Goal: Task Accomplishment & Management: Use online tool/utility

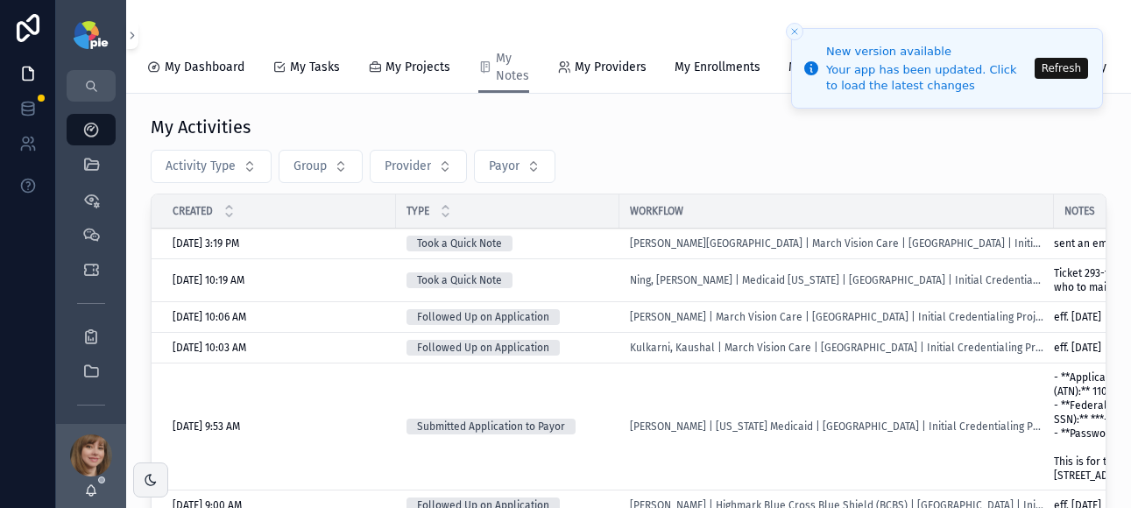
click at [1061, 66] on button "Refresh" at bounding box center [1061, 68] width 53 height 21
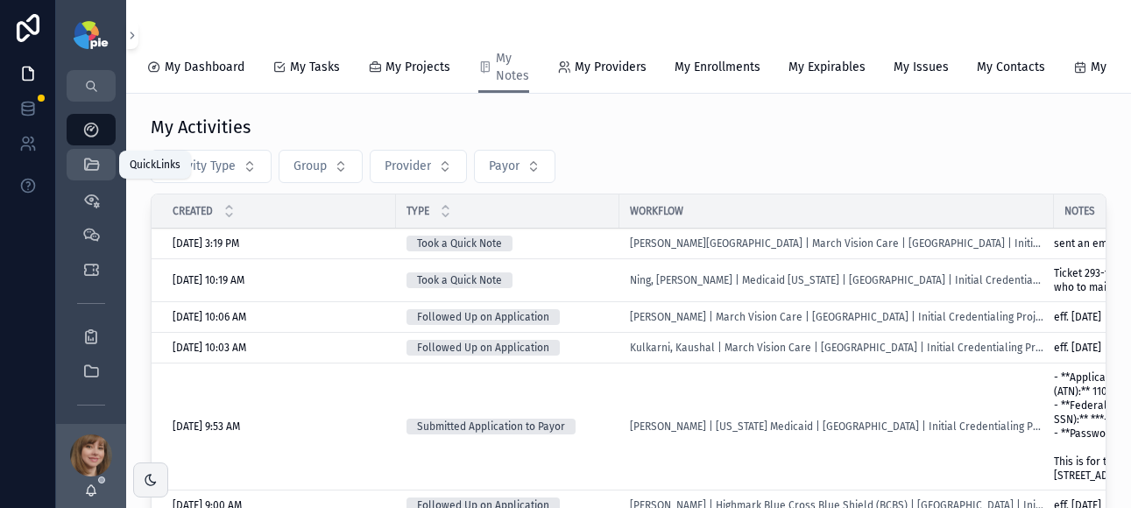
click at [98, 166] on icon "scrollable content" at bounding box center [91, 165] width 18 height 18
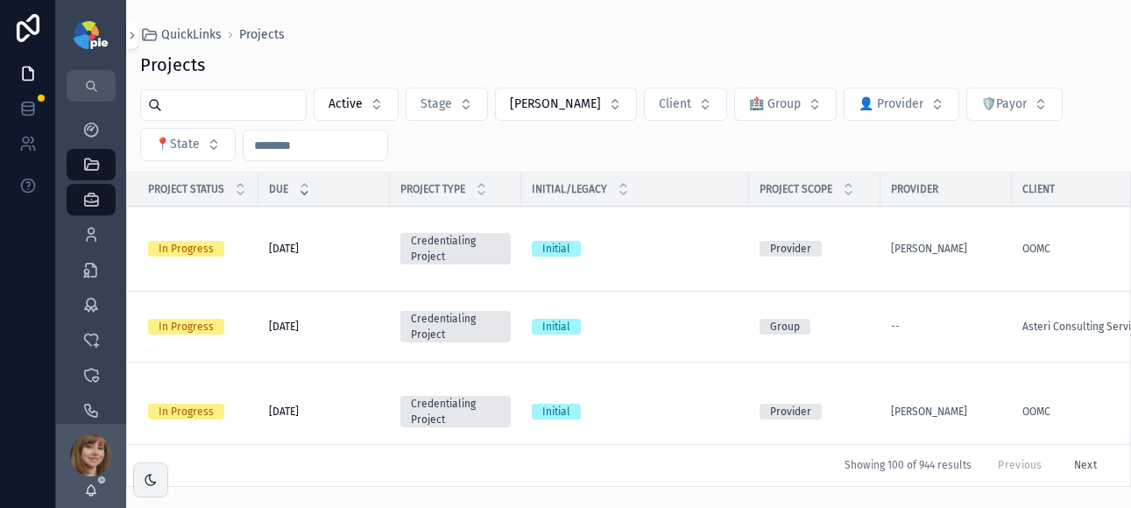
click at [215, 114] on input "scrollable content" at bounding box center [234, 105] width 144 height 25
click at [85, 237] on icon "scrollable content" at bounding box center [91, 235] width 18 height 18
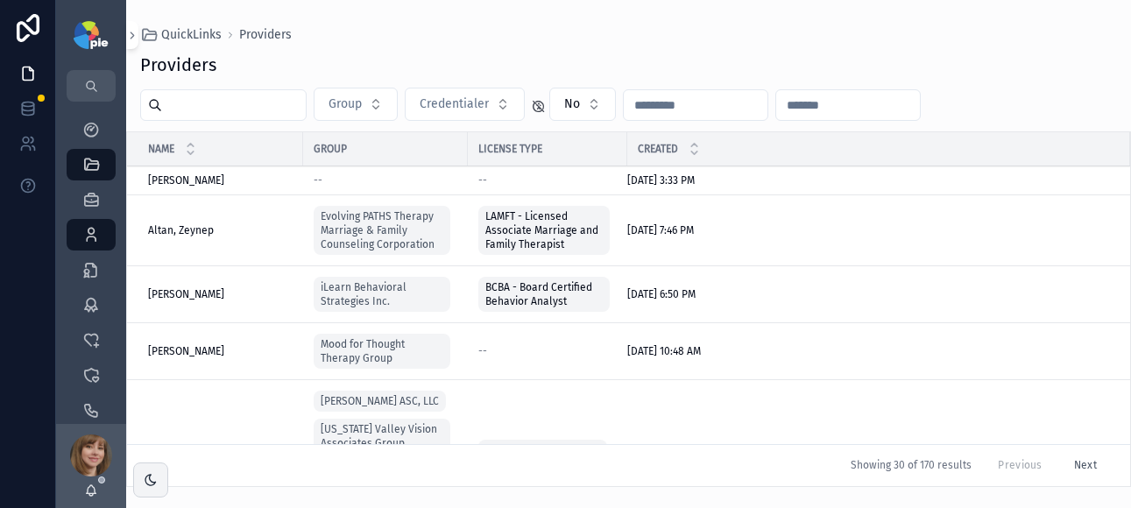
click at [205, 103] on input "scrollable content" at bounding box center [234, 105] width 144 height 25
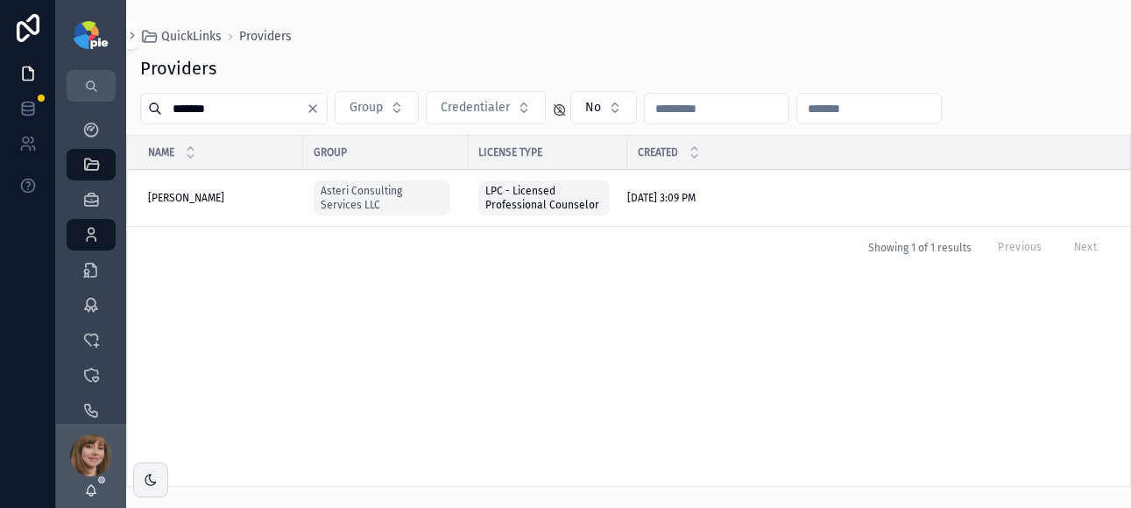
type input "*******"
click at [214, 195] on span "[PERSON_NAME]" at bounding box center [186, 198] width 76 height 14
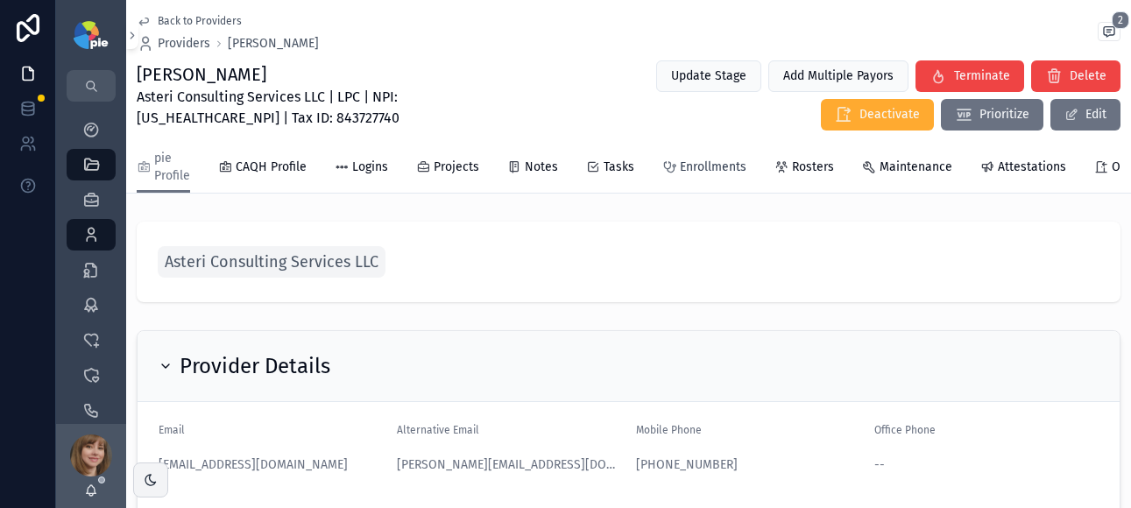
click at [690, 174] on span "Enrollments" at bounding box center [713, 168] width 67 height 18
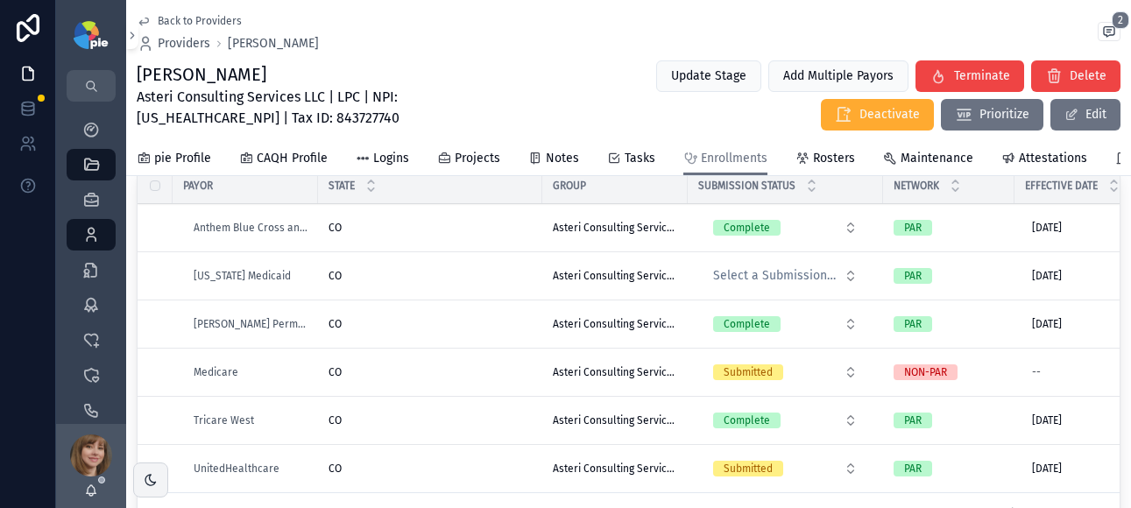
scroll to position [210, 0]
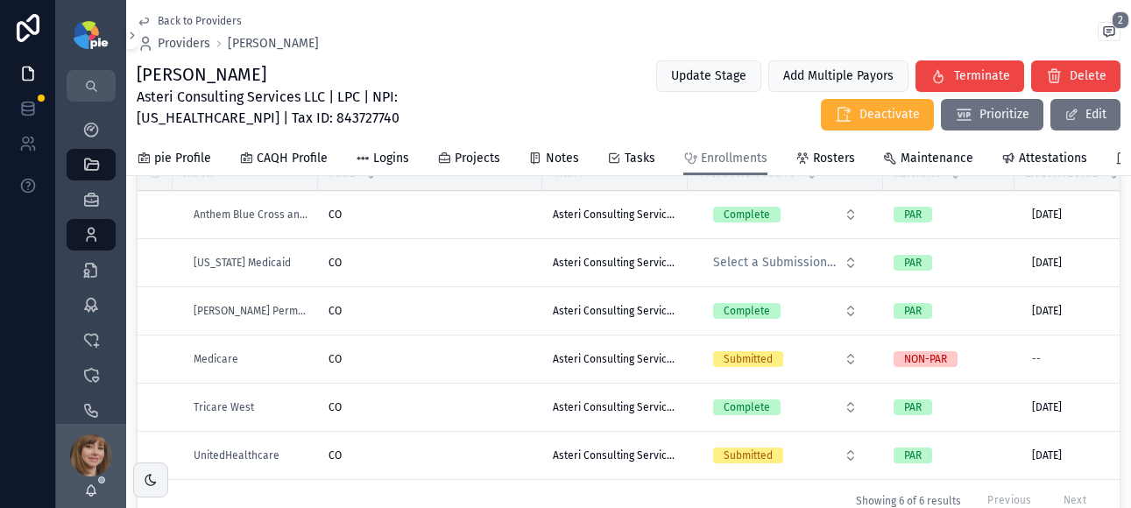
click at [507, 407] on div "CO CO" at bounding box center [430, 407] width 203 height 14
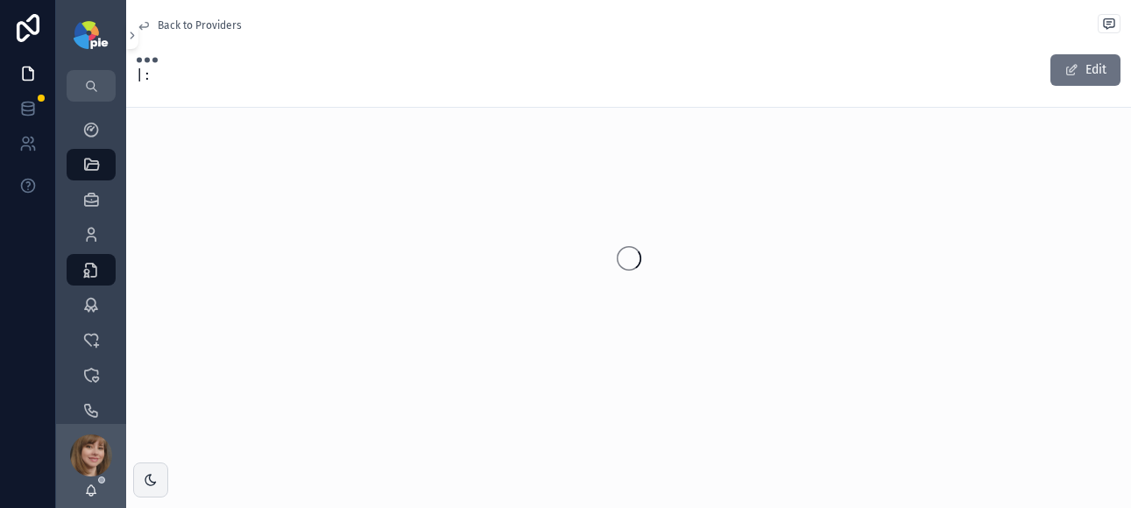
scroll to position [210, 0]
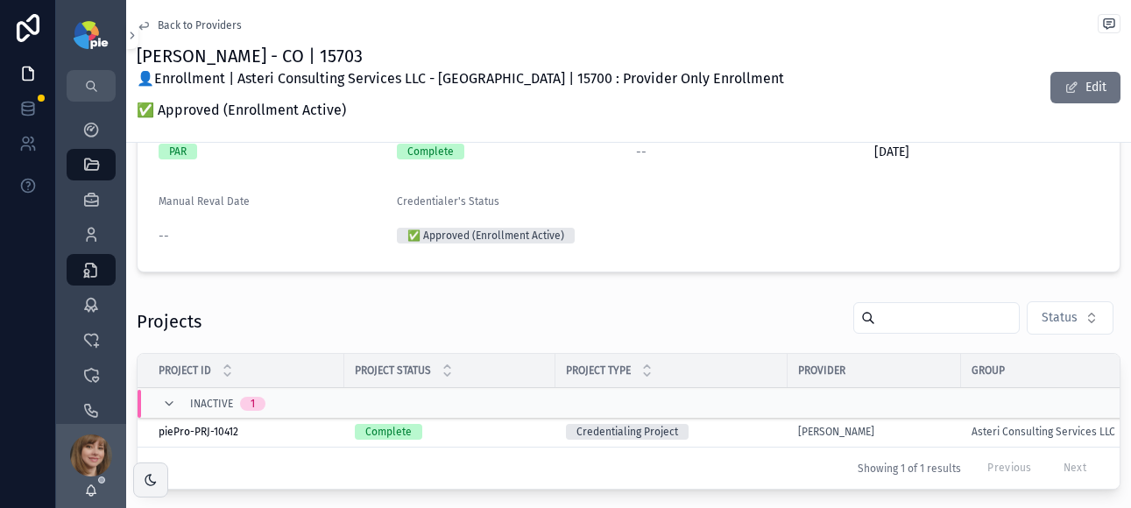
click at [506, 421] on td "Complete" at bounding box center [449, 432] width 211 height 31
click at [507, 432] on div "Complete" at bounding box center [450, 432] width 190 height 16
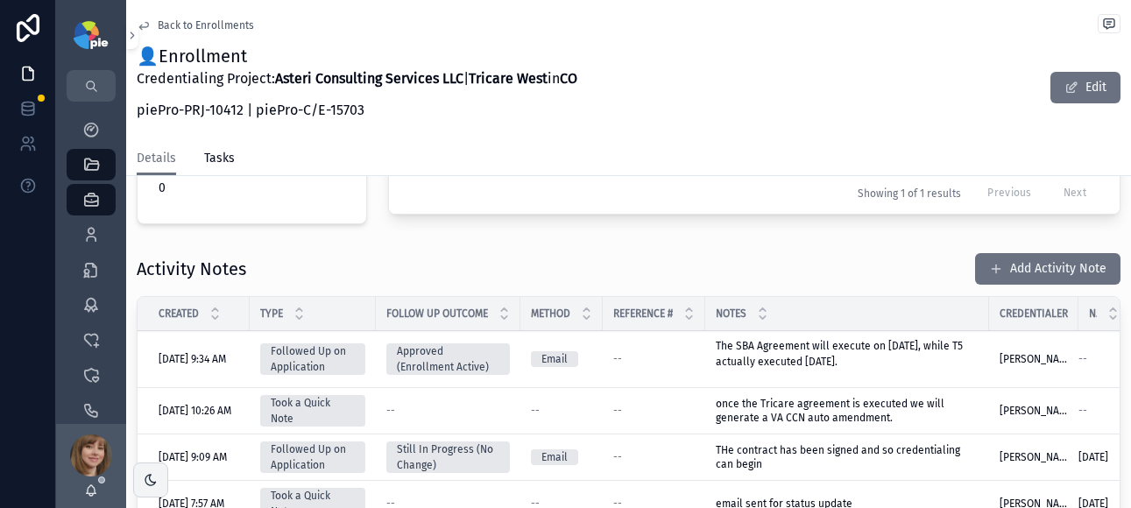
scroll to position [631, 0]
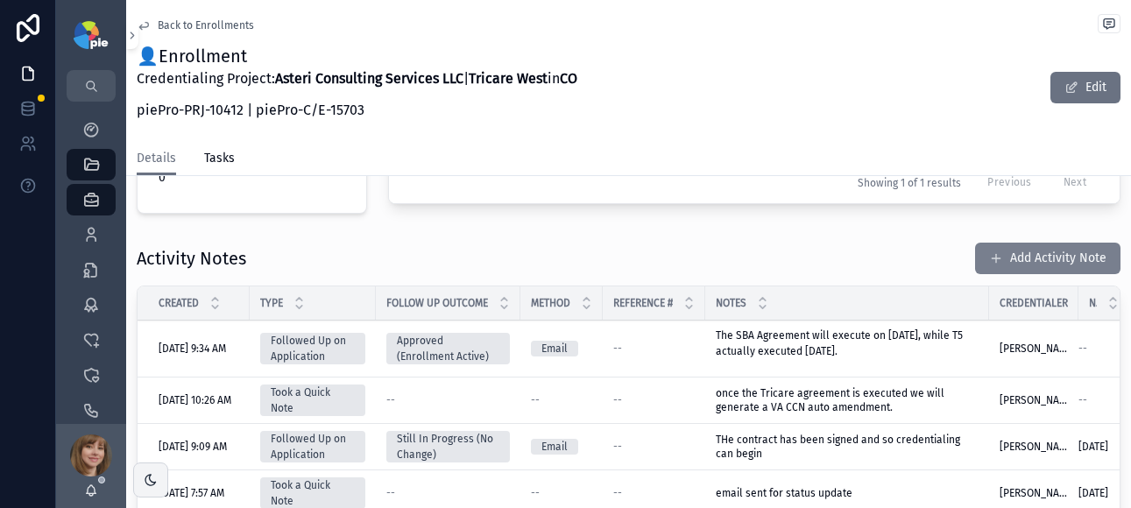
click at [1038, 259] on button "Add Activity Note" at bounding box center [1047, 259] width 145 height 32
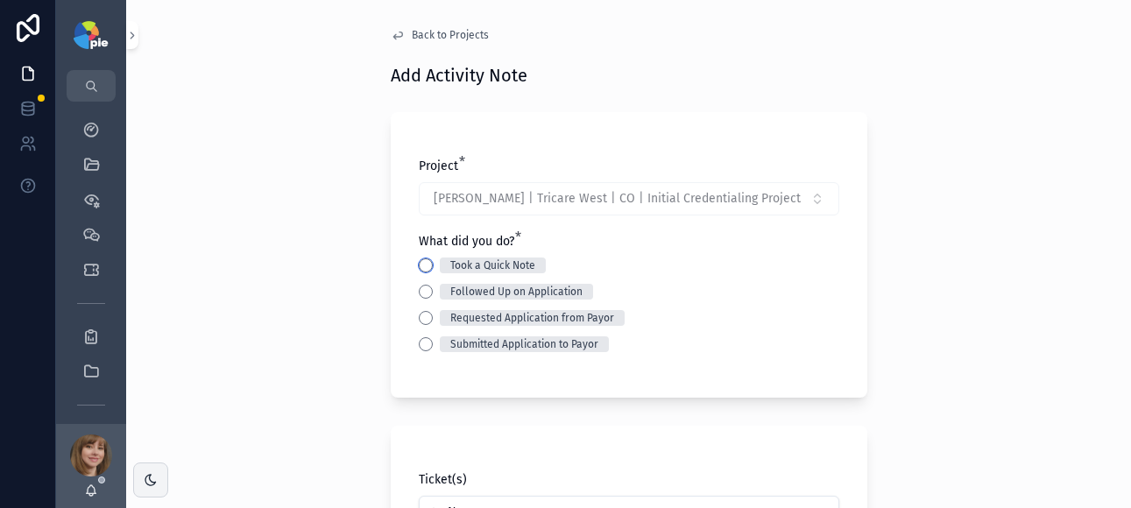
click at [422, 268] on button "Took a Quick Note" at bounding box center [426, 265] width 14 height 14
type button "TOOK_A_QUICK_NOTE"
type button "FOLLOWED_UP_ON_APPLICATION"
click at [426, 259] on button "TOOK_A_QUICK_NOTE" at bounding box center [426, 265] width 14 height 14
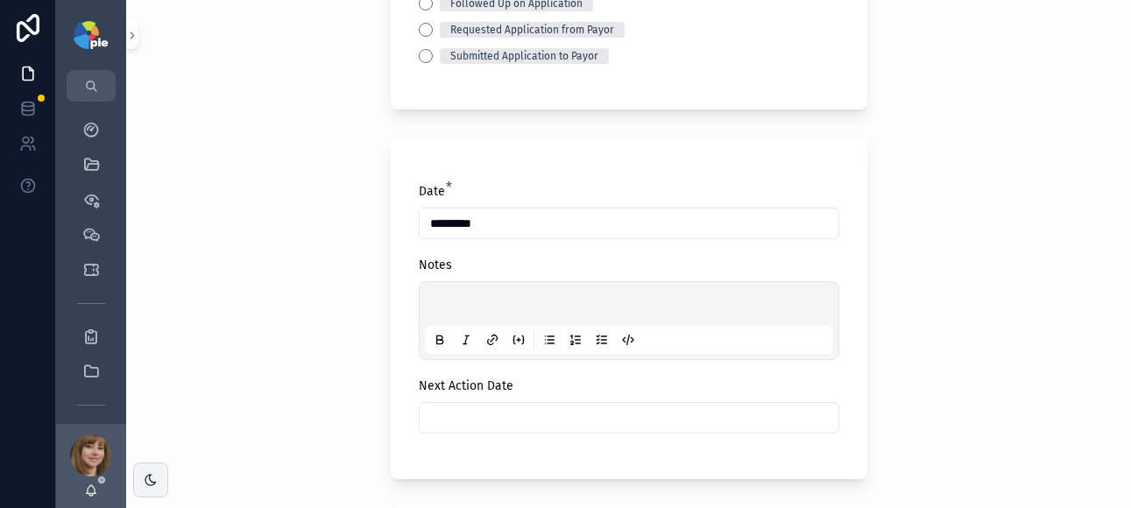
scroll to position [295, 0]
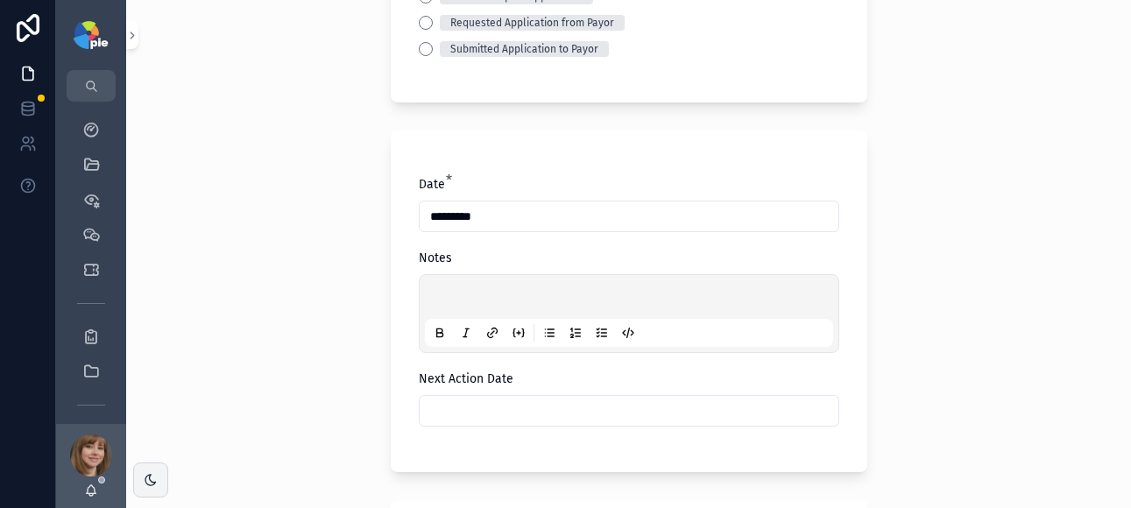
click at [473, 281] on div "scrollable content" at bounding box center [629, 313] width 408 height 67
drag, startPoint x: 470, startPoint y: 287, endPoint x: 453, endPoint y: 294, distance: 18.1
click at [469, 290] on div "scrollable content" at bounding box center [629, 313] width 408 height 67
click at [443, 291] on p "scrollable content" at bounding box center [632, 300] width 408 height 18
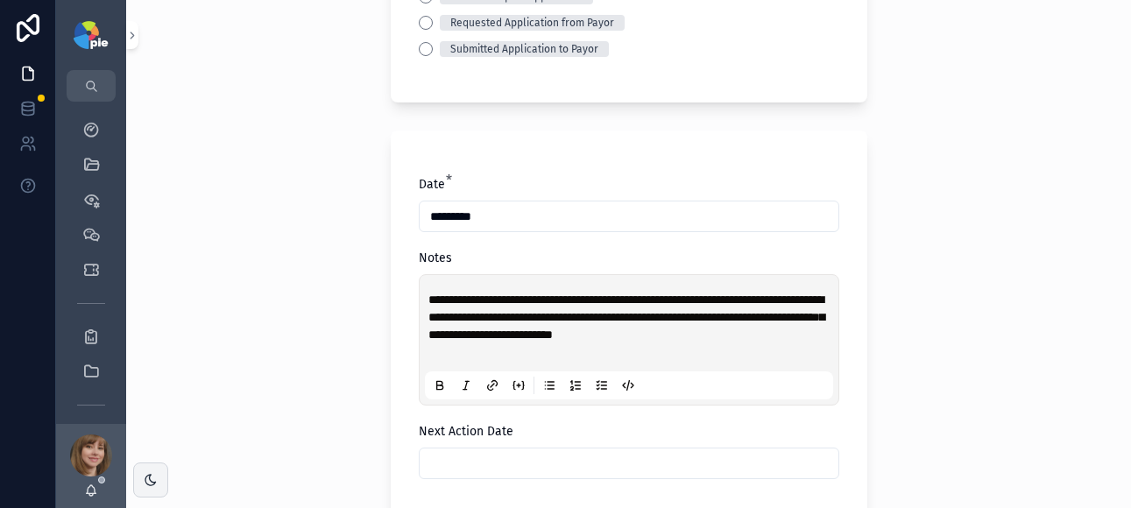
click at [921, 261] on div "**********" at bounding box center [628, 254] width 1005 height 508
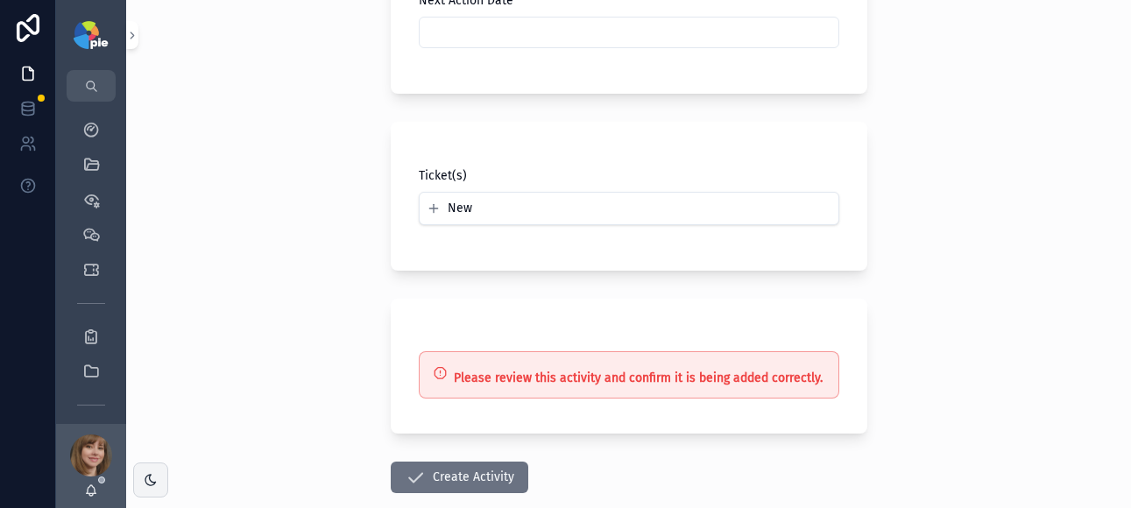
scroll to position [732, 0]
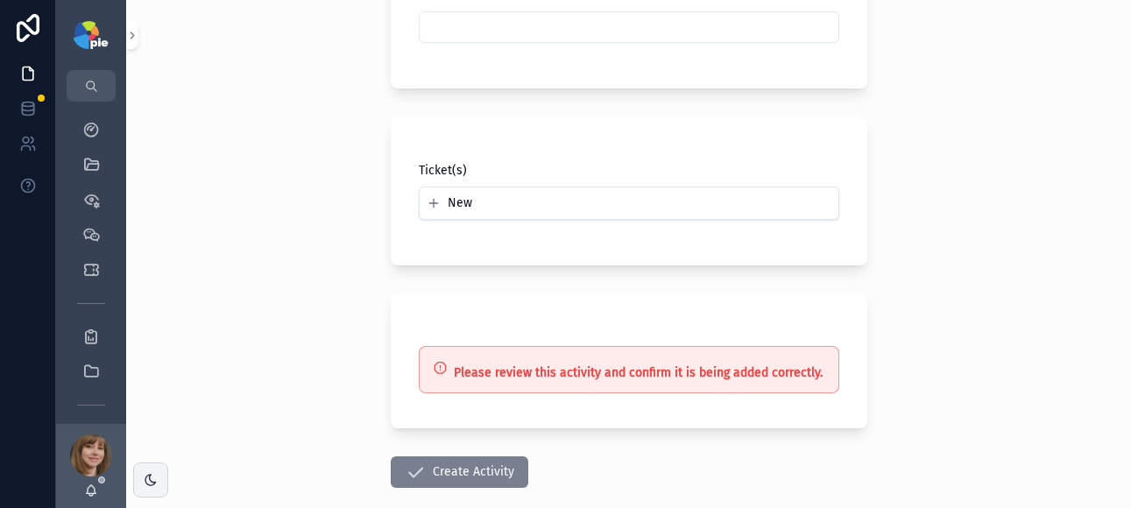
click at [474, 472] on button "Create Activity" at bounding box center [460, 473] width 138 height 32
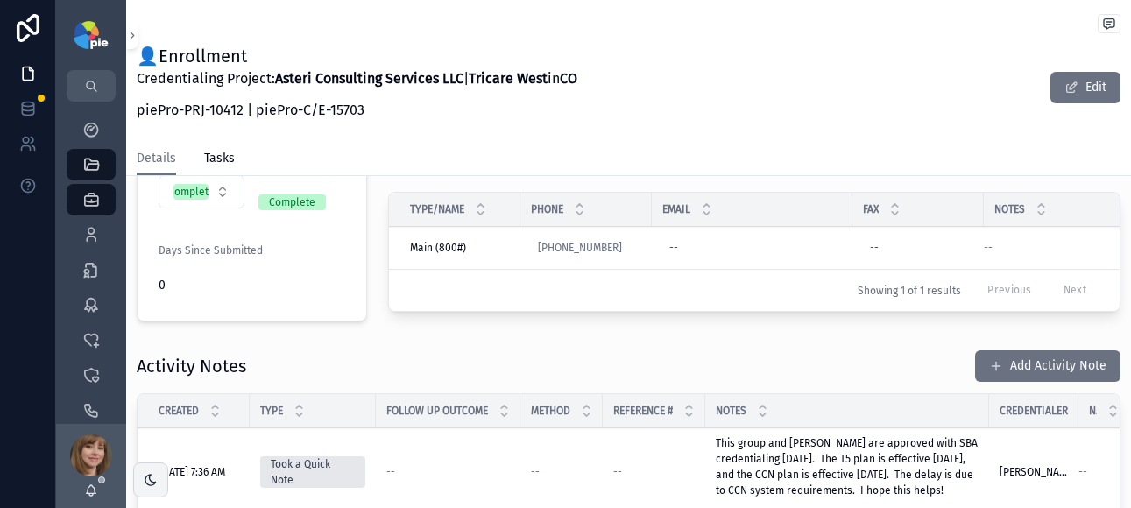
scroll to position [716, 0]
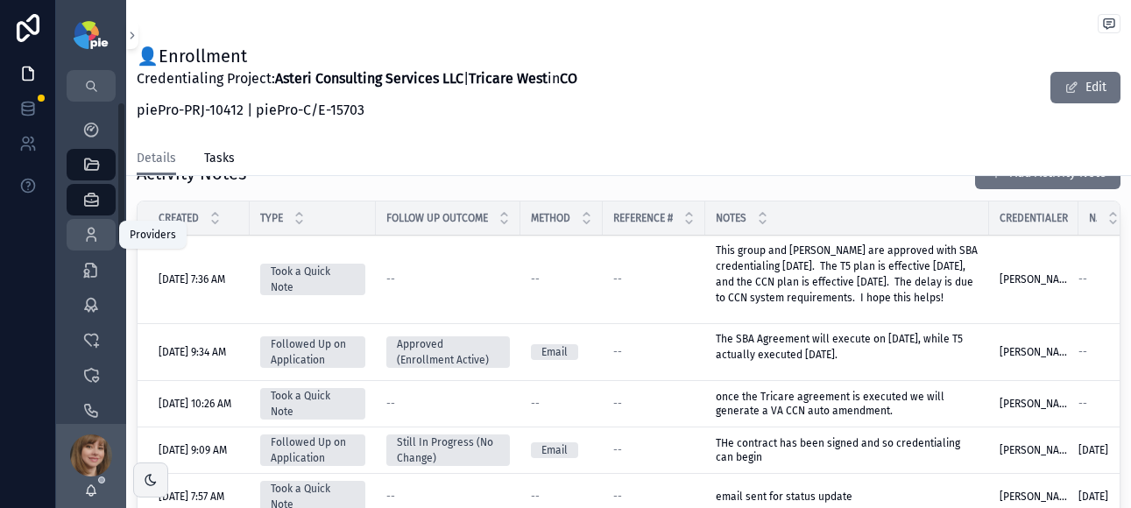
click at [96, 234] on icon "scrollable content" at bounding box center [91, 235] width 18 height 18
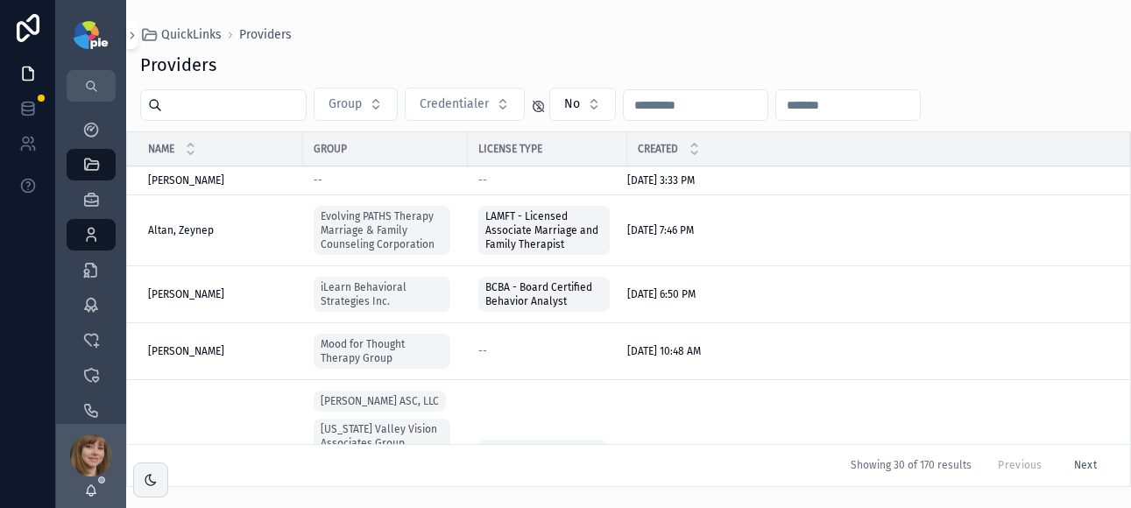
click at [209, 110] on input "scrollable content" at bounding box center [234, 105] width 144 height 25
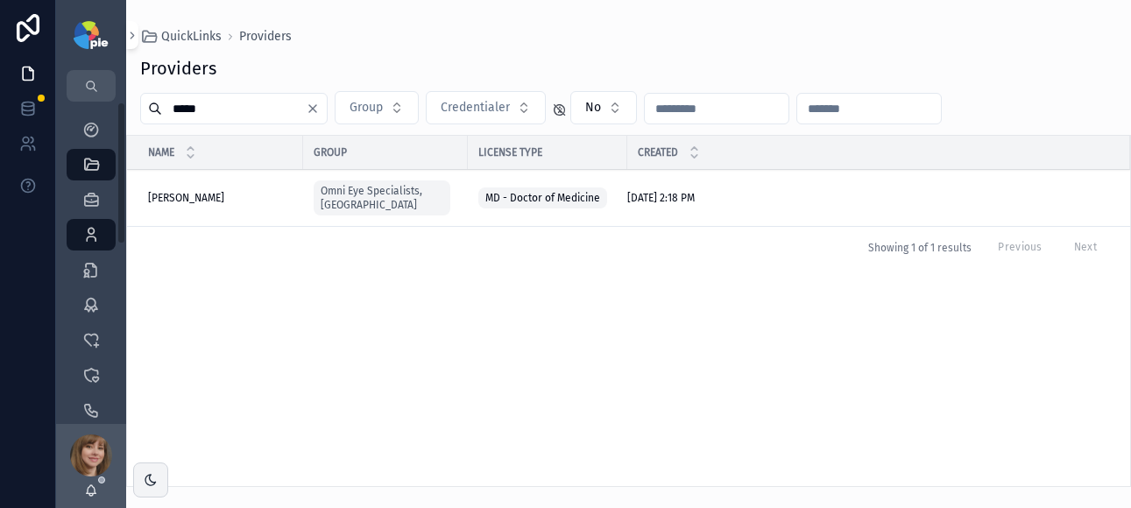
type input "*****"
click at [194, 191] on span "Gupta, Reena" at bounding box center [186, 198] width 76 height 14
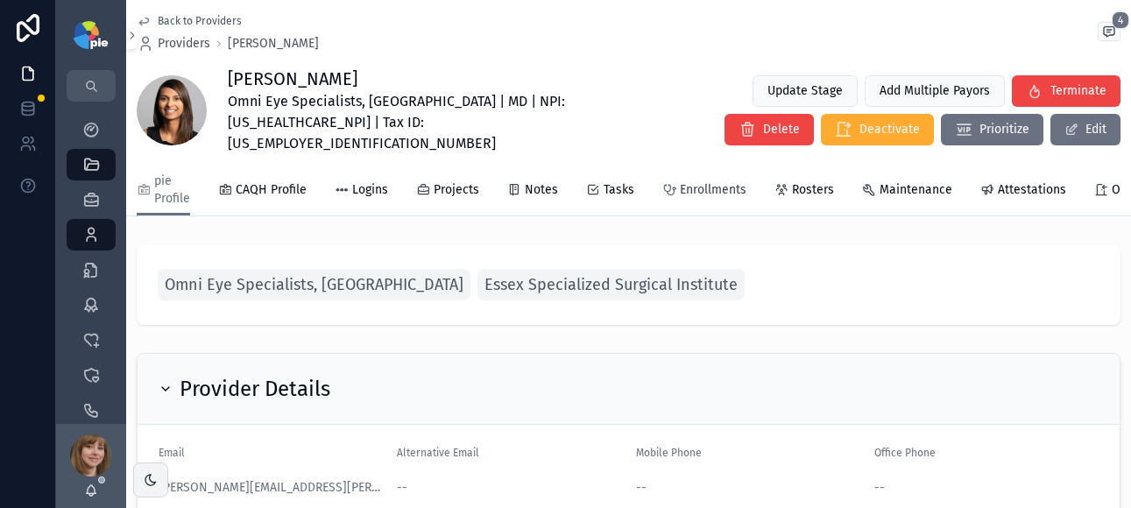
click at [705, 181] on span "Enrollments" at bounding box center [713, 190] width 67 height 18
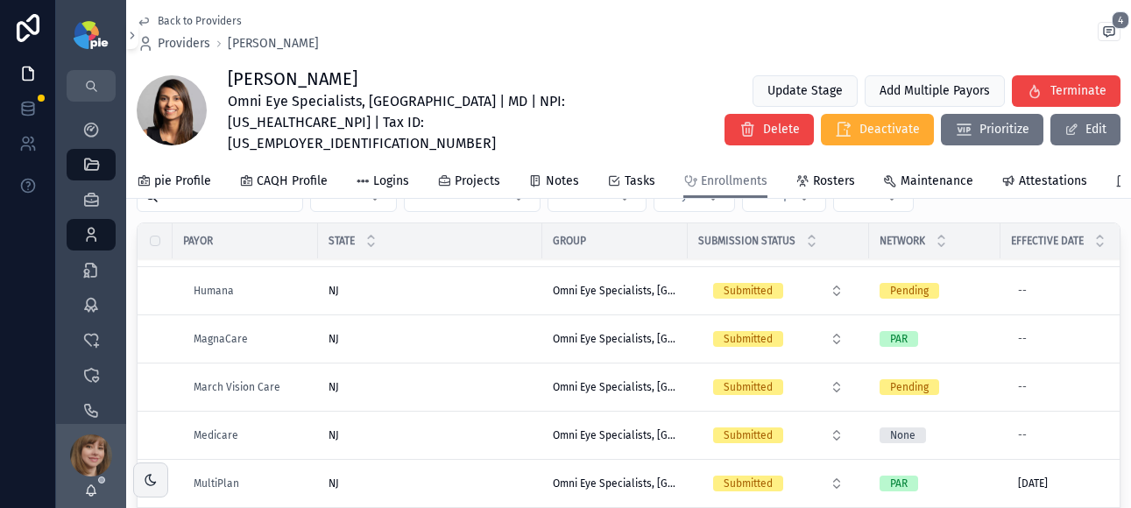
scroll to position [862, 0]
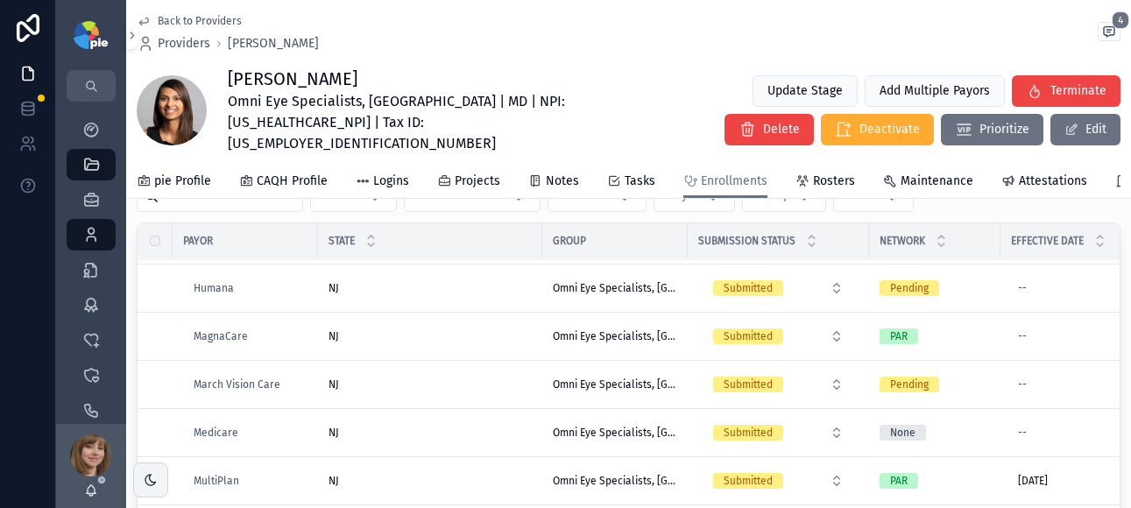
click at [464, 381] on div "NJ [GEOGRAPHIC_DATA]" at bounding box center [430, 385] width 203 height 14
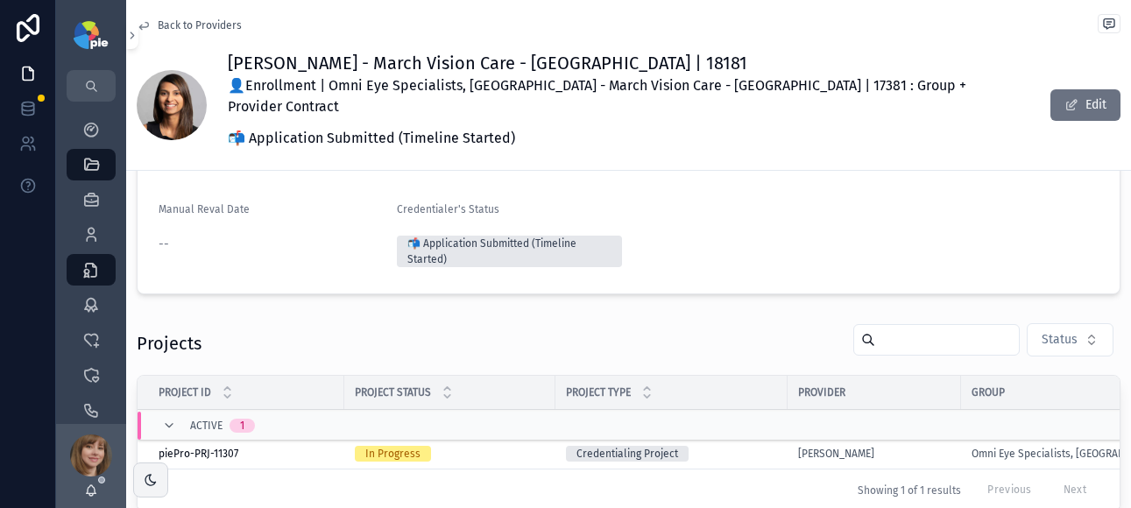
scroll to position [274, 0]
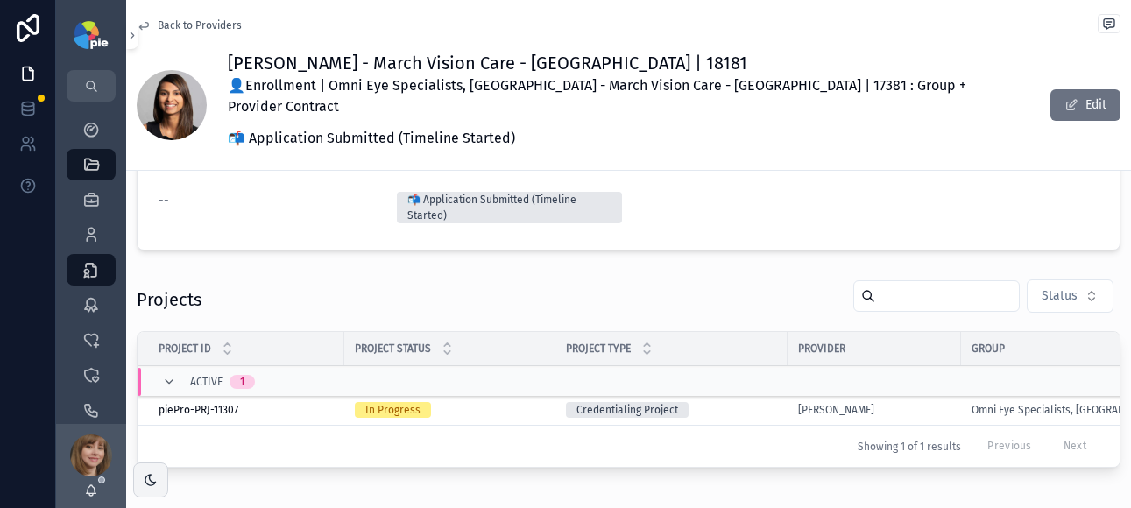
click at [533, 402] on div "In Progress" at bounding box center [450, 410] width 190 height 16
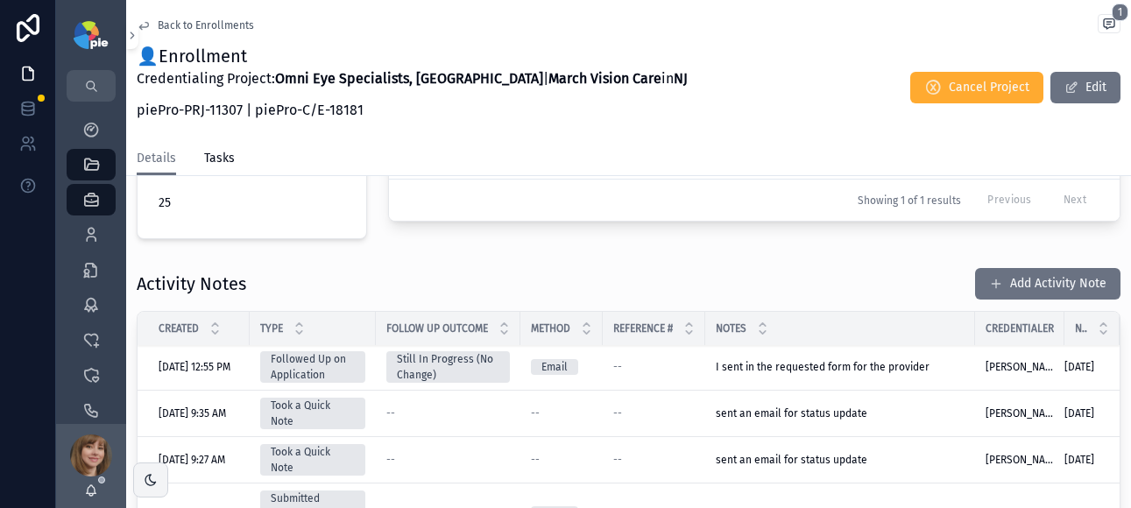
scroll to position [4, 0]
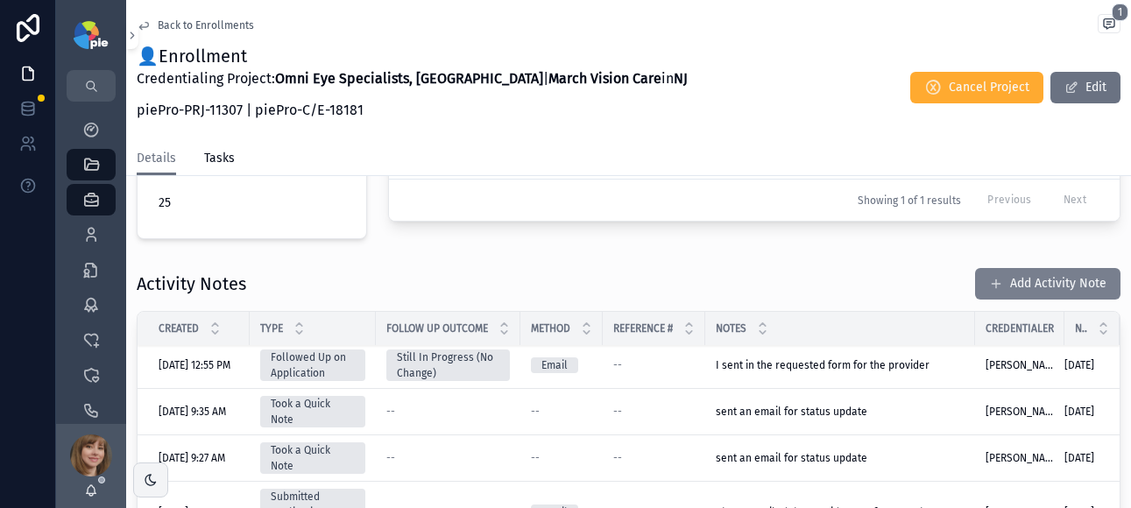
click at [1052, 268] on button "Add Activity Note" at bounding box center [1047, 284] width 145 height 32
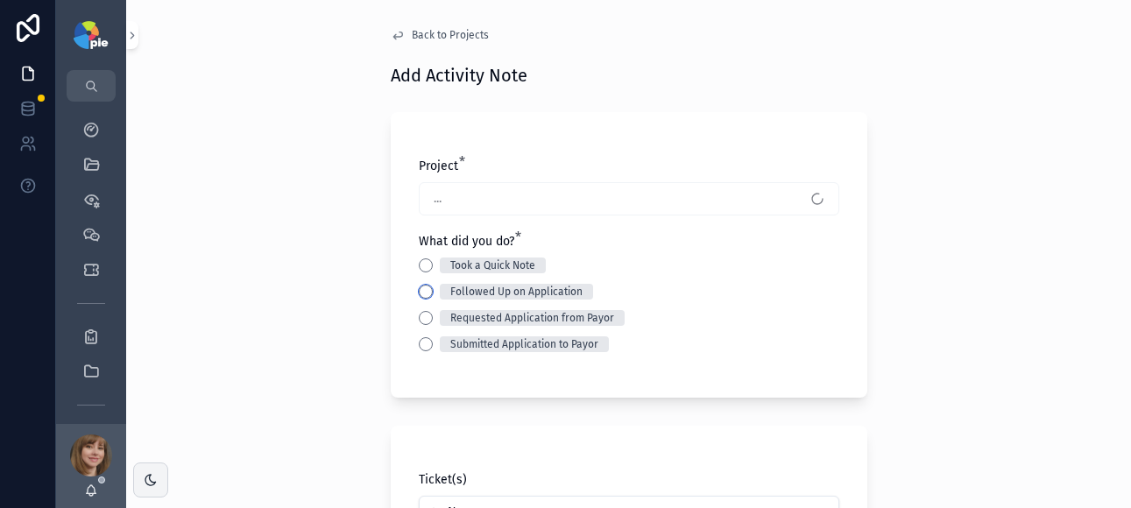
click at [419, 291] on button "Followed Up on Application" at bounding box center [426, 292] width 14 height 14
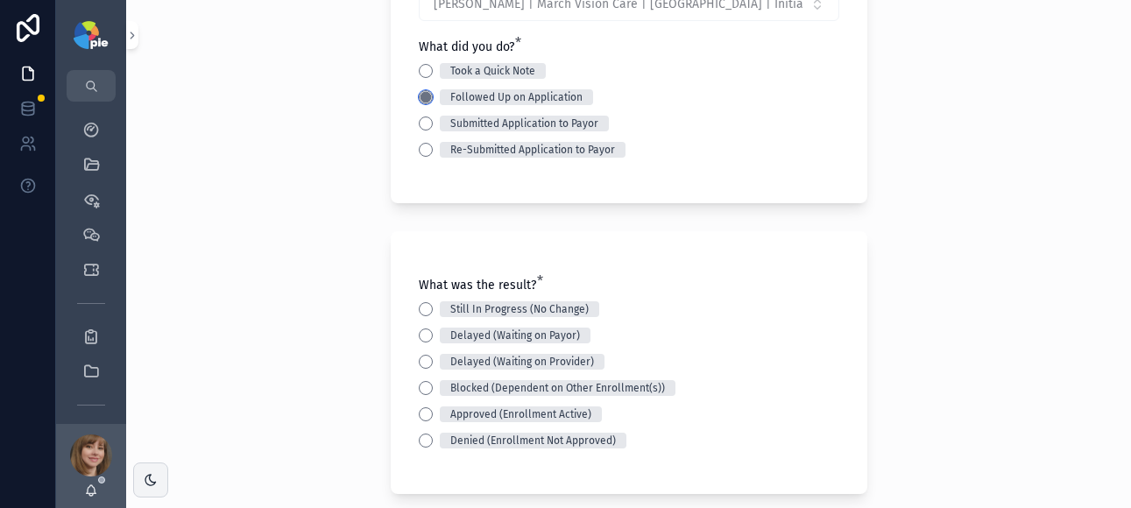
scroll to position [198, 0]
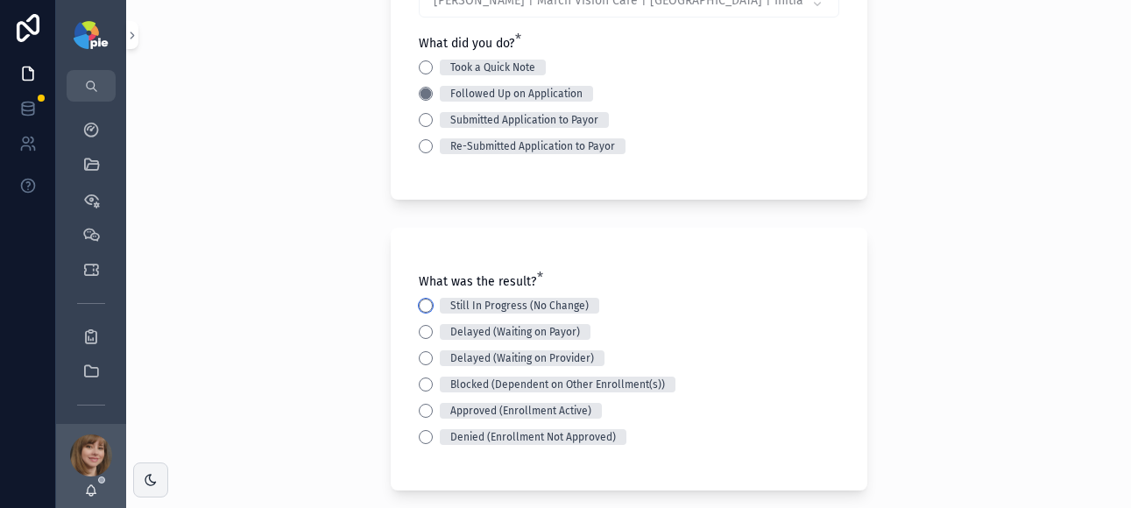
click at [419, 302] on button "Still In Progress (No Change)" at bounding box center [426, 306] width 14 height 14
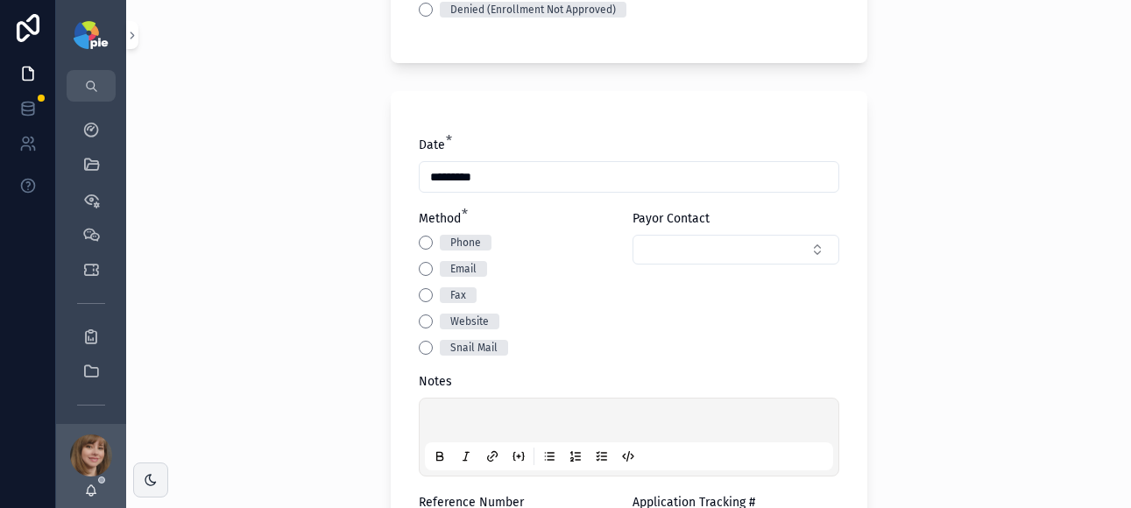
scroll to position [638, 0]
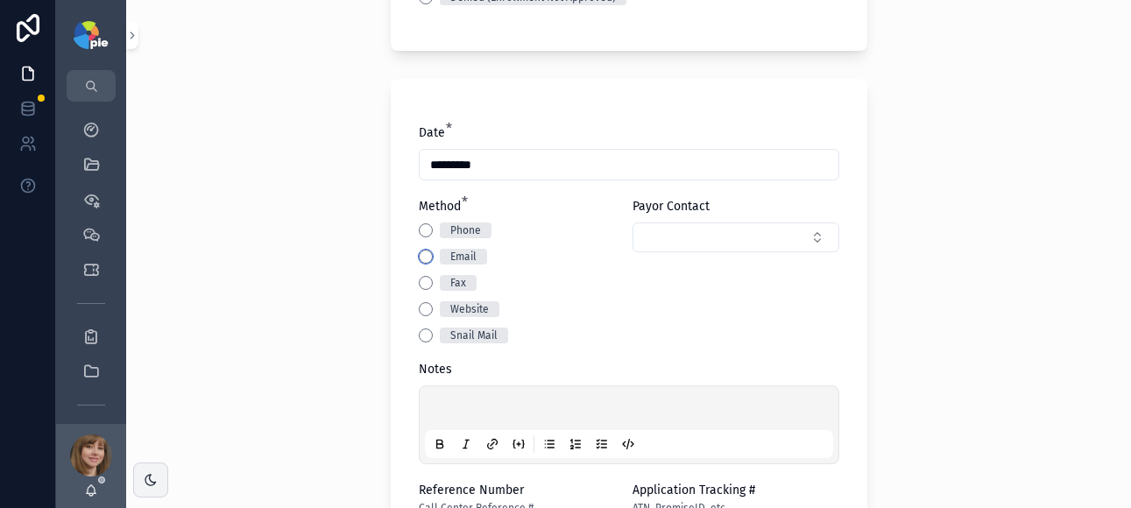
click at [420, 258] on button "Email" at bounding box center [426, 257] width 14 height 14
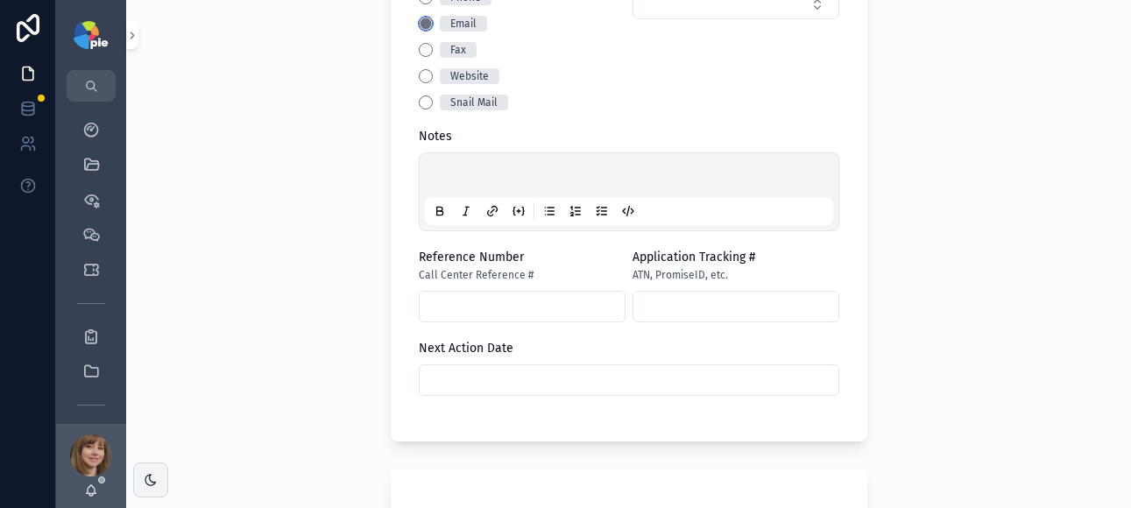
scroll to position [872, 0]
click at [450, 171] on p "scrollable content" at bounding box center [632, 177] width 408 height 18
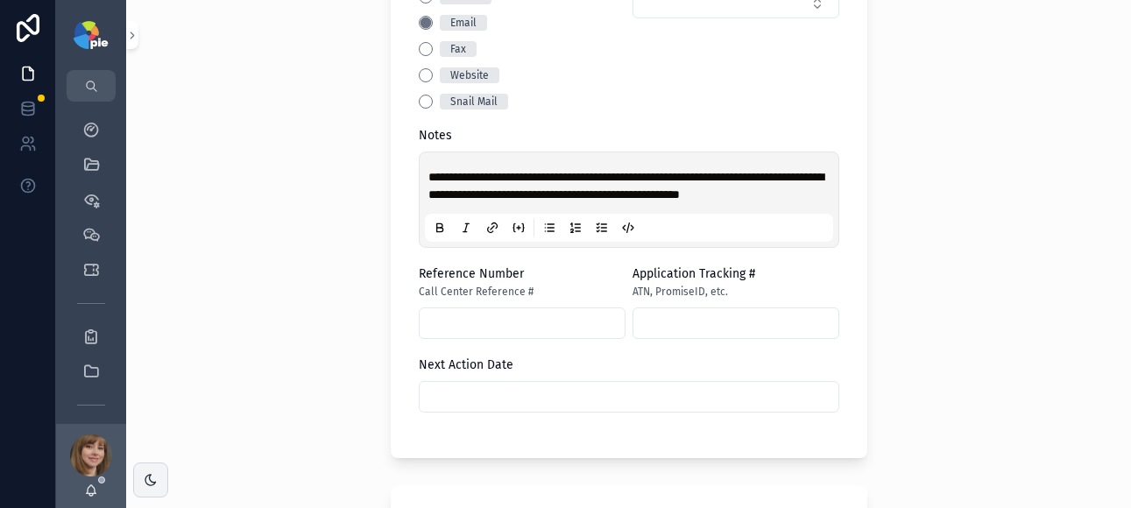
click at [327, 211] on div "**********" at bounding box center [628, 254] width 1005 height 508
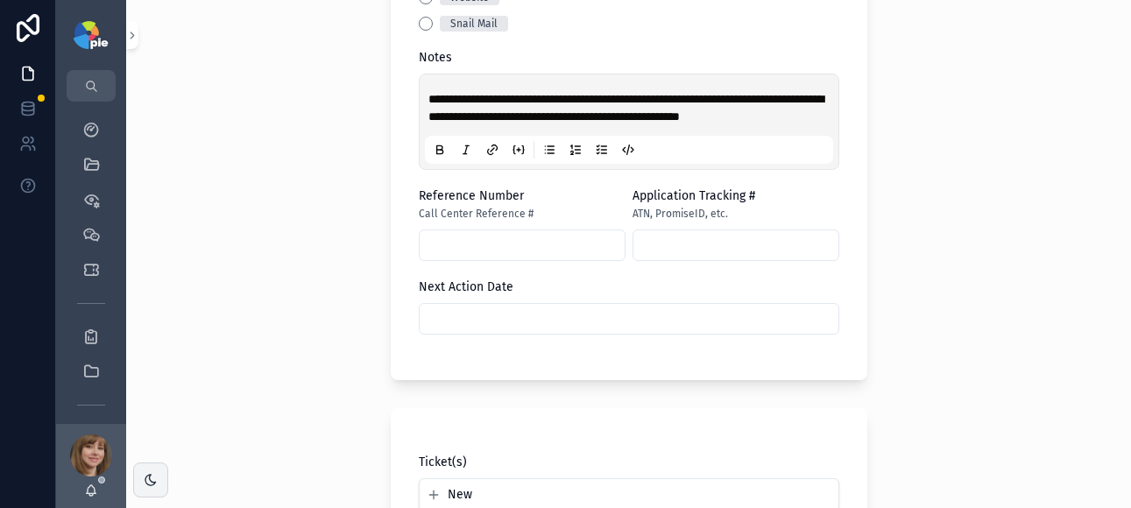
scroll to position [964, 0]
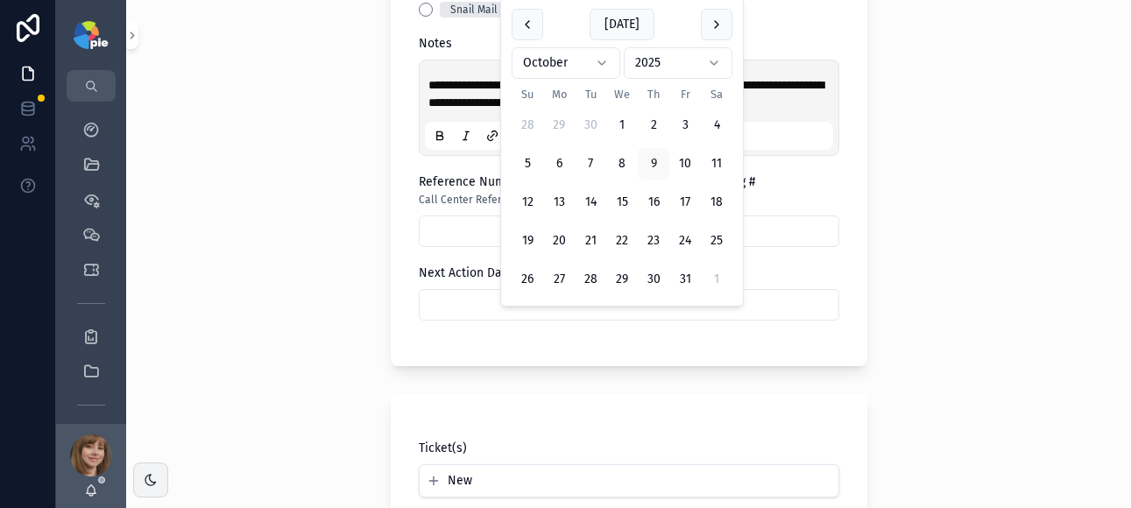
click at [496, 317] on input "scrollable content" at bounding box center [629, 305] width 419 height 25
click at [715, 28] on button "scrollable content" at bounding box center [717, 25] width 32 height 32
click at [566, 124] on button "3" at bounding box center [559, 126] width 32 height 32
type input "*********"
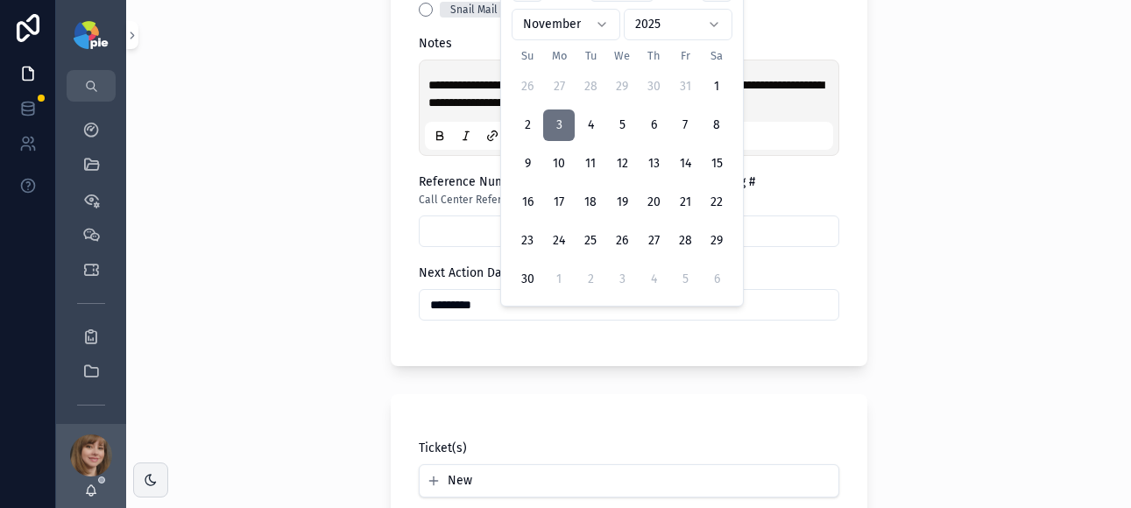
click at [311, 166] on div "**********" at bounding box center [628, 254] width 1005 height 508
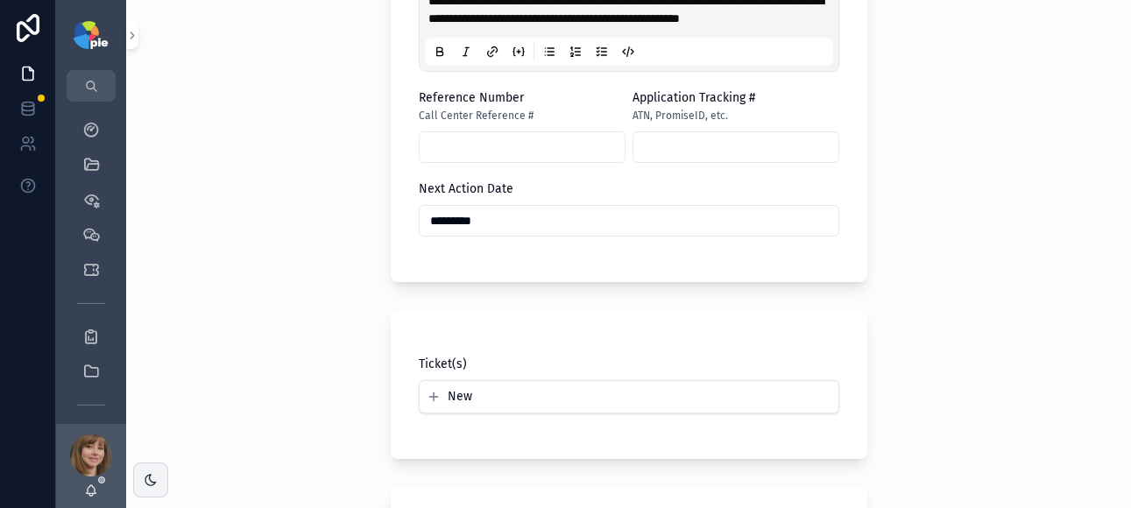
scroll to position [1287, 0]
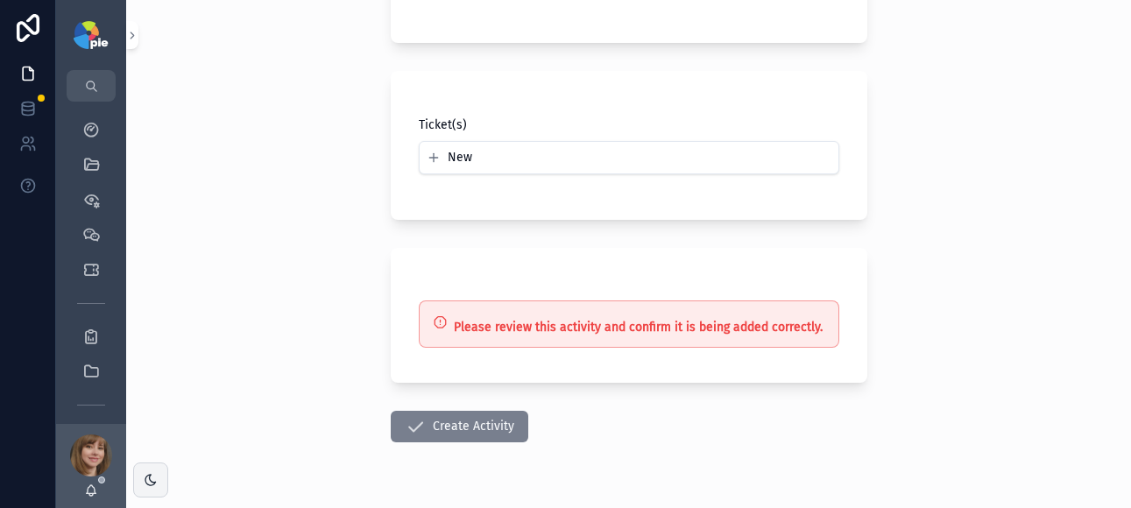
click at [456, 436] on button "Create Activity" at bounding box center [460, 427] width 138 height 32
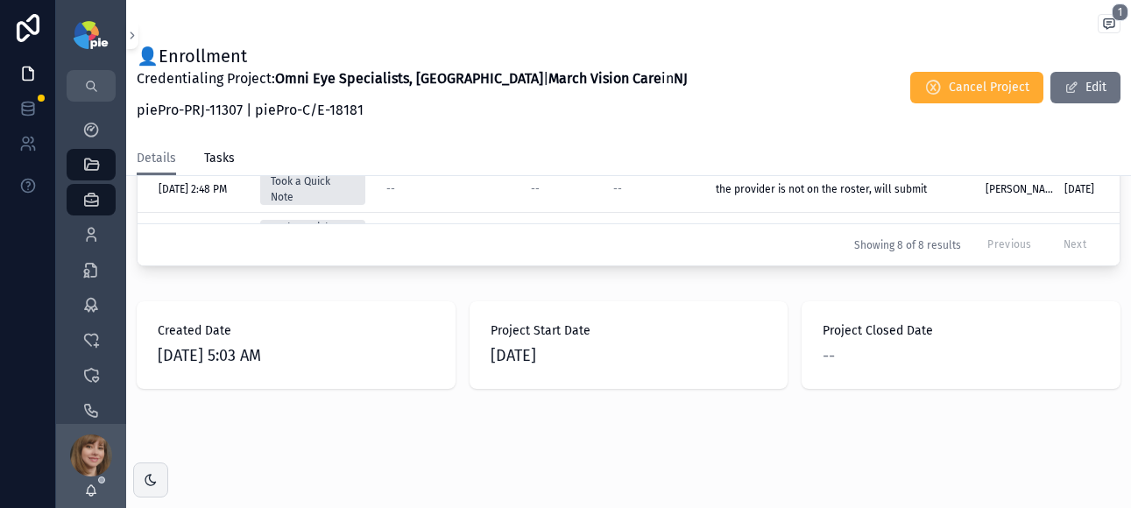
scroll to position [971, 0]
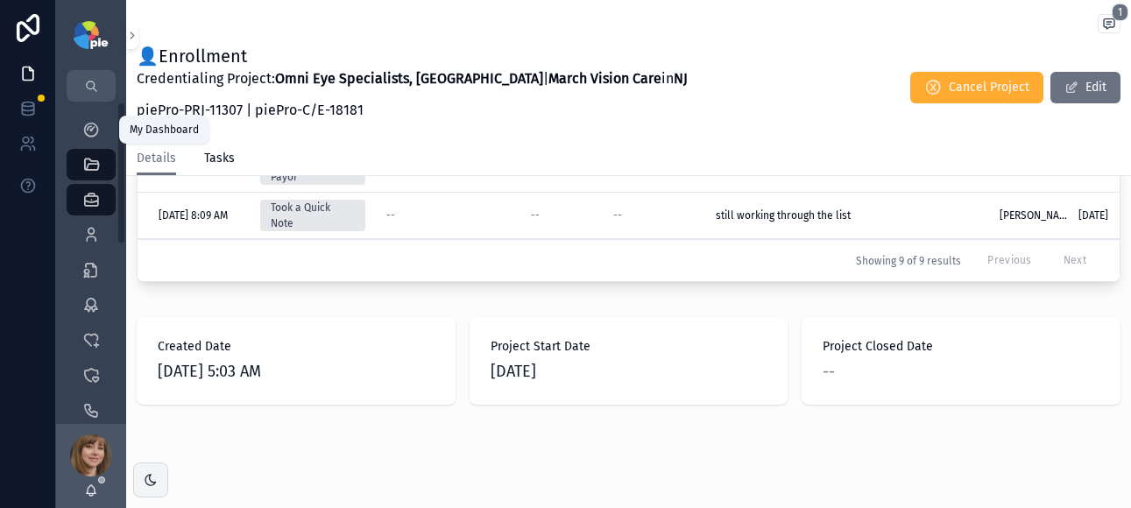
drag, startPoint x: 97, startPoint y: 128, endPoint x: 631, endPoint y: 184, distance: 536.6
click at [96, 128] on icon "scrollable content" at bounding box center [91, 130] width 18 height 18
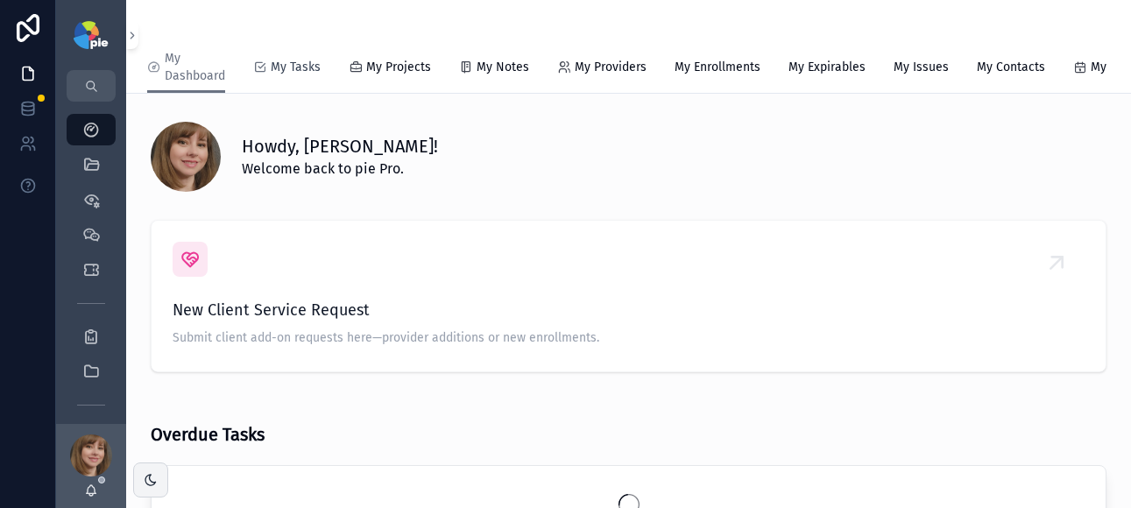
drag, startPoint x: 296, startPoint y: 69, endPoint x: 533, endPoint y: 4, distance: 245.3
click at [296, 69] on span "My Tasks" at bounding box center [296, 68] width 50 height 18
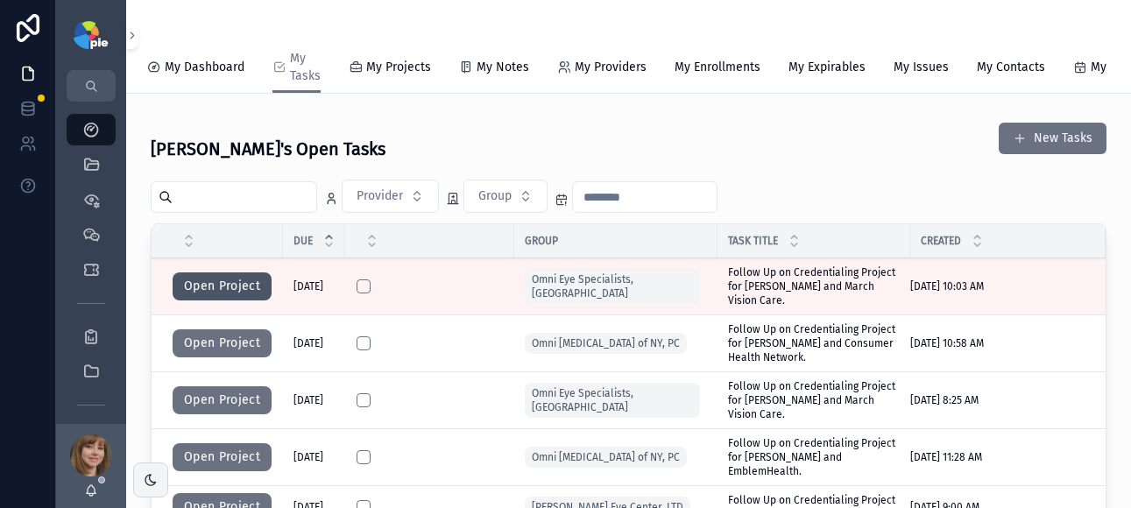
click at [248, 298] on button "Open Project" at bounding box center [222, 287] width 99 height 28
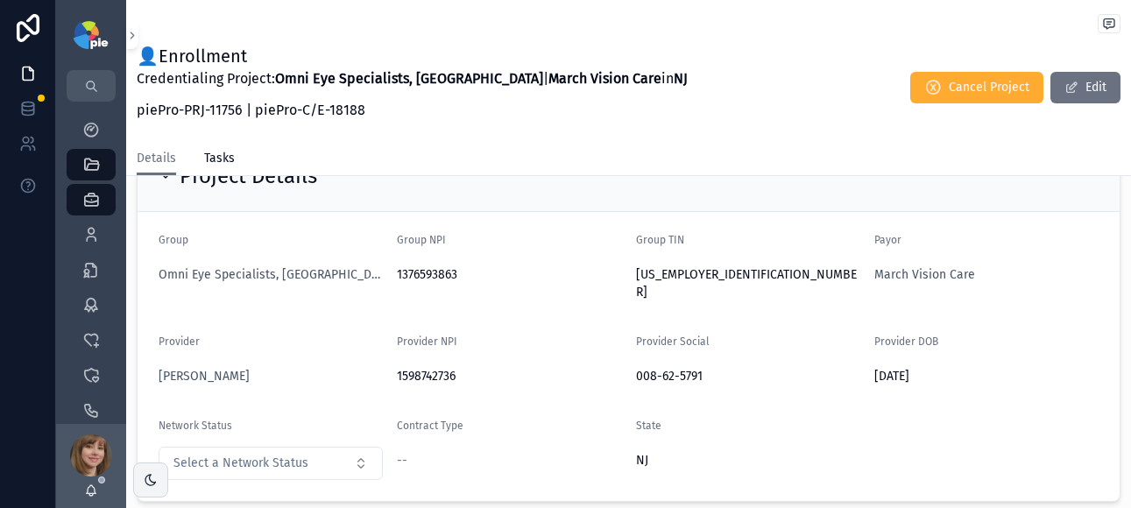
scroll to position [67, 0]
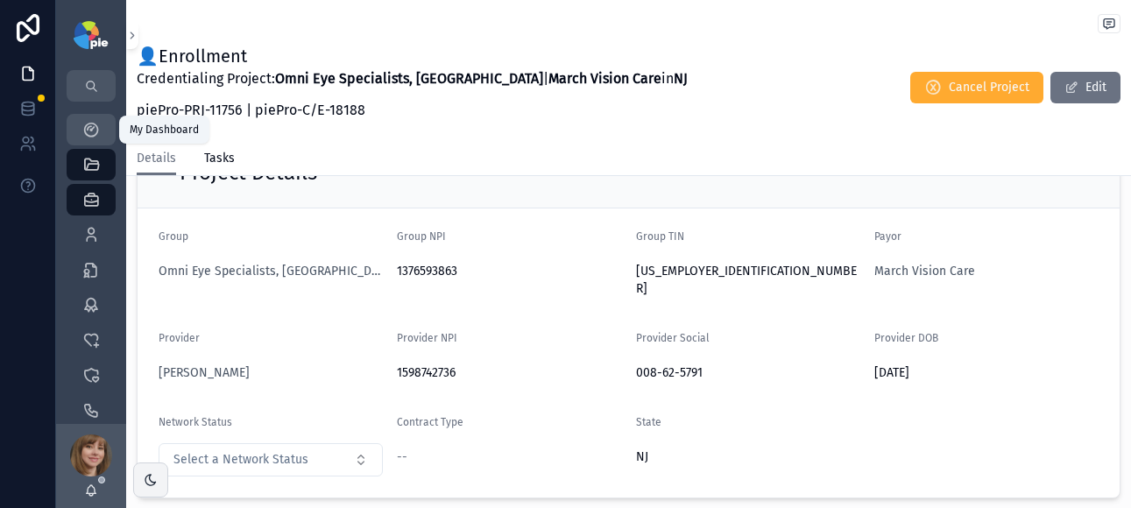
click at [81, 132] on div "My Dashboard" at bounding box center [91, 130] width 28 height 28
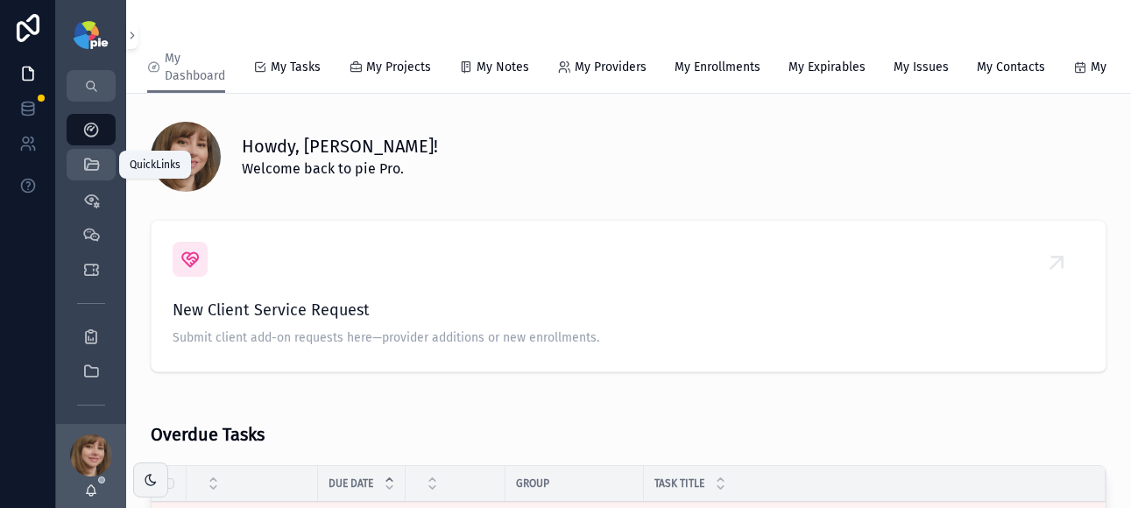
click at [91, 165] on icon "scrollable content" at bounding box center [91, 165] width 18 height 18
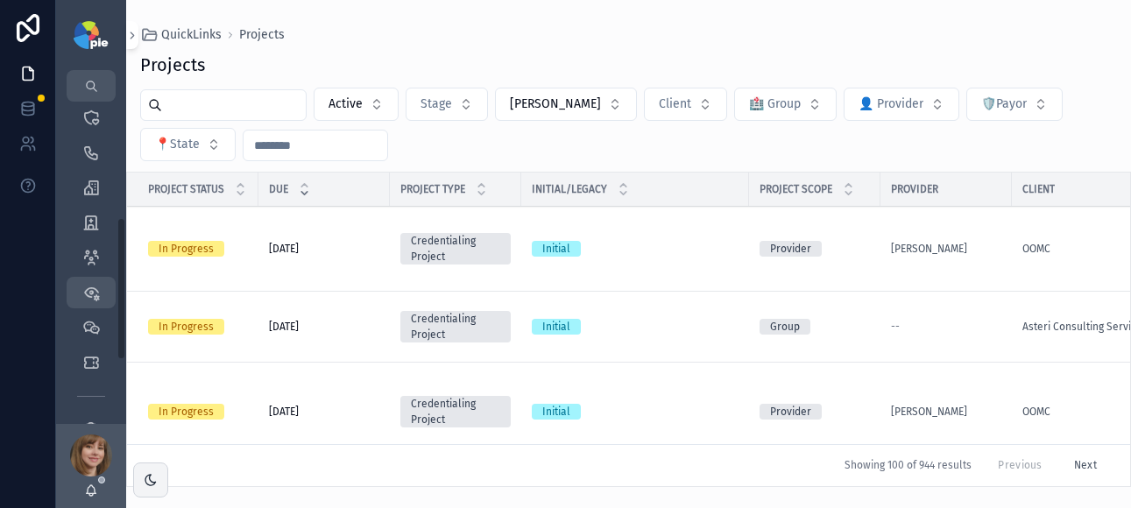
scroll to position [259, 0]
click at [91, 189] on icon "scrollable content" at bounding box center [91, 186] width 18 height 18
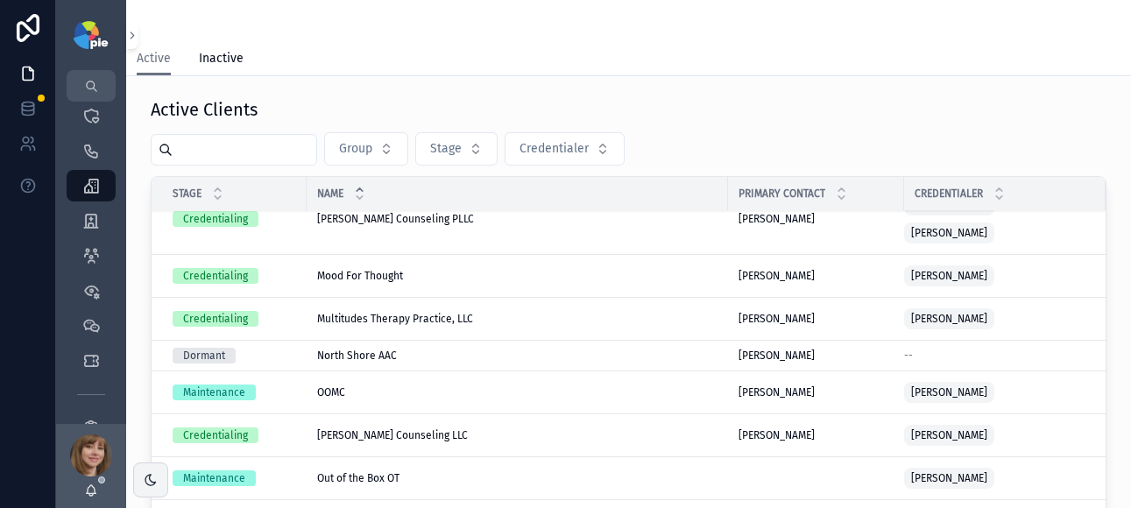
scroll to position [1200, 0]
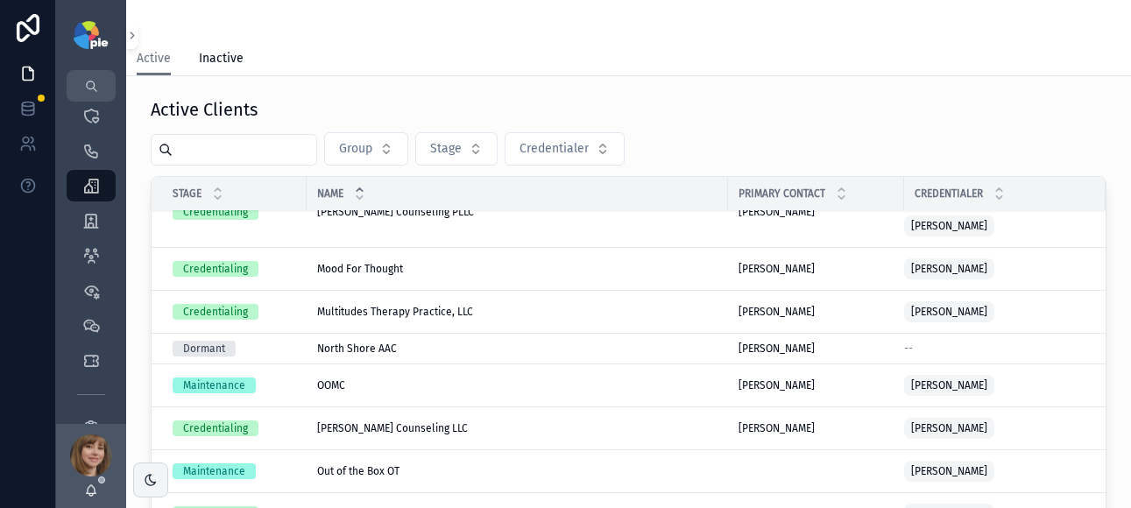
click at [412, 379] on div "OOMC OOMC" at bounding box center [517, 386] width 400 height 14
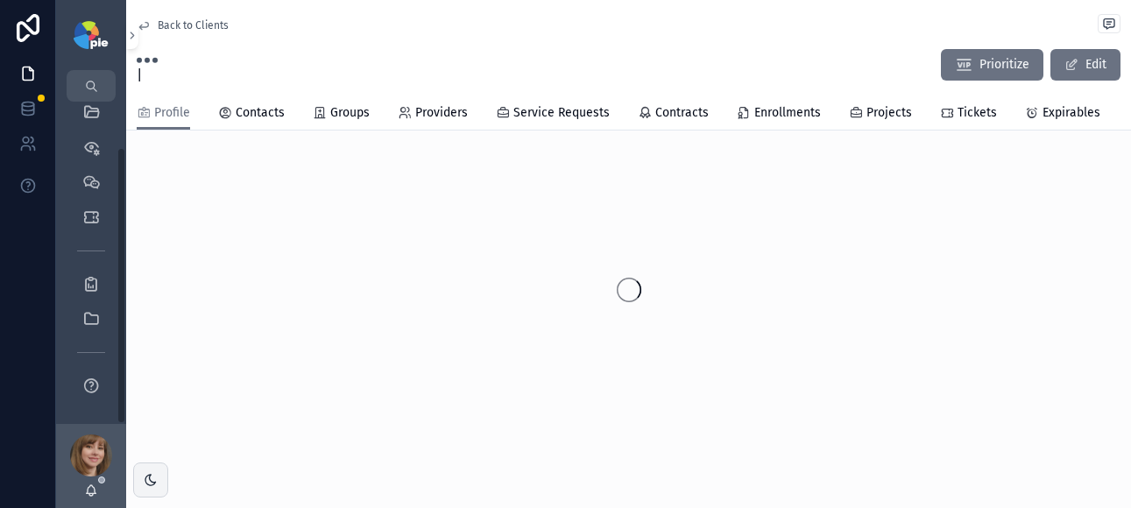
scroll to position [53, 0]
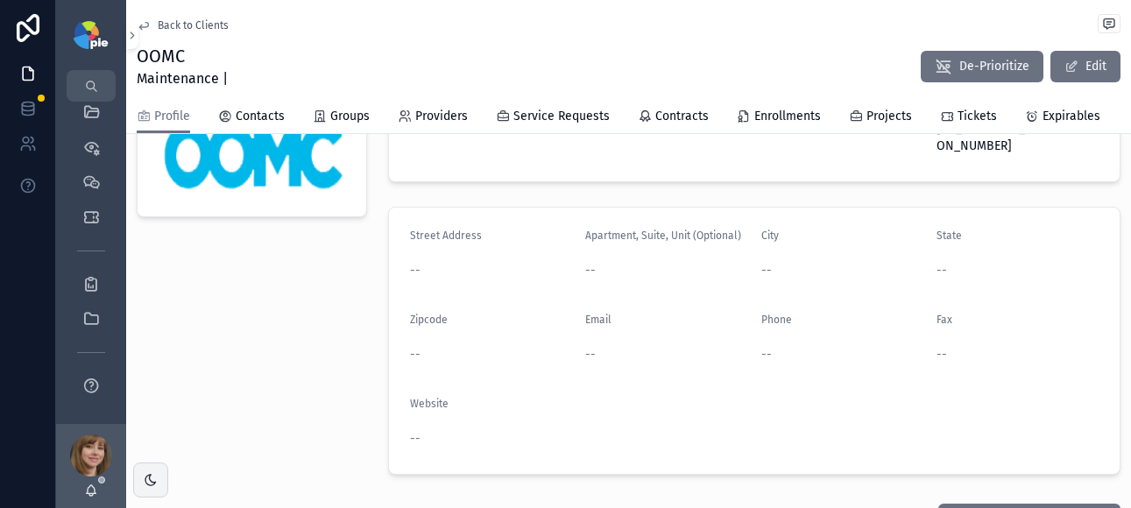
scroll to position [121, 0]
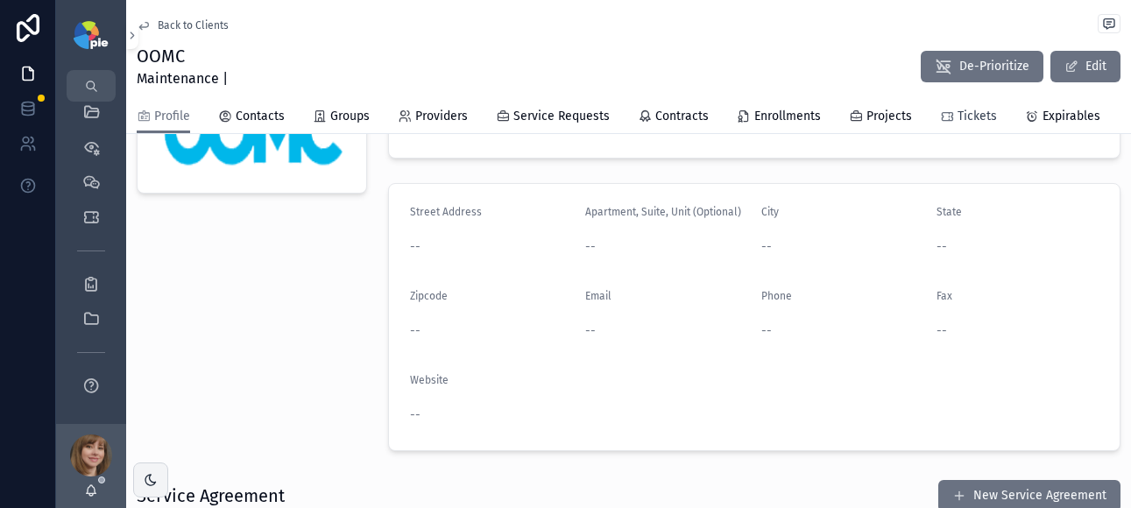
click at [958, 115] on span "Tickets" at bounding box center [977, 117] width 39 height 18
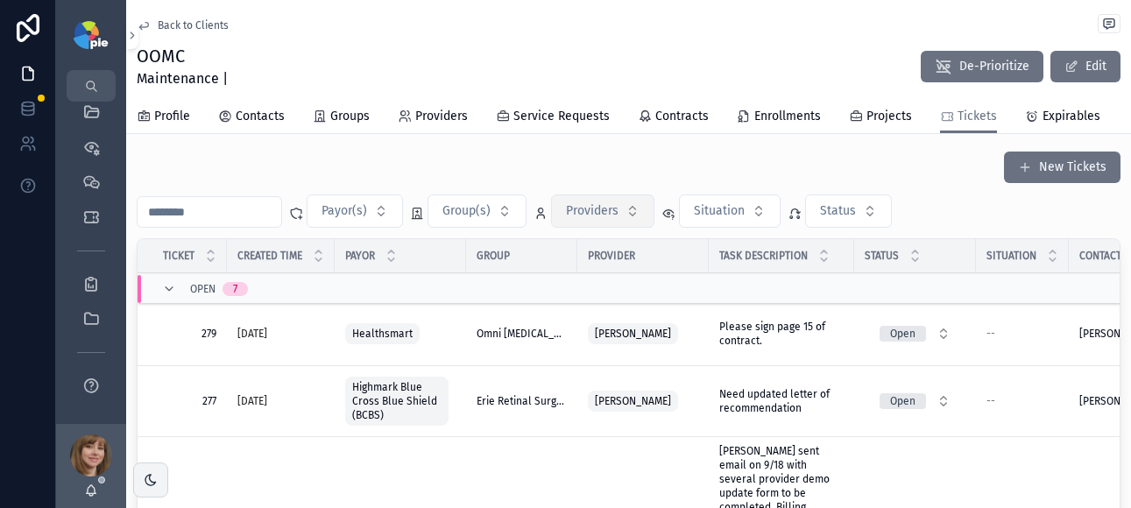
scroll to position [14, 0]
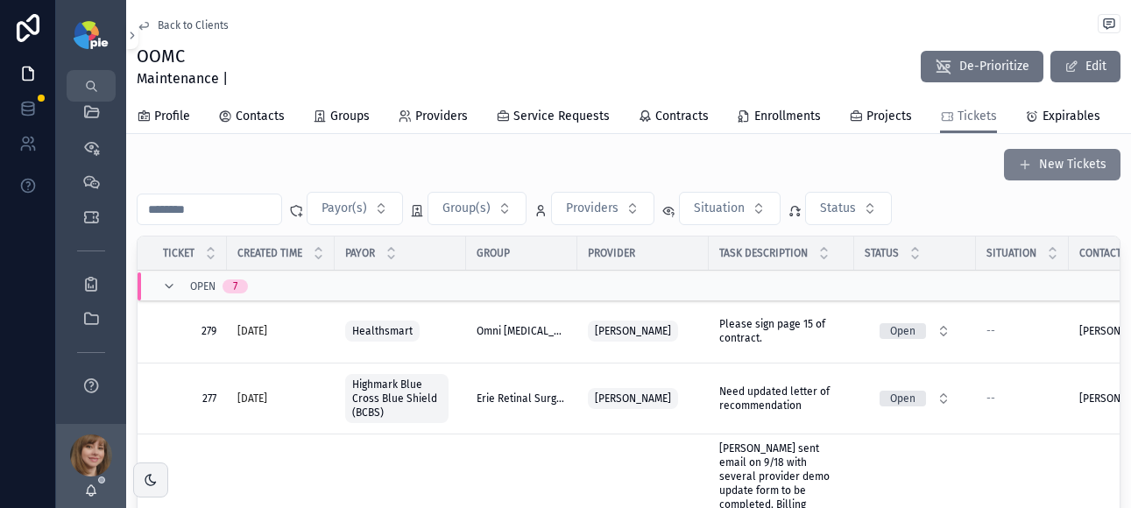
click at [1052, 181] on button "New Tickets" at bounding box center [1062, 165] width 117 height 32
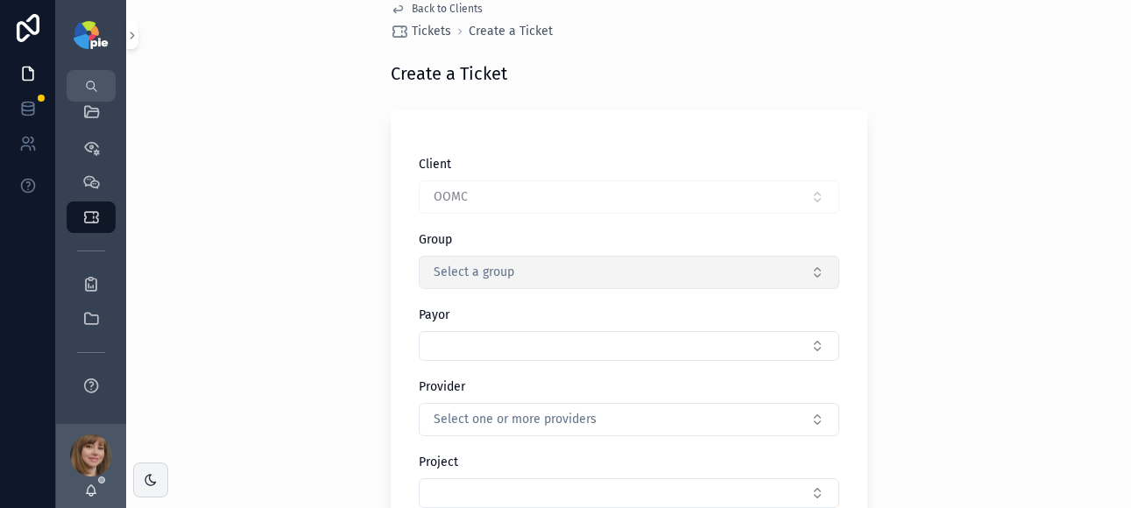
scroll to position [31, 0]
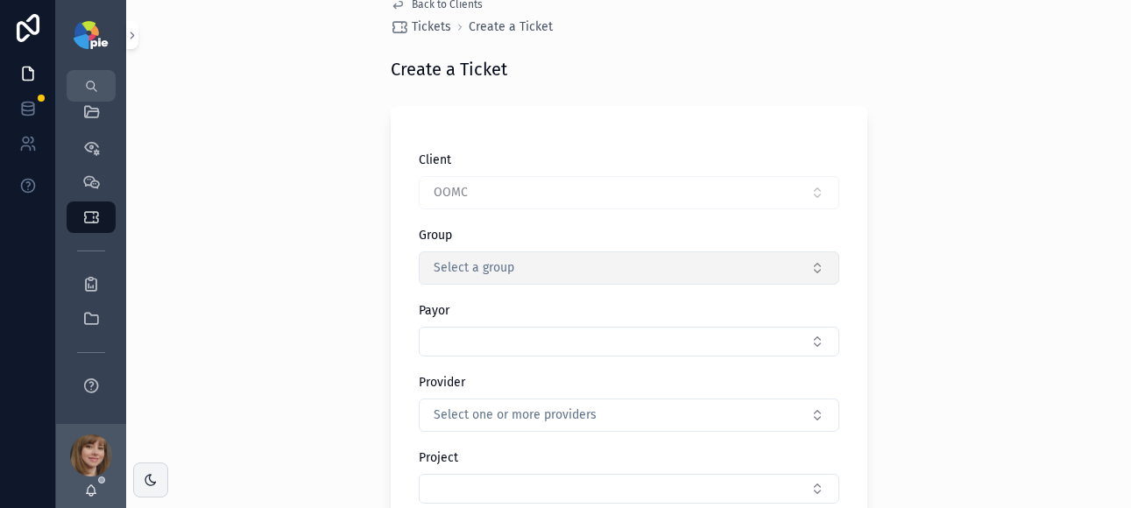
click at [457, 273] on span "Select a group" at bounding box center [474, 268] width 81 height 18
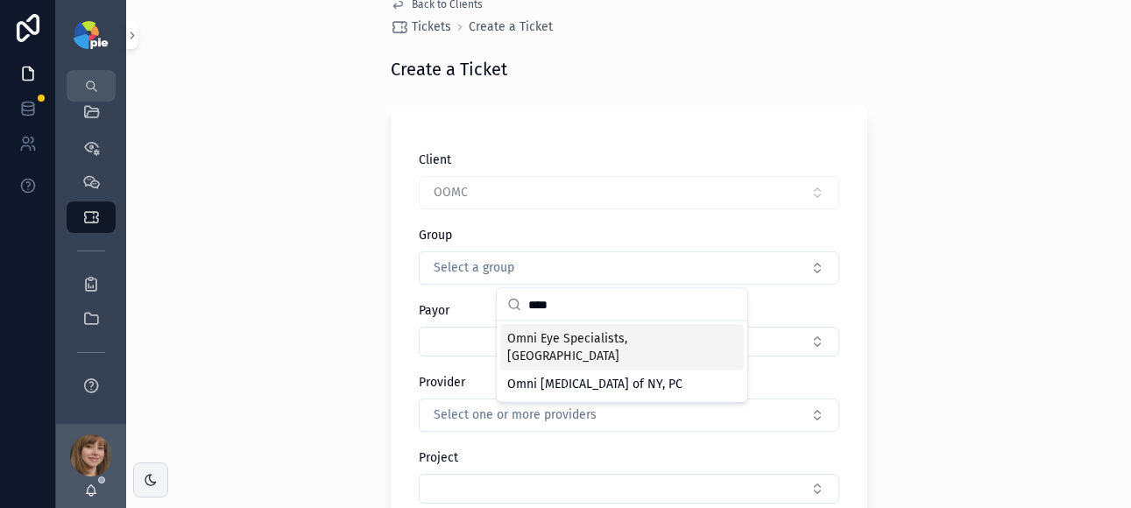
type input "****"
click at [575, 338] on span "Omni Eye Specialists, [GEOGRAPHIC_DATA]" at bounding box center [611, 347] width 209 height 35
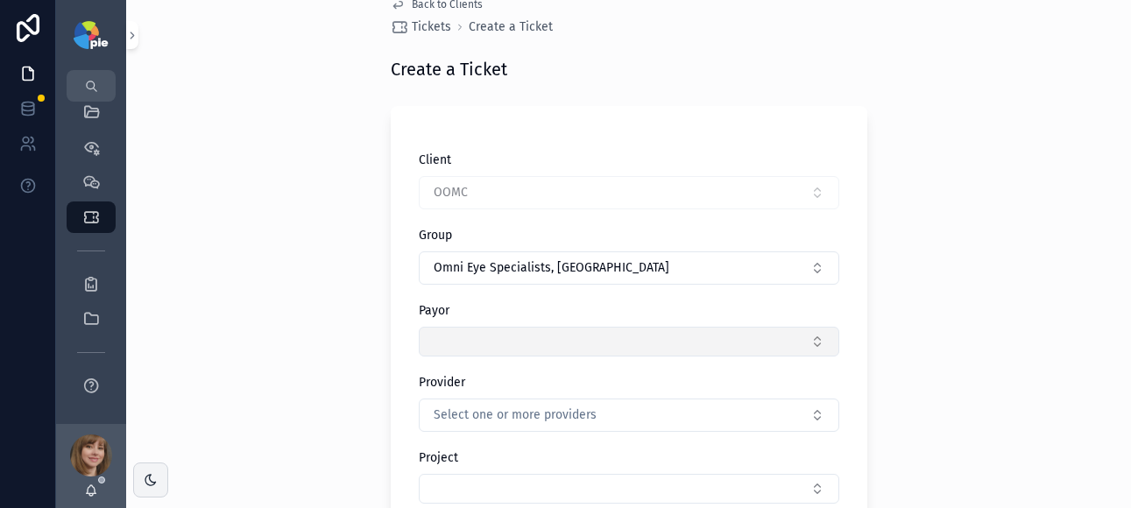
click at [508, 335] on button "Select Button" at bounding box center [629, 342] width 421 height 30
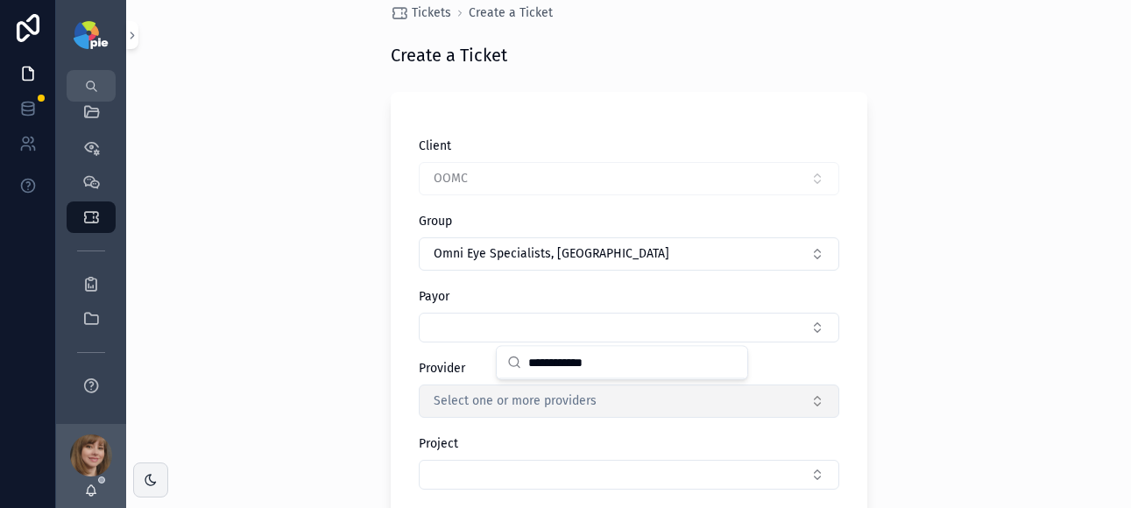
scroll to position [56, 0]
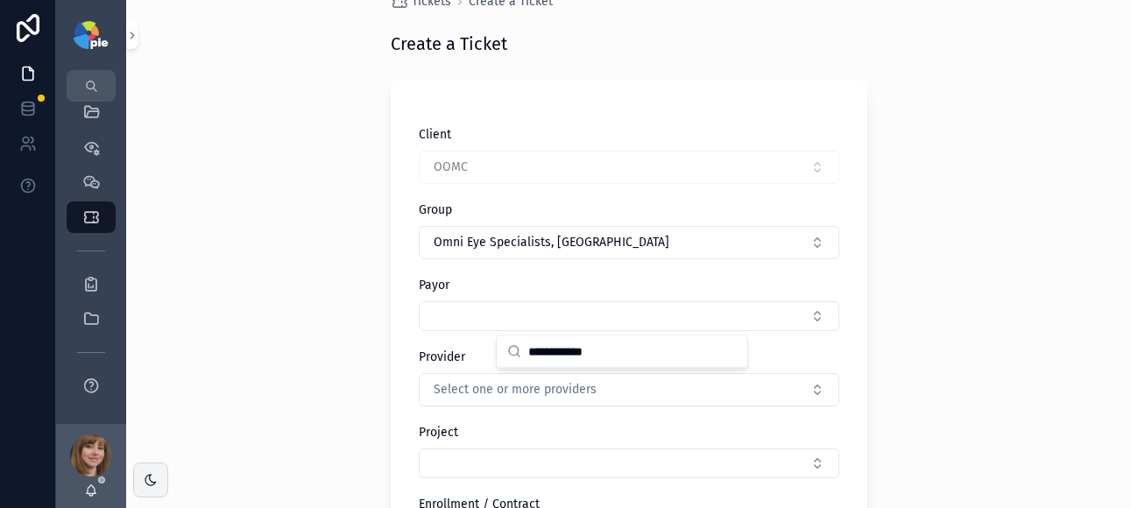
click at [664, 343] on input "**********" at bounding box center [632, 352] width 209 height 32
click at [658, 347] on input "**********" at bounding box center [632, 352] width 209 height 32
type input "*"
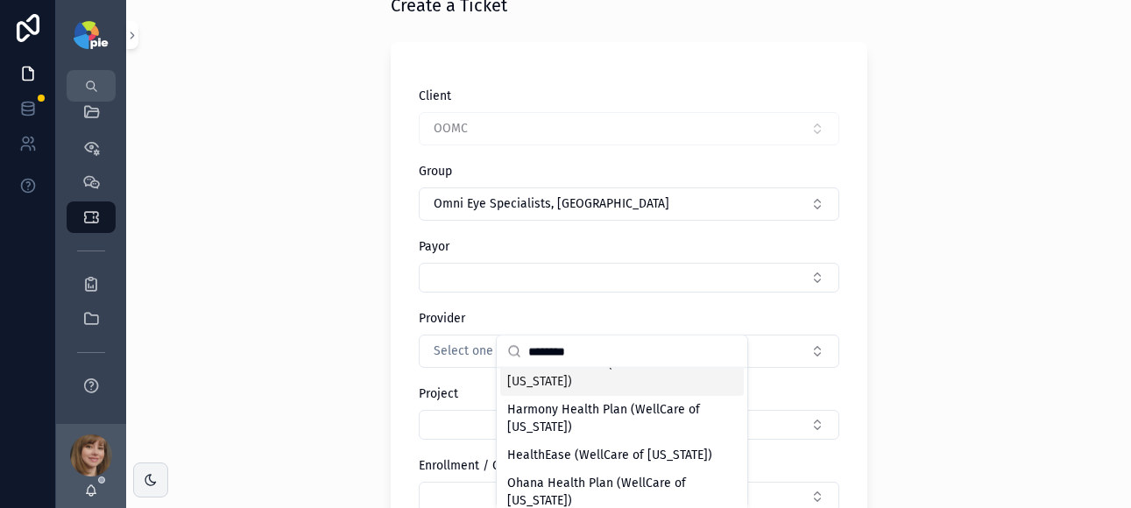
scroll to position [337, 0]
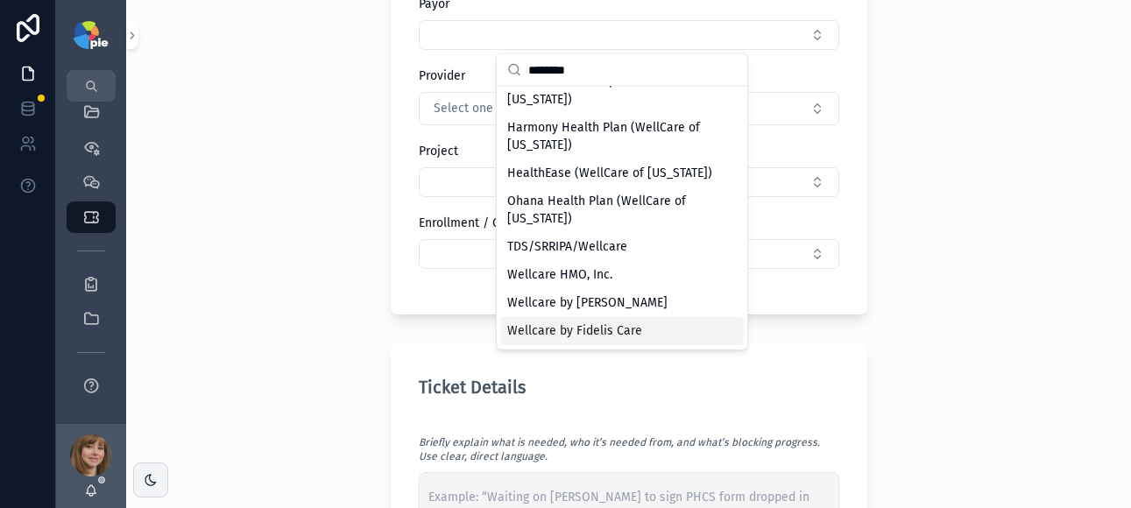
type input "********"
click at [595, 325] on span "Wellcare by Fidelis Care" at bounding box center [574, 332] width 135 height 18
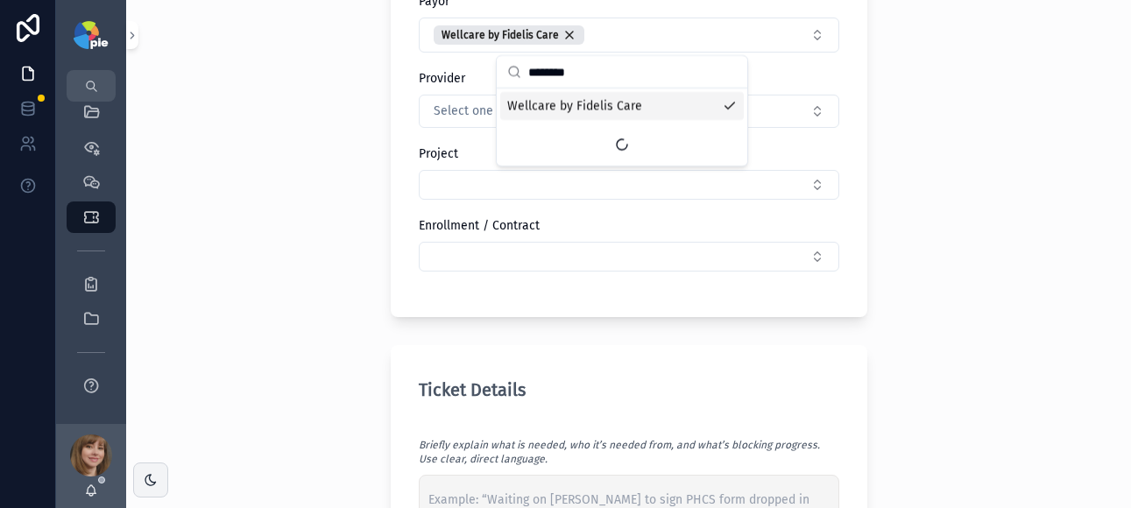
scroll to position [341, 0]
click at [262, 242] on div "Back to Clients Tickets Create a Ticket Create a Ticket Client OOMC Group Omni …" at bounding box center [628, 254] width 1005 height 508
click at [473, 113] on span "Select one or more providers" at bounding box center [515, 111] width 163 height 18
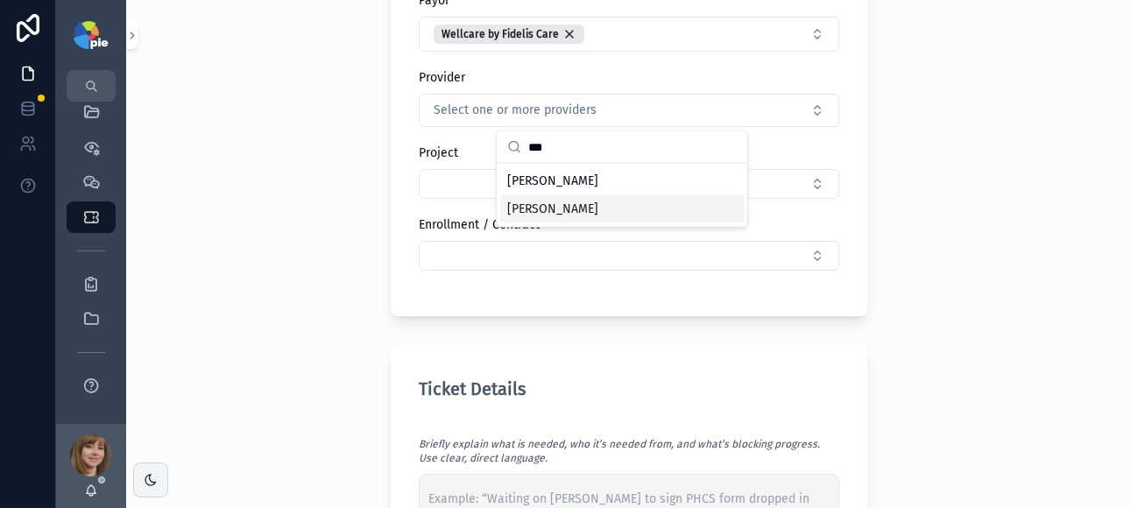
type input "***"
click at [541, 201] on span "[PERSON_NAME]" at bounding box center [552, 210] width 91 height 18
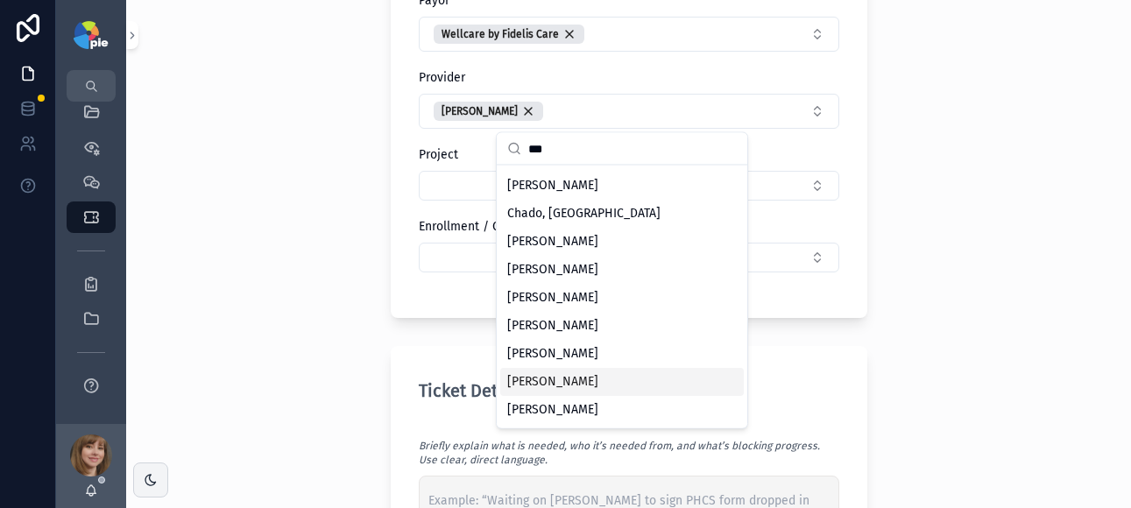
scroll to position [0, 0]
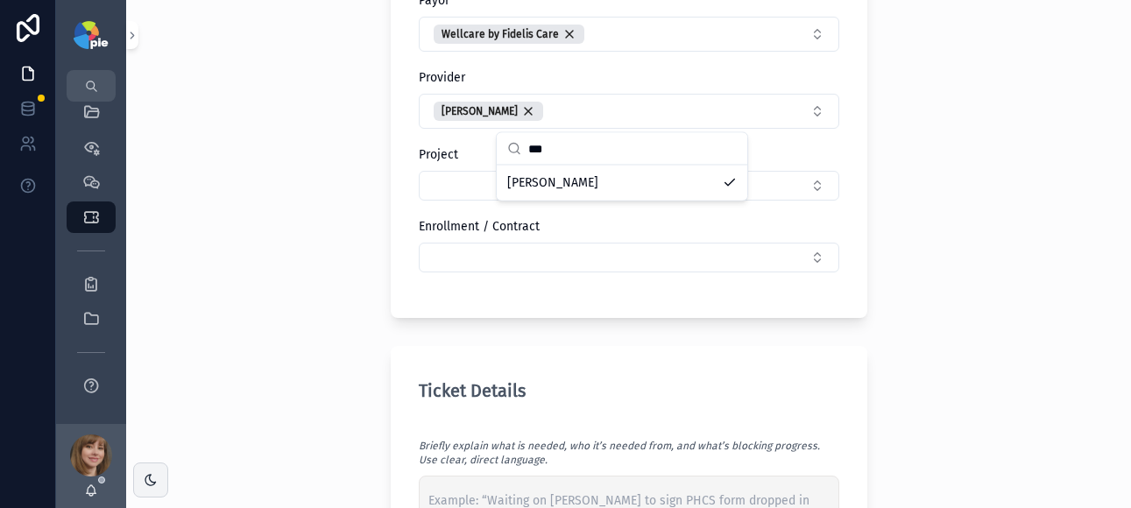
click at [257, 306] on div "Back to Clients Tickets Create a Ticket Create a Ticket Client OOMC Group Omni …" at bounding box center [628, 254] width 1005 height 508
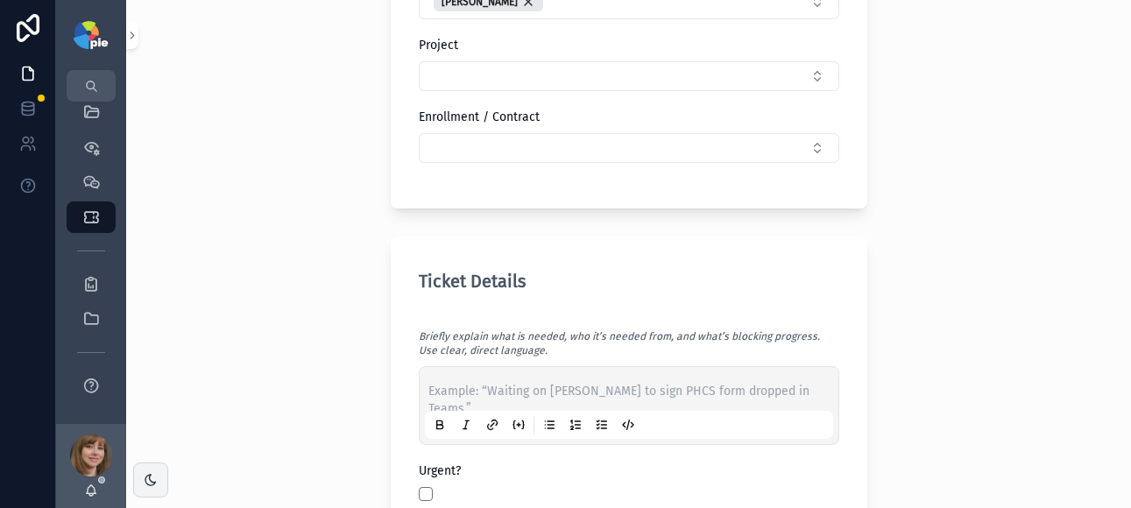
scroll to position [703, 0]
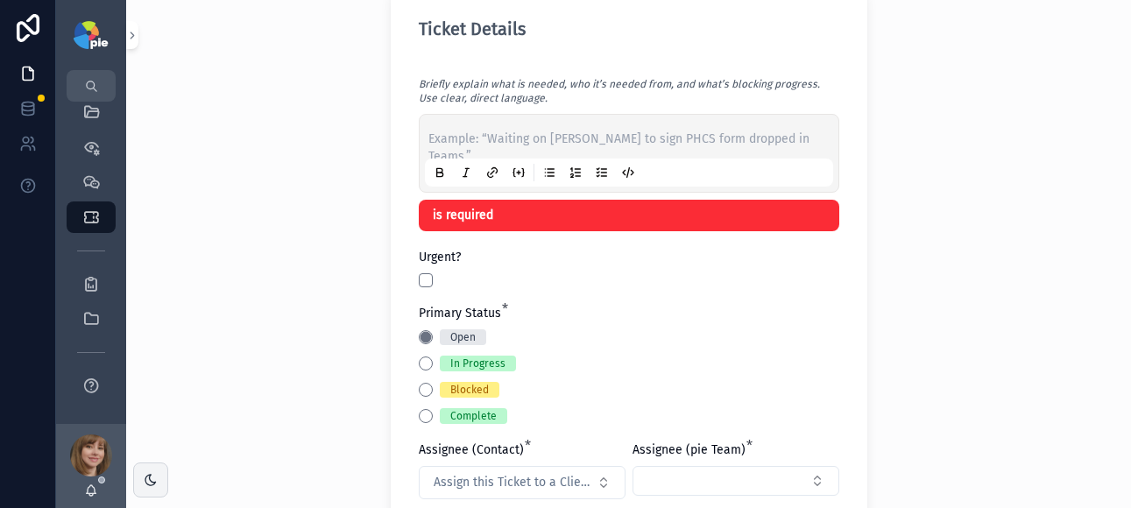
click at [457, 139] on p "scrollable content" at bounding box center [632, 140] width 408 height 18
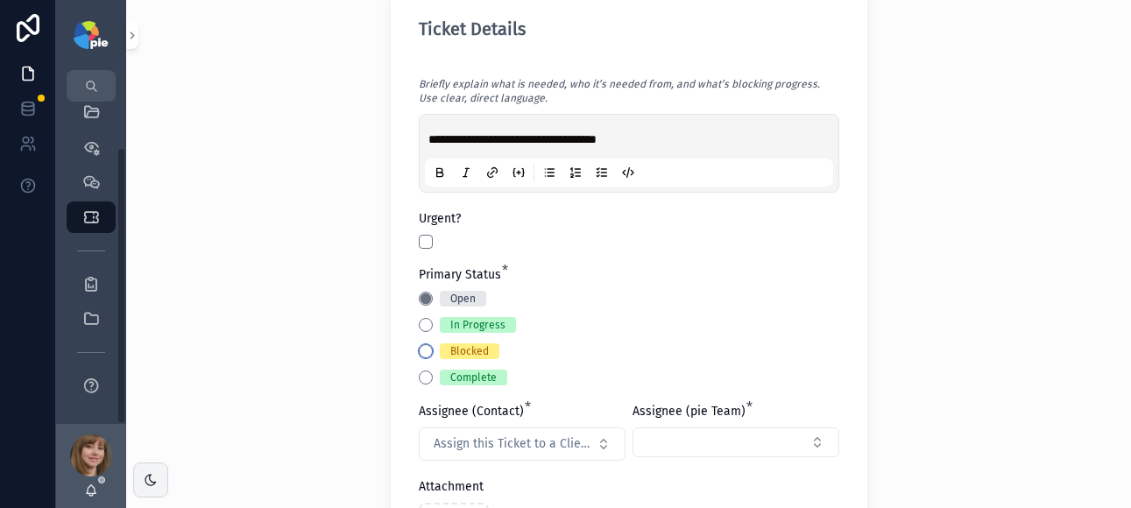
click at [419, 349] on button "Blocked" at bounding box center [426, 351] width 14 height 14
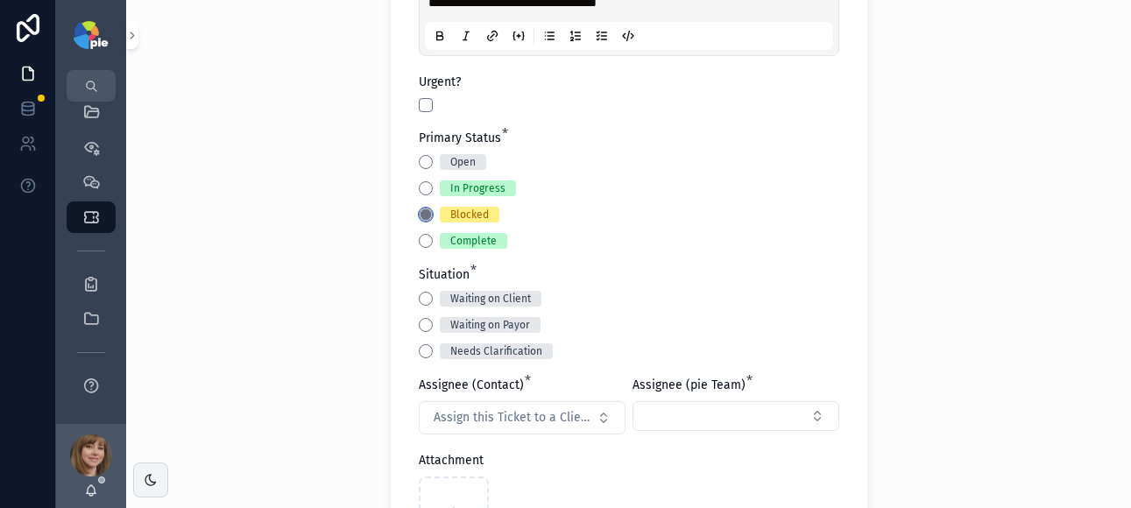
scroll to position [844, 0]
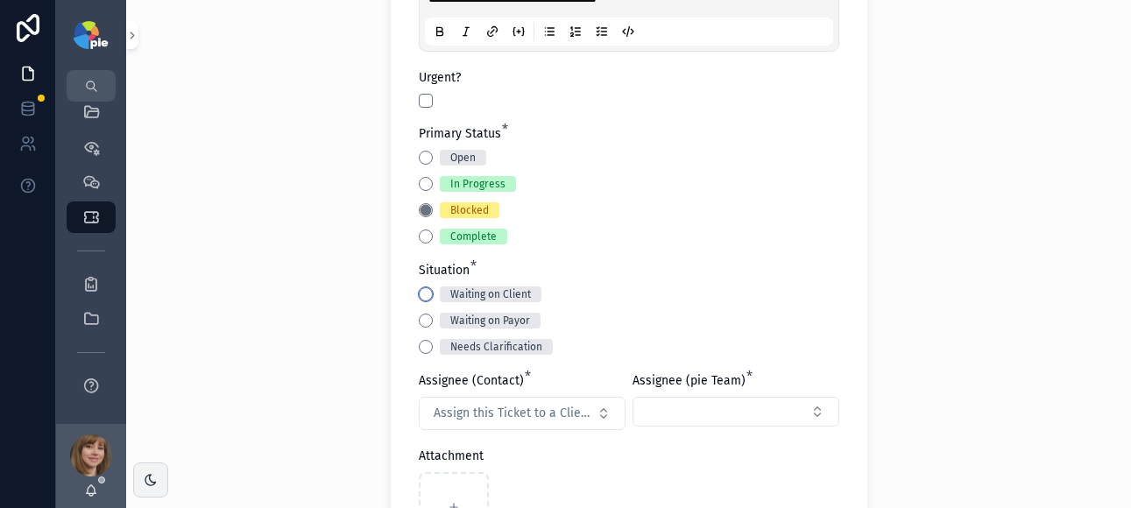
click at [419, 296] on button "Waiting on Client" at bounding box center [426, 294] width 14 height 14
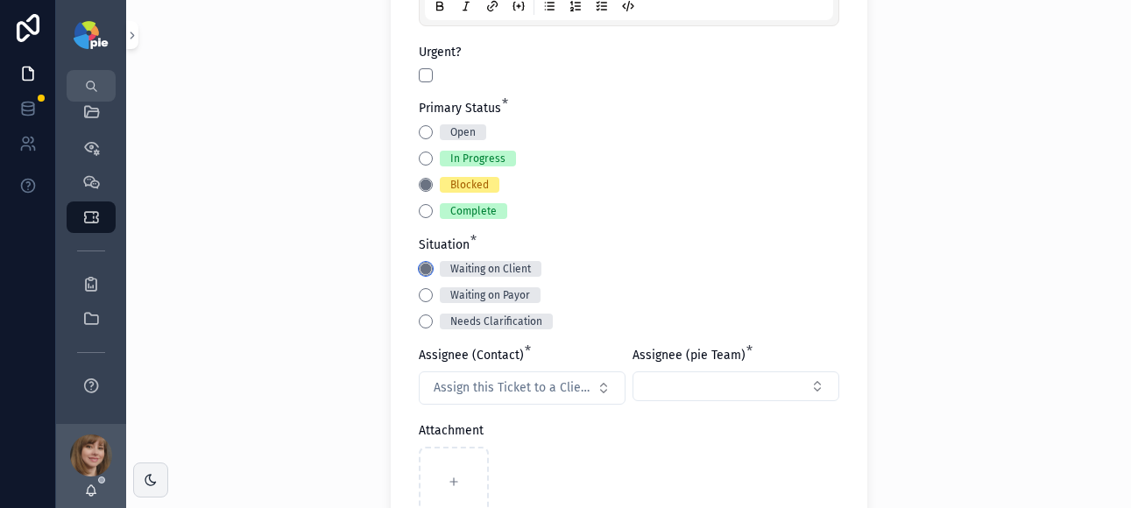
scroll to position [993, 0]
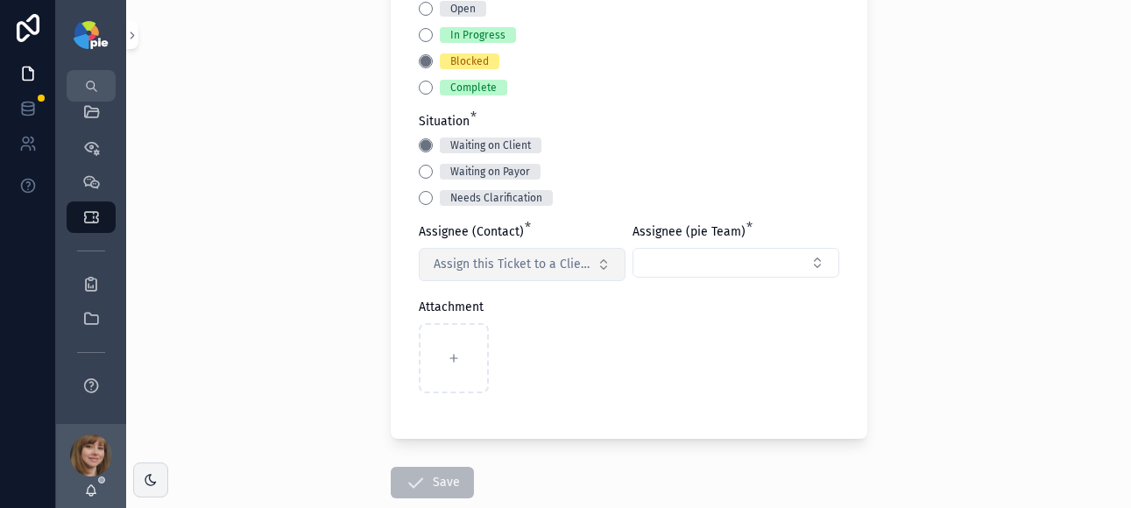
click at [497, 265] on span "Assign this Ticket to a Client Contact" at bounding box center [512, 265] width 156 height 18
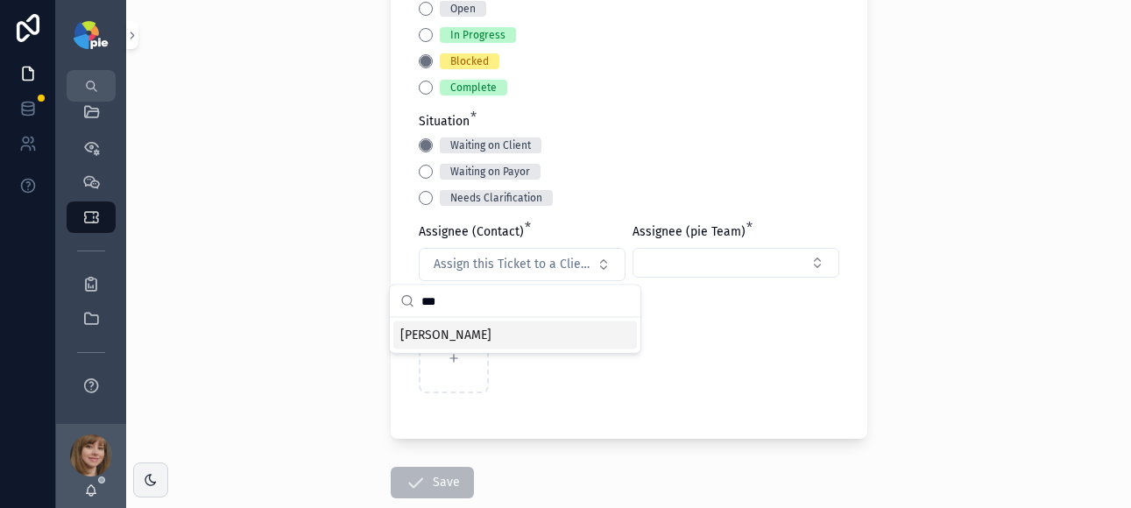
type input "***"
click at [527, 332] on div "Yesenia Ramos" at bounding box center [515, 336] width 244 height 28
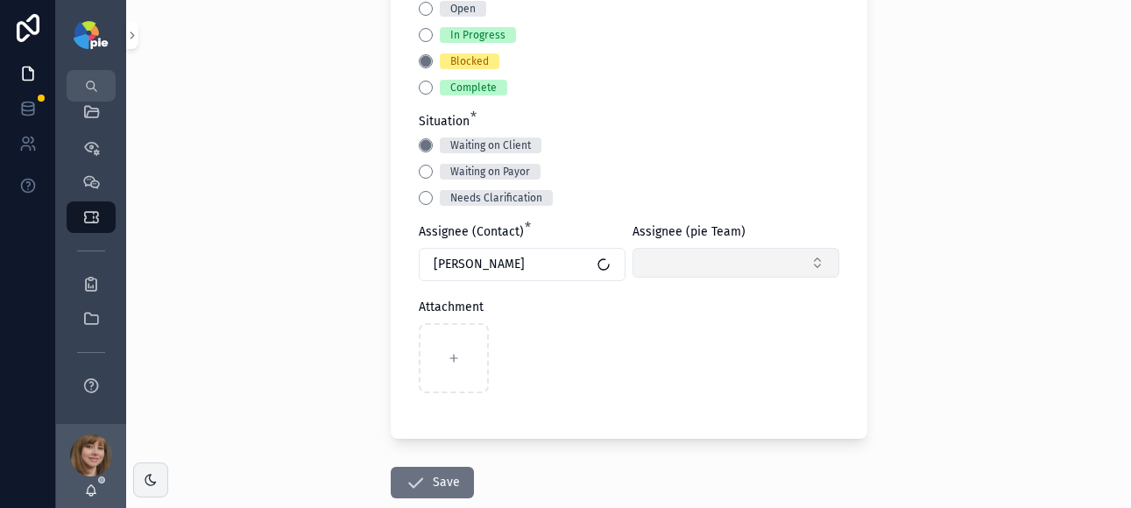
click at [697, 255] on button "Select Button" at bounding box center [736, 263] width 207 height 30
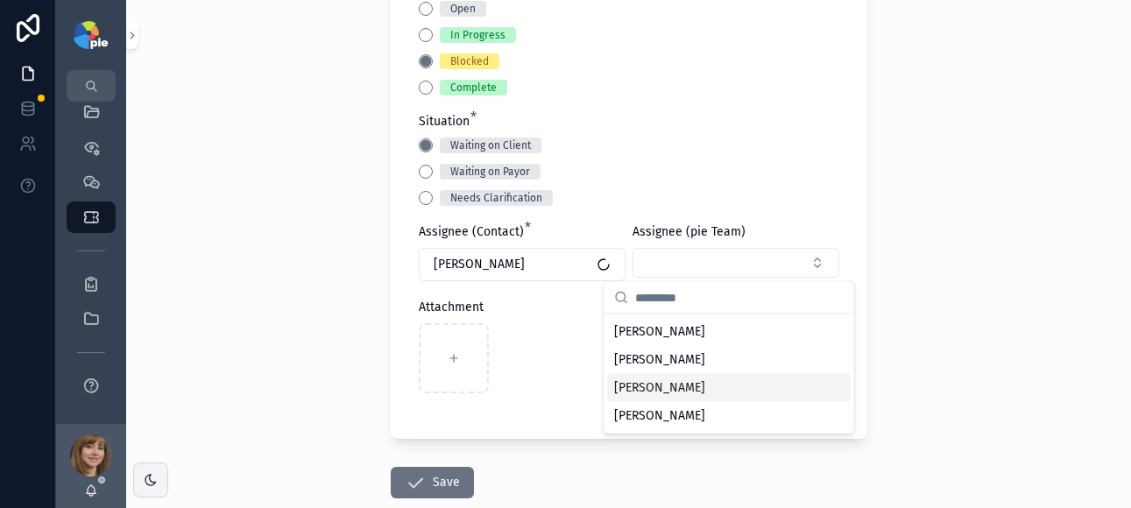
click at [682, 378] on div "[PERSON_NAME]" at bounding box center [729, 388] width 244 height 28
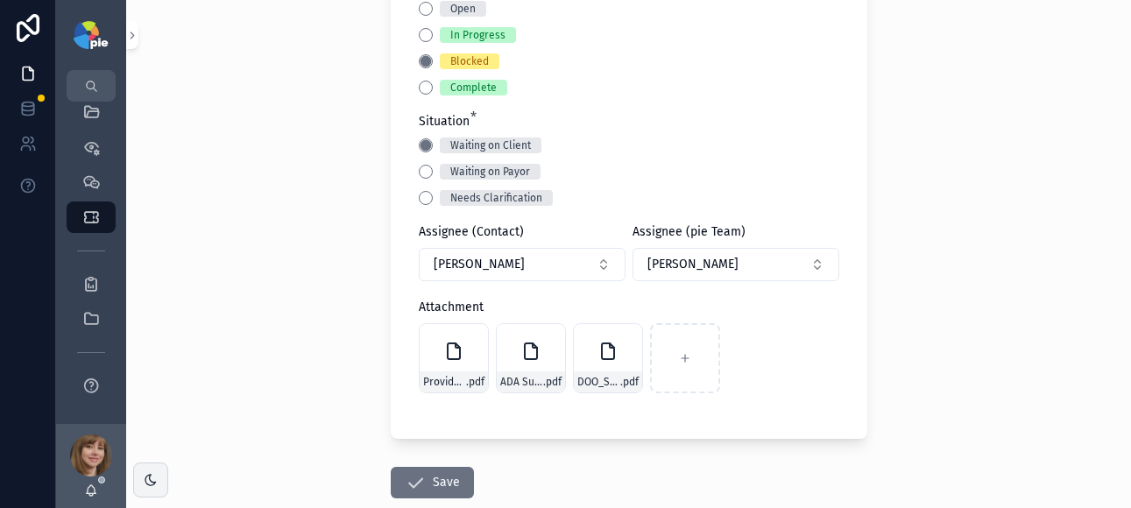
click at [981, 247] on div "**********" at bounding box center [628, 254] width 1005 height 508
click at [429, 481] on button "Save" at bounding box center [432, 483] width 83 height 32
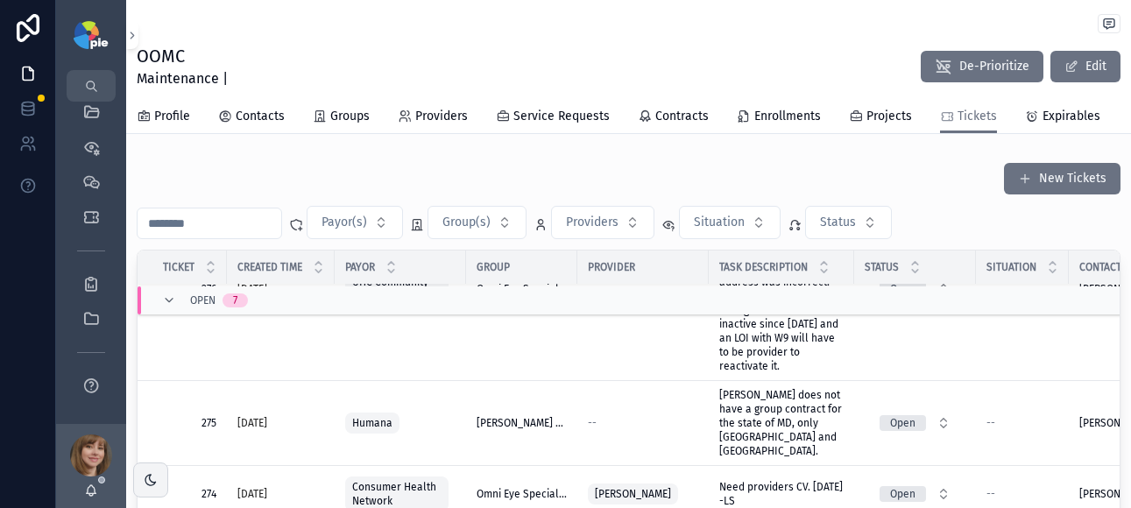
scroll to position [254, 0]
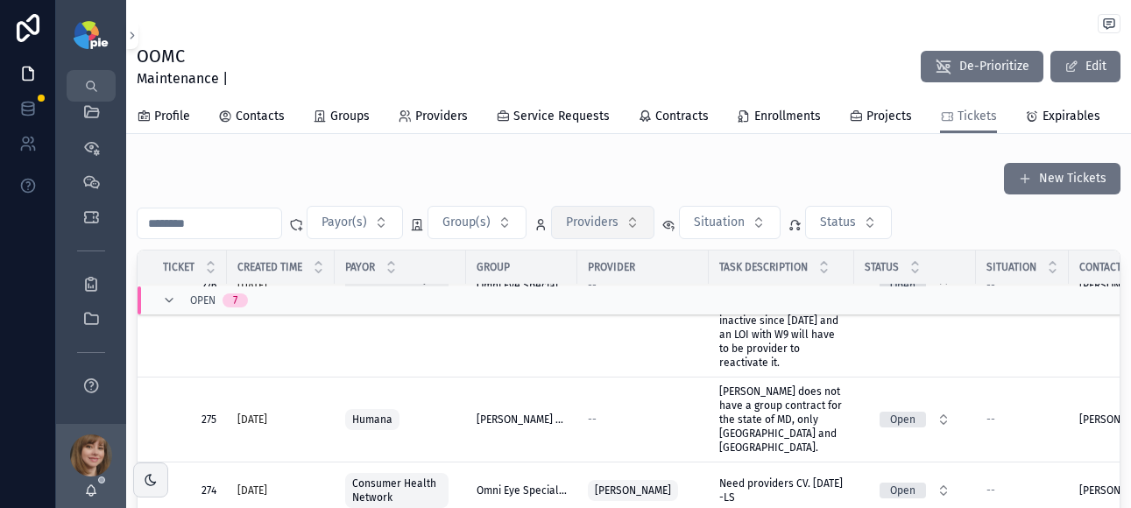
click at [601, 231] on span "Providers" at bounding box center [592, 223] width 53 height 18
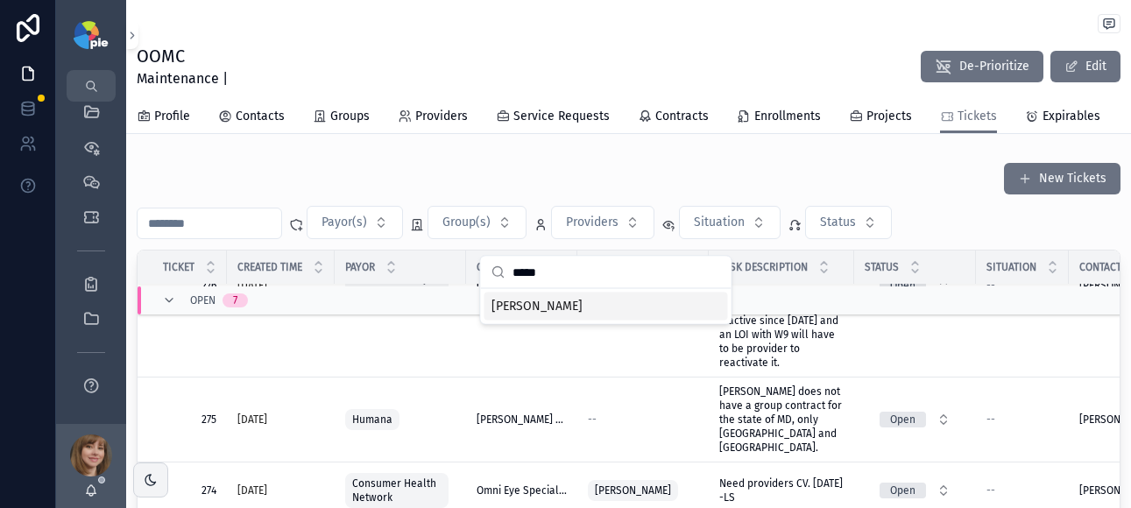
type input "*****"
click at [557, 307] on span "[PERSON_NAME]" at bounding box center [537, 307] width 91 height 18
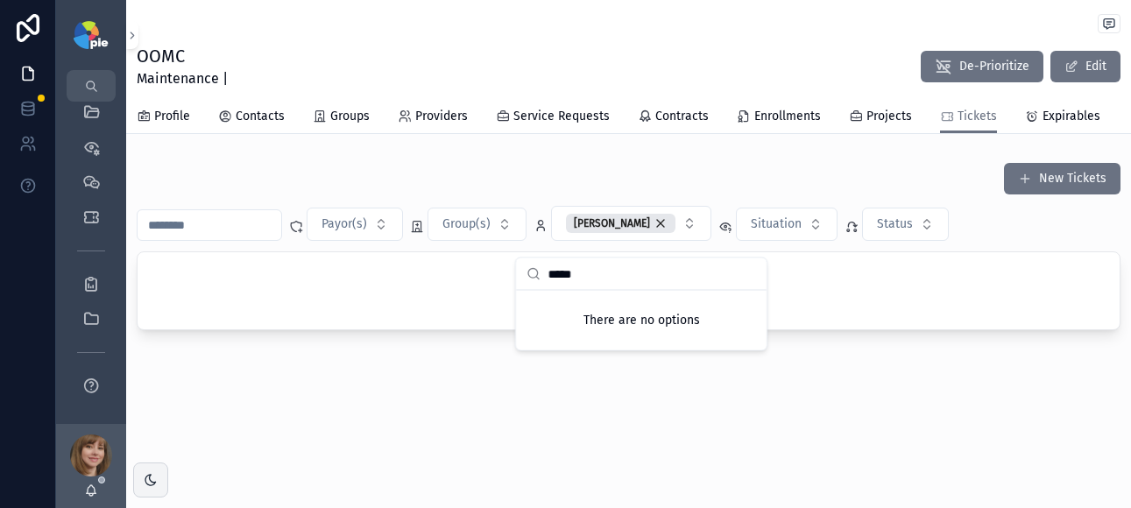
click at [642, 426] on div "OOMC Maintenance | De-Prioritize Edit Tickets Profile Contacts Groups Providers…" at bounding box center [628, 228] width 1005 height 457
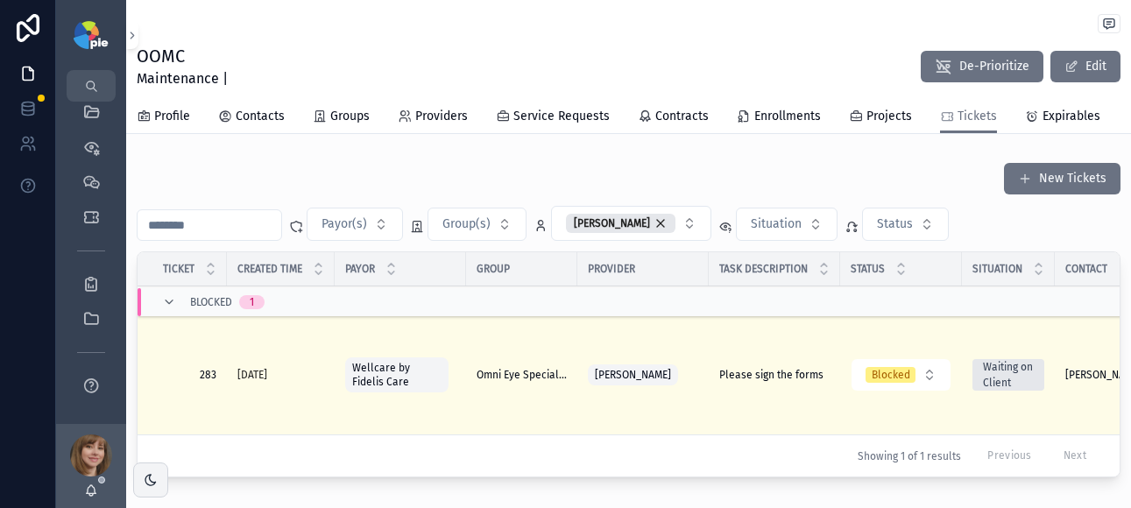
click at [794, 382] on span "Please sign the forms" at bounding box center [771, 375] width 104 height 14
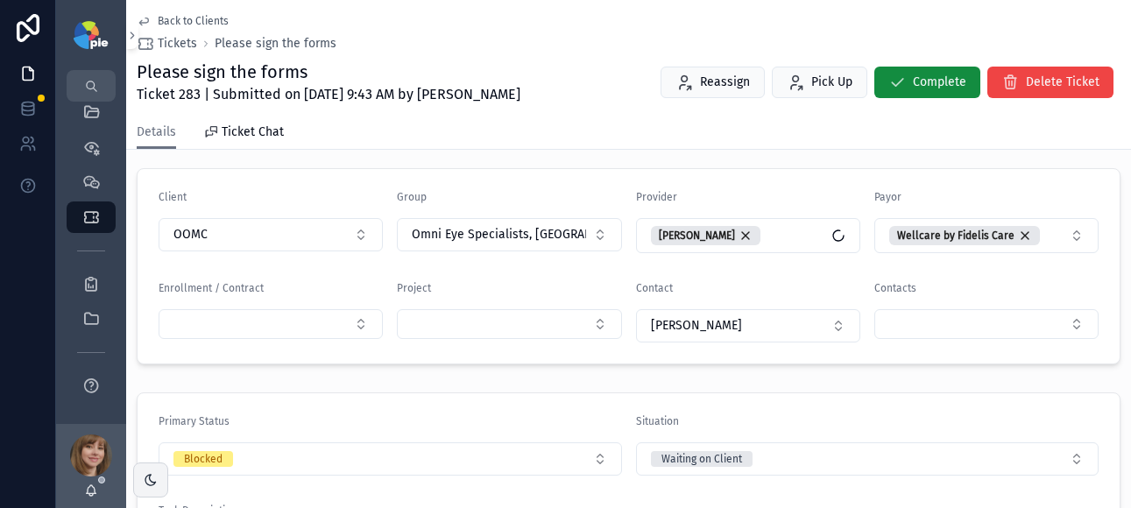
scroll to position [255, 0]
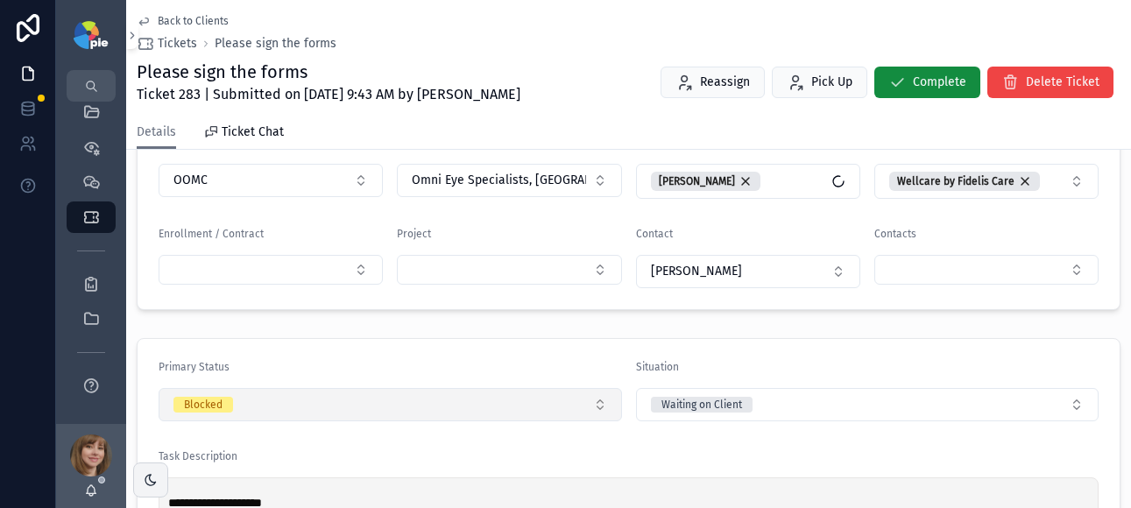
click at [301, 399] on button "Blocked" at bounding box center [391, 404] width 464 height 33
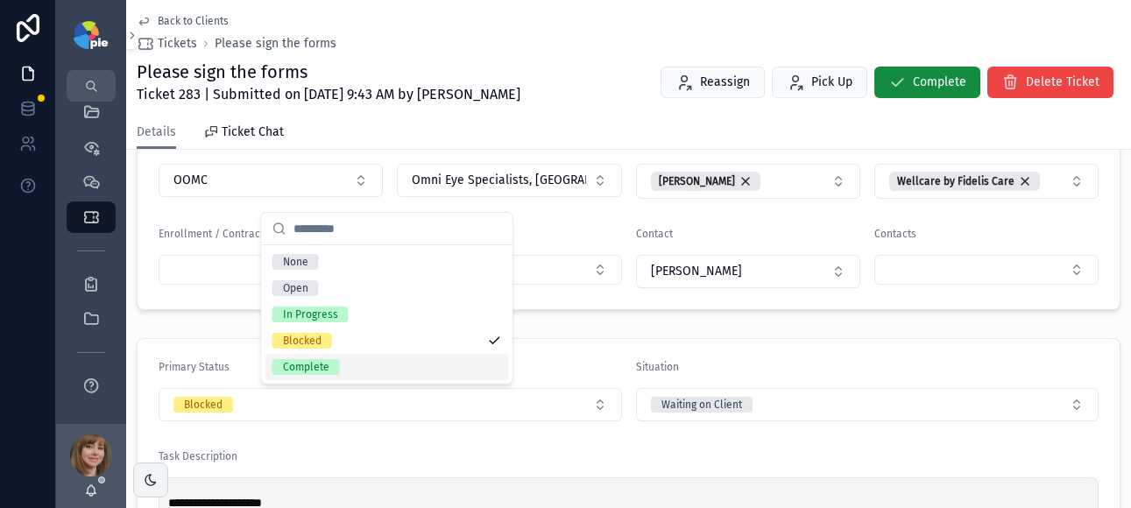
click at [314, 372] on div "Complete" at bounding box center [306, 367] width 46 height 16
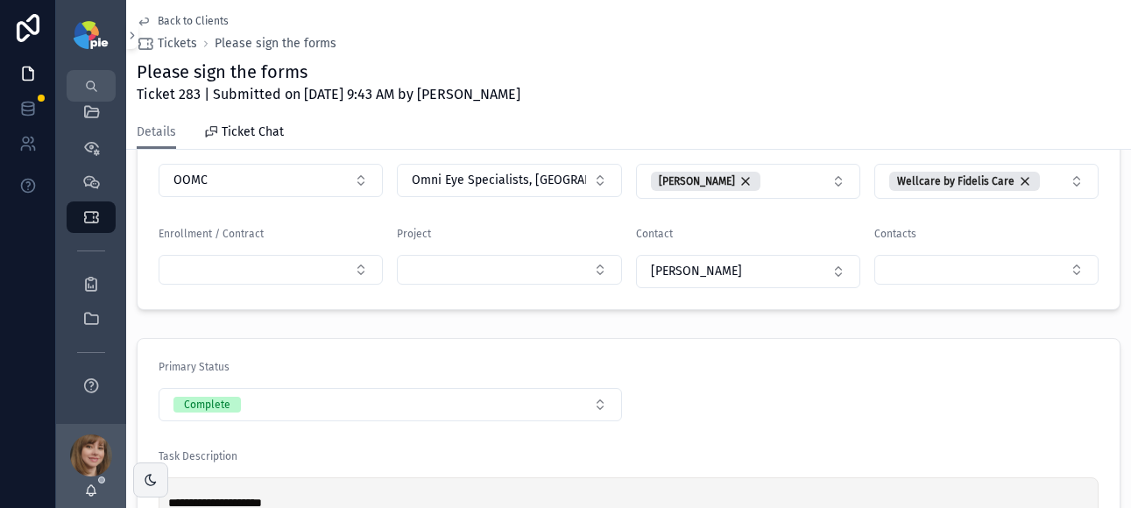
click at [169, 23] on span "Back to Clients" at bounding box center [193, 21] width 71 height 14
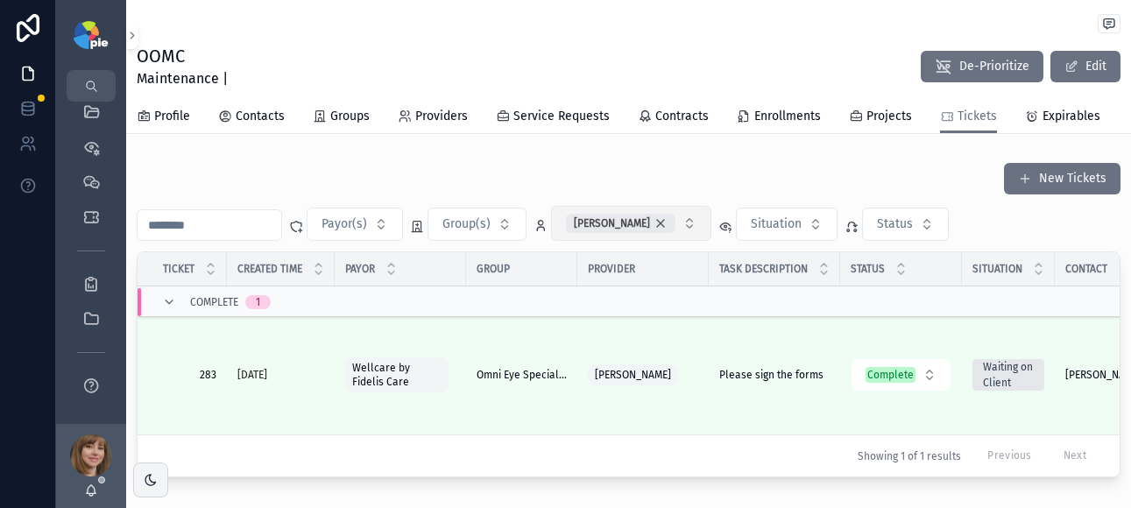
click at [676, 233] on div "[PERSON_NAME]" at bounding box center [621, 223] width 110 height 19
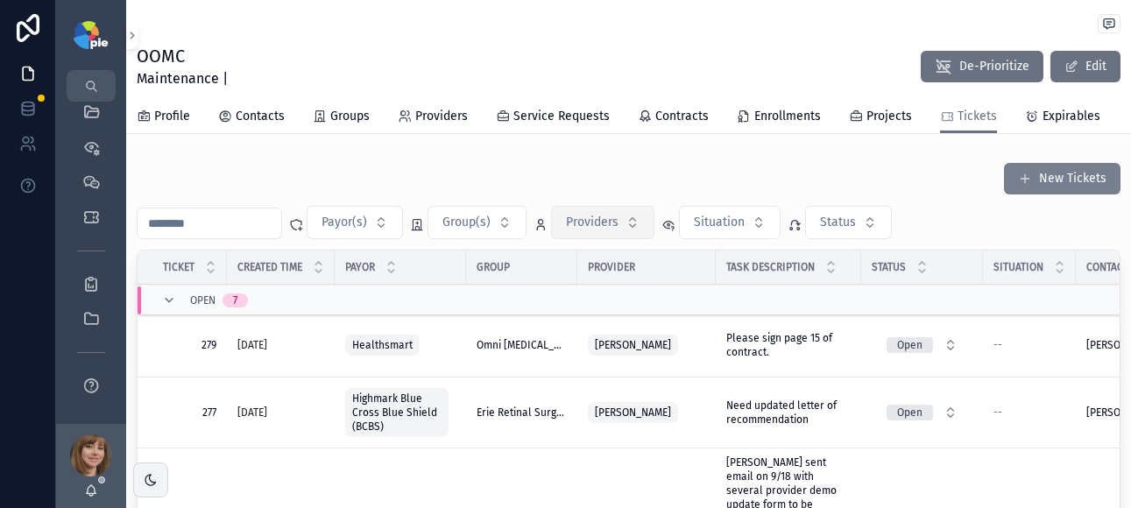
click at [1047, 192] on button "New Tickets" at bounding box center [1062, 179] width 117 height 32
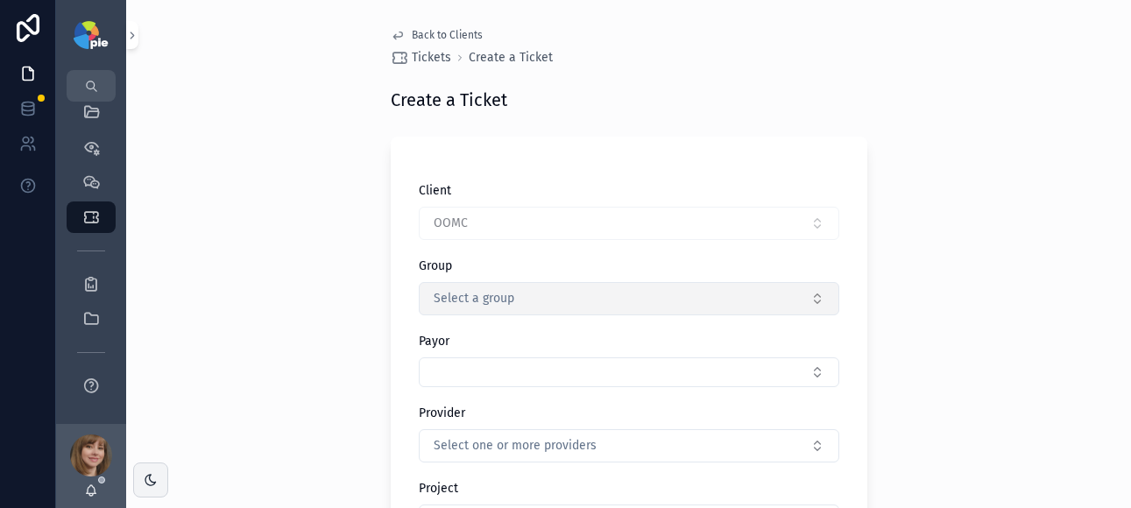
click at [581, 293] on button "Select a group" at bounding box center [629, 298] width 421 height 33
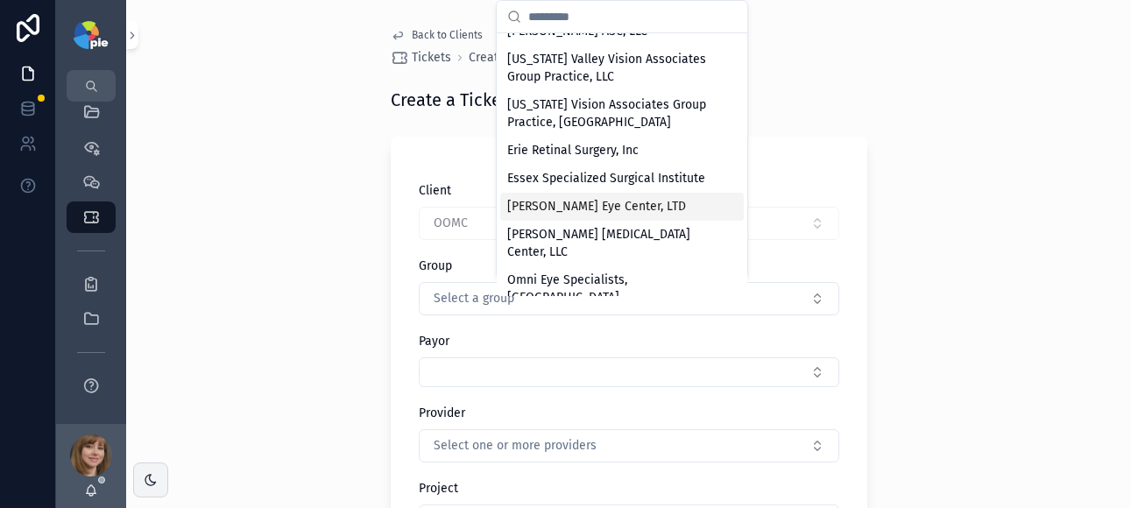
scroll to position [49, 0]
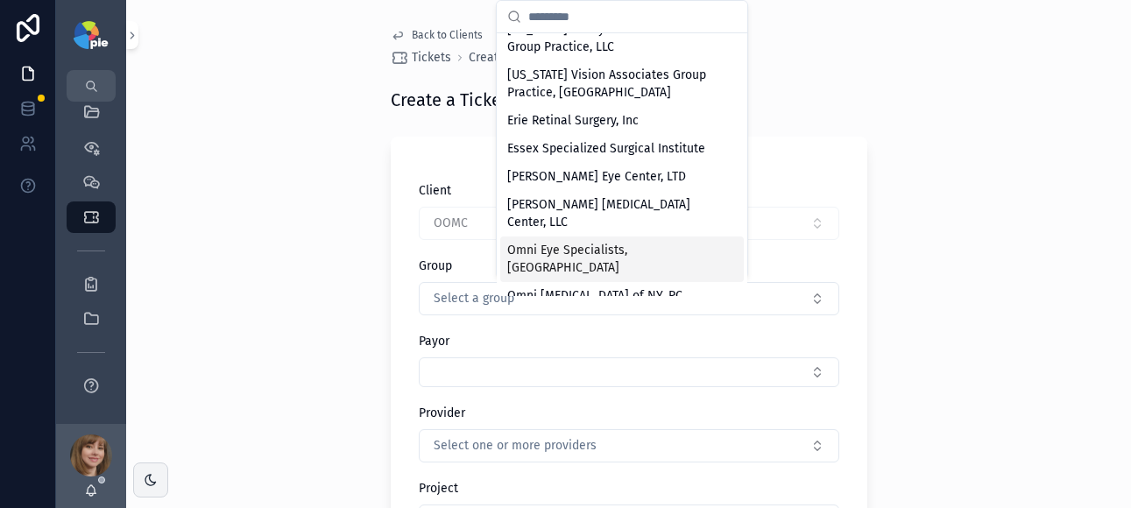
click at [608, 244] on span "Omni Eye Specialists, [GEOGRAPHIC_DATA]" at bounding box center [611, 259] width 209 height 35
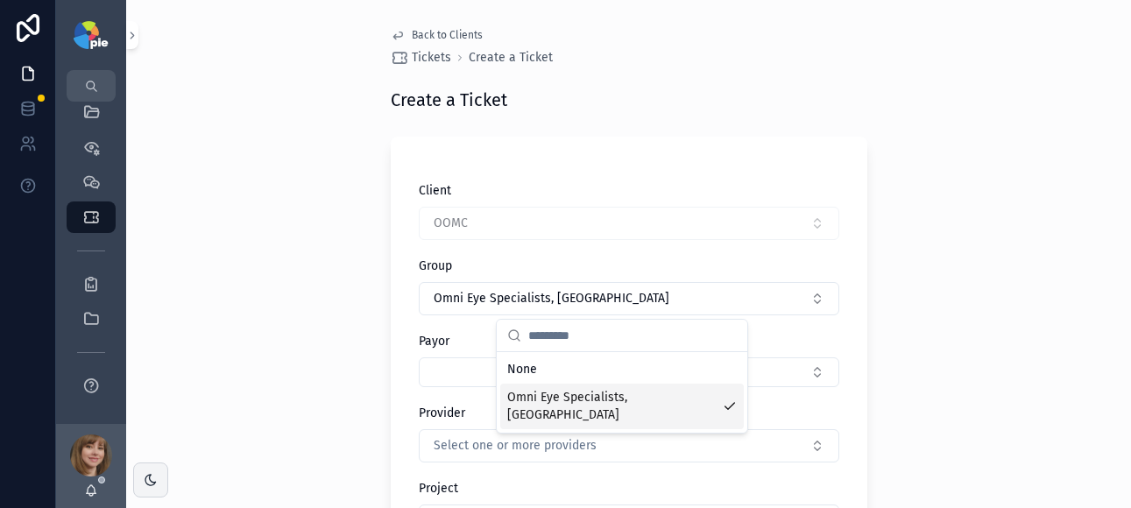
scroll to position [0, 0]
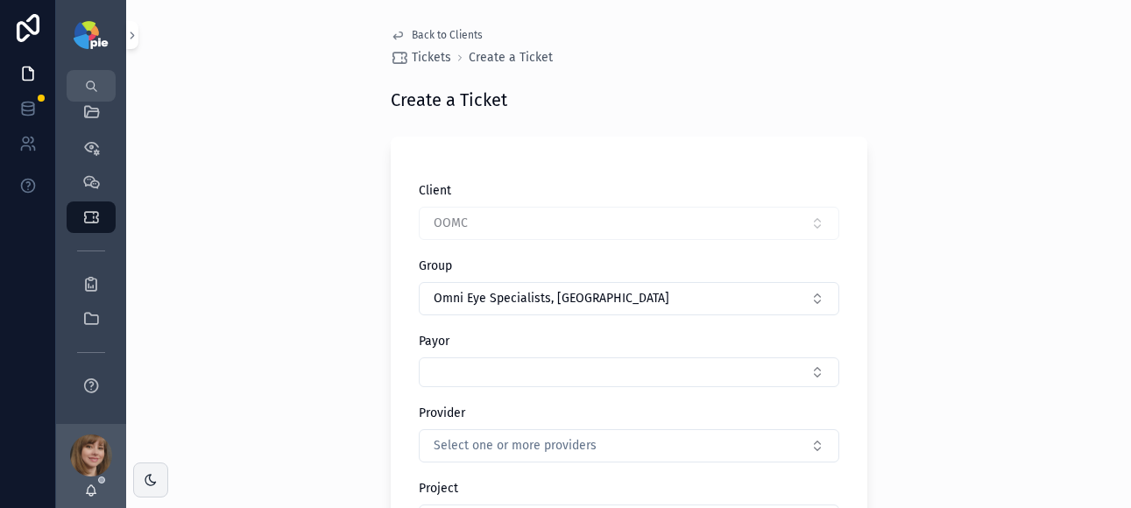
click at [1071, 212] on div "Back to Clients Tickets Create a Ticket Create a Ticket Client OOMC Group Omni …" at bounding box center [628, 254] width 1005 height 508
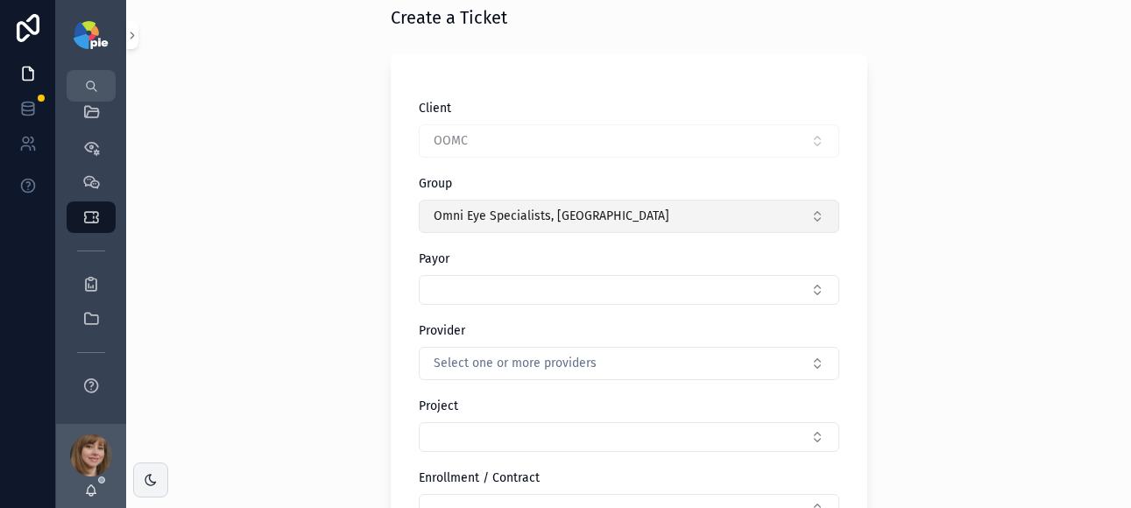
scroll to position [83, 0]
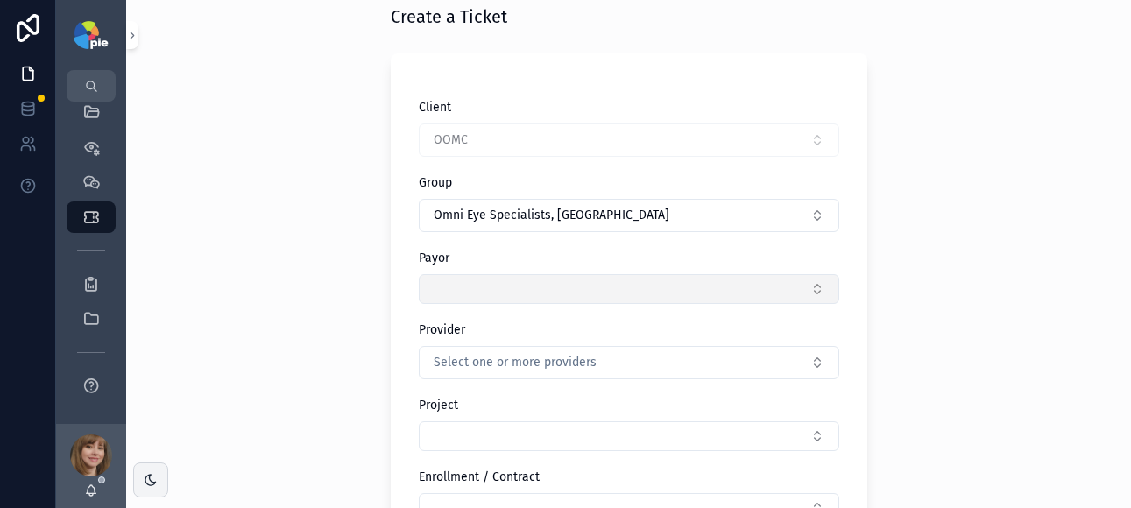
click at [539, 294] on button "Select Button" at bounding box center [629, 289] width 421 height 30
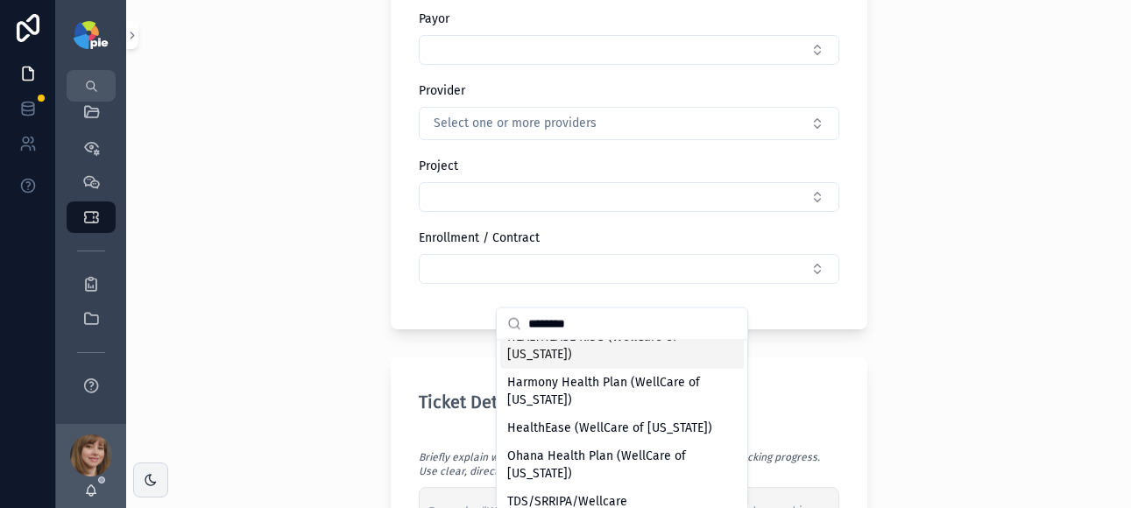
scroll to position [376, 0]
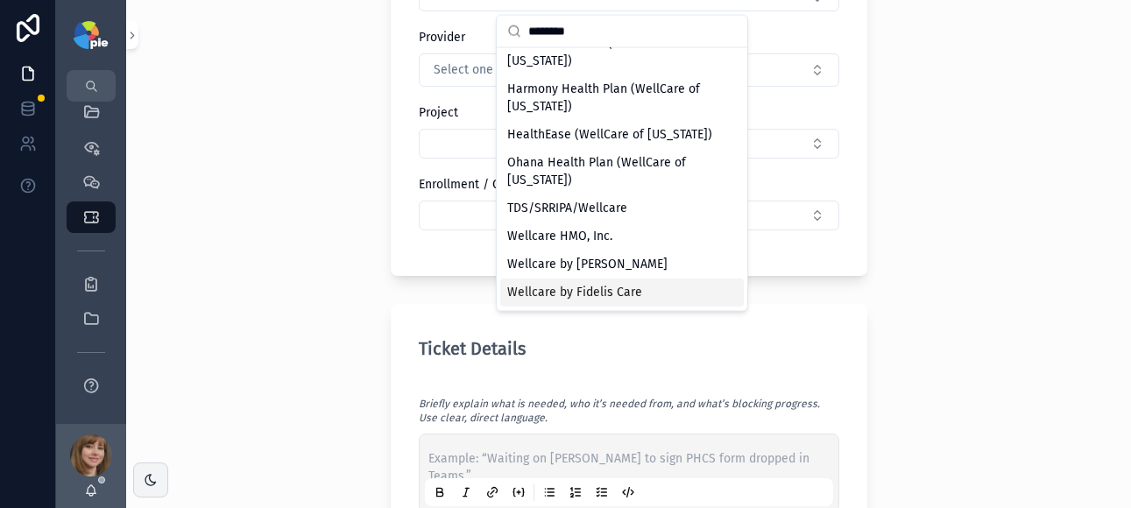
type input "********"
click at [619, 288] on span "Wellcare by Fidelis Care" at bounding box center [574, 294] width 135 height 18
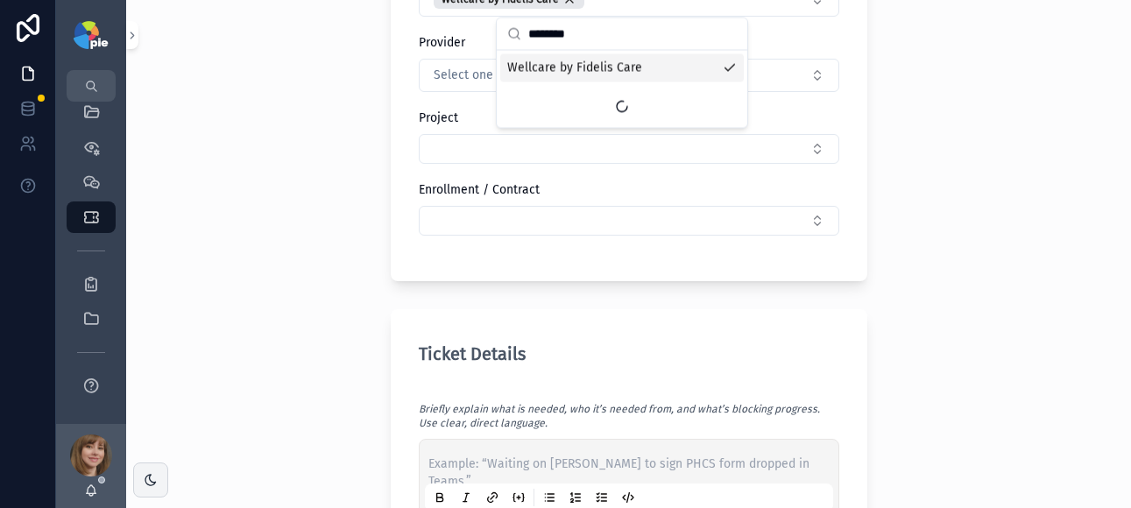
scroll to position [379, 0]
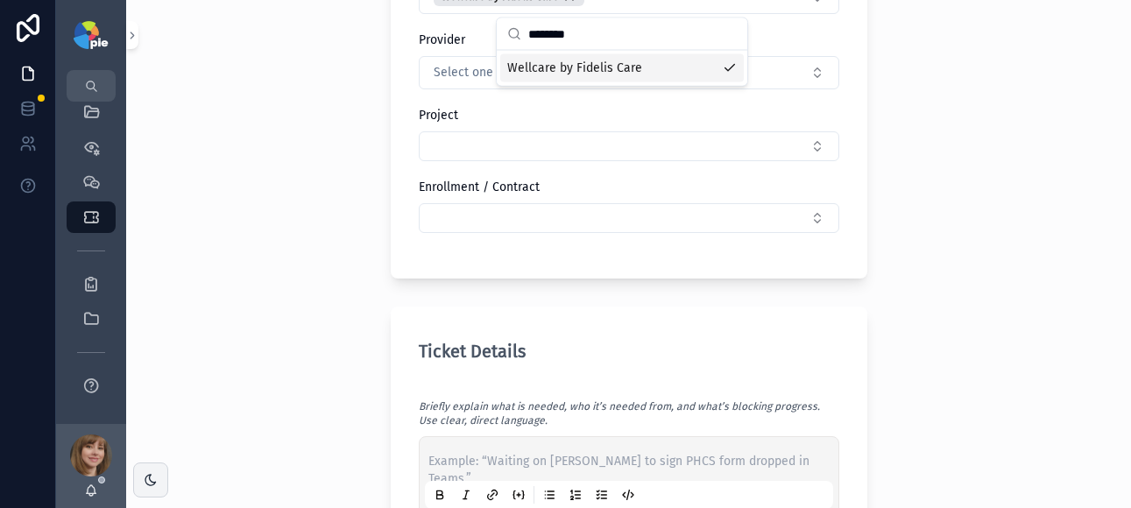
click at [1043, 256] on div "Back to Clients Tickets Create a Ticket Create a Ticket Client OOMC Group Omni …" at bounding box center [628, 254] width 1005 height 508
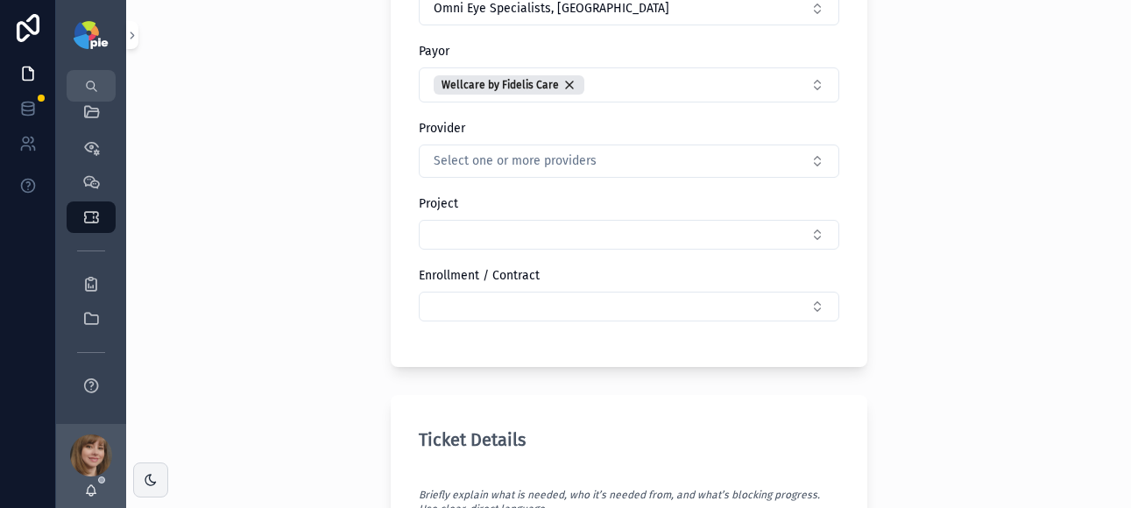
scroll to position [269, 0]
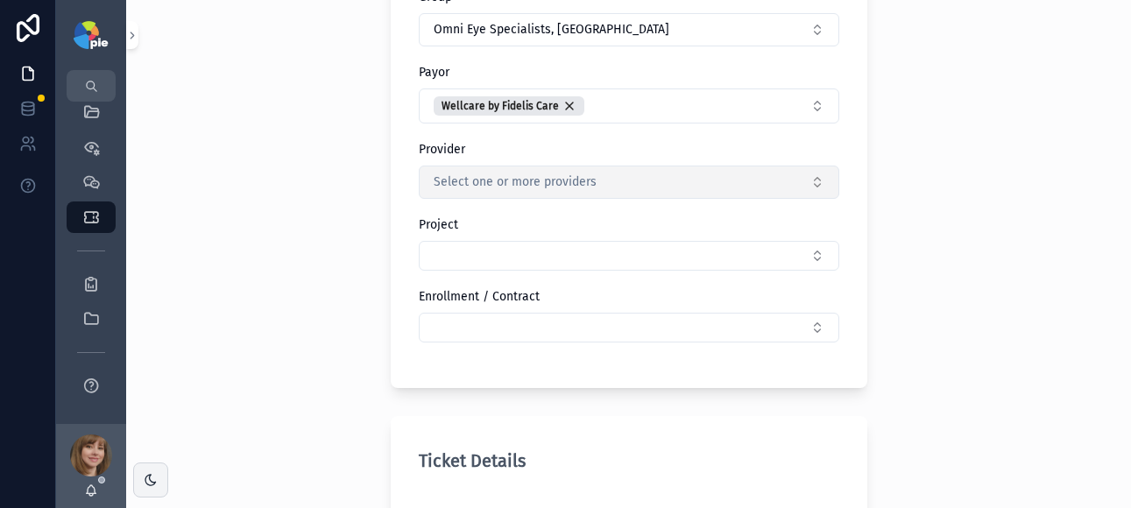
click at [569, 181] on span "Select one or more providers" at bounding box center [515, 183] width 163 height 18
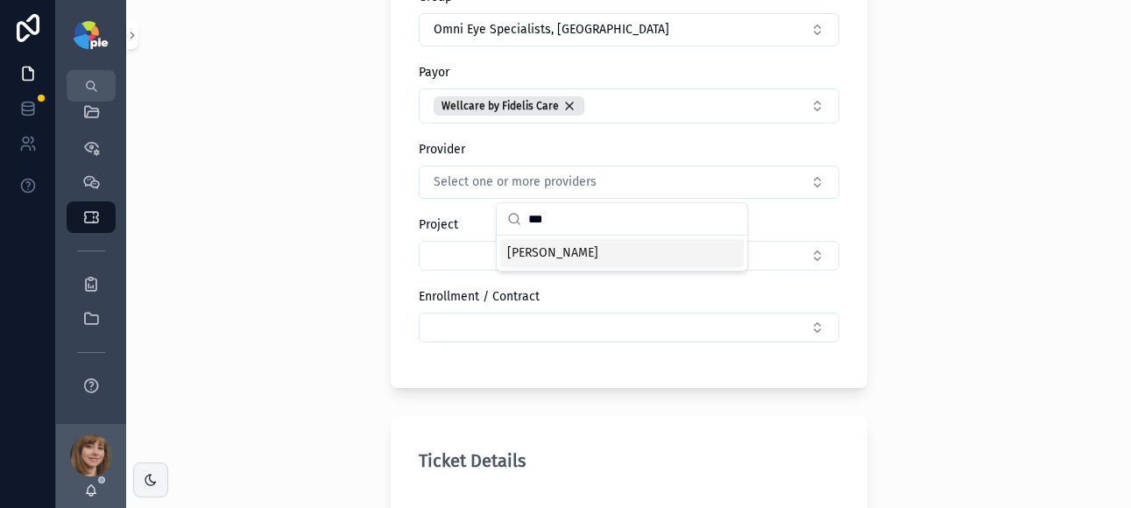
type input "***"
click at [586, 246] on span "[PERSON_NAME]" at bounding box center [552, 253] width 91 height 18
click at [950, 244] on div "Back to Clients Tickets Create a Ticket Create a Ticket Client OOMC Group Omni …" at bounding box center [628, 254] width 1005 height 508
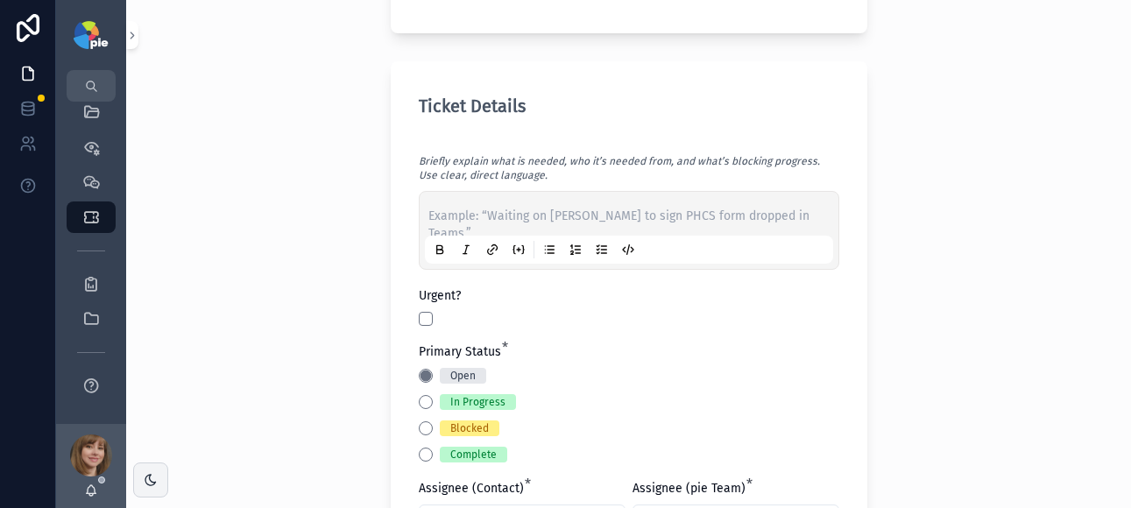
scroll to position [630, 0]
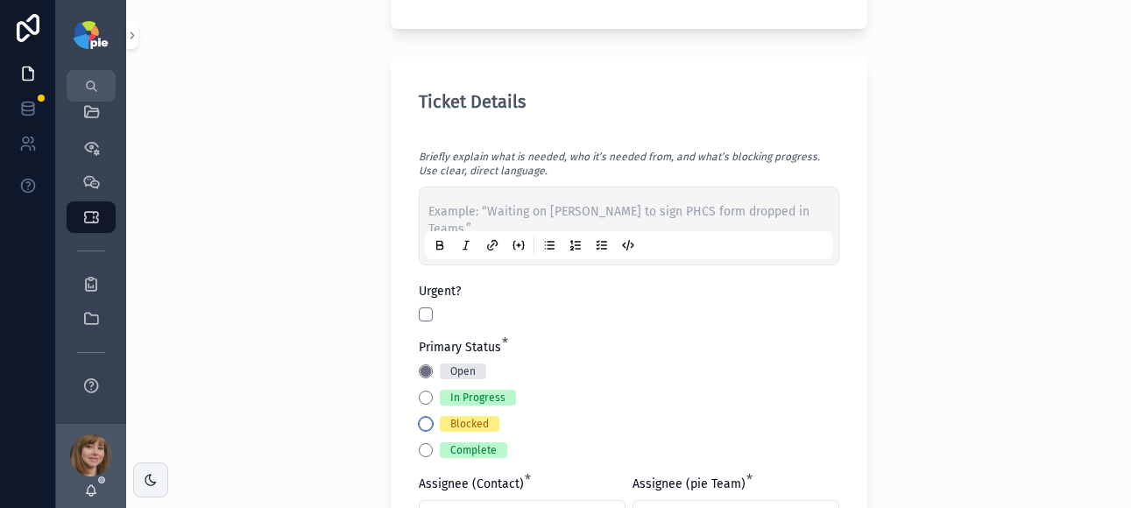
click at [419, 420] on button "Blocked" at bounding box center [426, 424] width 14 height 14
click at [494, 208] on p "scrollable content" at bounding box center [632, 212] width 408 height 18
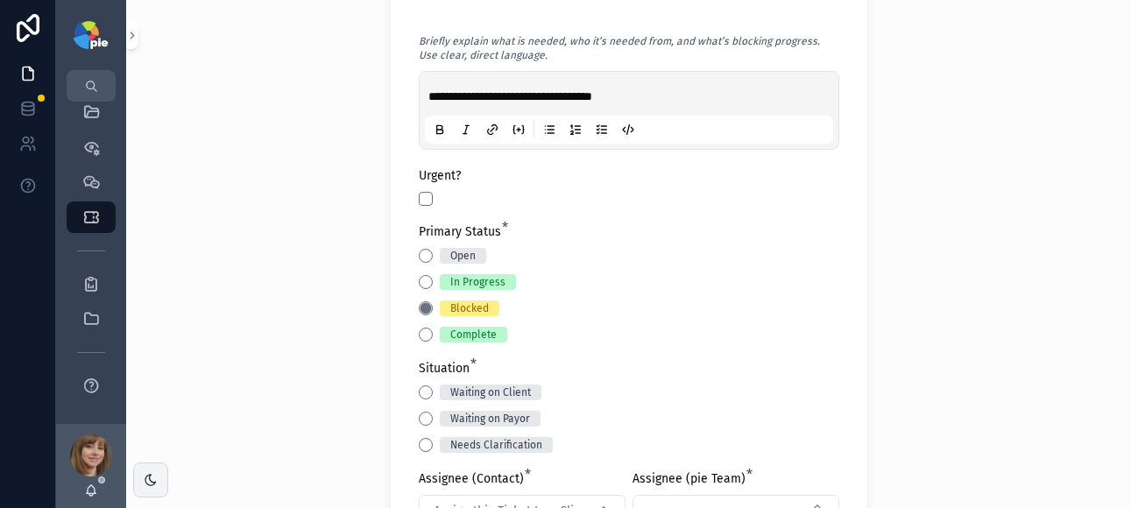
scroll to position [766, 0]
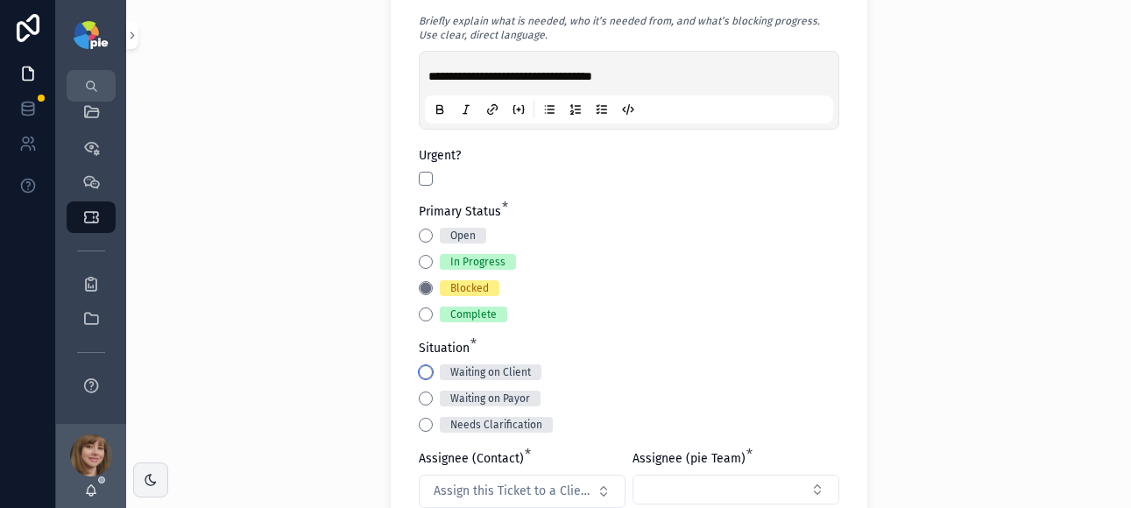
click at [419, 373] on button "Waiting on Client" at bounding box center [426, 372] width 14 height 14
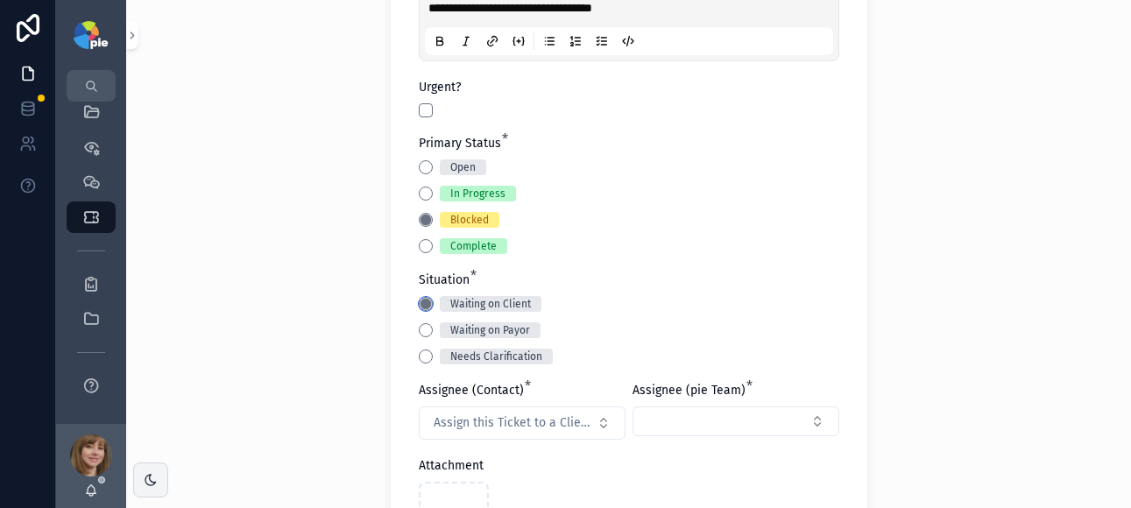
scroll to position [879, 0]
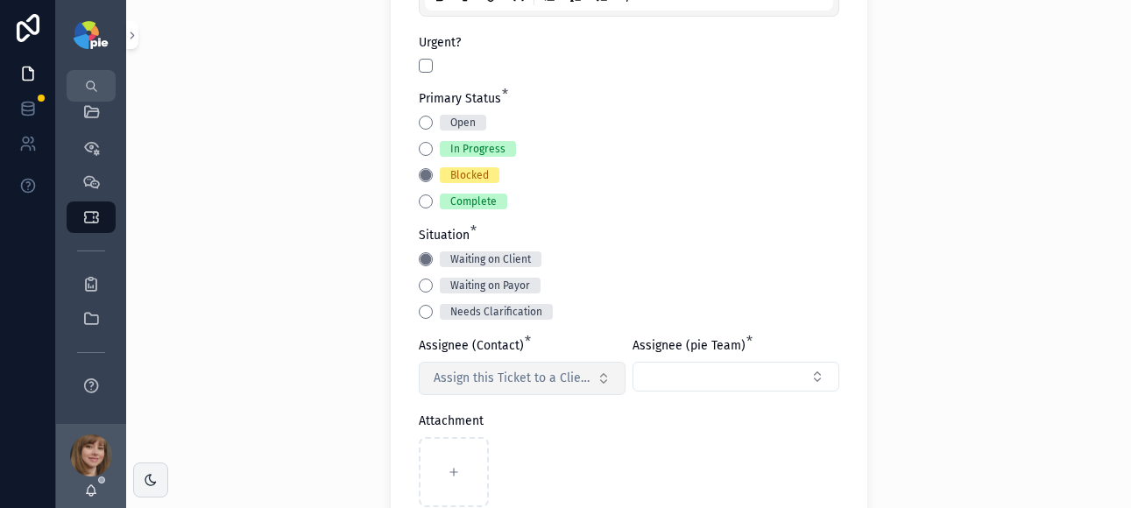
click at [538, 381] on span "Assign this Ticket to a Client Contact" at bounding box center [512, 379] width 156 height 18
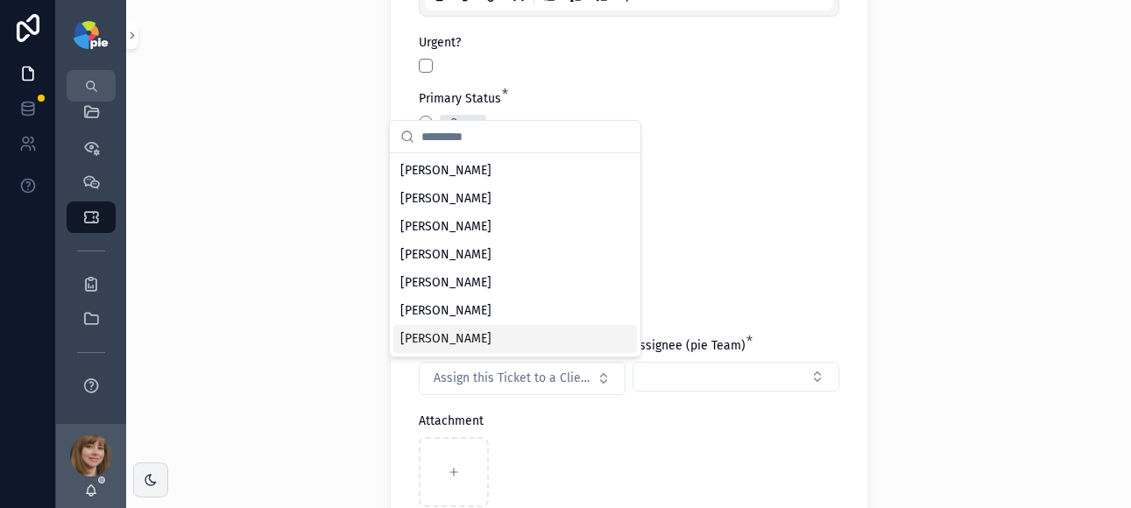
click at [507, 343] on div "Yesenia Ramos" at bounding box center [515, 339] width 244 height 28
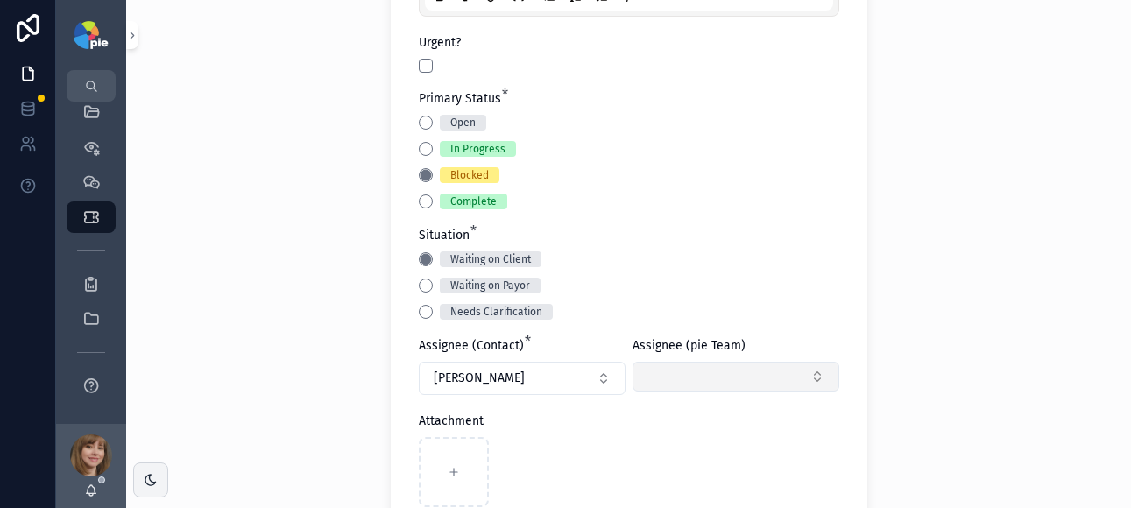
click at [698, 379] on button "Select Button" at bounding box center [736, 377] width 207 height 30
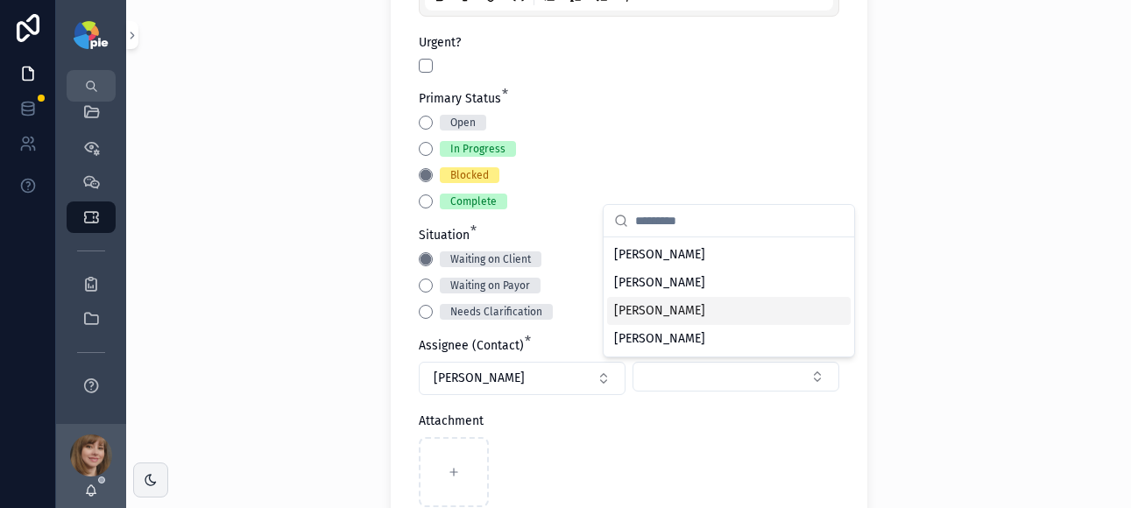
click at [684, 316] on span "[PERSON_NAME]" at bounding box center [659, 311] width 91 height 18
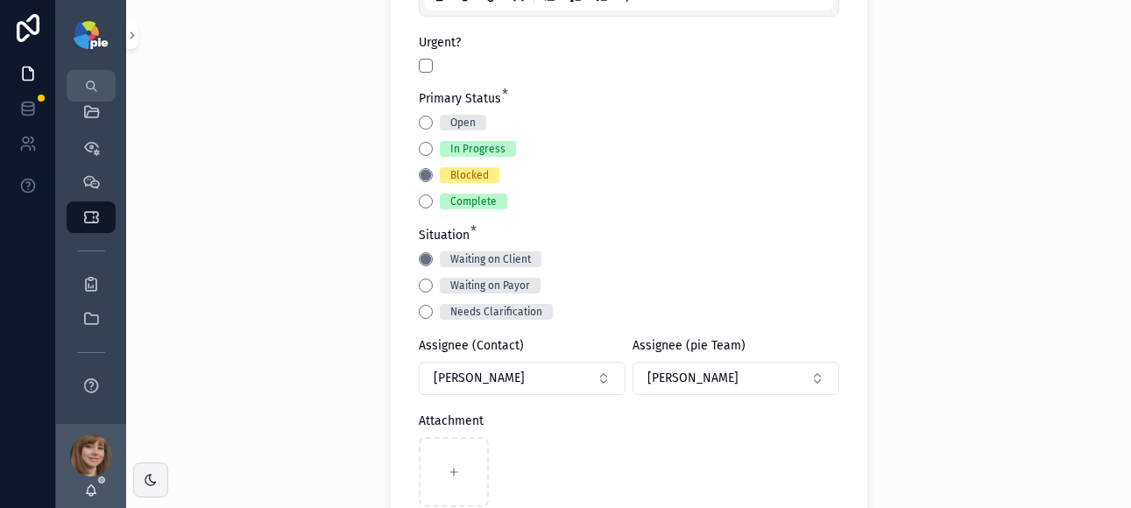
click at [950, 305] on div "**********" at bounding box center [628, 254] width 1005 height 508
click at [1032, 318] on div "**********" at bounding box center [628, 254] width 1005 height 508
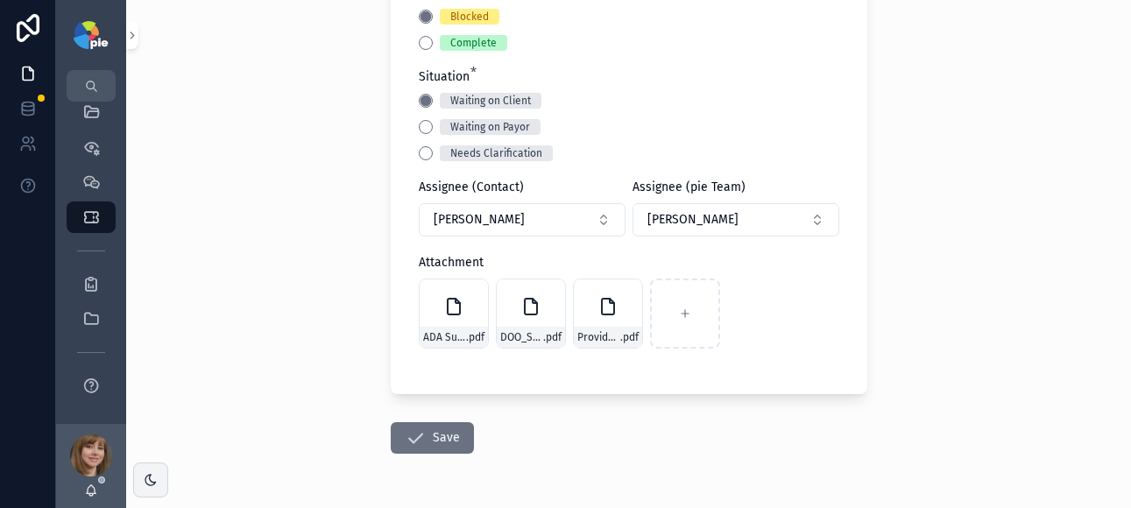
scroll to position [1060, 0]
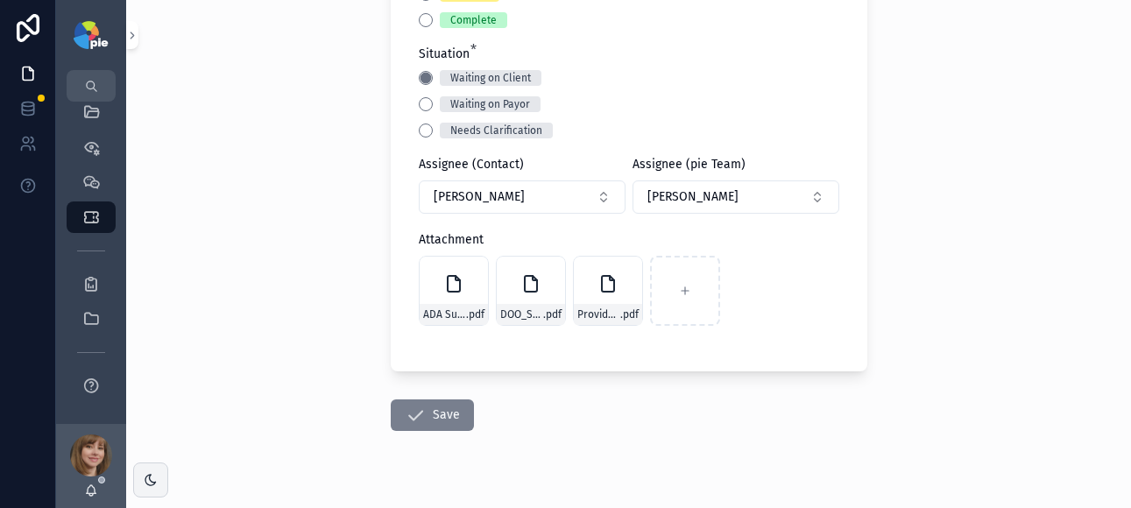
click at [427, 411] on button "Save" at bounding box center [432, 416] width 83 height 32
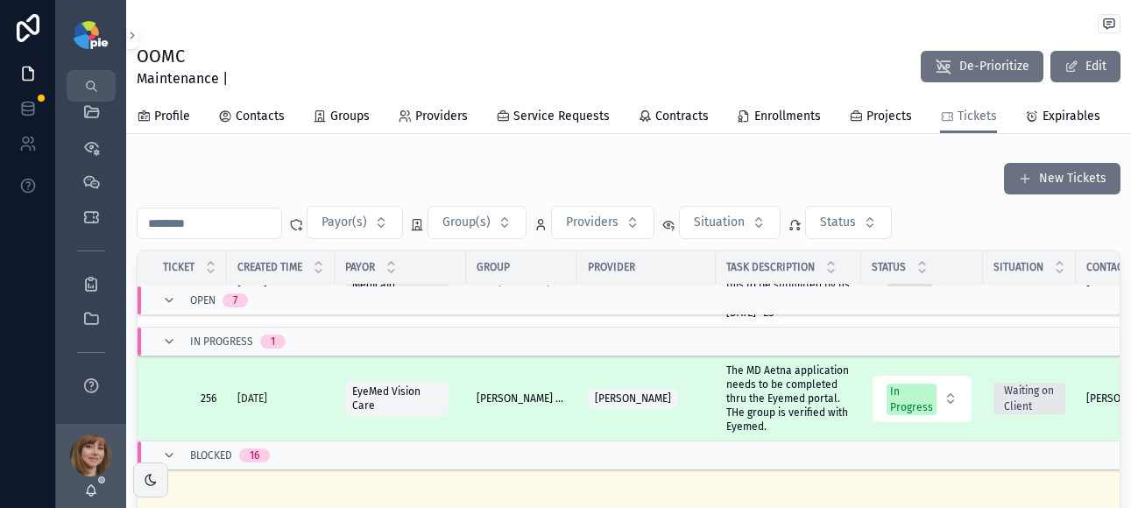
scroll to position [710, 0]
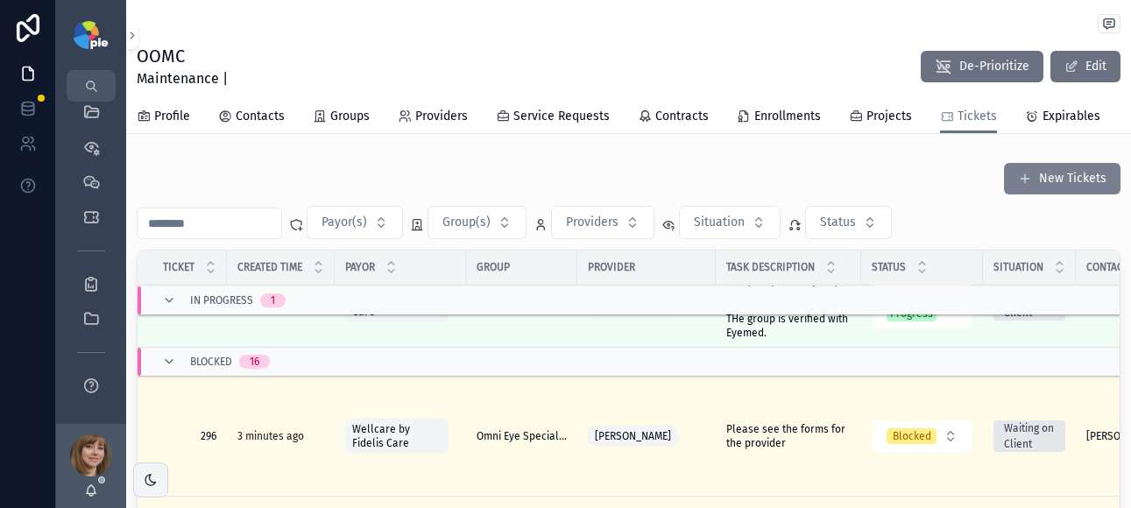
click at [1033, 195] on button "New Tickets" at bounding box center [1062, 179] width 117 height 32
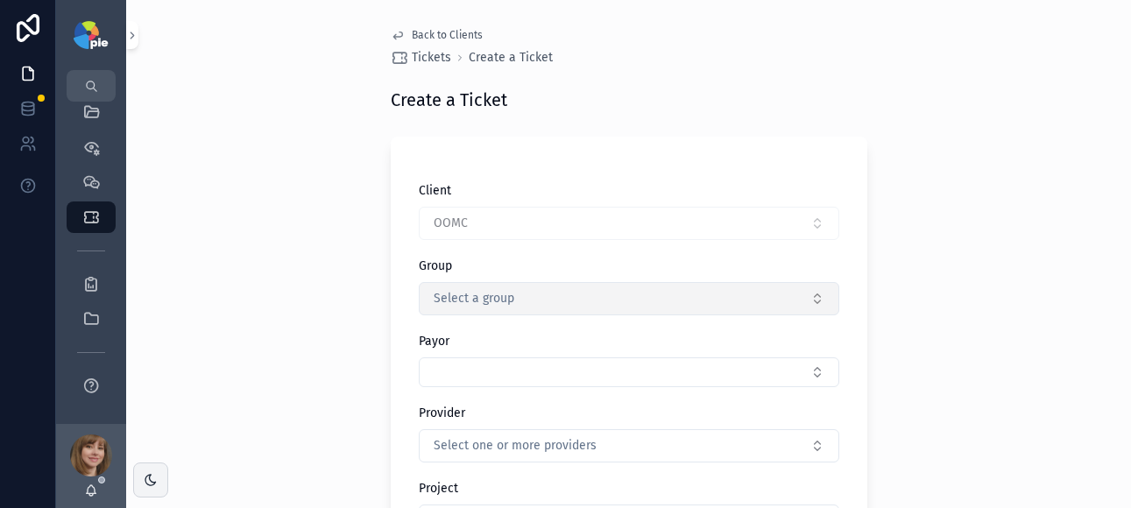
click at [553, 304] on button "Select a group" at bounding box center [629, 298] width 421 height 33
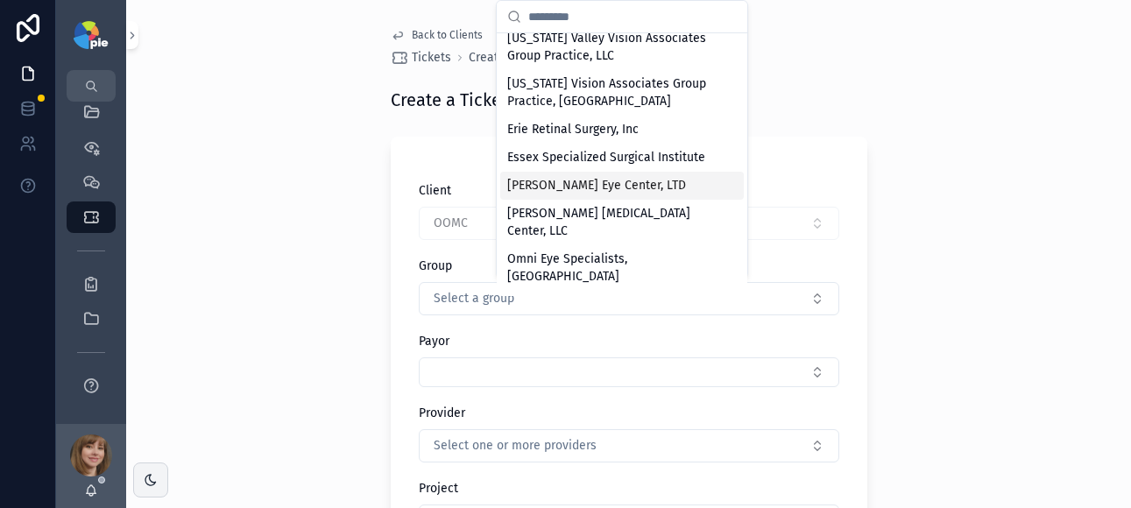
scroll to position [49, 0]
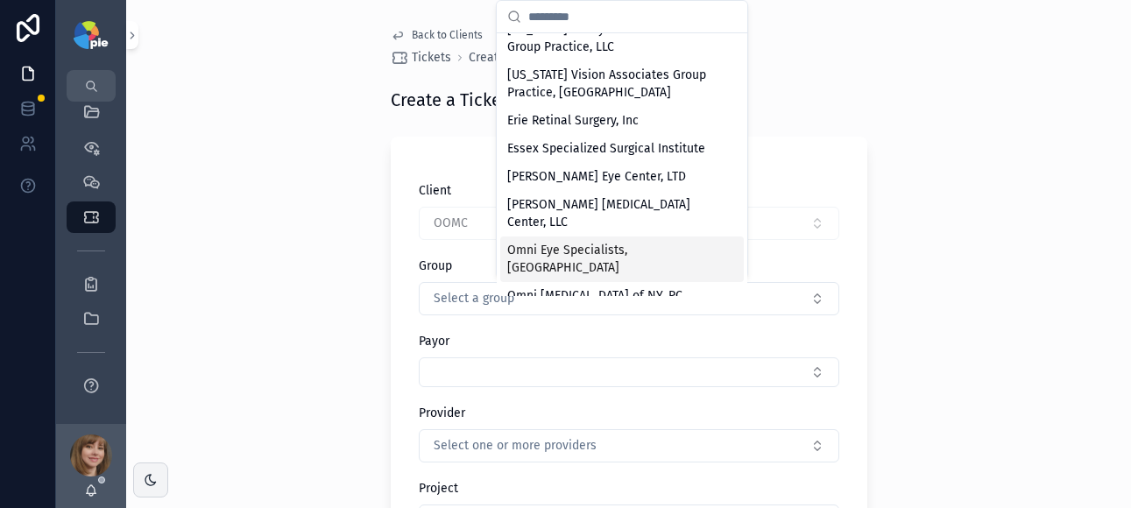
click at [627, 244] on span "Omni Eye Specialists, [GEOGRAPHIC_DATA]" at bounding box center [611, 259] width 209 height 35
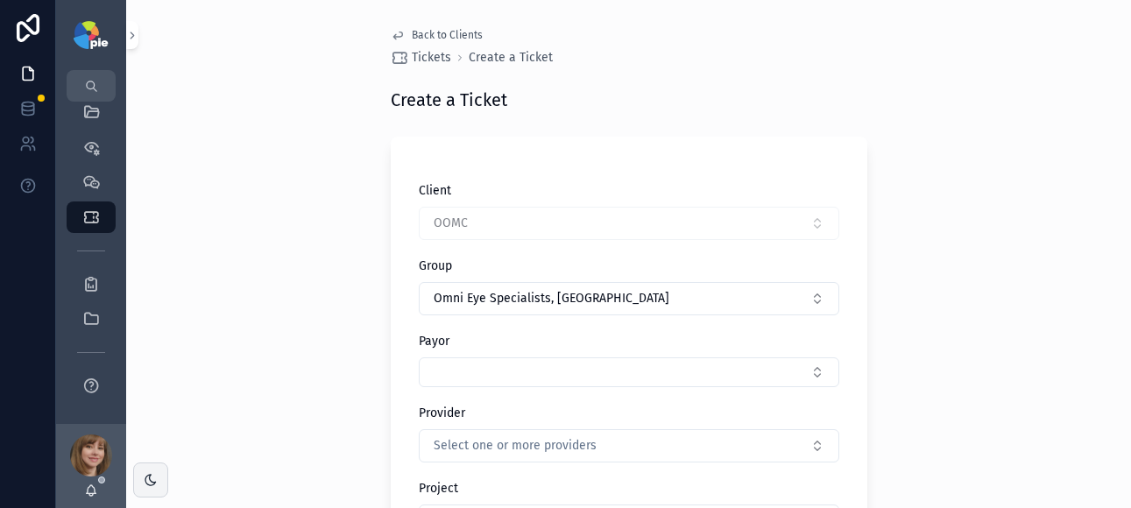
click at [986, 239] on div "Back to Clients Tickets Create a Ticket Create a Ticket Client OOMC Group Omni …" at bounding box center [628, 254] width 1005 height 508
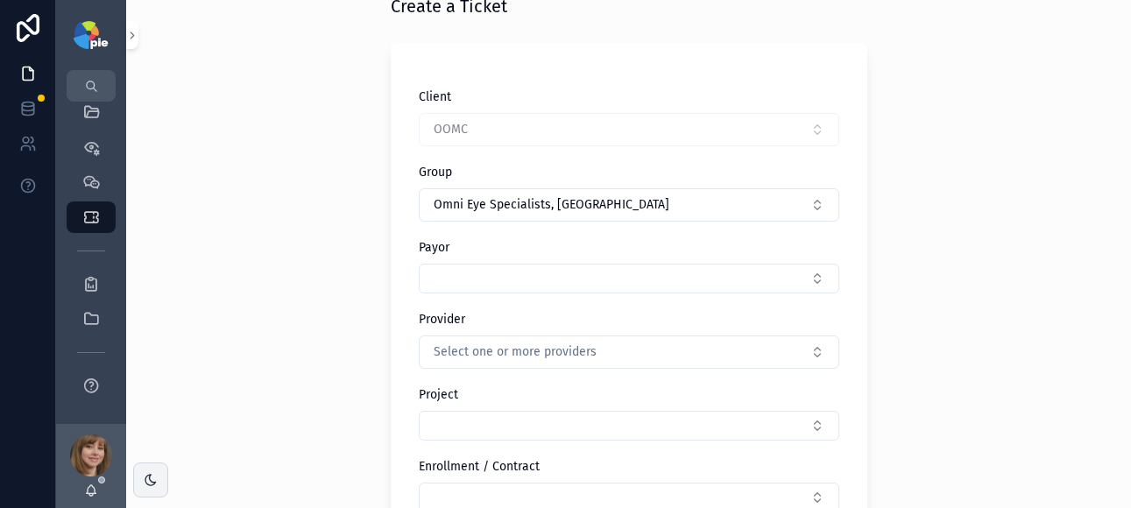
scroll to position [129, 0]
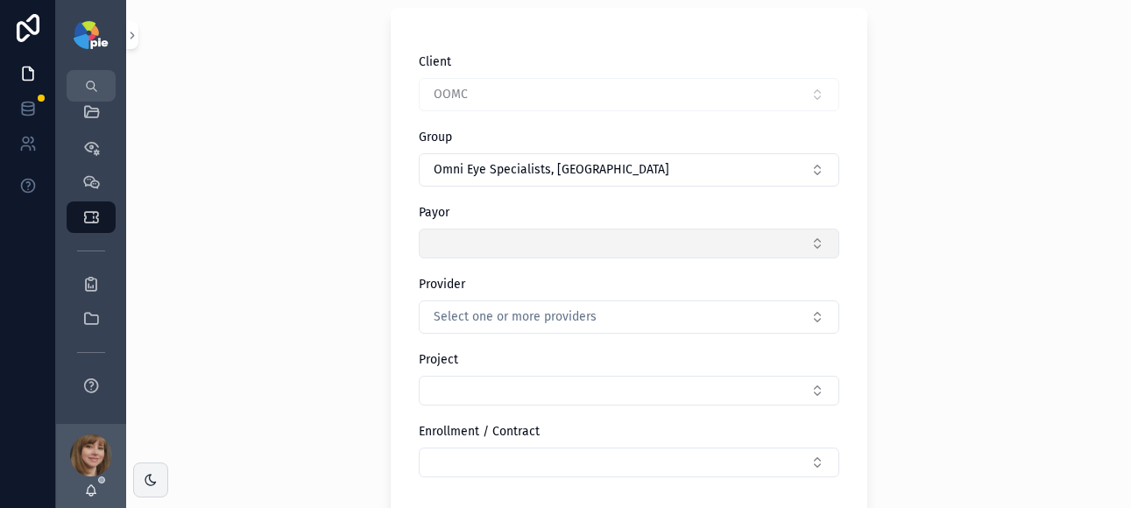
click at [528, 248] on button "Select Button" at bounding box center [629, 244] width 421 height 30
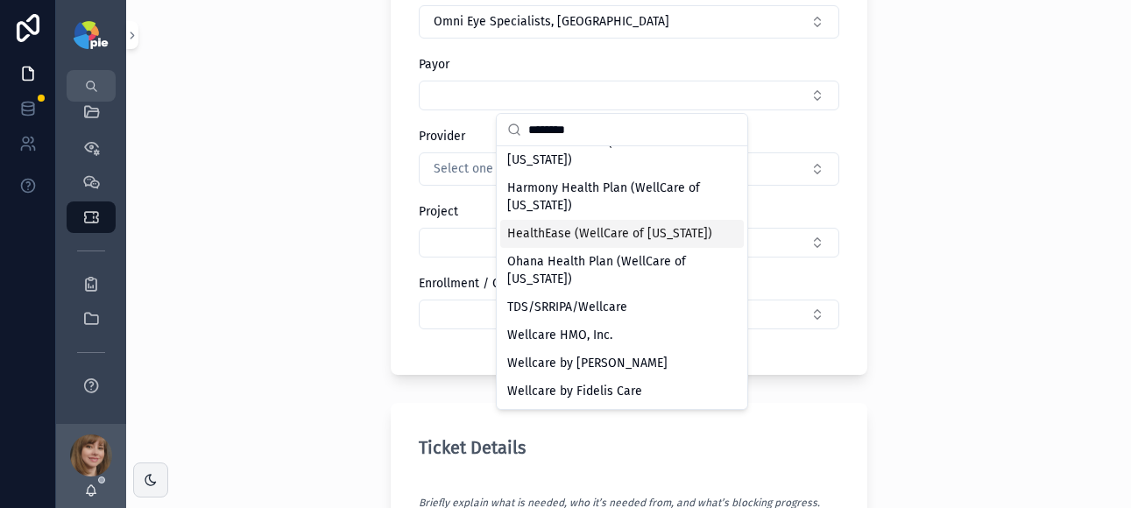
scroll to position [278, 0]
type input "********"
click at [648, 384] on div "Wellcare by Fidelis Care" at bounding box center [622, 392] width 244 height 28
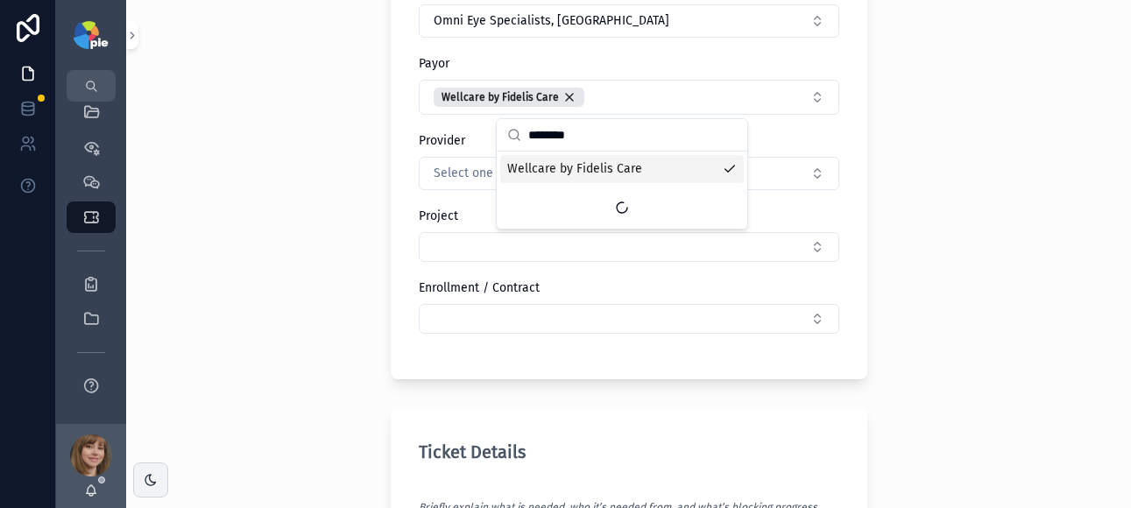
scroll to position [0, 0]
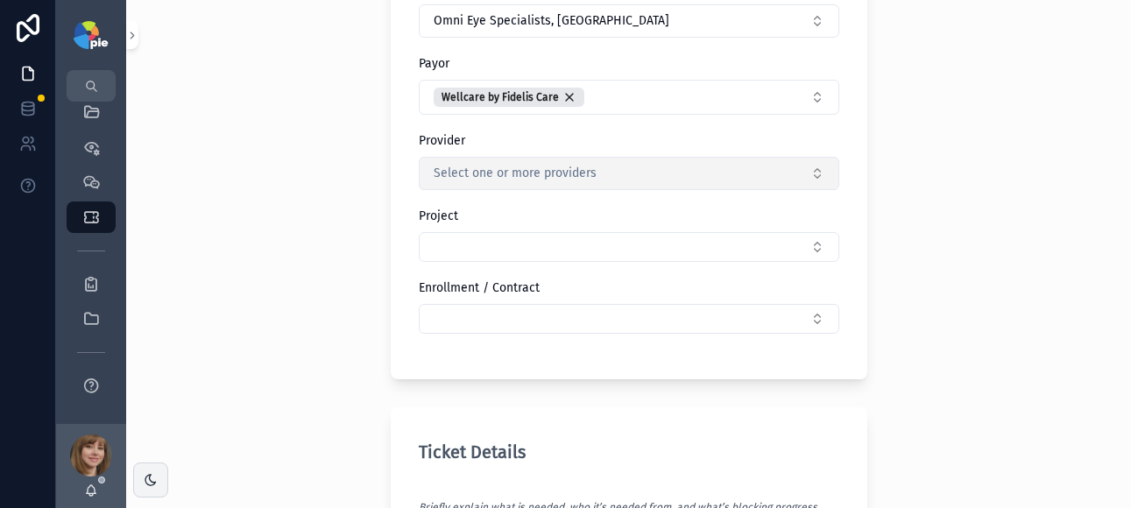
click at [627, 165] on button "Select one or more providers" at bounding box center [629, 173] width 421 height 33
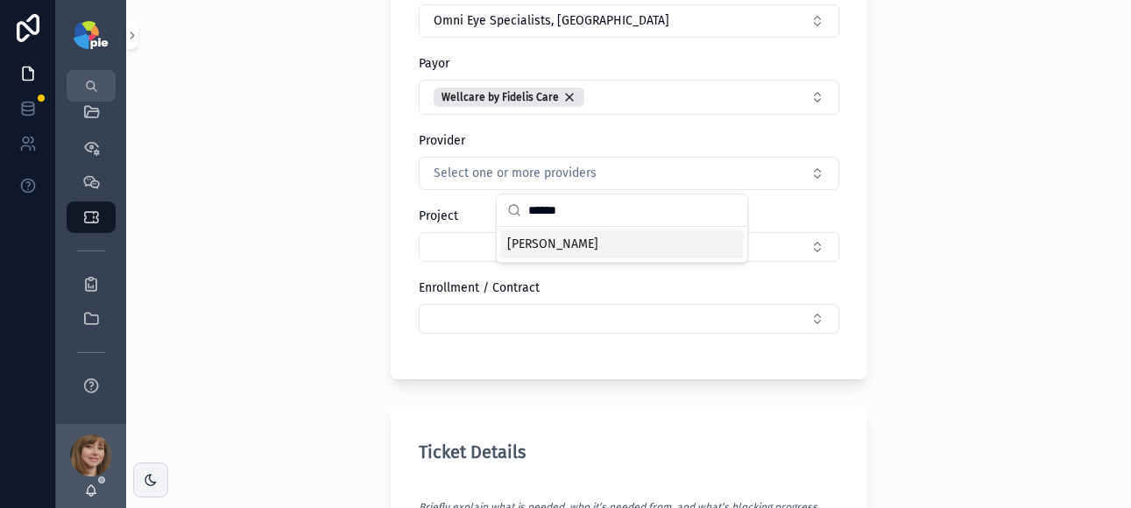
type input "******"
click at [595, 245] on div "[PERSON_NAME]" at bounding box center [622, 244] width 244 height 28
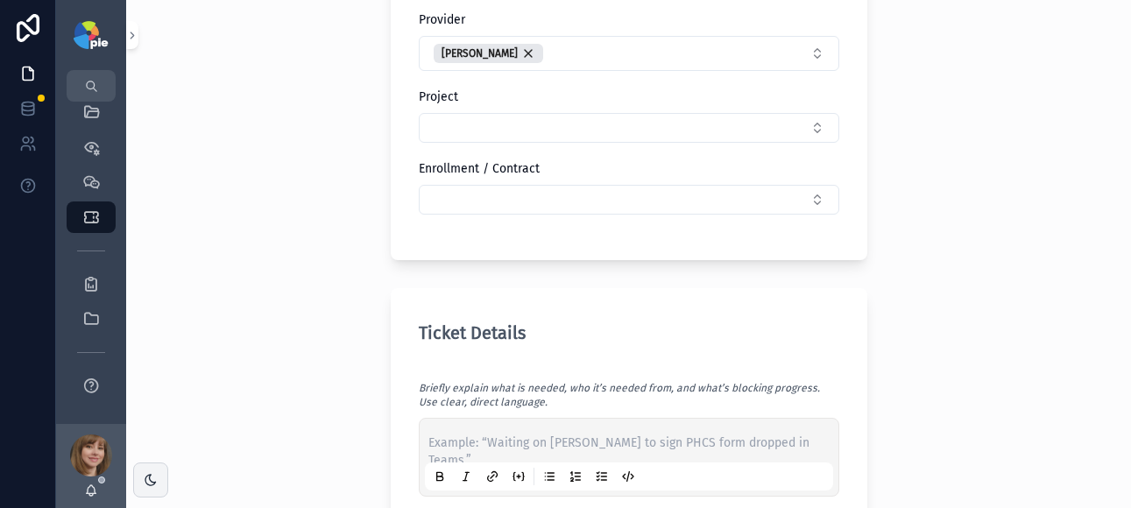
scroll to position [523, 0]
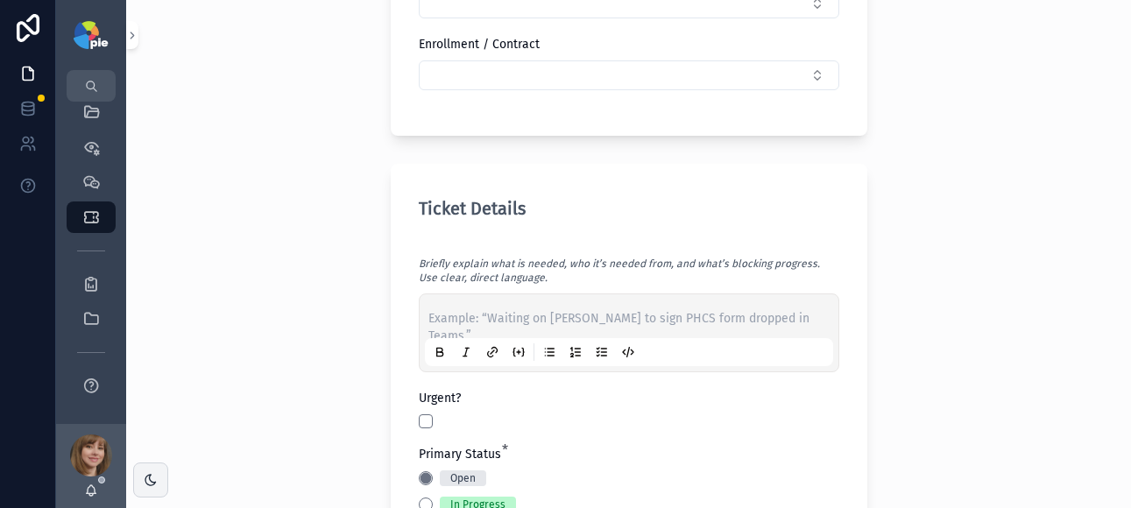
click at [468, 308] on div "Example: “Waiting on Jessie to sign PHCS form dropped in Teams.”" at bounding box center [629, 333] width 408 height 67
click at [468, 316] on p "scrollable content" at bounding box center [632, 319] width 408 height 18
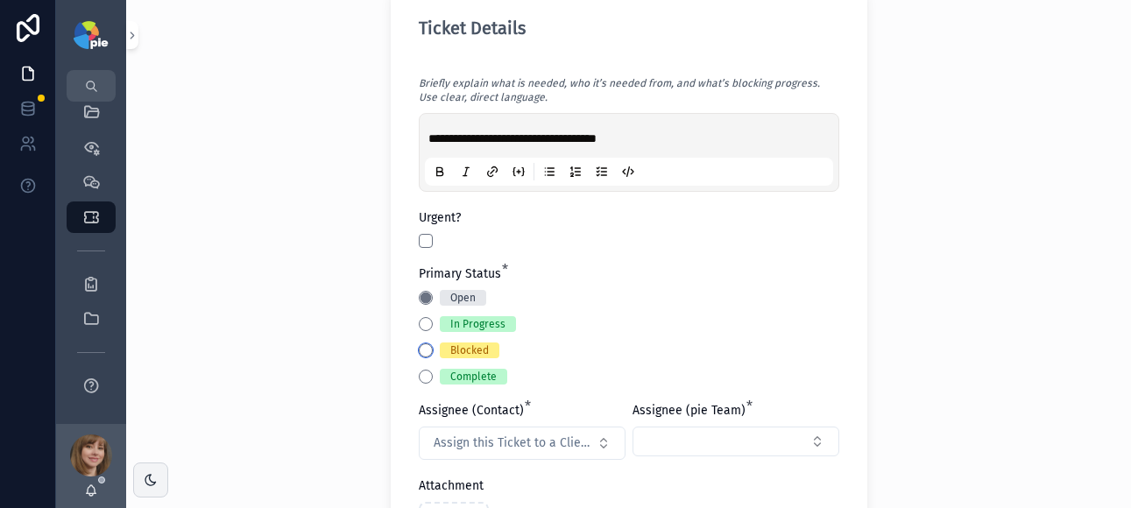
click at [419, 344] on button "Blocked" at bounding box center [426, 350] width 14 height 14
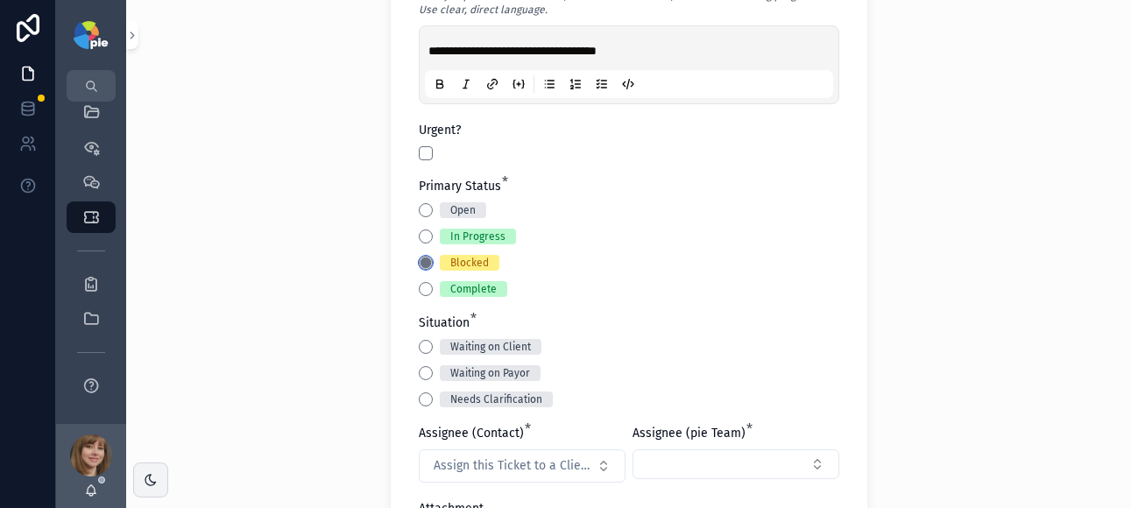
scroll to position [823, 0]
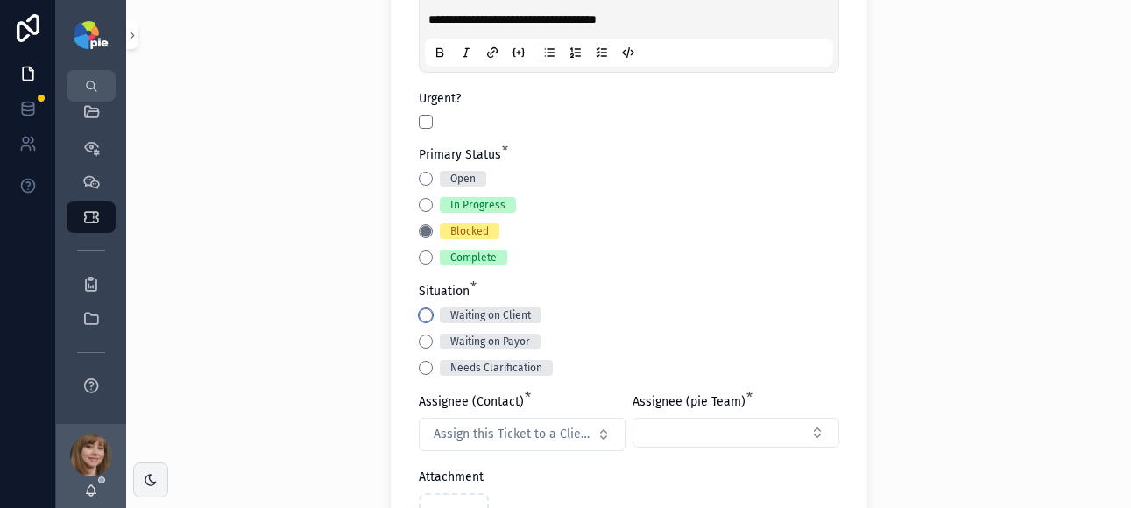
click at [419, 317] on button "Waiting on Client" at bounding box center [426, 315] width 14 height 14
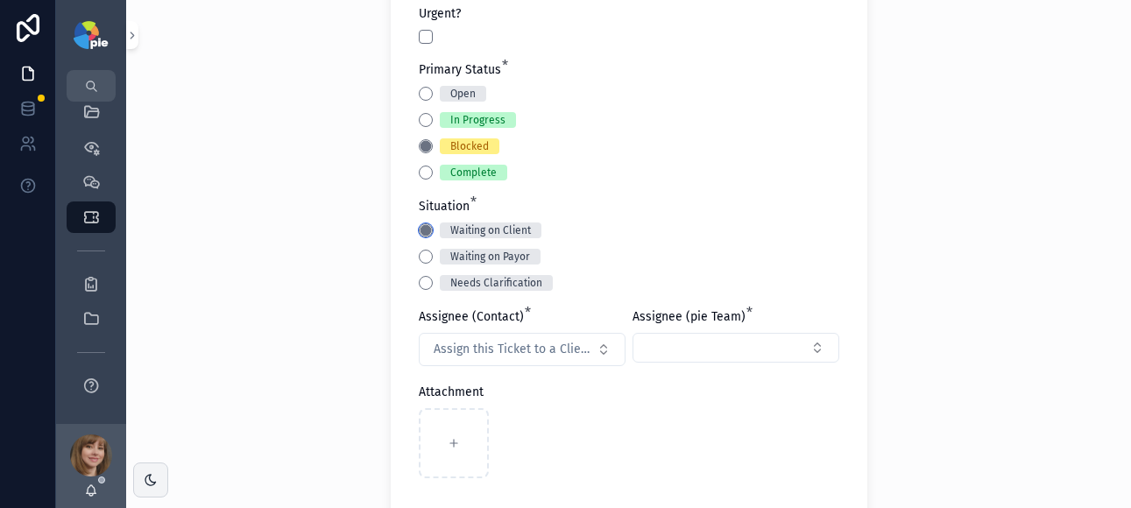
scroll to position [1055, 0]
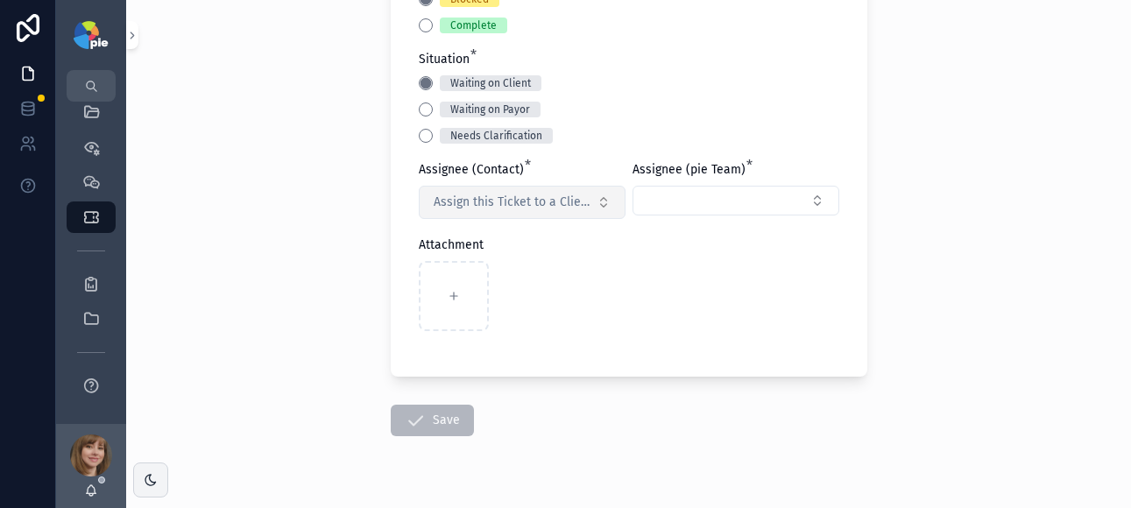
click at [528, 202] on span "Assign this Ticket to a Client Contact" at bounding box center [512, 203] width 156 height 18
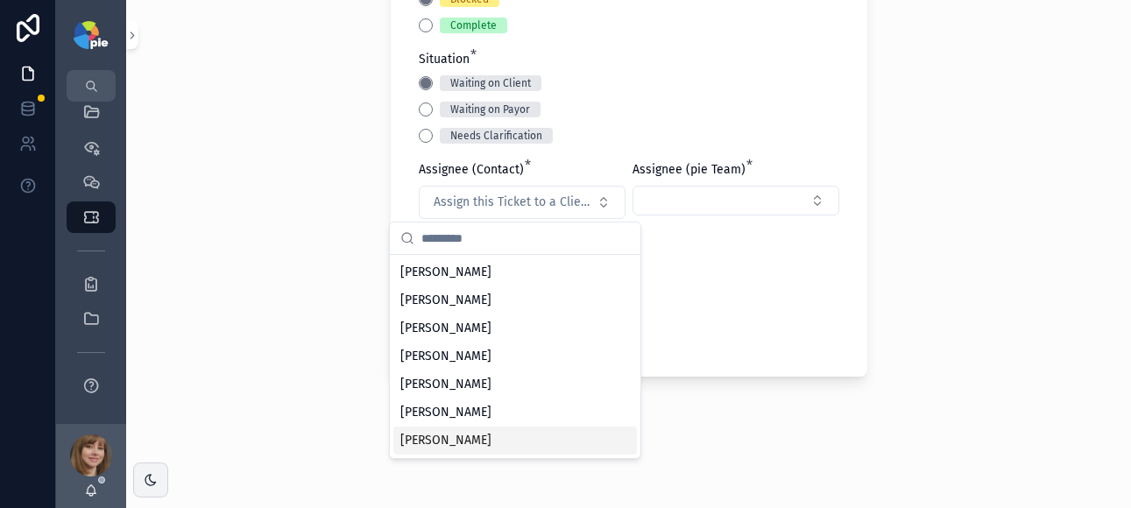
click at [488, 434] on div "Yesenia Ramos" at bounding box center [515, 441] width 244 height 28
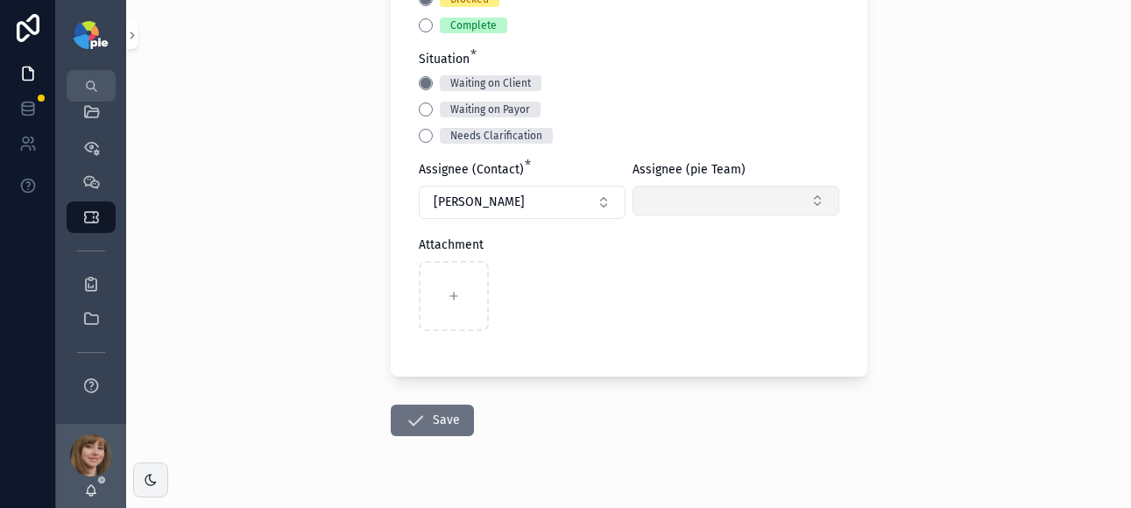
click at [709, 199] on button "Select Button" at bounding box center [736, 201] width 207 height 30
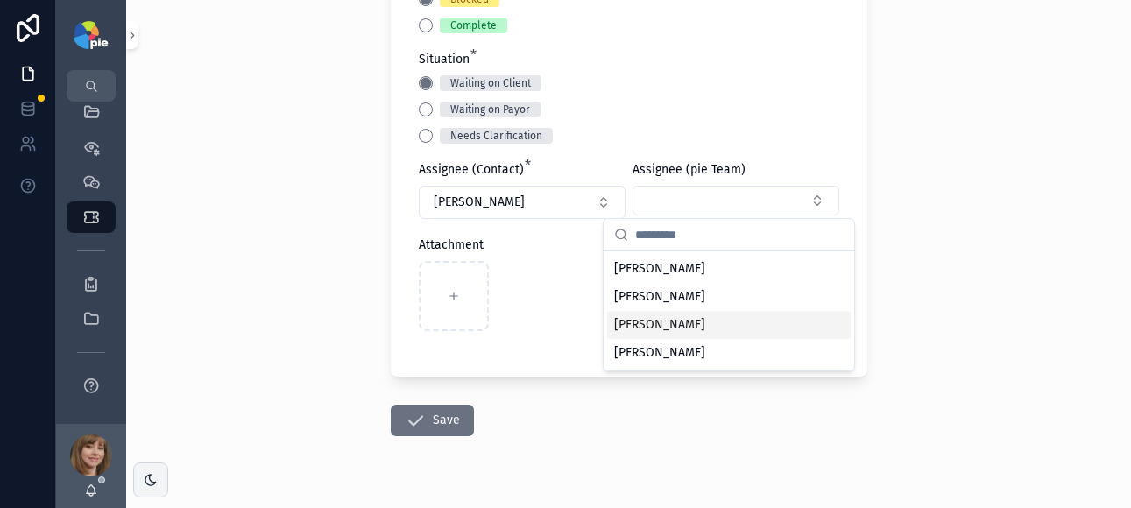
click at [694, 317] on span "[PERSON_NAME]" at bounding box center [659, 325] width 91 height 18
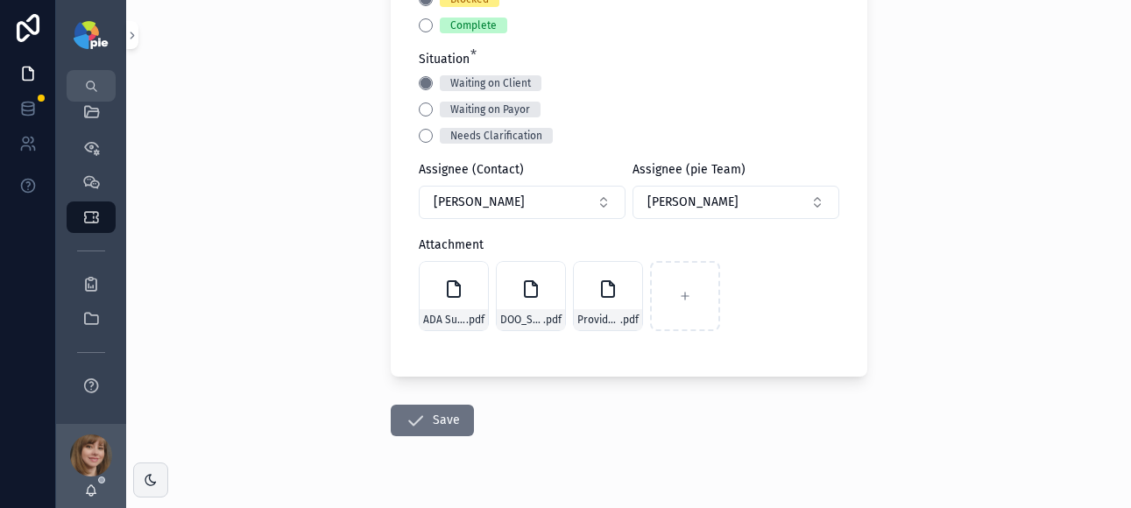
click at [1056, 356] on div "**********" at bounding box center [628, 254] width 1005 height 508
click at [419, 414] on button "Save" at bounding box center [432, 421] width 83 height 32
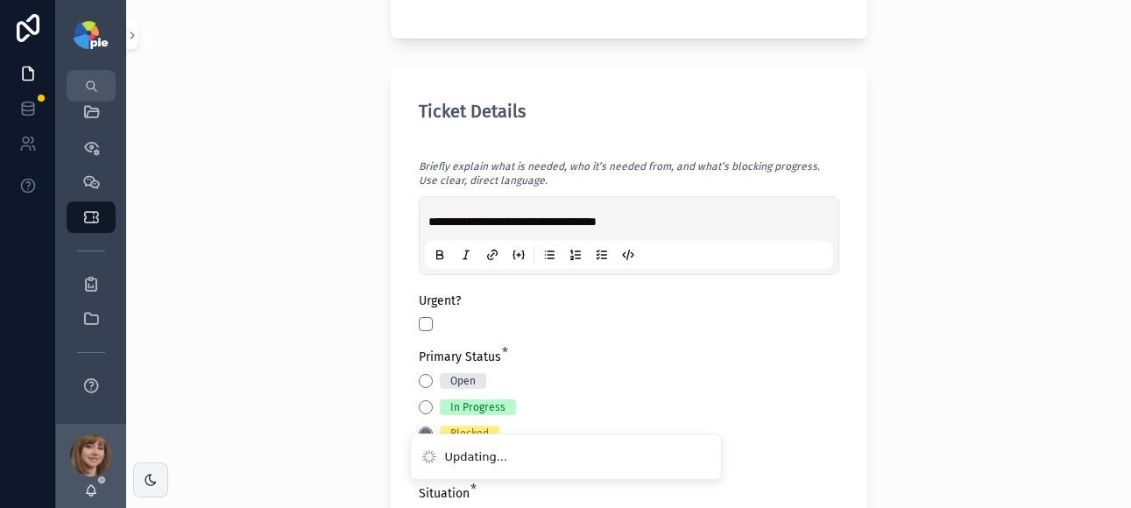
scroll to position [499, 0]
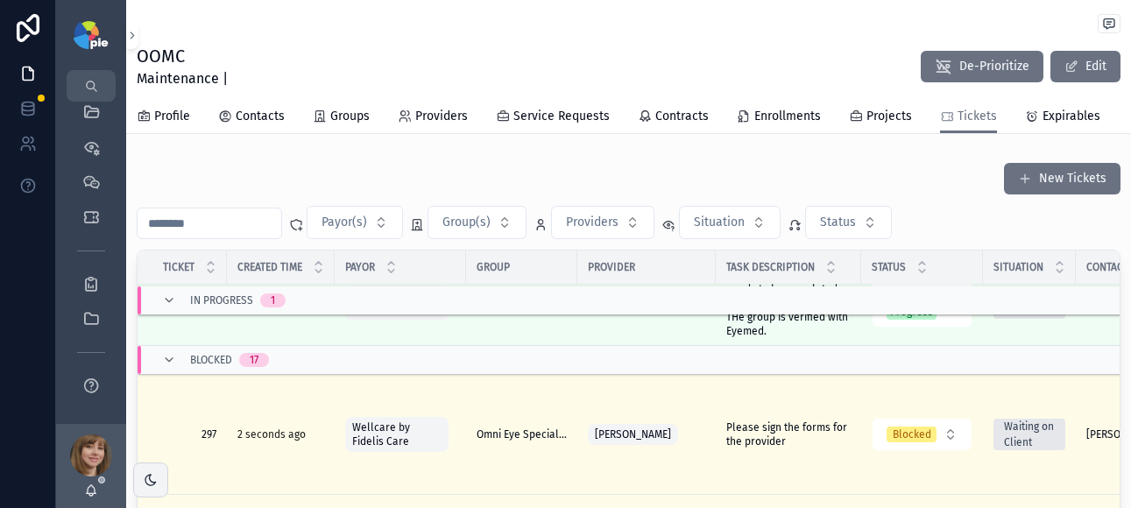
scroll to position [715, 0]
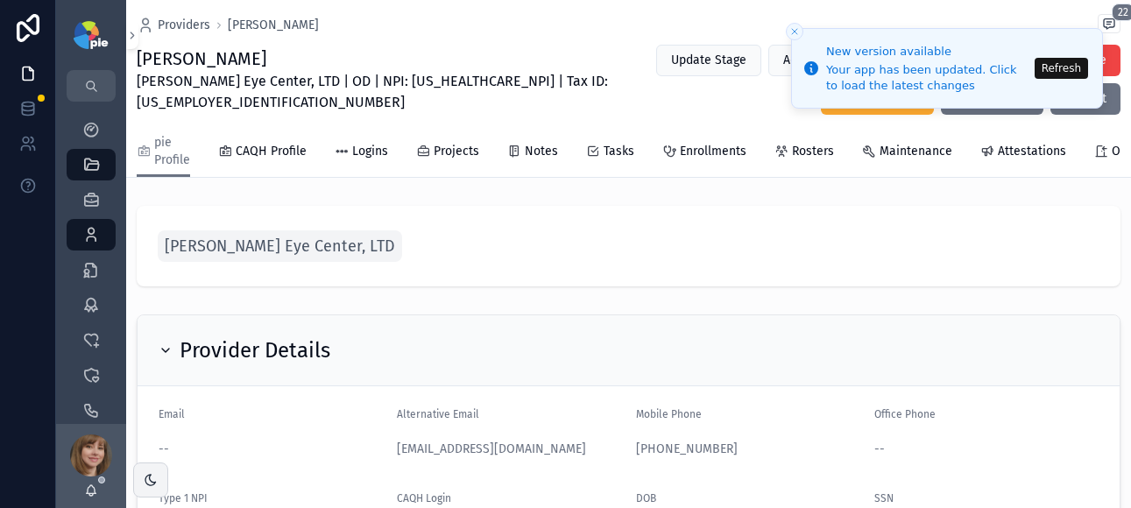
scroll to position [149, 0]
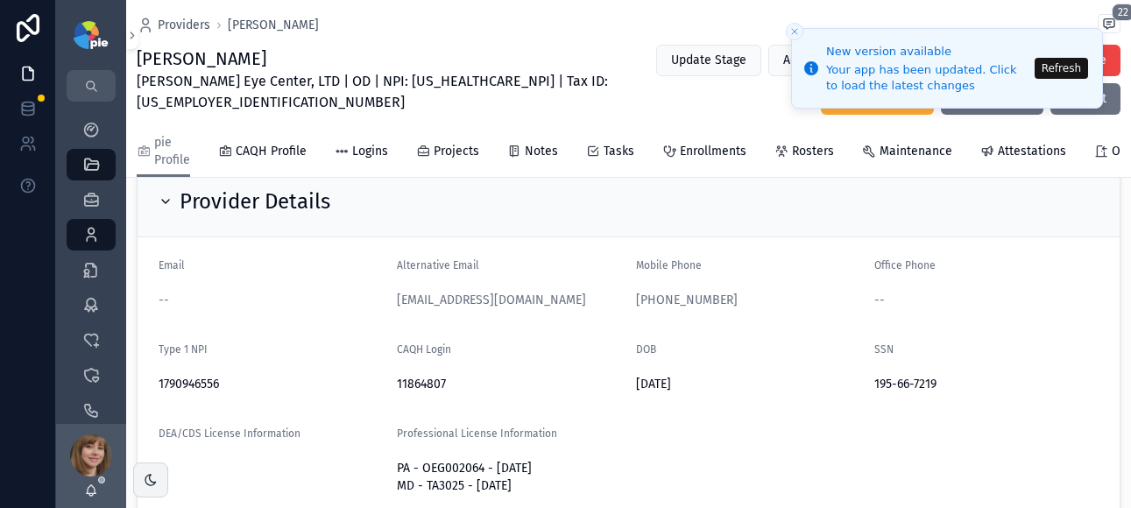
click at [1067, 66] on button "Refresh" at bounding box center [1061, 68] width 53 height 21
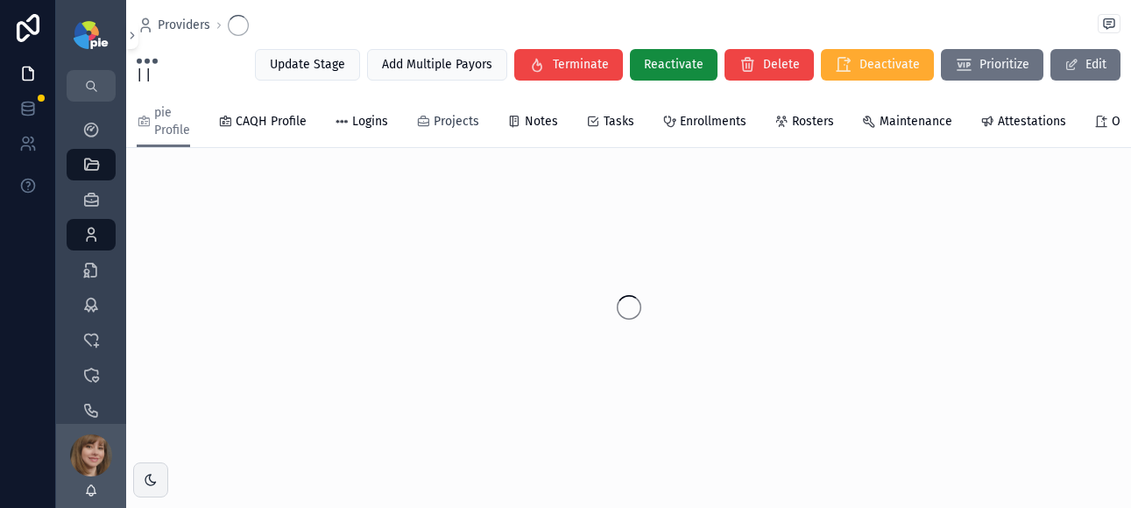
click at [445, 116] on span "Projects" at bounding box center [457, 122] width 46 height 18
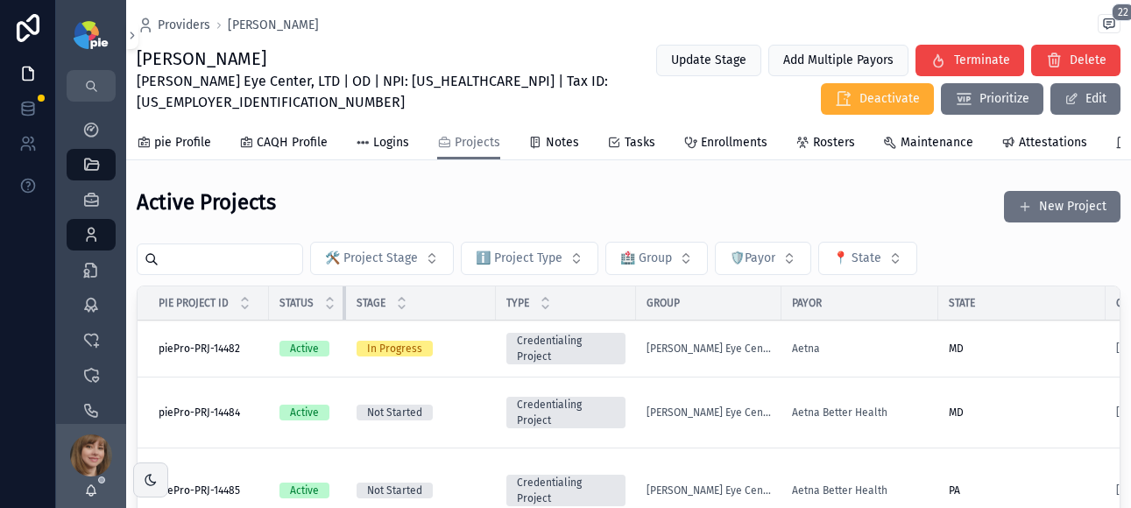
drag, startPoint x: 563, startPoint y: 314, endPoint x: 321, endPoint y: 315, distance: 241.9
click at [321, 315] on th "Status" at bounding box center [307, 304] width 77 height 34
click at [98, 232] on icon "scrollable content" at bounding box center [91, 235] width 18 height 18
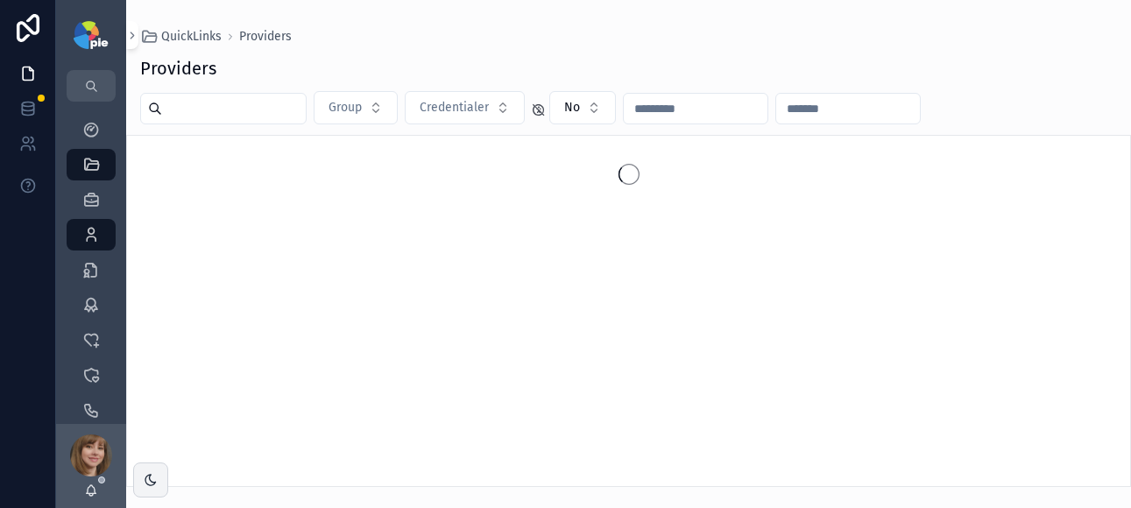
click at [225, 114] on input "scrollable content" at bounding box center [234, 108] width 144 height 25
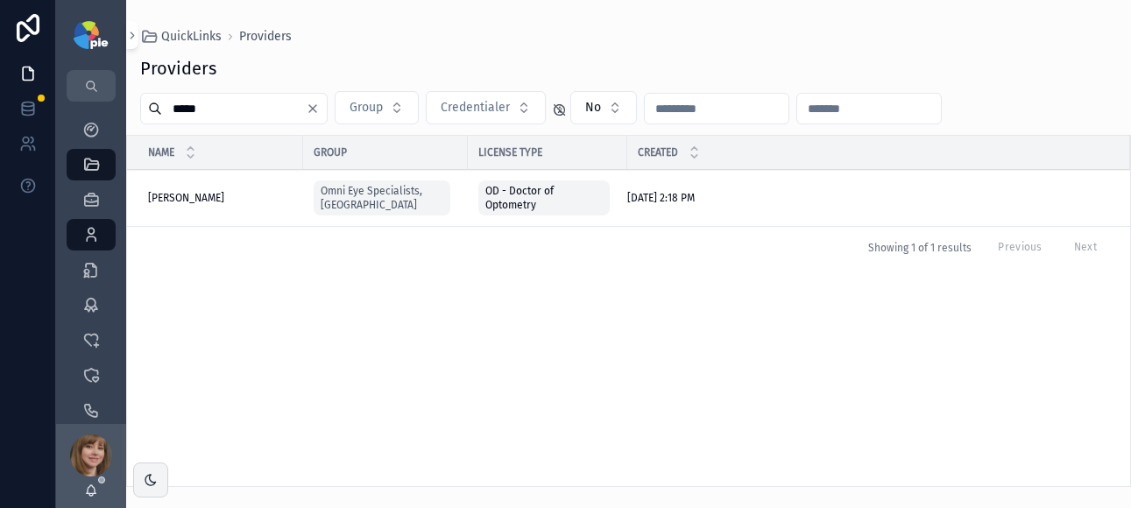
type input "*****"
click at [193, 195] on span "[PERSON_NAME]" at bounding box center [186, 198] width 76 height 14
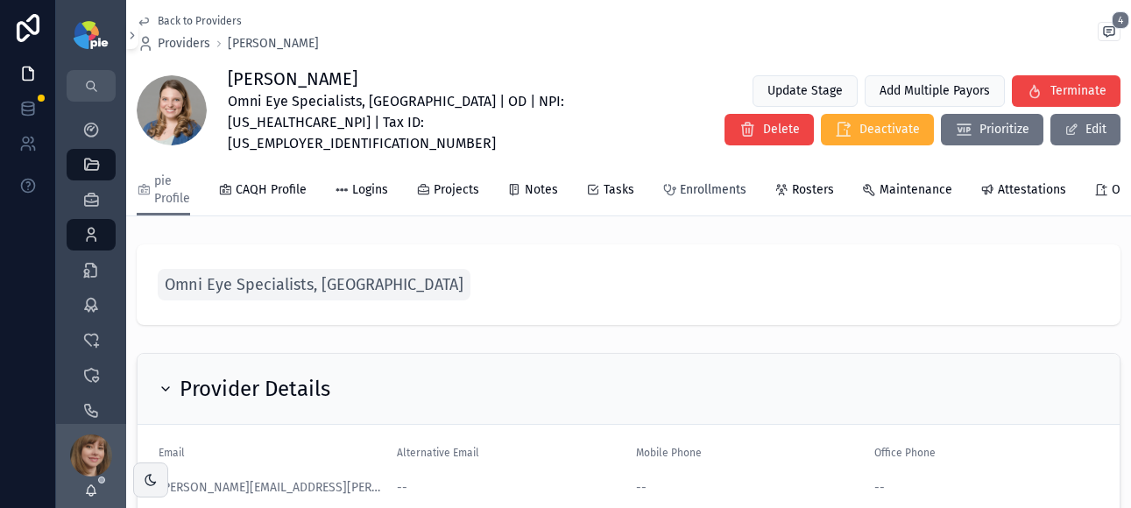
click at [715, 181] on span "Enrollments" at bounding box center [713, 190] width 67 height 18
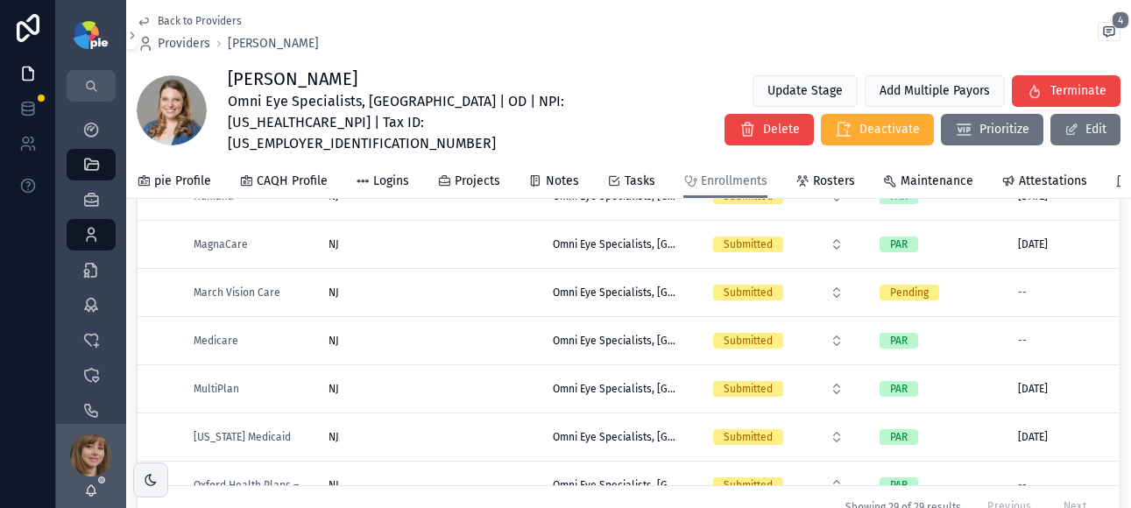
scroll to position [780, 0]
click at [441, 289] on div "NJ [GEOGRAPHIC_DATA]" at bounding box center [430, 294] width 203 height 14
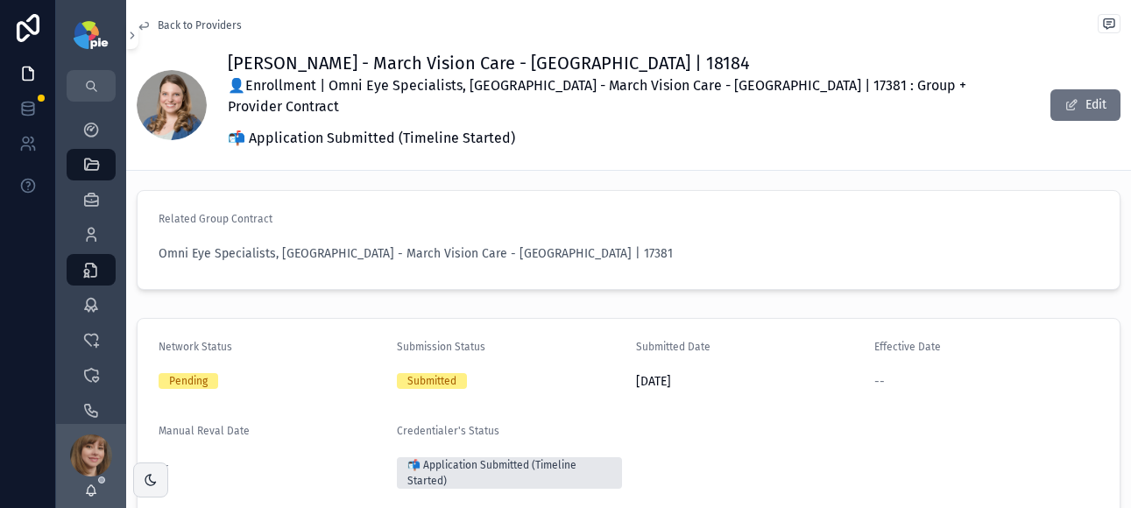
scroll to position [242, 0]
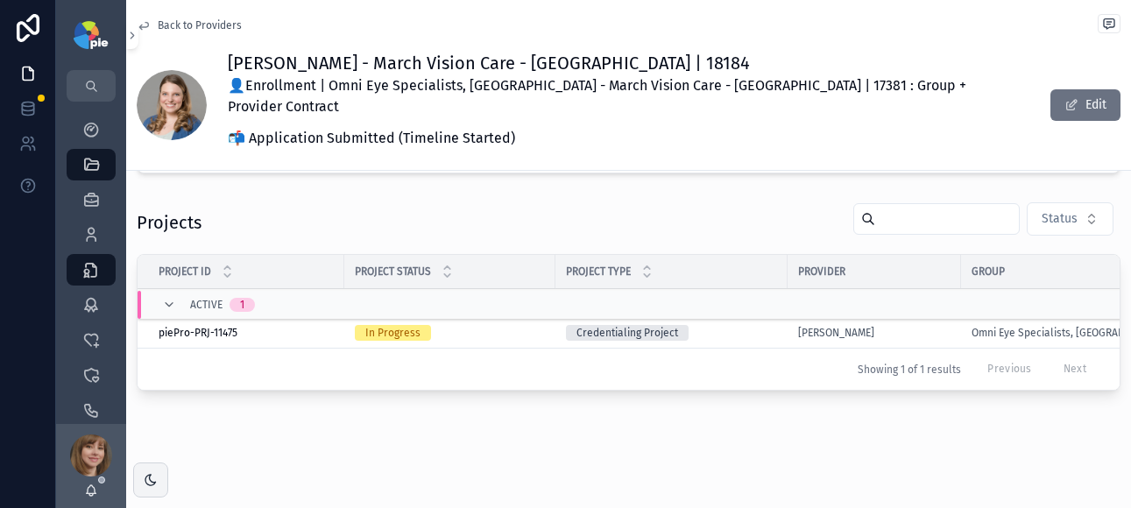
click at [505, 325] on div "In Progress" at bounding box center [450, 333] width 190 height 16
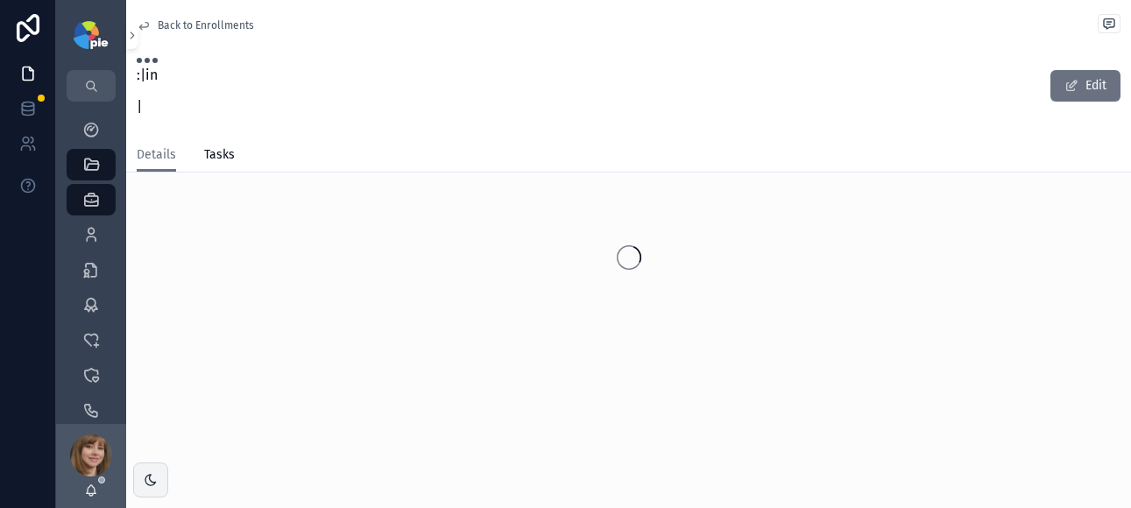
scroll to position [74, 0]
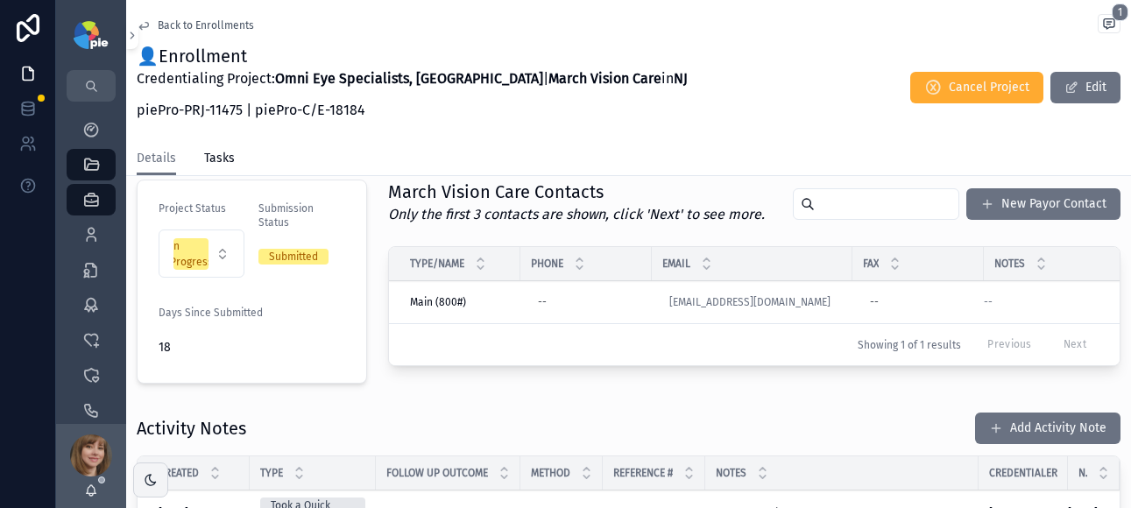
scroll to position [517, 0]
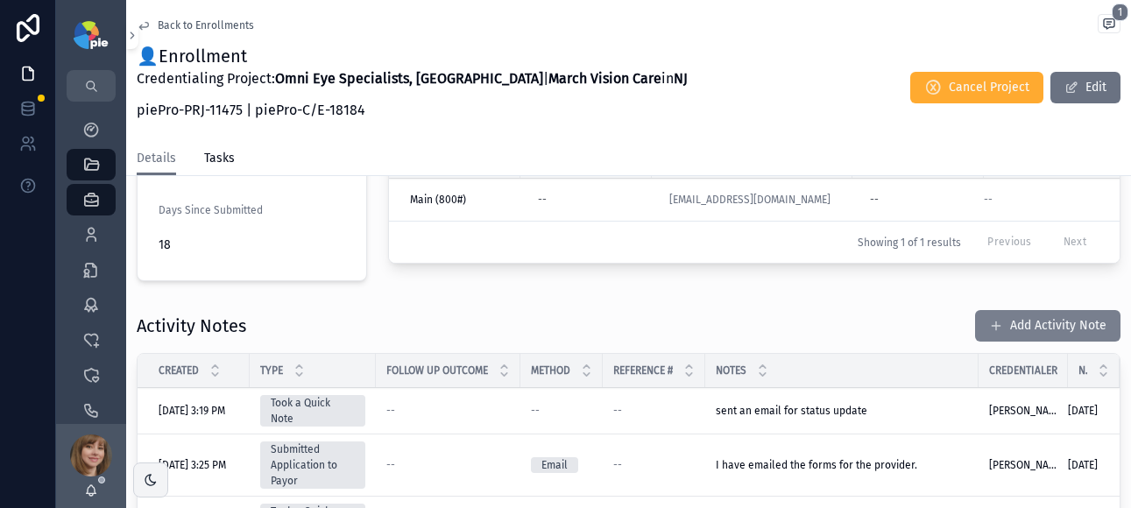
click at [1049, 313] on button "Add Activity Note" at bounding box center [1047, 326] width 145 height 32
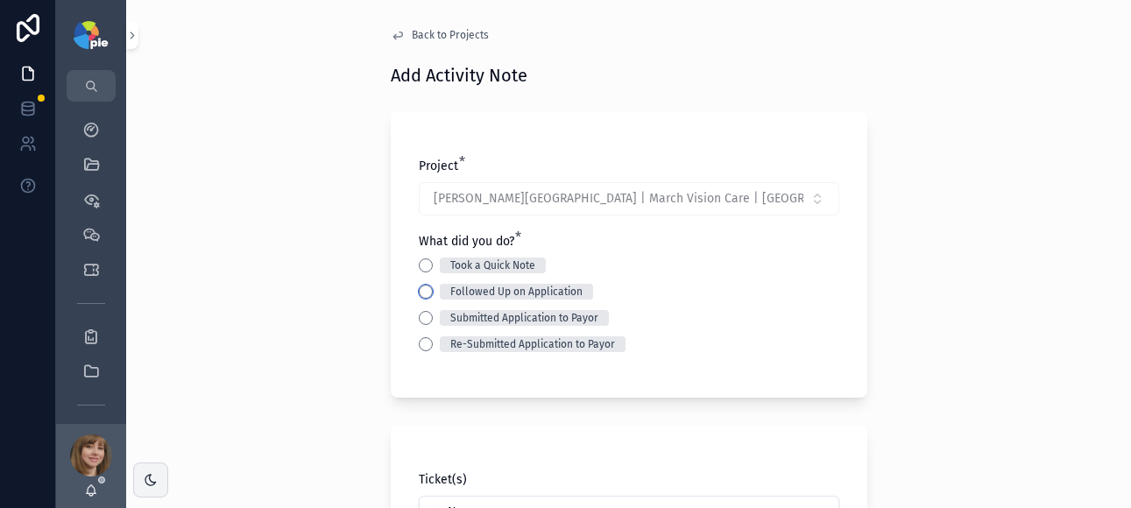
click at [421, 294] on button "Followed Up on Application" at bounding box center [426, 292] width 14 height 14
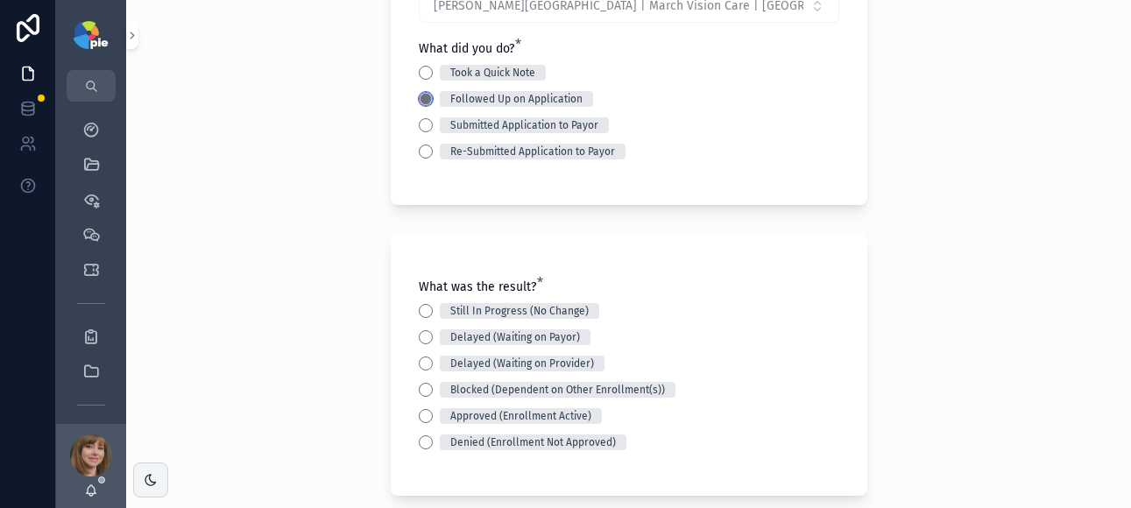
scroll to position [193, 0]
click at [419, 311] on button "Still In Progress (No Change)" at bounding box center [426, 311] width 14 height 14
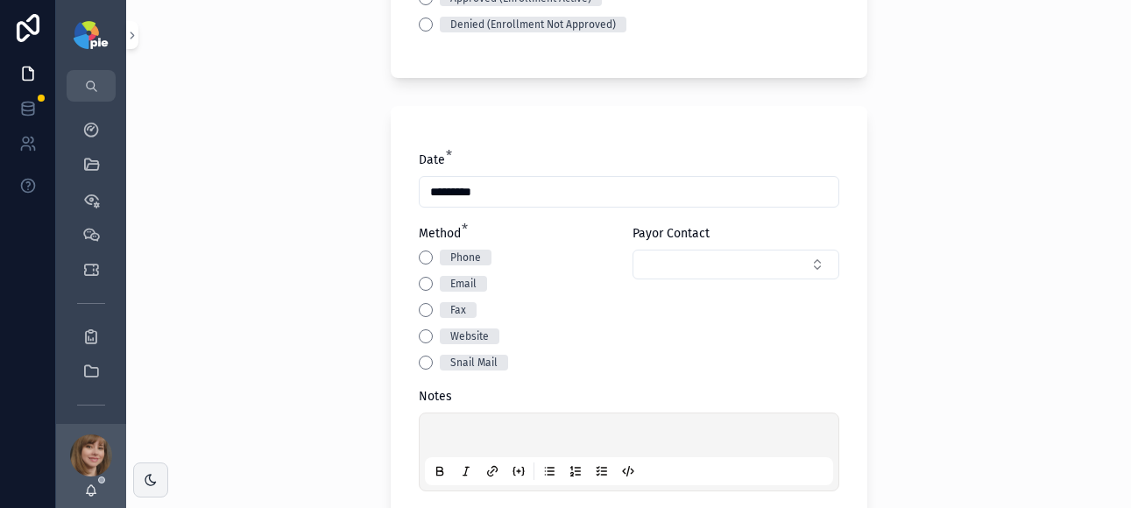
scroll to position [654, 0]
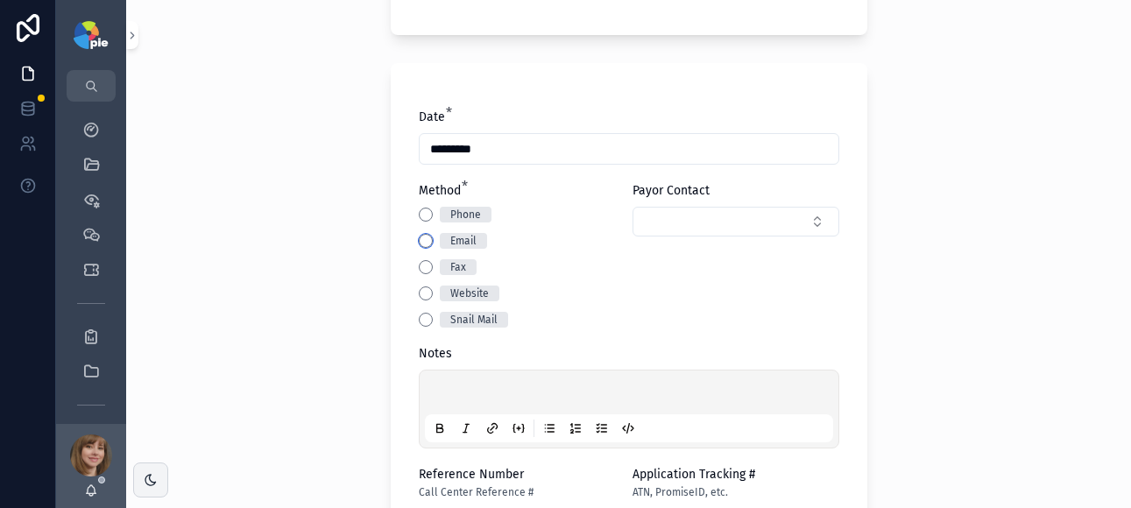
click at [421, 242] on button "Email" at bounding box center [426, 241] width 14 height 14
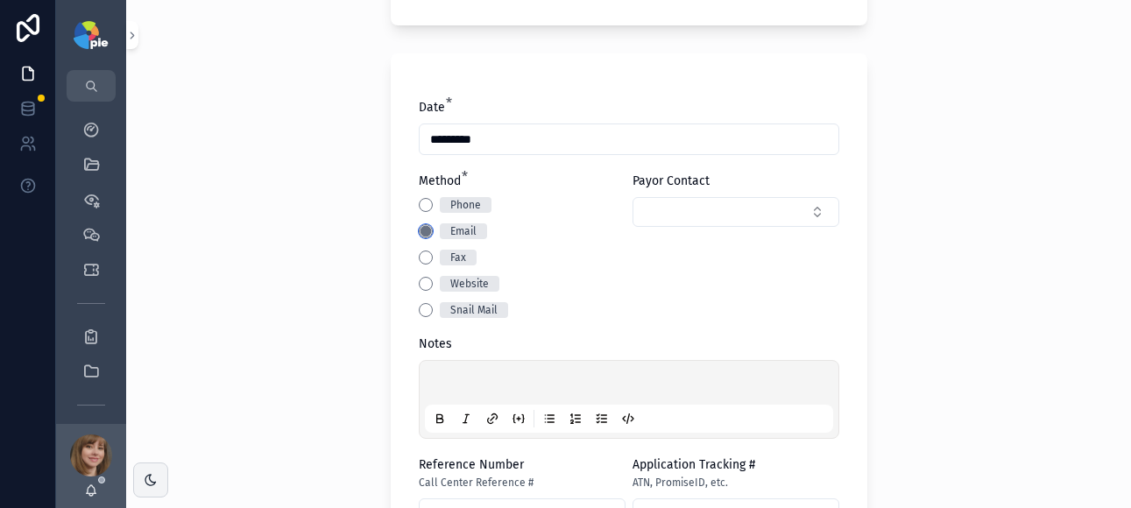
scroll to position [671, 0]
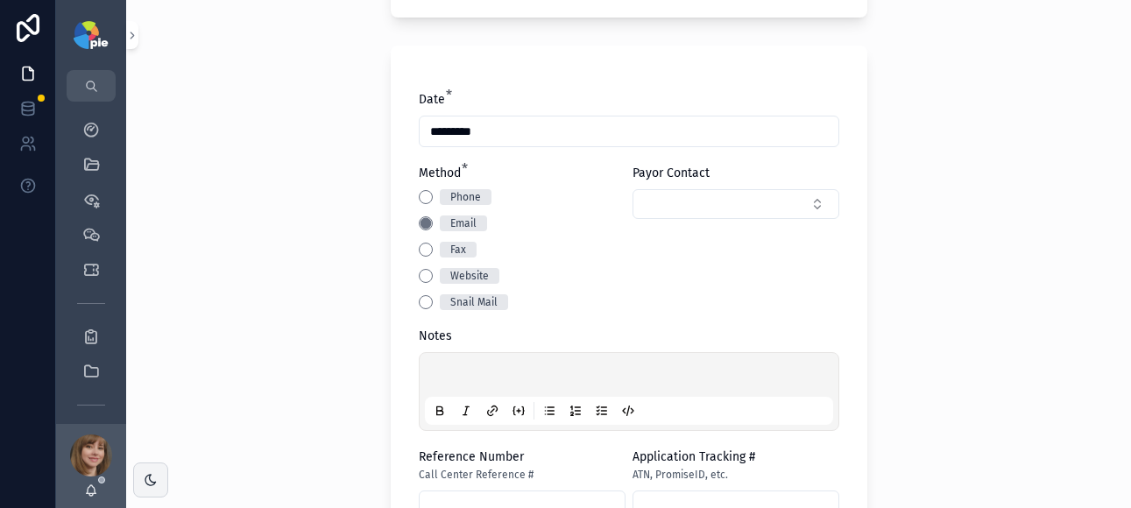
click at [440, 366] on div "scrollable content" at bounding box center [629, 391] width 408 height 67
click at [448, 374] on p "scrollable content" at bounding box center [632, 378] width 408 height 18
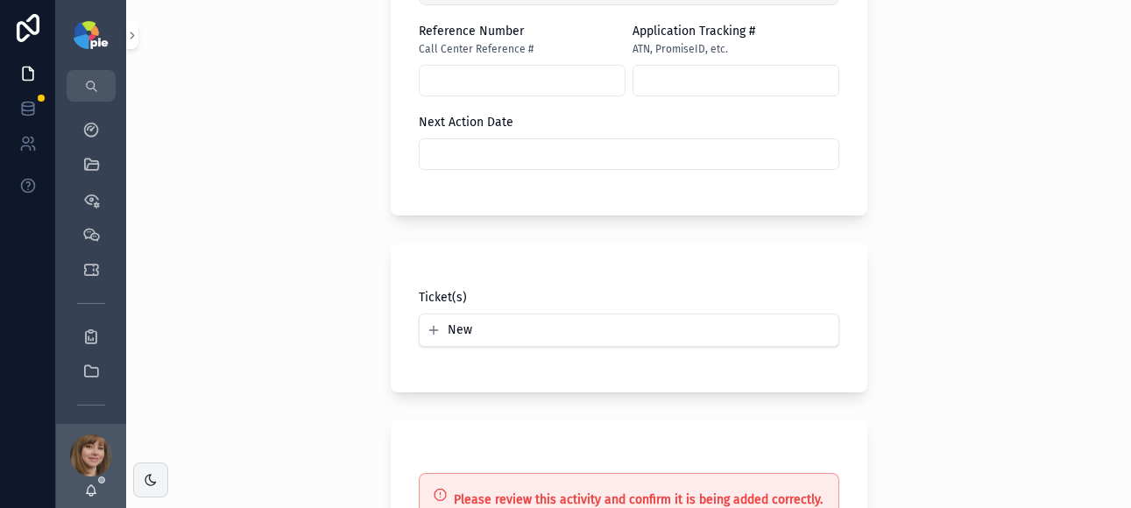
scroll to position [1101, 0]
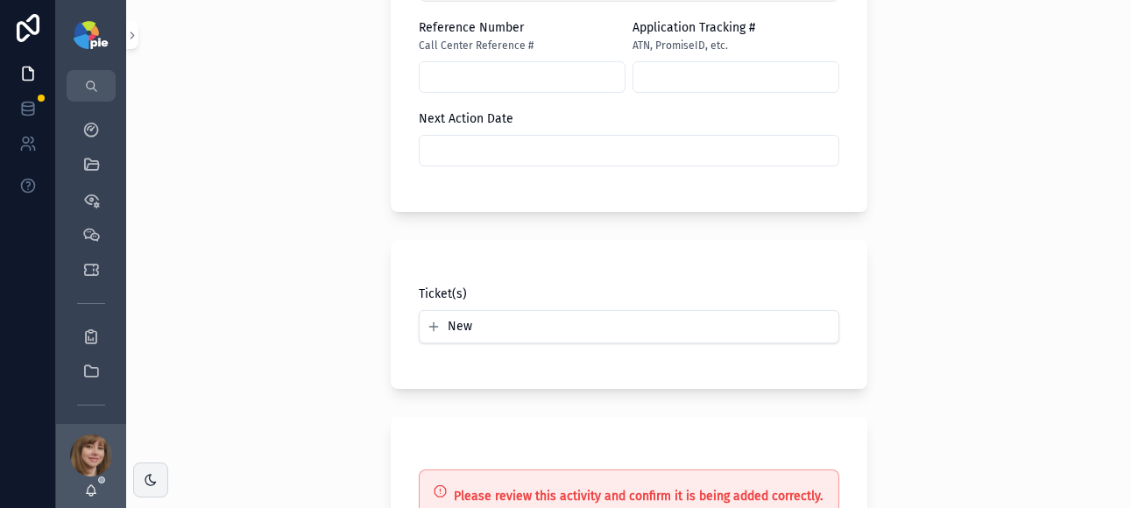
click at [530, 145] on input "scrollable content" at bounding box center [629, 150] width 419 height 25
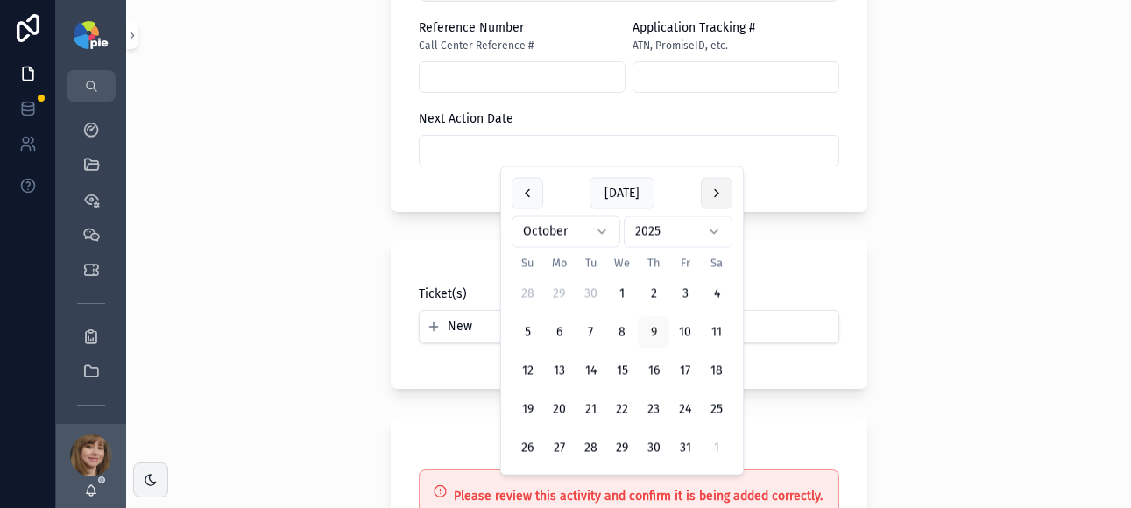
click at [710, 187] on button "scrollable content" at bounding box center [717, 194] width 32 height 32
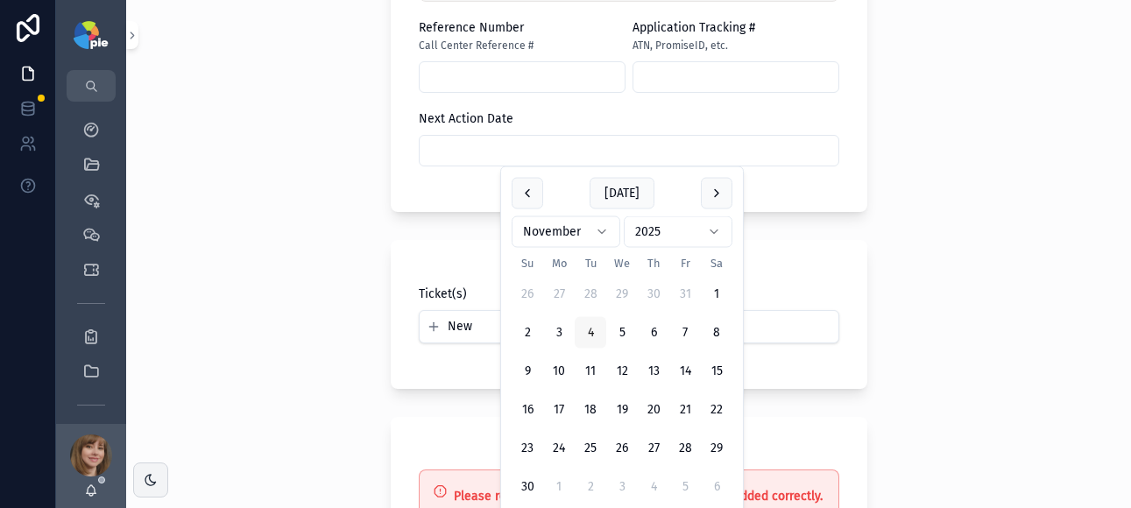
click at [583, 332] on button "4" at bounding box center [591, 333] width 32 height 32
type input "*********"
click at [263, 312] on div "**********" at bounding box center [628, 254] width 1005 height 508
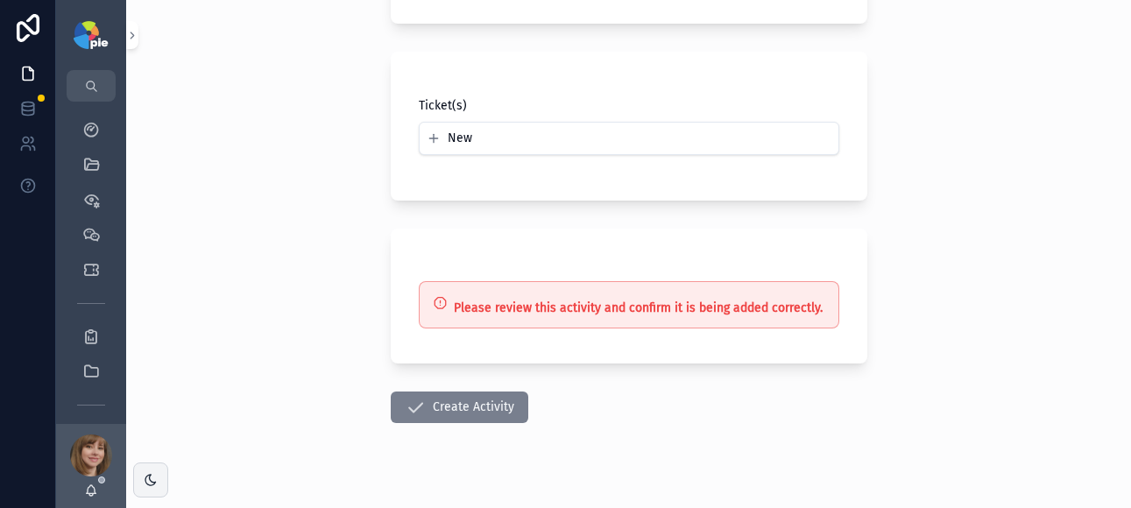
scroll to position [1292, 0]
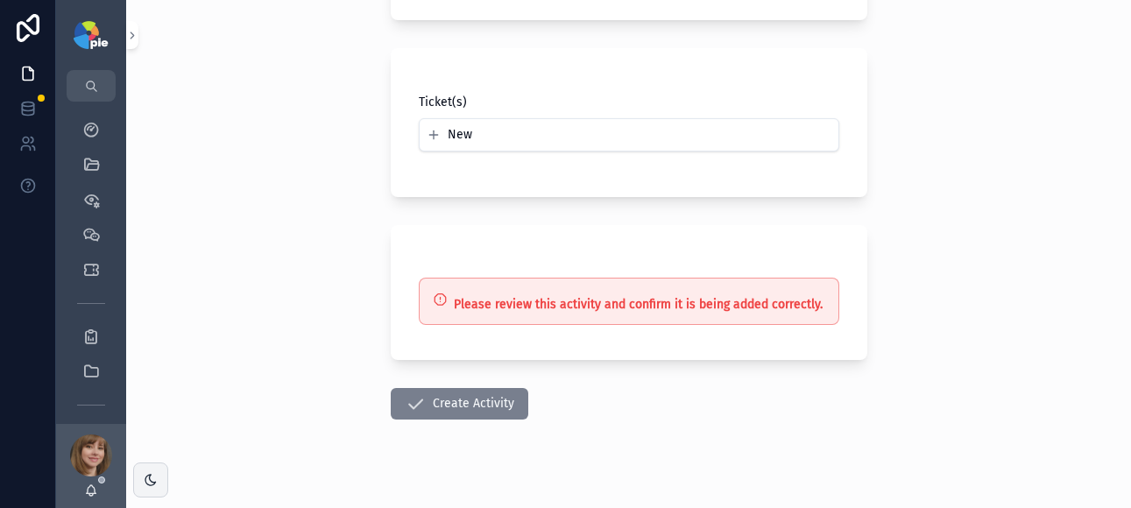
click at [457, 409] on button "Create Activity" at bounding box center [460, 404] width 138 height 32
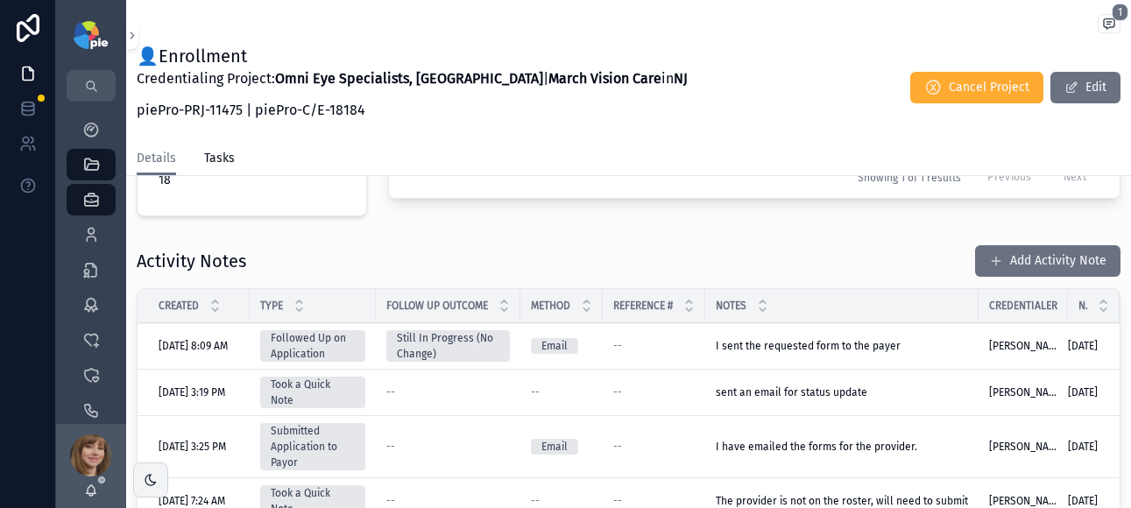
scroll to position [602, 0]
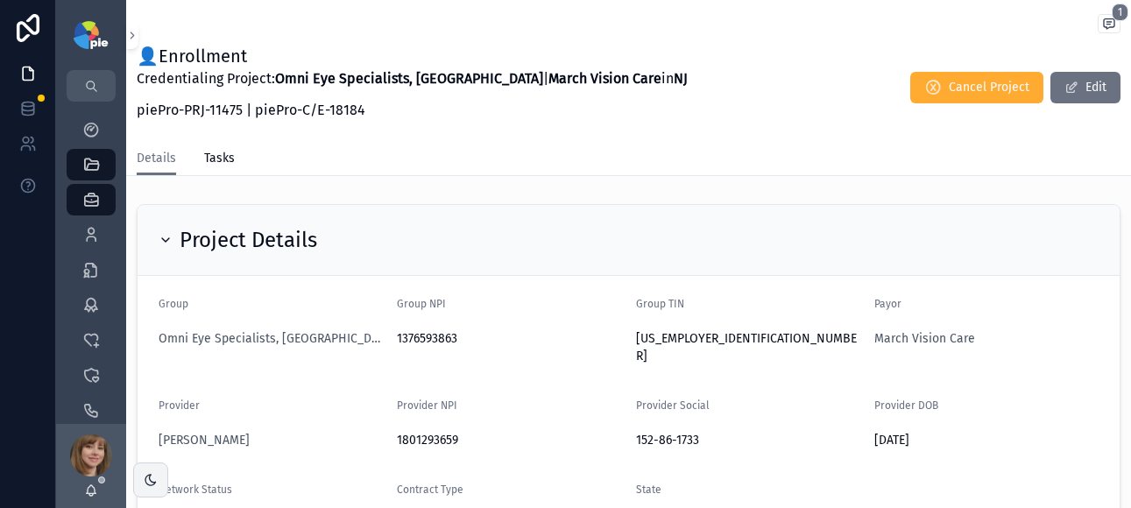
scroll to position [602, 0]
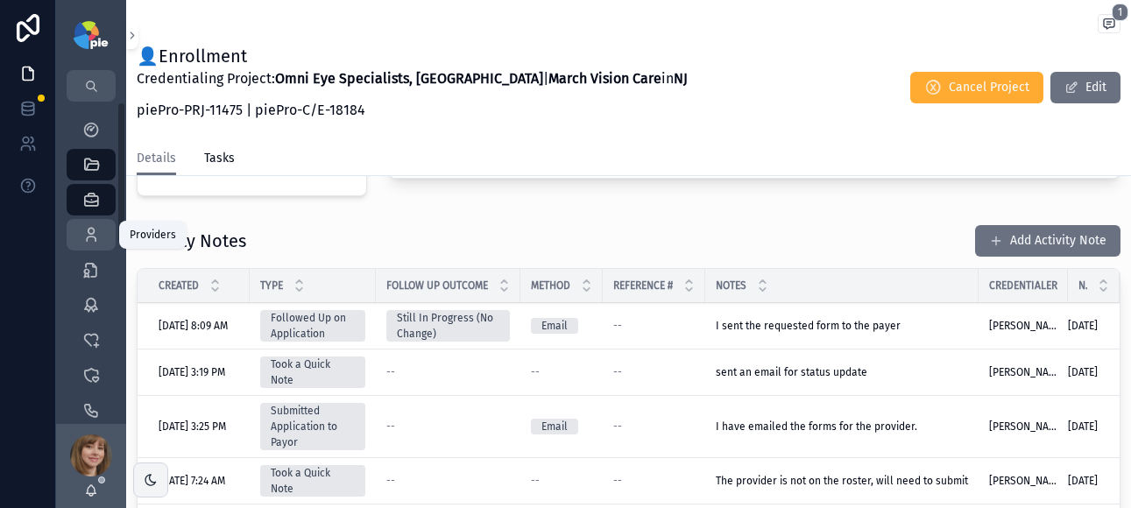
click at [97, 224] on div "Providers 302" at bounding box center [91, 235] width 28 height 28
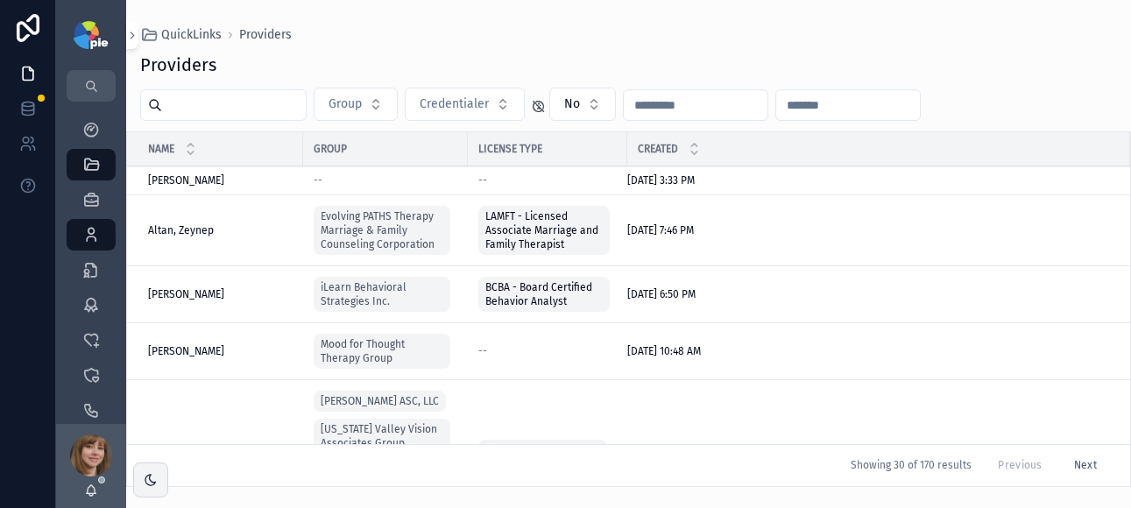
click at [225, 110] on input "scrollable content" at bounding box center [234, 105] width 144 height 25
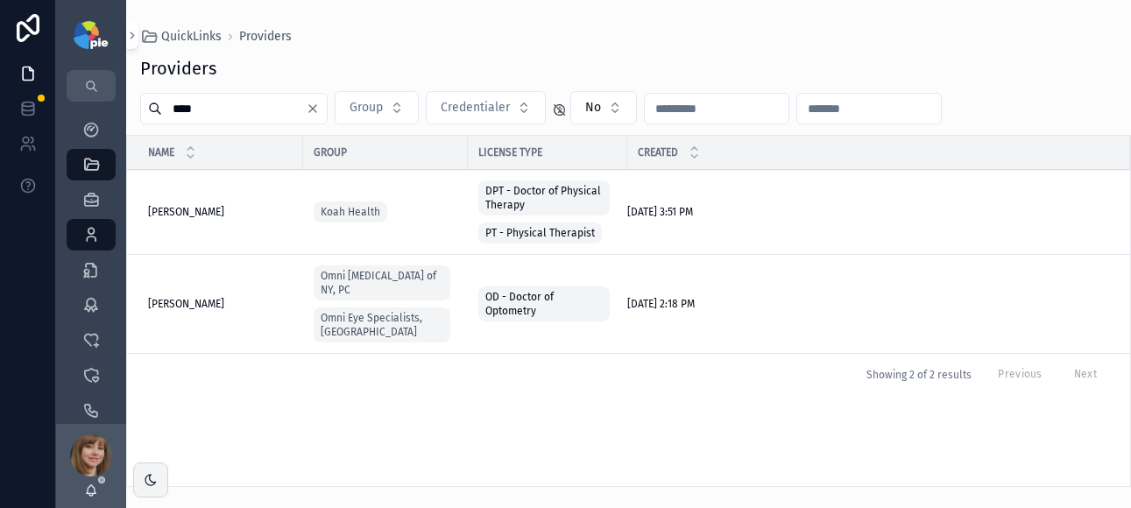
type input "****"
click at [189, 297] on span "[PERSON_NAME]" at bounding box center [186, 304] width 76 height 14
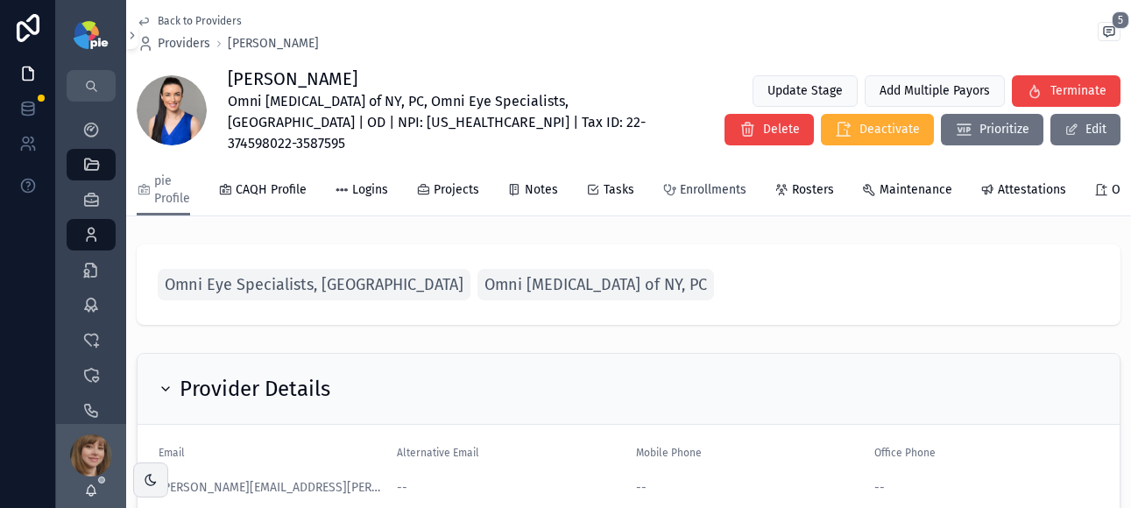
click at [720, 181] on span "Enrollments" at bounding box center [713, 190] width 67 height 18
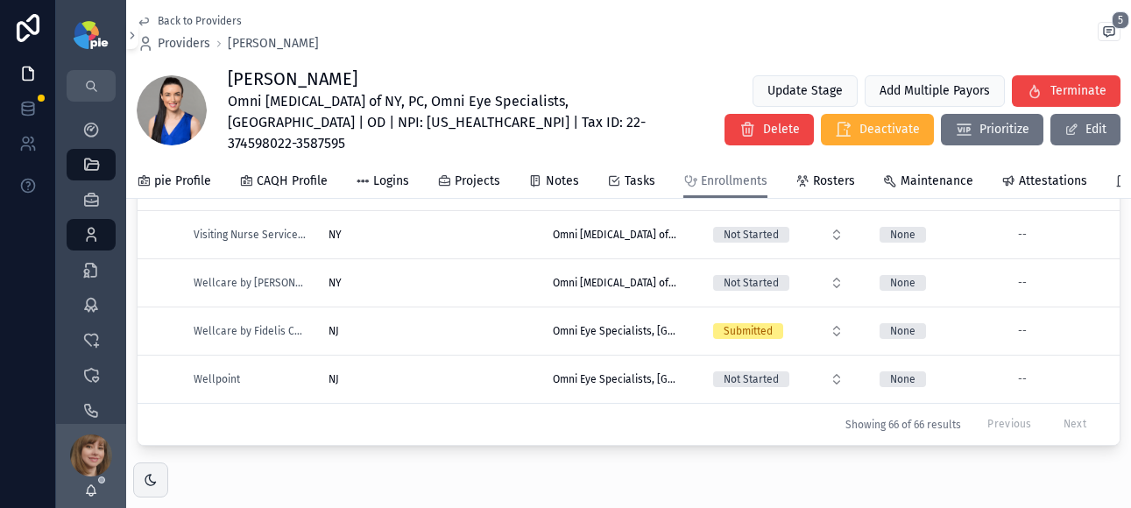
scroll to position [2890, 0]
click at [494, 324] on div "NJ [GEOGRAPHIC_DATA]" at bounding box center [430, 331] width 203 height 14
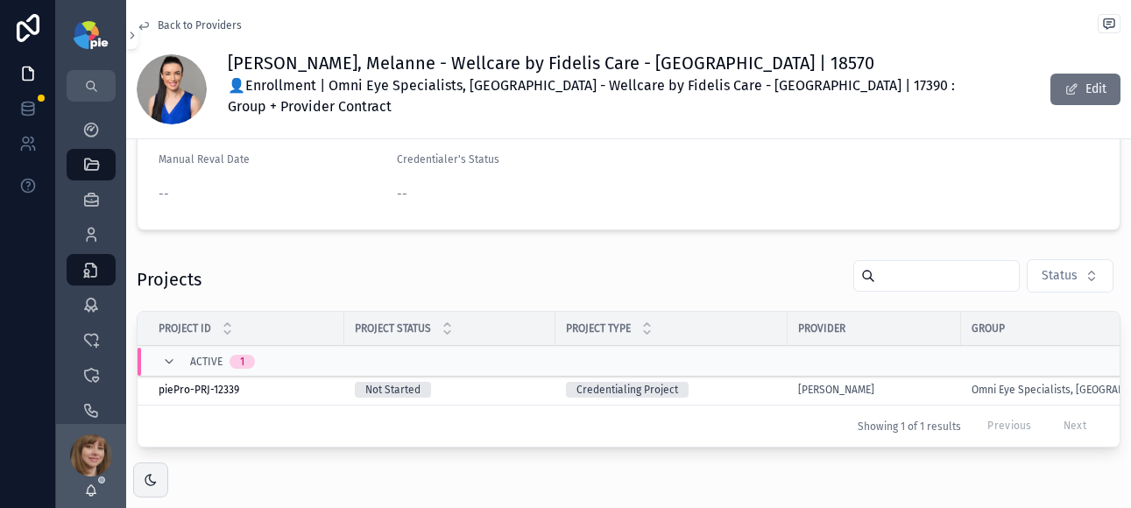
scroll to position [320, 0]
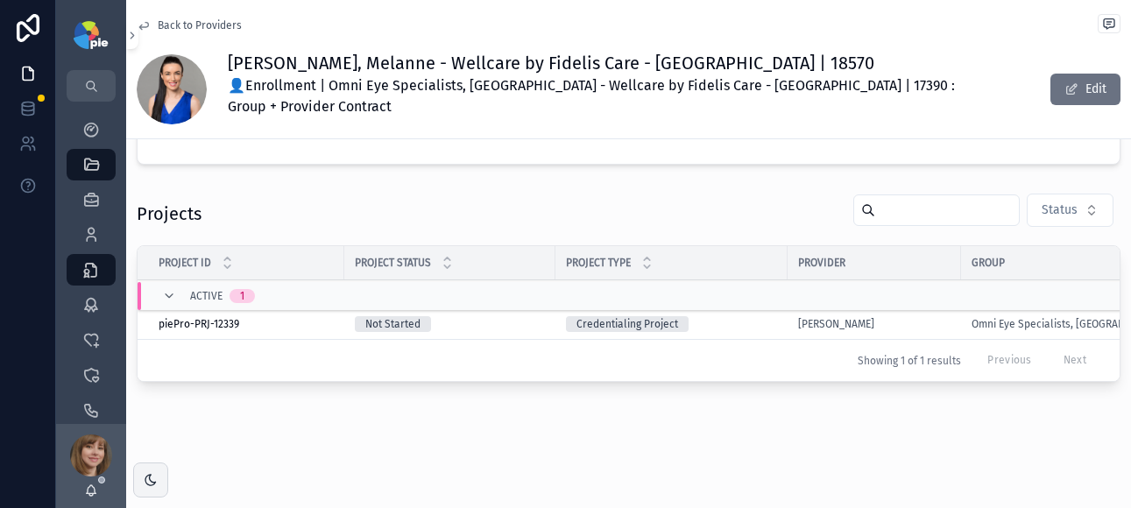
click at [528, 316] on div "Not Started" at bounding box center [450, 324] width 190 height 16
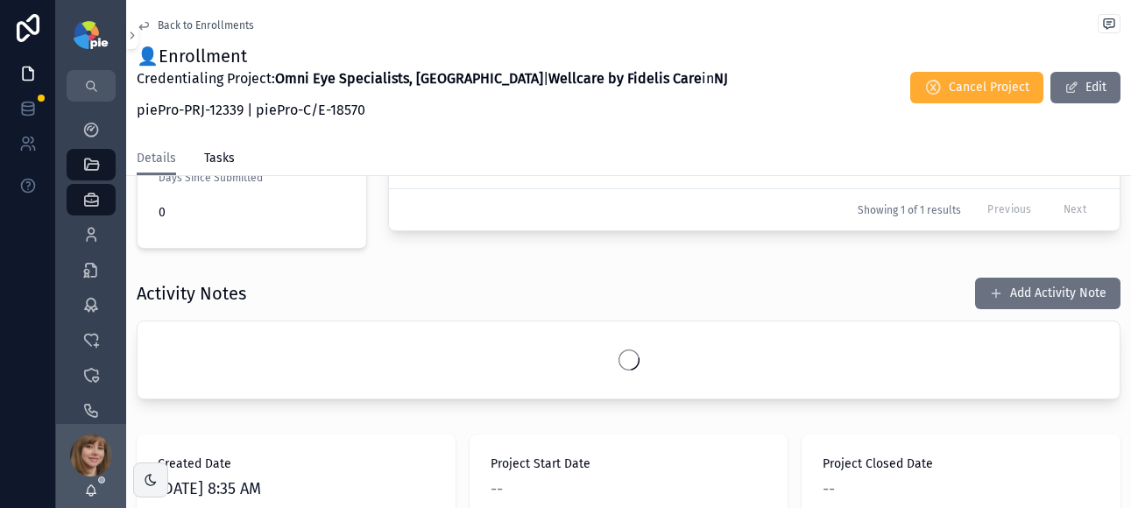
scroll to position [628, 0]
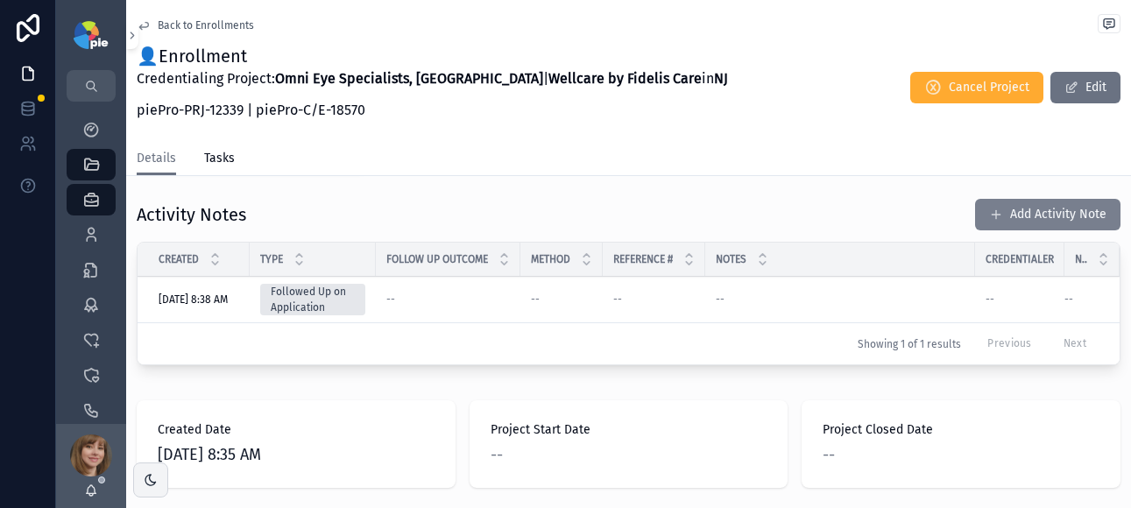
click at [1022, 200] on button "Add Activity Note" at bounding box center [1047, 215] width 145 height 32
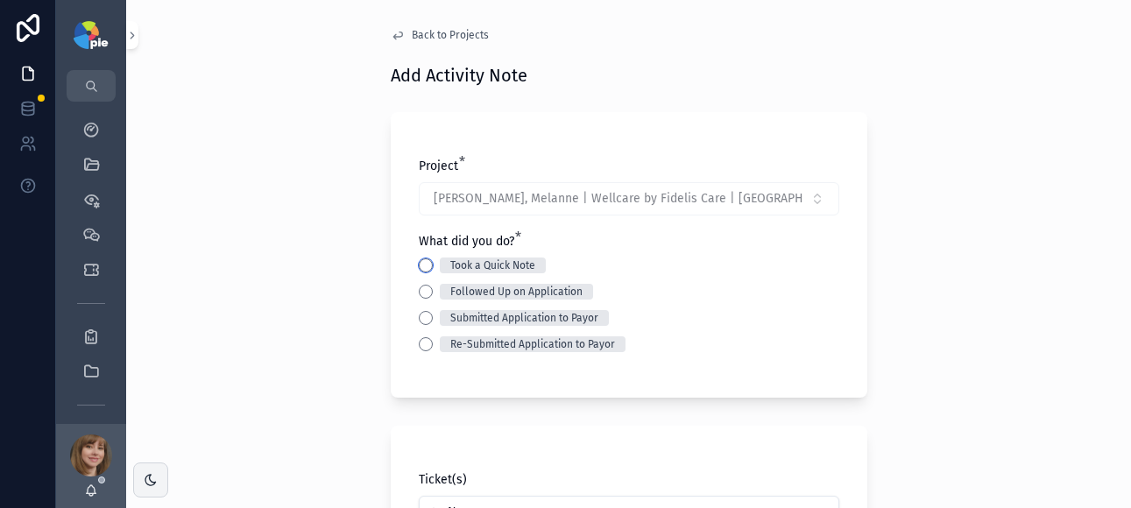
drag, startPoint x: 421, startPoint y: 265, endPoint x: 407, endPoint y: 269, distance: 13.9
click at [421, 266] on button "Took a Quick Note" at bounding box center [426, 265] width 14 height 14
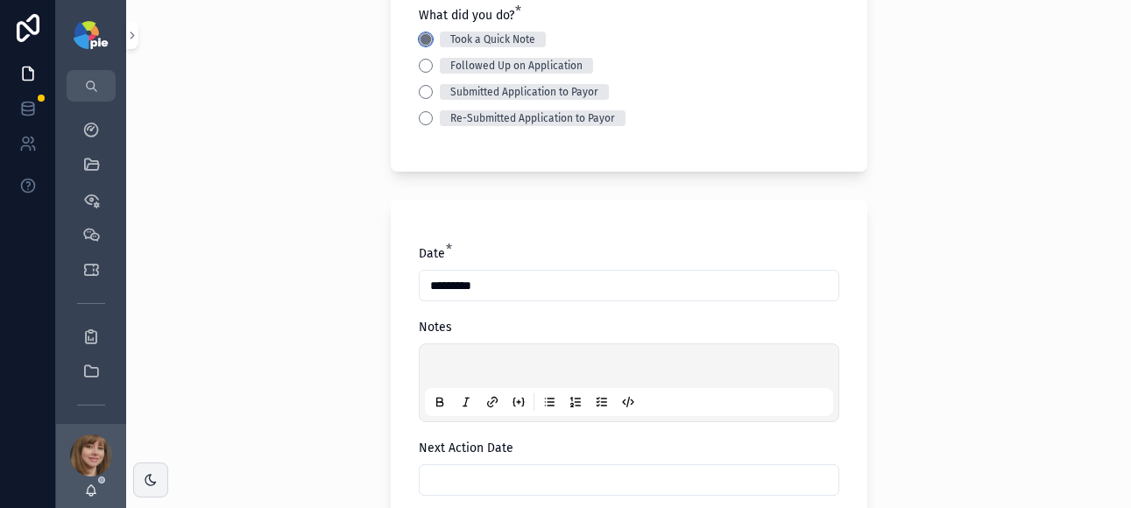
scroll to position [233, 0]
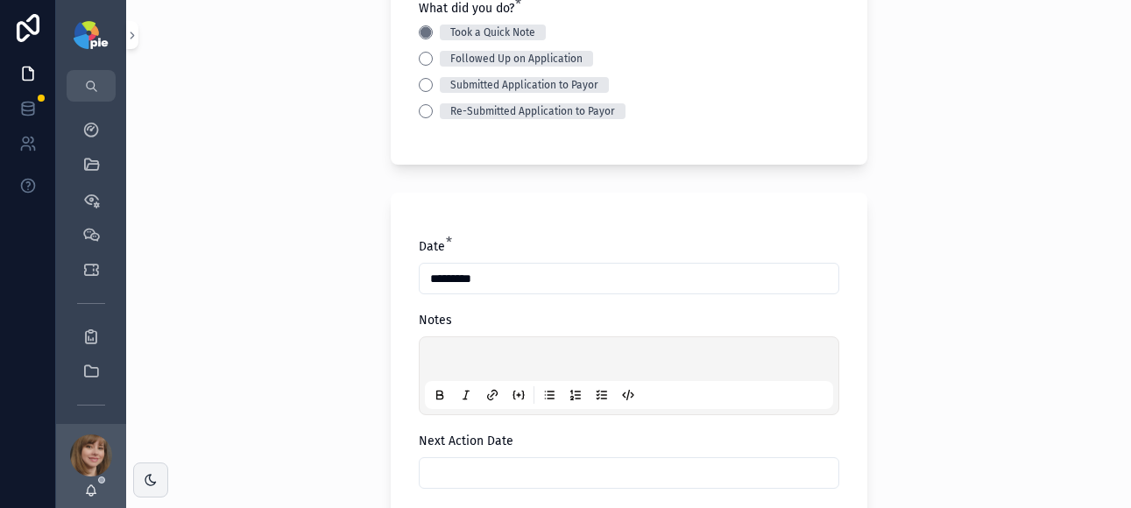
click at [450, 350] on div "scrollable content" at bounding box center [629, 376] width 408 height 67
click at [428, 362] on p "scrollable content" at bounding box center [632, 362] width 408 height 18
click at [293, 203] on div "**********" at bounding box center [628, 21] width 1005 height 508
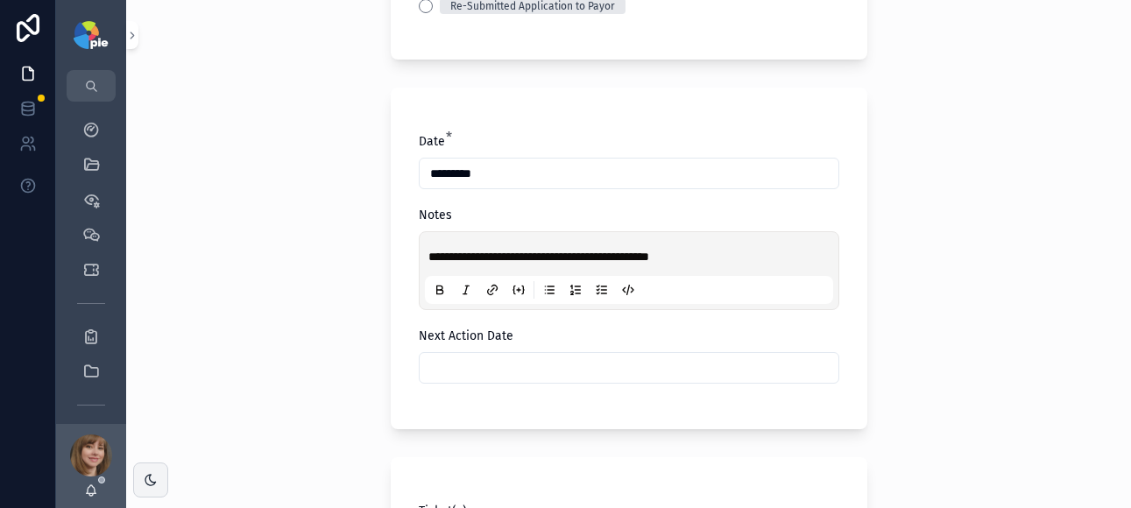
scroll to position [375, 0]
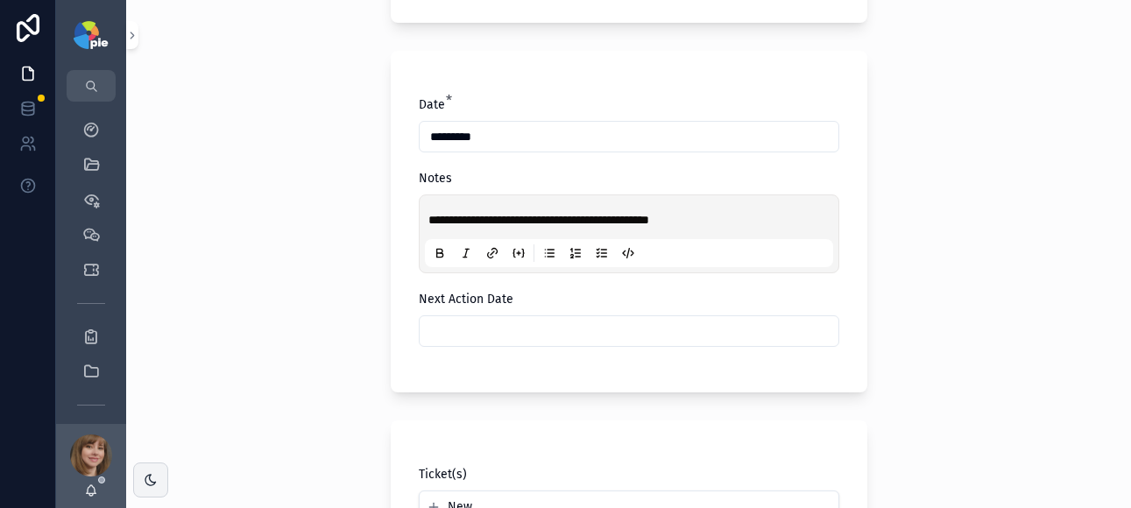
drag, startPoint x: 530, startPoint y: 335, endPoint x: 538, endPoint y: 329, distance: 10.0
click at [530, 335] on input "scrollable content" at bounding box center [629, 331] width 419 height 25
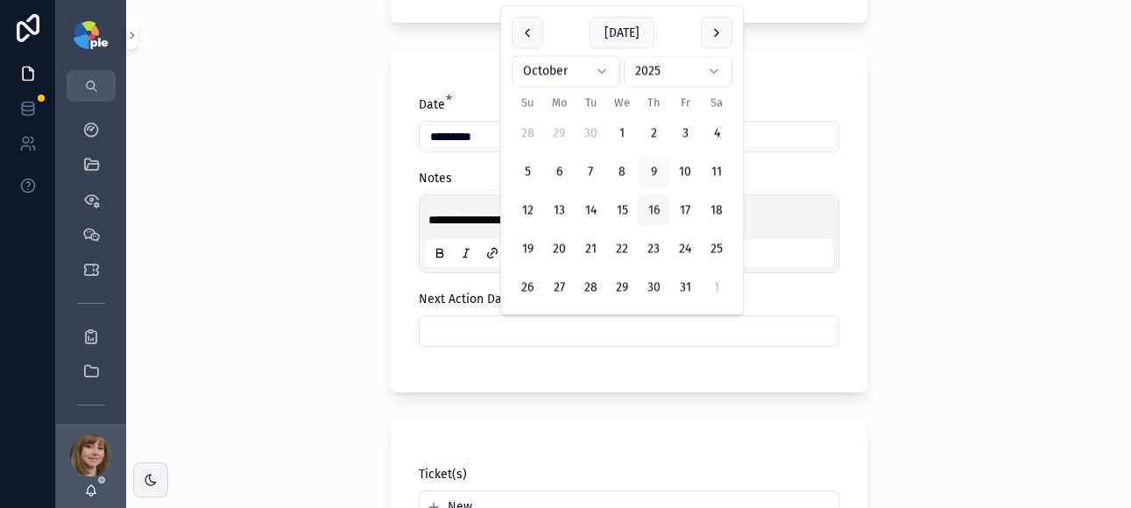
click at [660, 209] on button "16" at bounding box center [654, 211] width 32 height 32
type input "**********"
click at [306, 270] on div "**********" at bounding box center [628, 254] width 1005 height 508
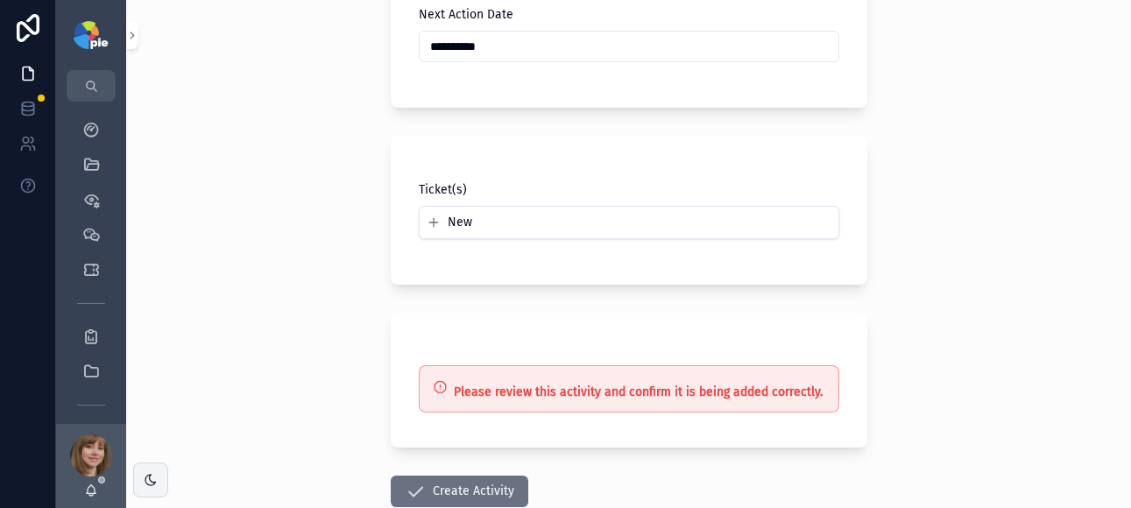
scroll to position [680, 0]
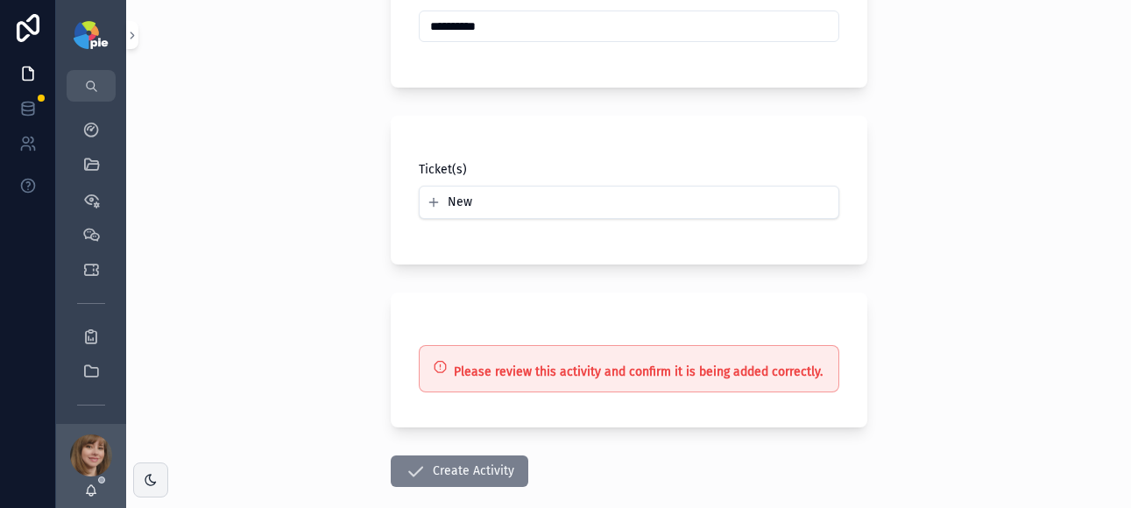
click at [430, 466] on button "Create Activity" at bounding box center [460, 472] width 138 height 32
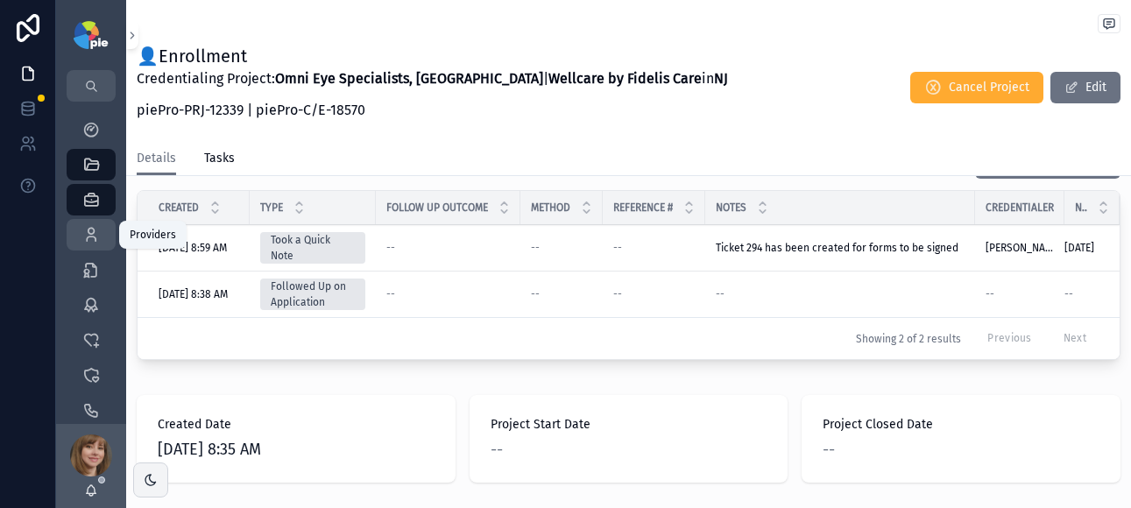
click at [99, 232] on icon "scrollable content" at bounding box center [91, 235] width 18 height 18
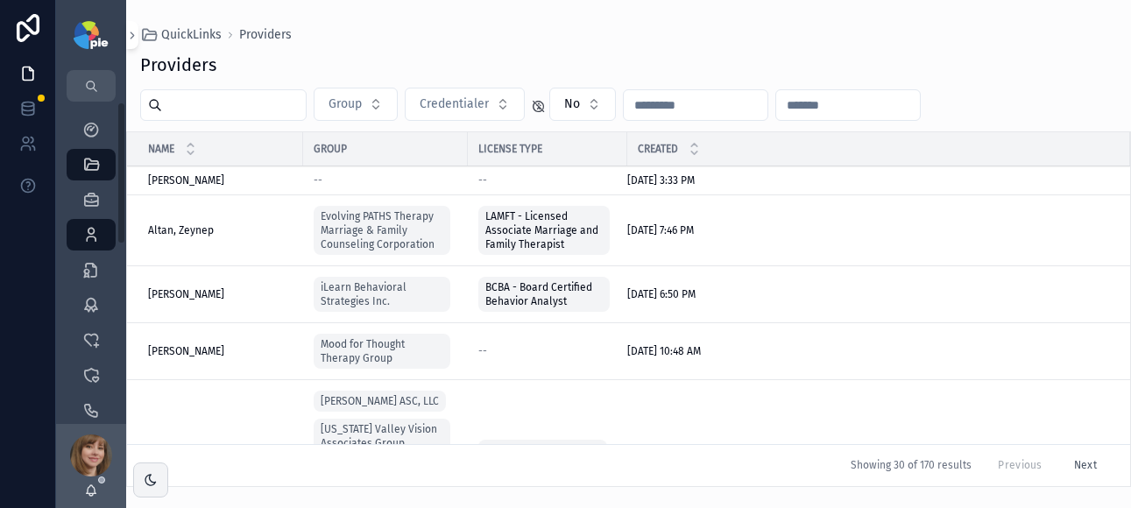
click at [228, 105] on input "scrollable content" at bounding box center [234, 105] width 144 height 25
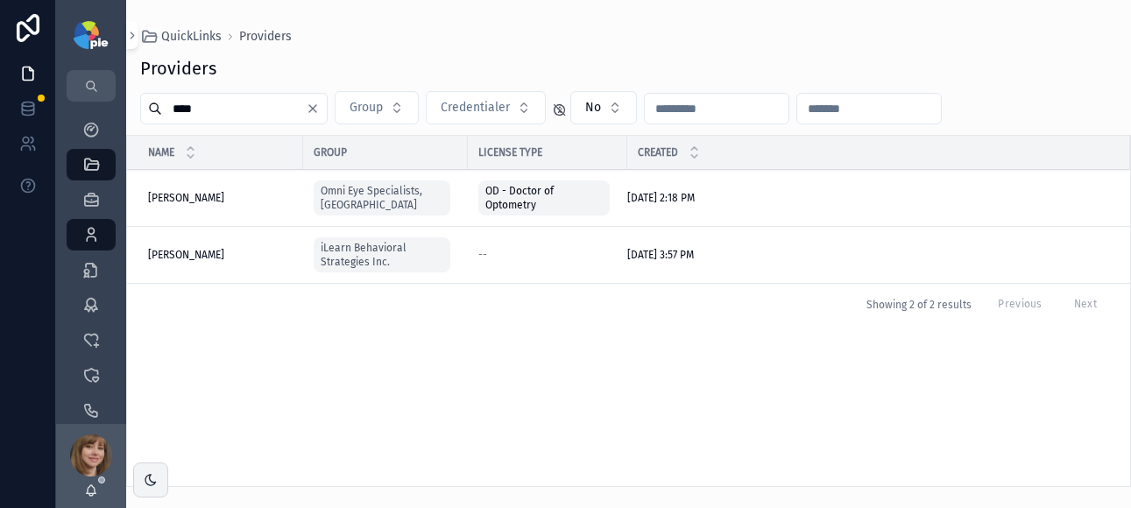
type input "****"
click at [190, 198] on span "[PERSON_NAME]" at bounding box center [186, 198] width 76 height 14
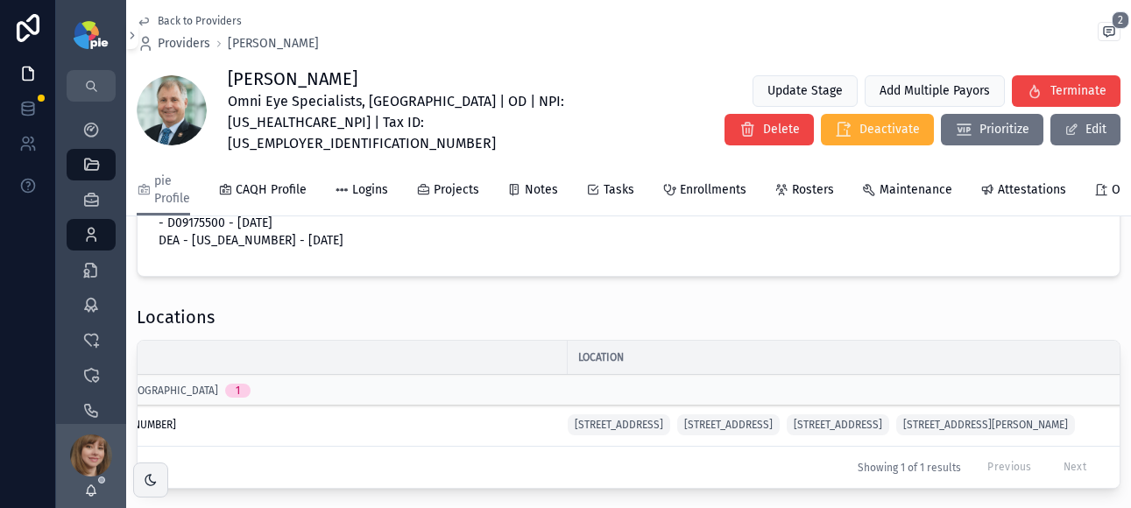
scroll to position [0, 198]
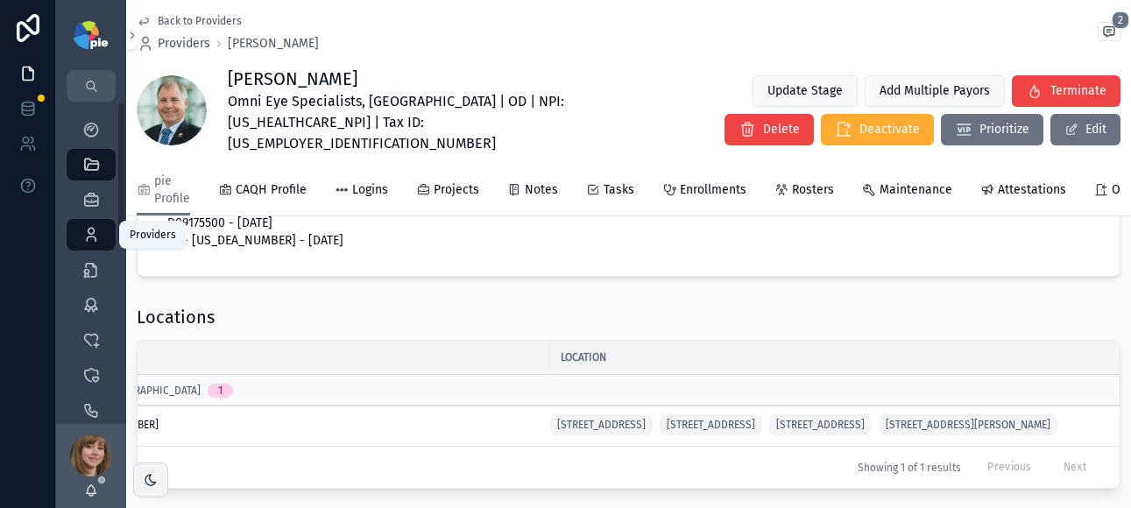
click at [101, 232] on div "Providers 302" at bounding box center [91, 235] width 28 height 28
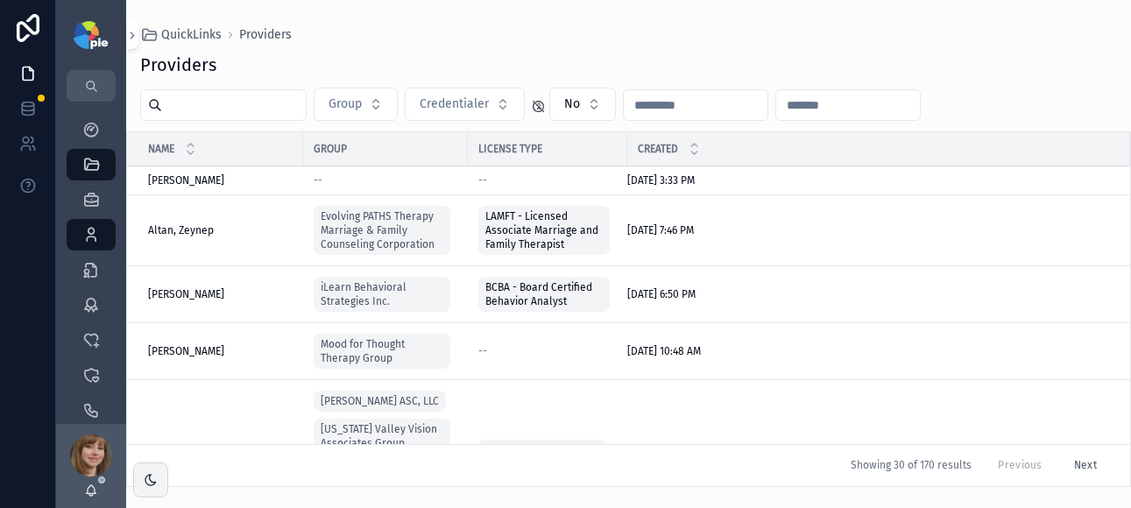
click at [216, 110] on input "scrollable content" at bounding box center [234, 105] width 144 height 25
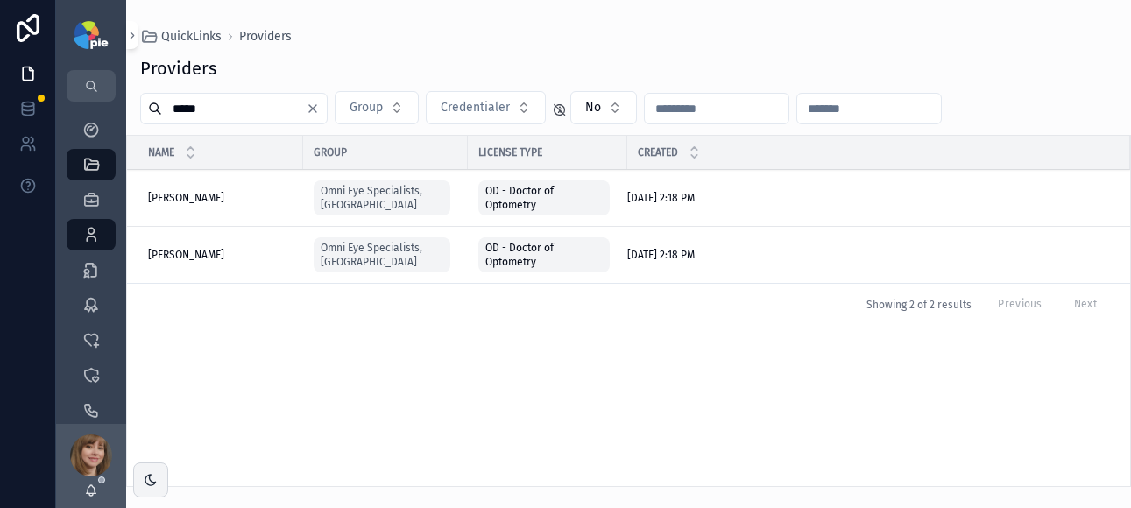
type input "*****"
click at [202, 253] on span "[PERSON_NAME]" at bounding box center [186, 255] width 76 height 14
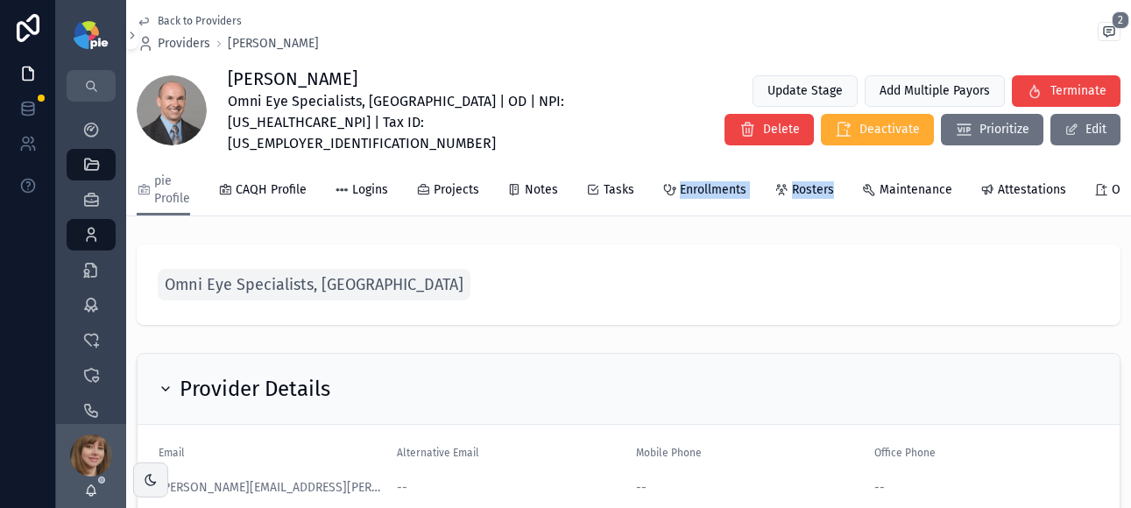
drag, startPoint x: 610, startPoint y: 198, endPoint x: 827, endPoint y: 197, distance: 217.3
click at [828, 196] on div "pie Profile CAQH Profile Logins Projects Notes Tasks Enrollments Rosters Mainte…" at bounding box center [629, 190] width 984 height 51
click at [96, 228] on icon "scrollable content" at bounding box center [91, 235] width 18 height 18
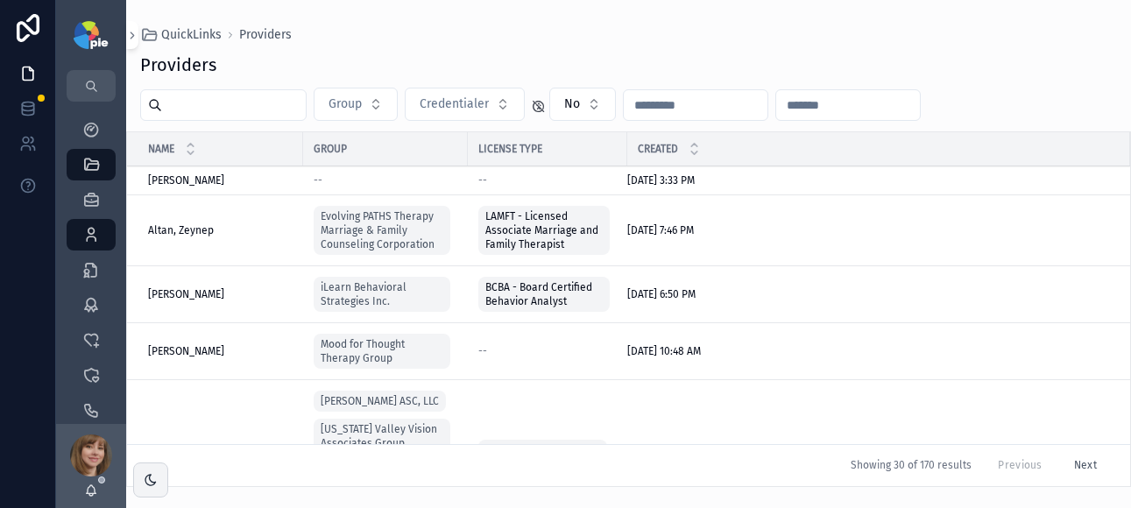
click at [264, 106] on input "scrollable content" at bounding box center [234, 105] width 144 height 25
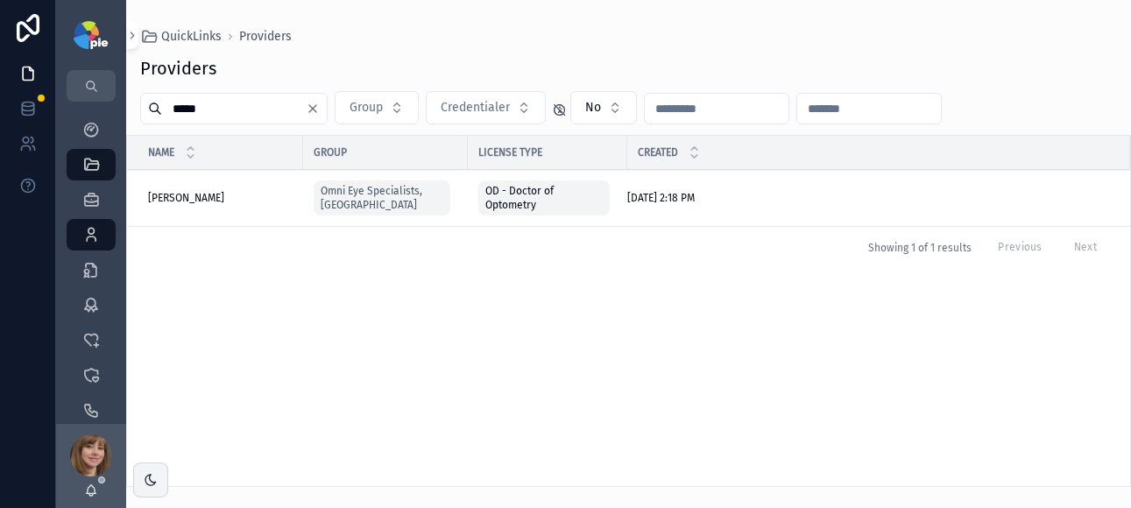
type input "*****"
click at [215, 198] on span "[PERSON_NAME]" at bounding box center [186, 198] width 76 height 14
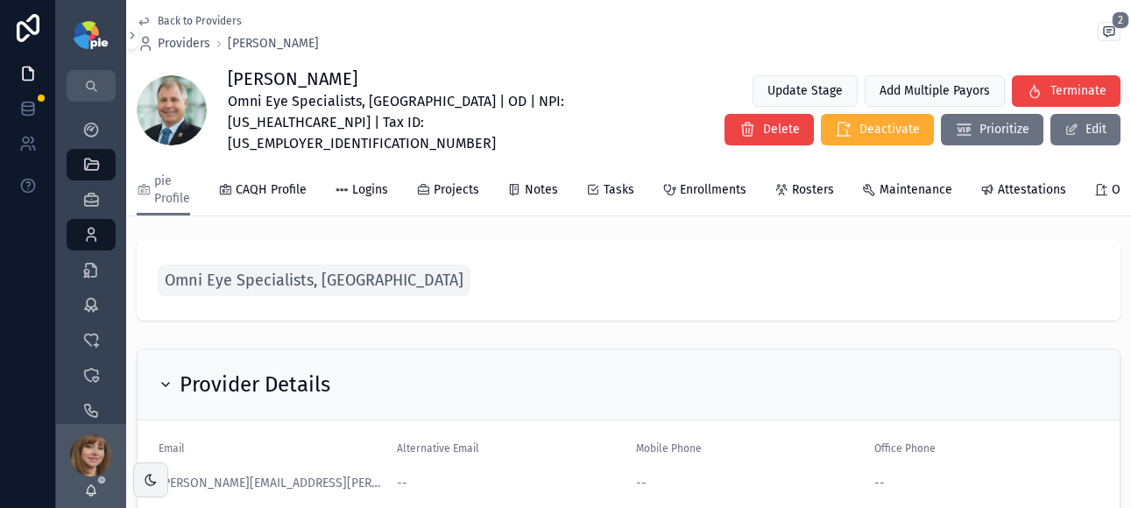
scroll to position [8, 0]
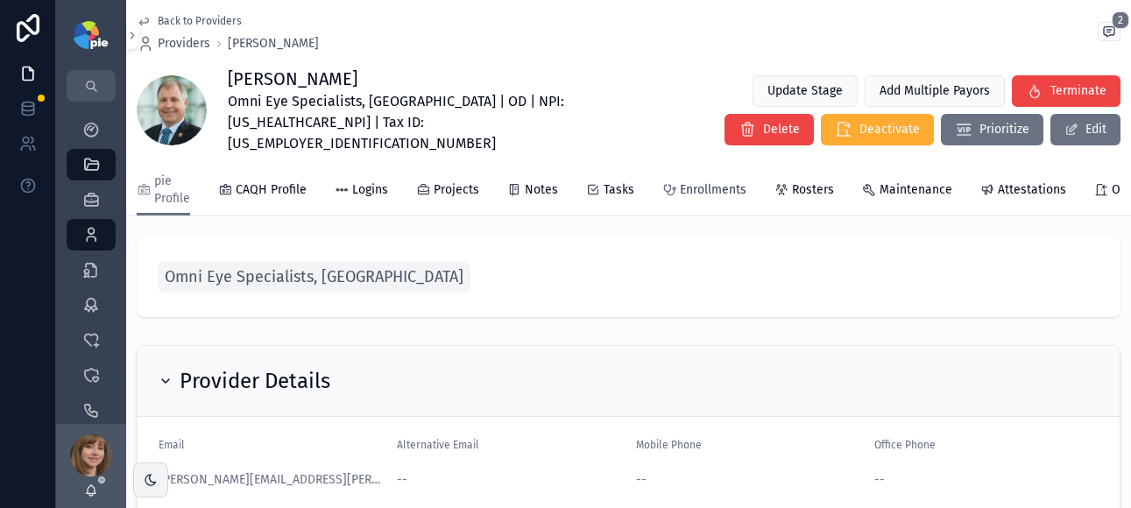
click at [708, 181] on span "Enrollments" at bounding box center [713, 190] width 67 height 18
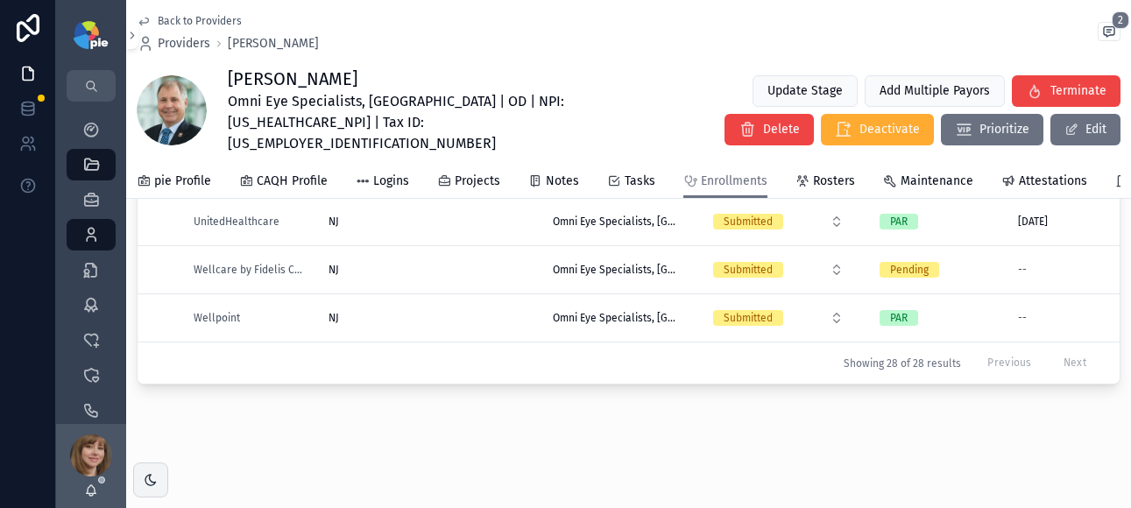
scroll to position [1055, 0]
click at [454, 263] on div "NJ [GEOGRAPHIC_DATA]" at bounding box center [430, 270] width 203 height 14
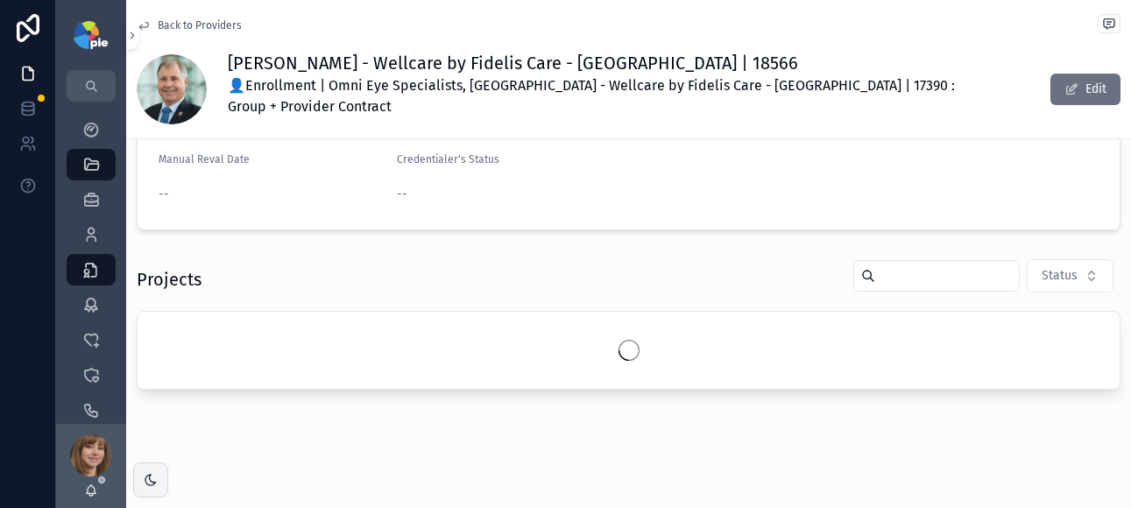
scroll to position [320, 0]
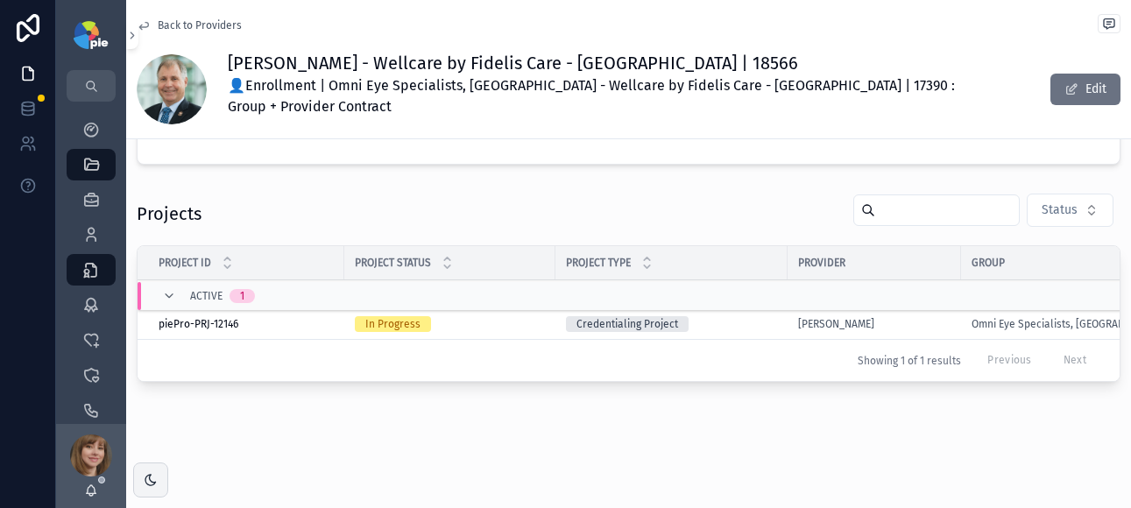
click at [506, 316] on div "In Progress" at bounding box center [450, 324] width 190 height 16
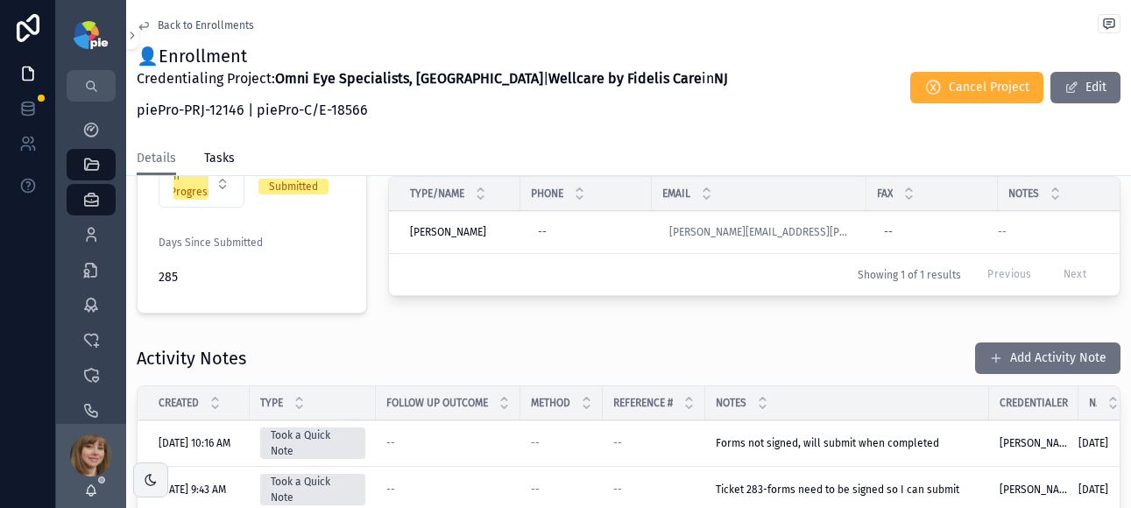
scroll to position [586, 0]
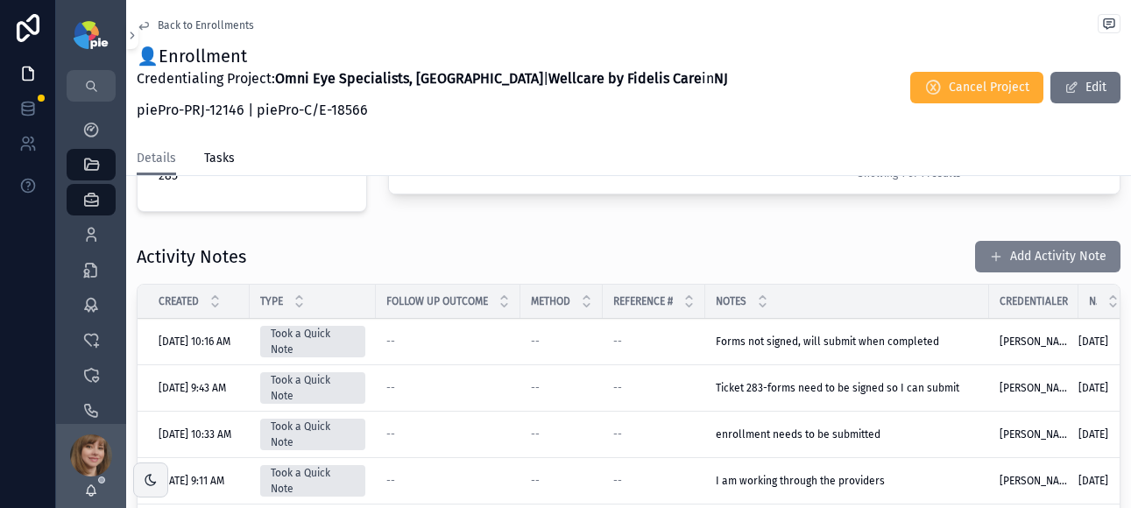
click at [1003, 241] on button "Add Activity Note" at bounding box center [1047, 257] width 145 height 32
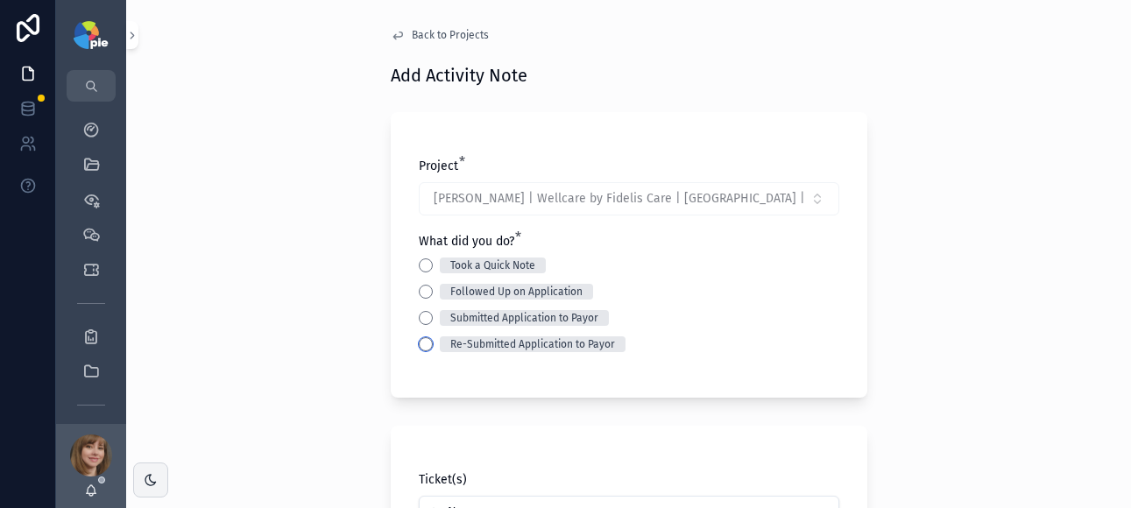
click at [419, 345] on button "Re-Submitted Application to Payor" at bounding box center [426, 344] width 14 height 14
click at [419, 321] on button "Submitted Application to Payor" at bounding box center [426, 318] width 14 height 14
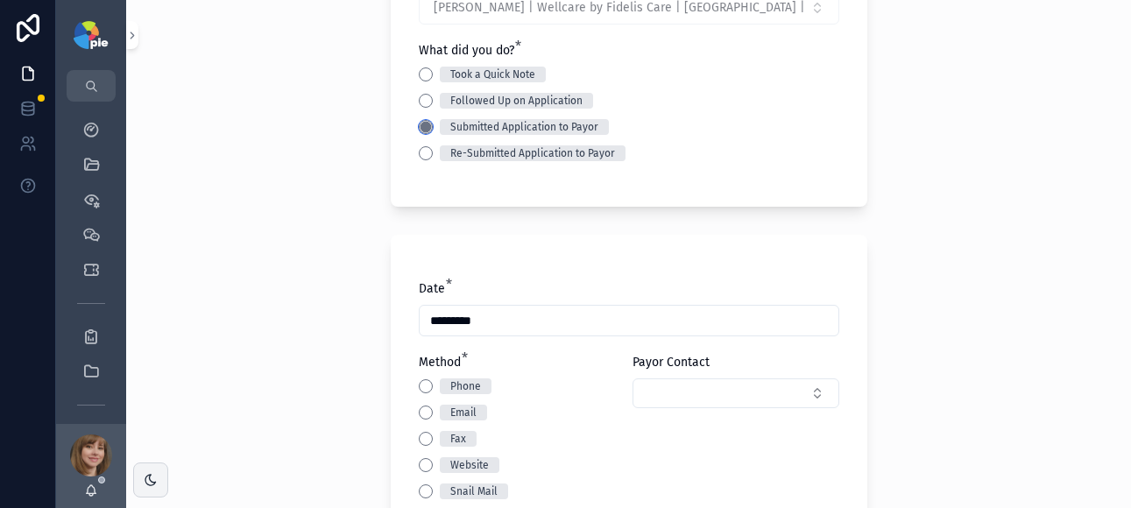
scroll to position [285, 0]
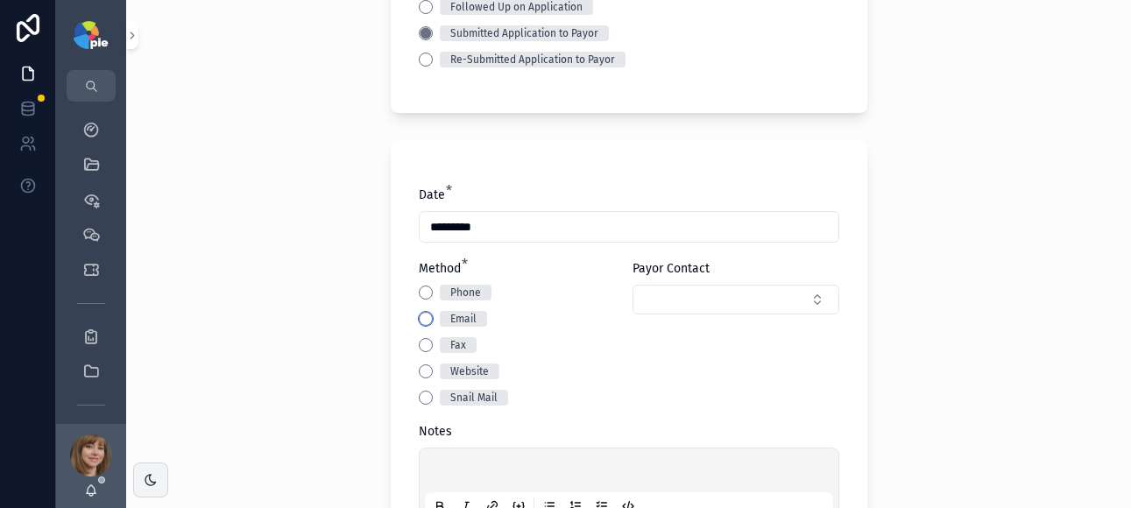
click at [419, 317] on button "Email" at bounding box center [426, 319] width 14 height 14
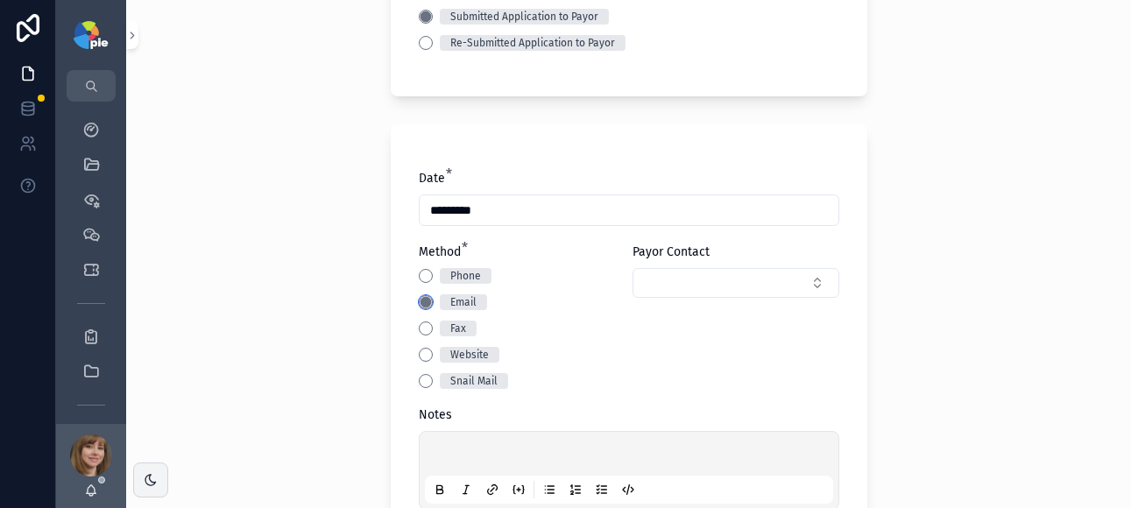
scroll to position [302, 0]
click at [663, 287] on button "Select Button" at bounding box center [736, 282] width 207 height 30
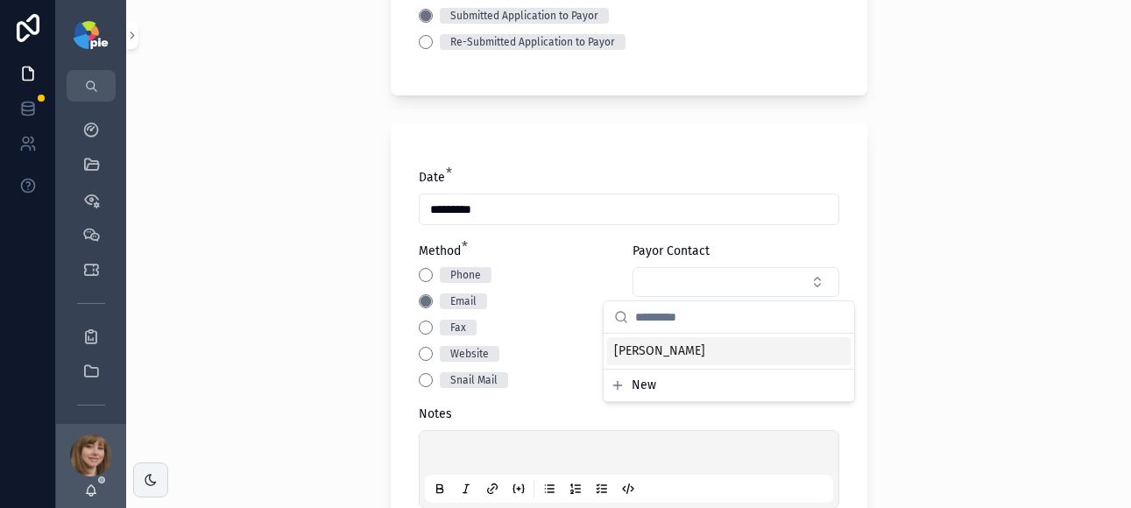
click at [664, 340] on div "[PERSON_NAME]" at bounding box center [729, 351] width 244 height 28
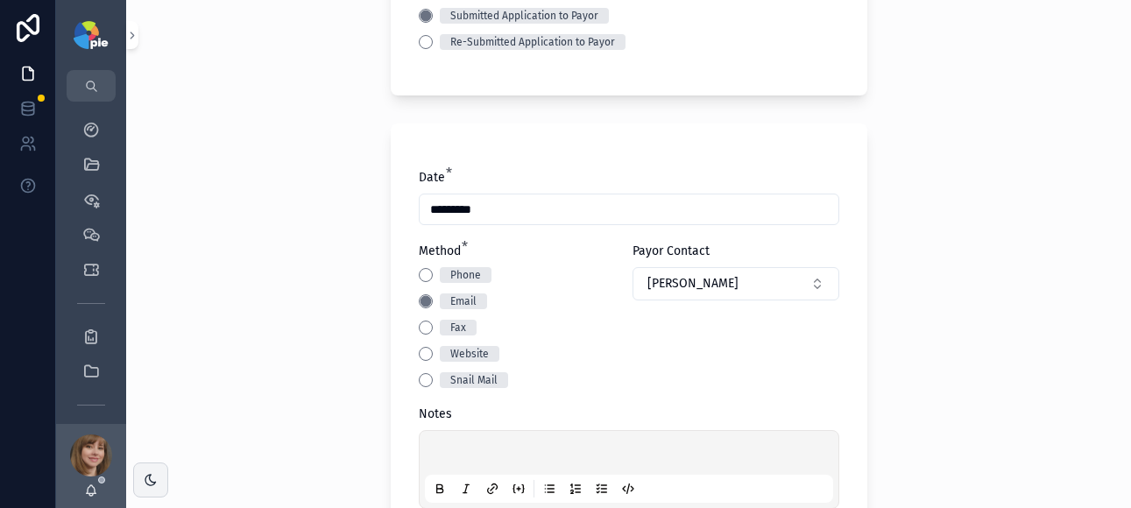
click at [279, 274] on div "Back to Projects Add Activity Note Project * [PERSON_NAME] | Wellcare by Fideli…" at bounding box center [628, 254] width 1005 height 508
click at [490, 451] on p "scrollable content" at bounding box center [632, 456] width 408 height 18
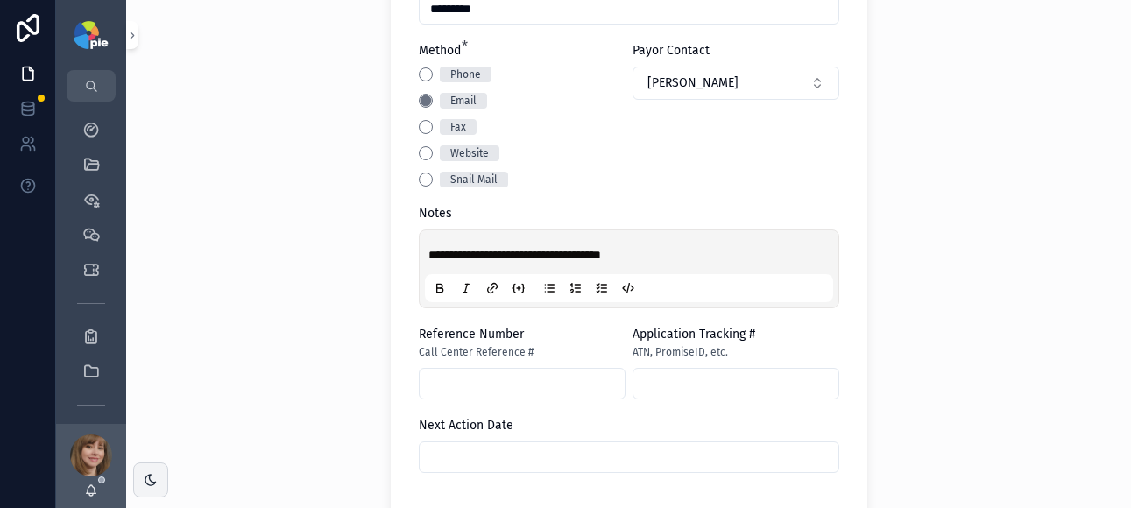
scroll to position [607, 0]
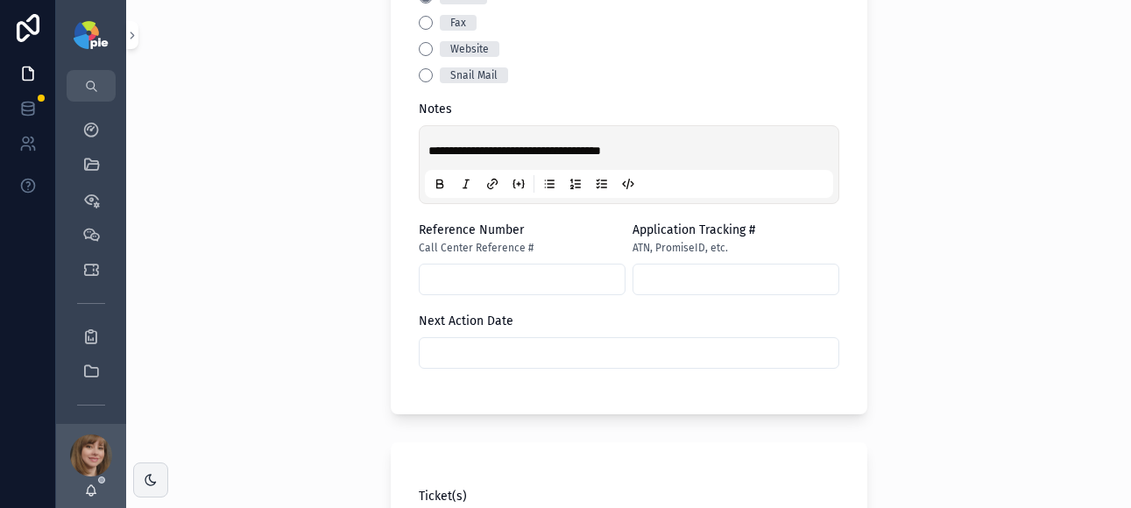
click at [460, 354] on input "scrollable content" at bounding box center [629, 353] width 419 height 25
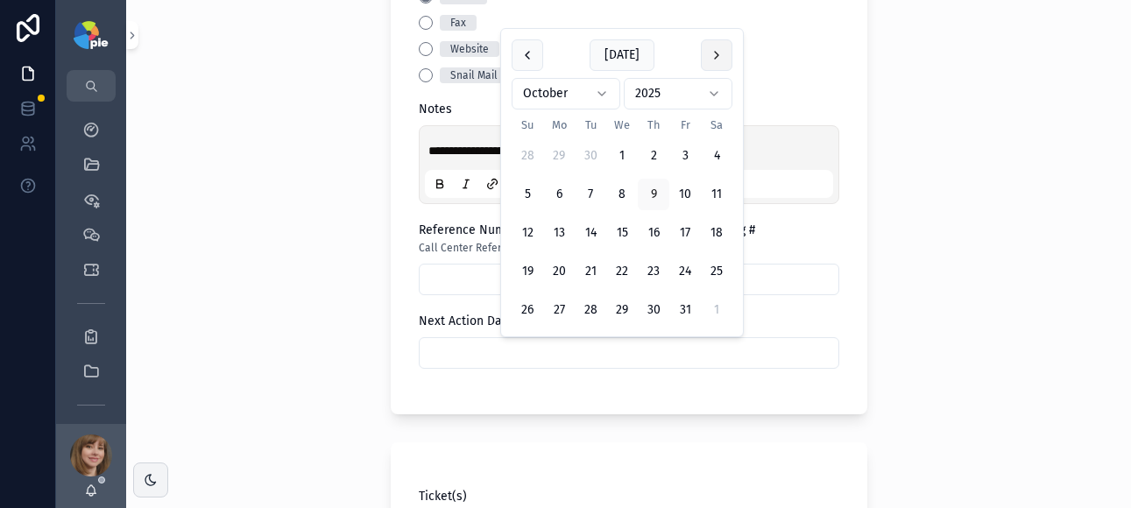
click at [711, 57] on button "scrollable content" at bounding box center [717, 55] width 32 height 32
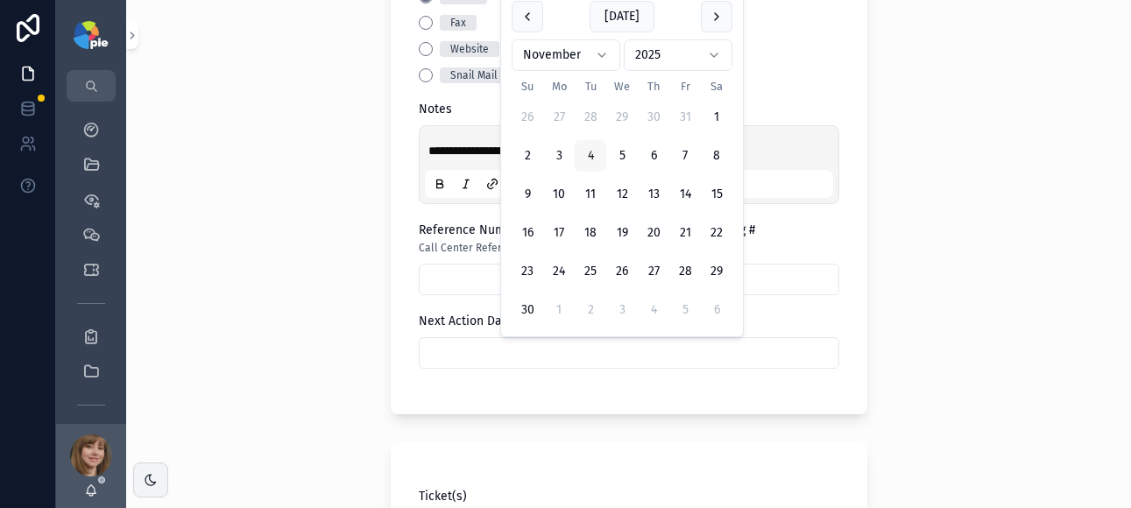
click at [593, 148] on button "4" at bounding box center [591, 156] width 32 height 32
type input "*********"
click at [315, 221] on div "**********" at bounding box center [628, 254] width 1005 height 508
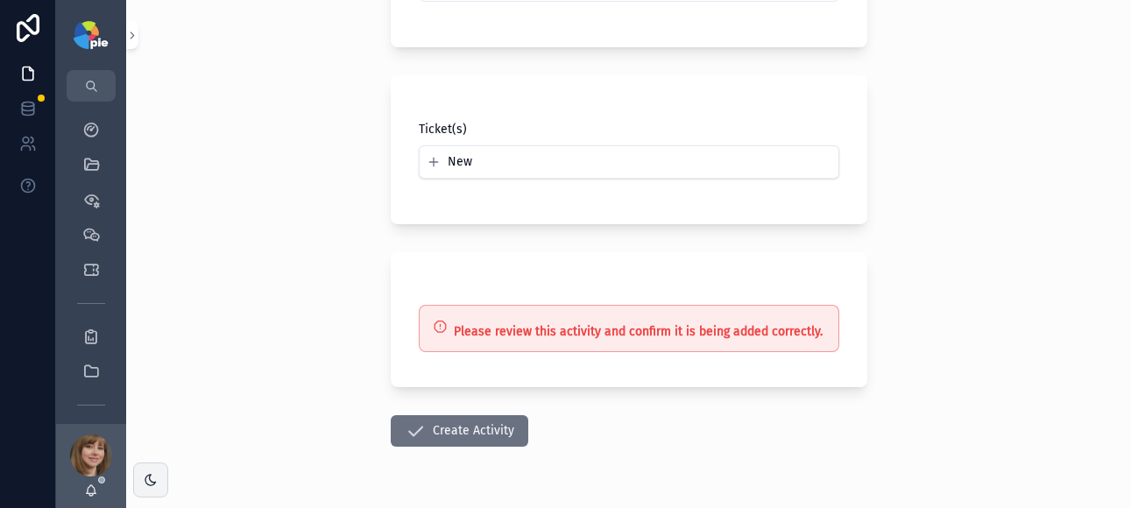
scroll to position [977, 0]
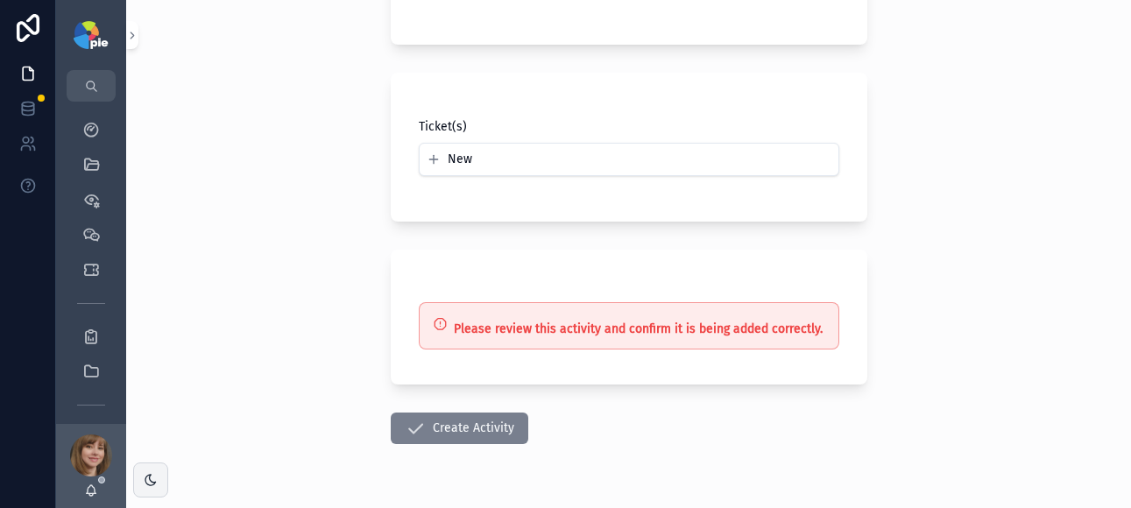
click at [467, 429] on button "Create Activity" at bounding box center [460, 429] width 138 height 32
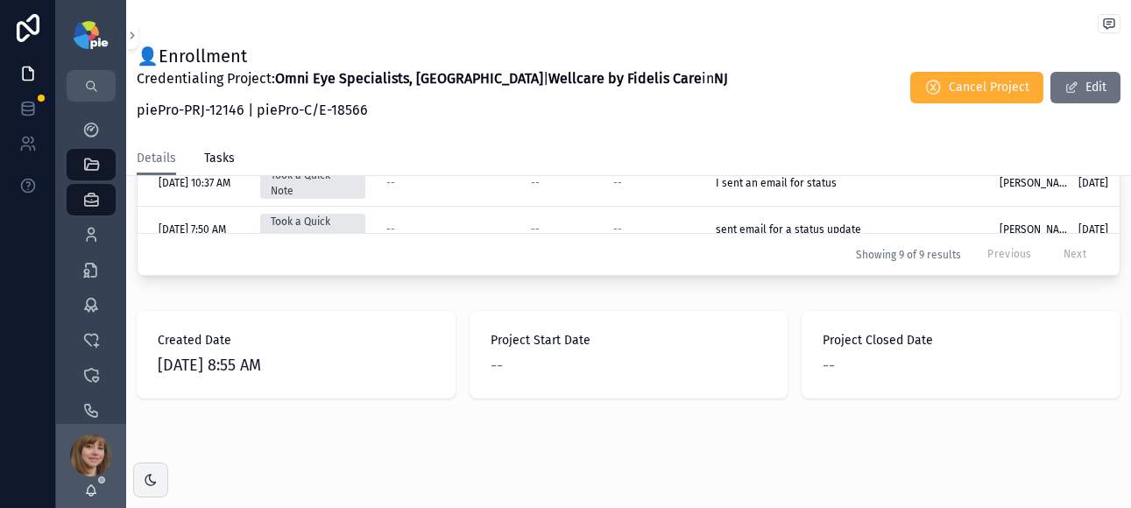
scroll to position [971, 0]
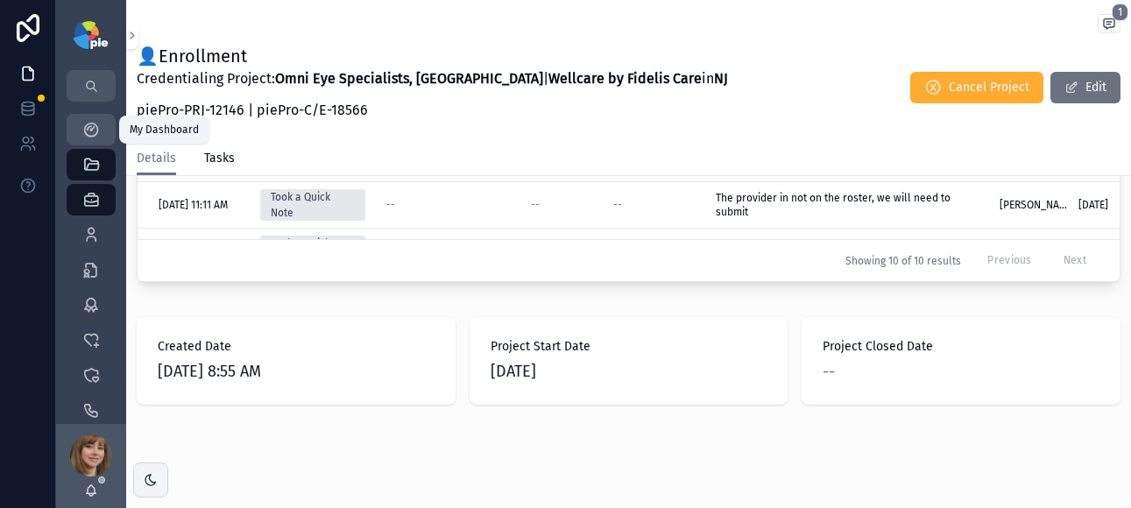
click at [84, 124] on icon "scrollable content" at bounding box center [91, 130] width 18 height 18
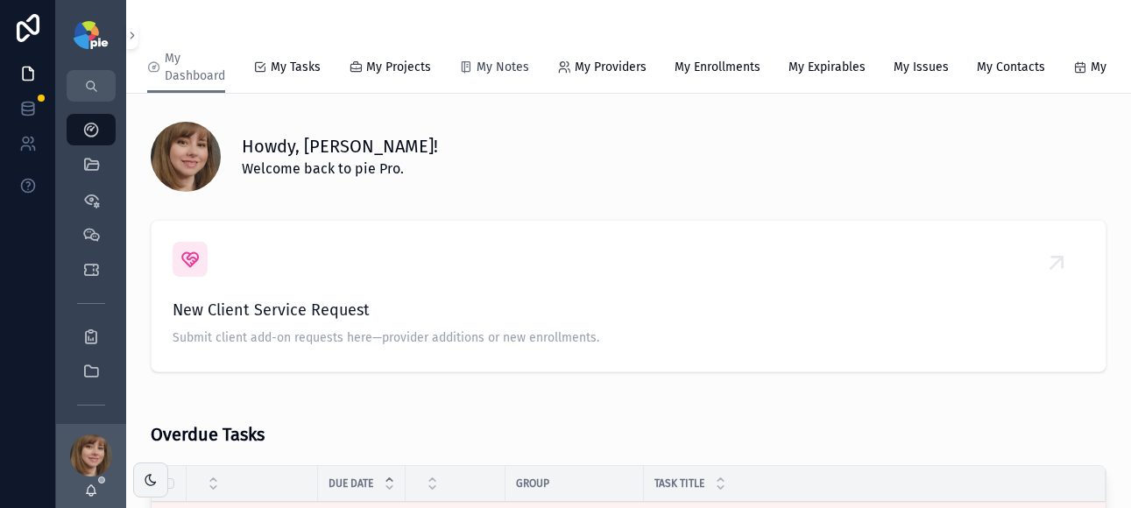
click at [506, 67] on span "My Notes" at bounding box center [503, 68] width 53 height 18
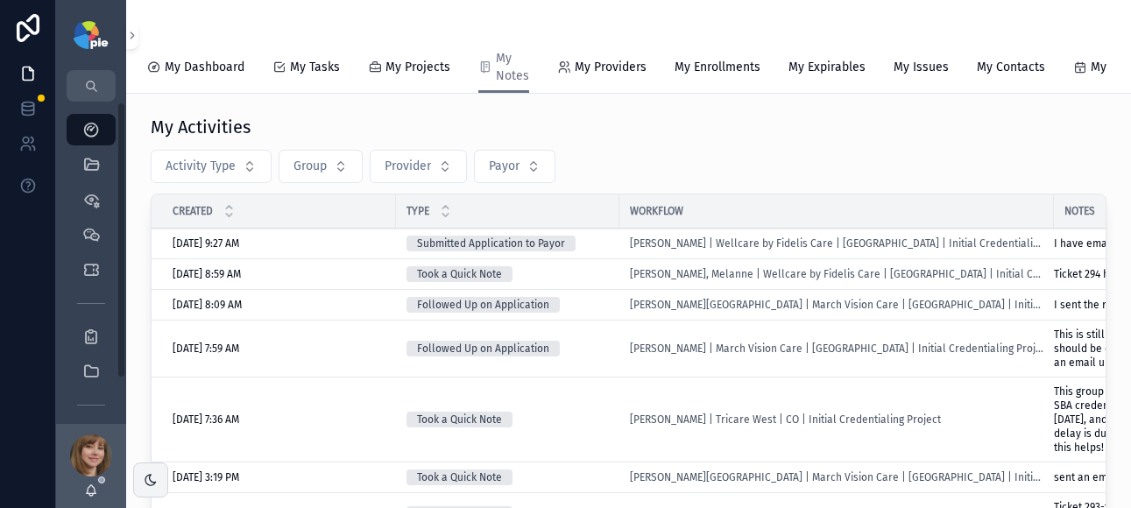
click at [598, 139] on div "My Activities" at bounding box center [629, 127] width 956 height 25
click at [82, 157] on icon "scrollable content" at bounding box center [91, 165] width 18 height 18
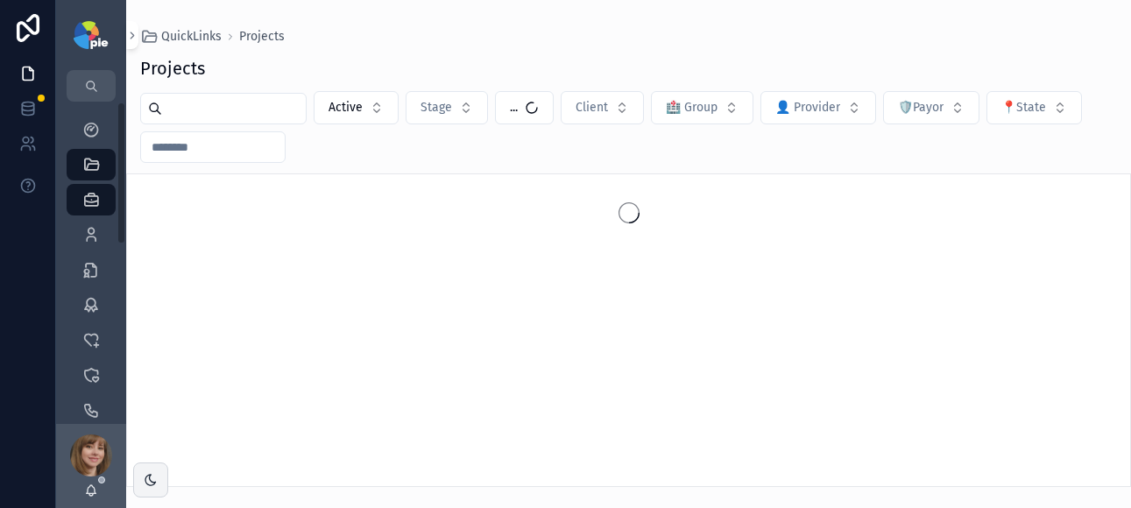
click at [189, 111] on input "scrollable content" at bounding box center [234, 108] width 144 height 25
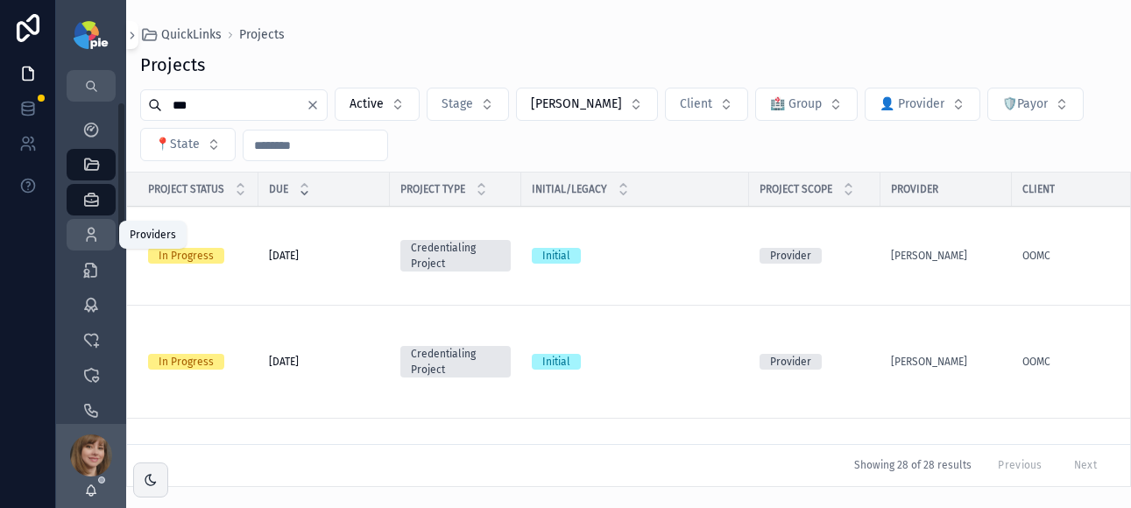
type input "***"
click at [100, 233] on div "Providers 302" at bounding box center [91, 235] width 28 height 28
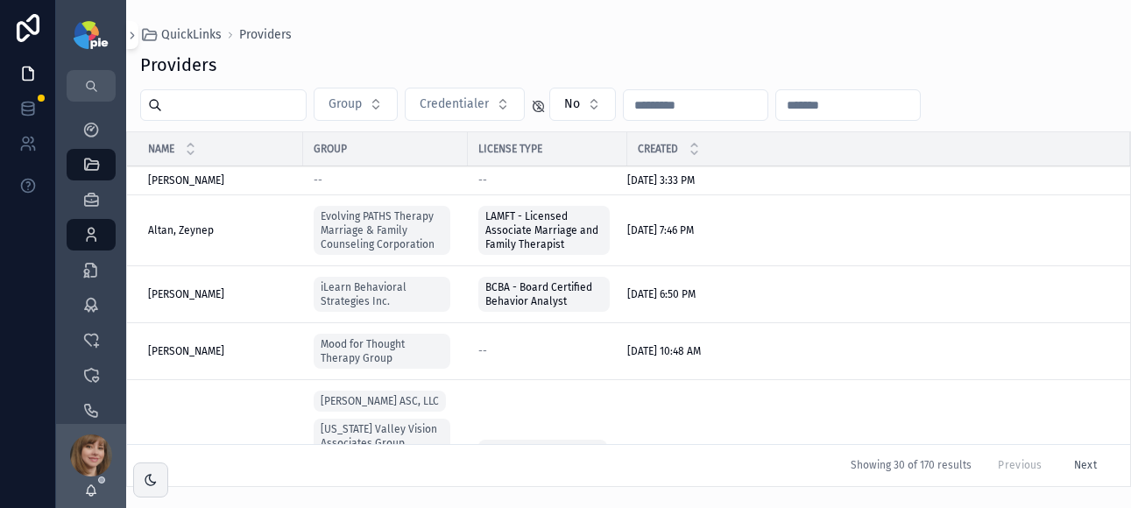
click at [222, 103] on input "scrollable content" at bounding box center [234, 105] width 144 height 25
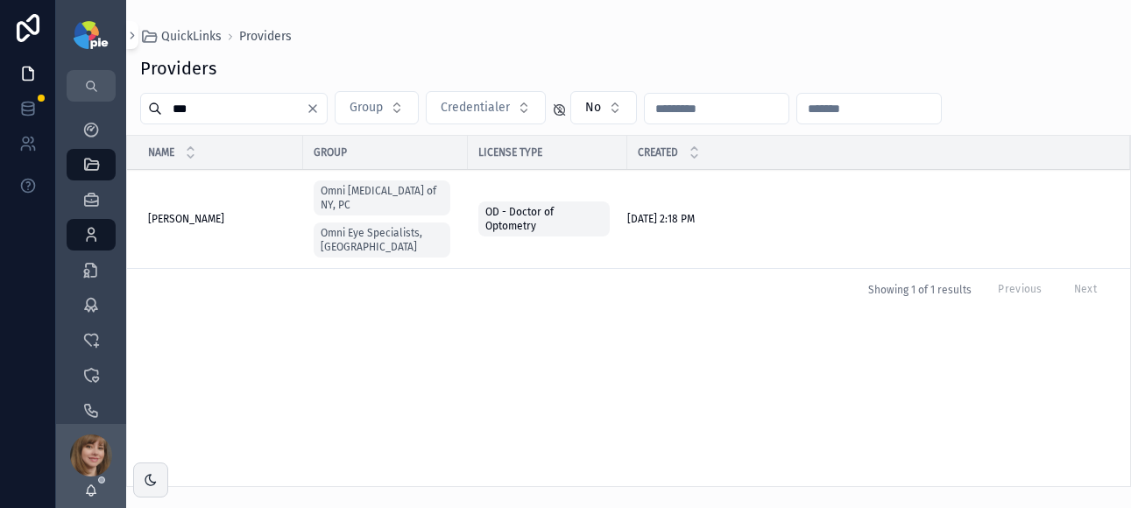
type input "***"
click at [224, 212] on span "[PERSON_NAME]" at bounding box center [186, 219] width 76 height 14
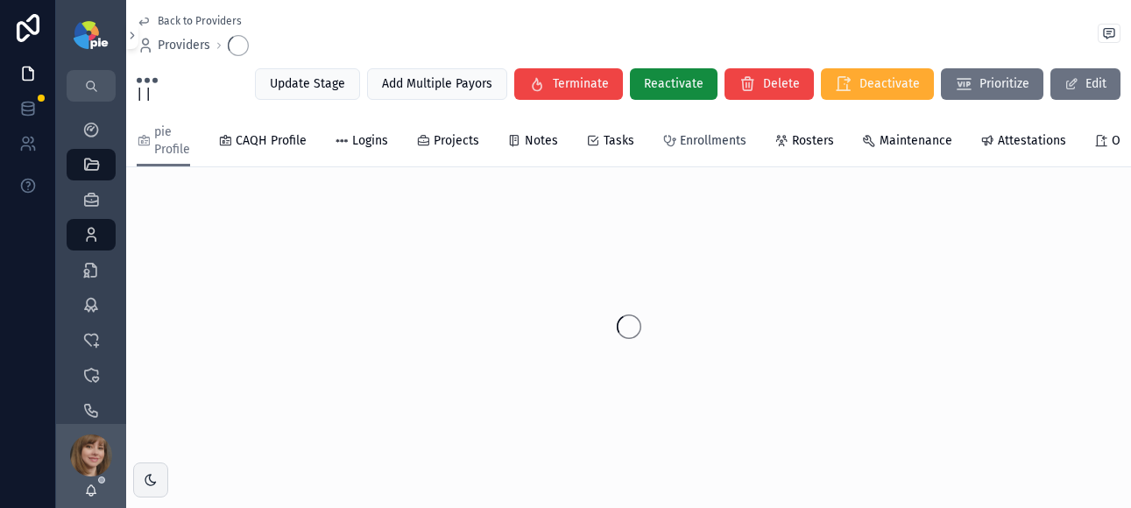
click at [719, 146] on span "Enrollments" at bounding box center [713, 141] width 67 height 18
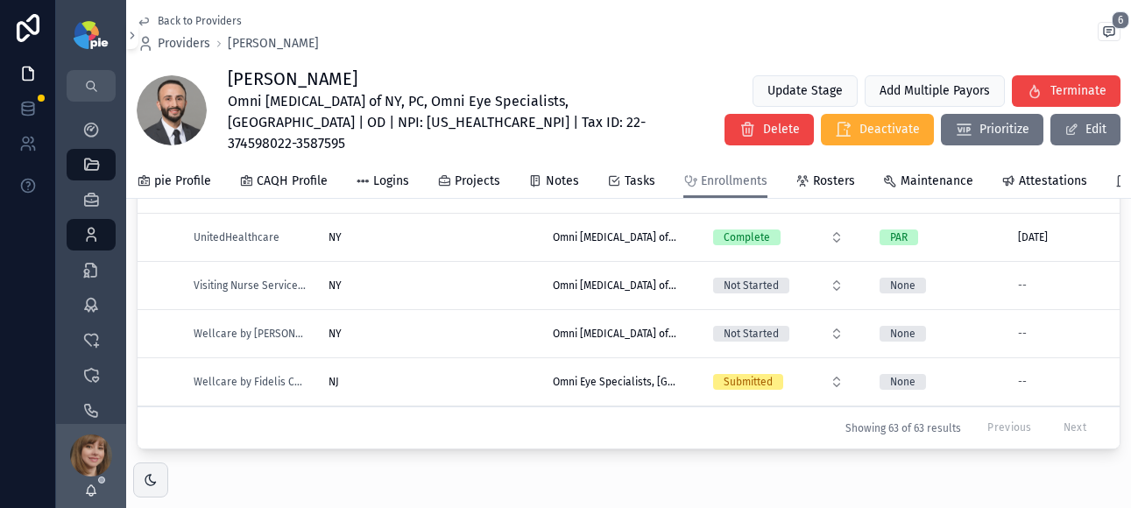
scroll to position [2745, 0]
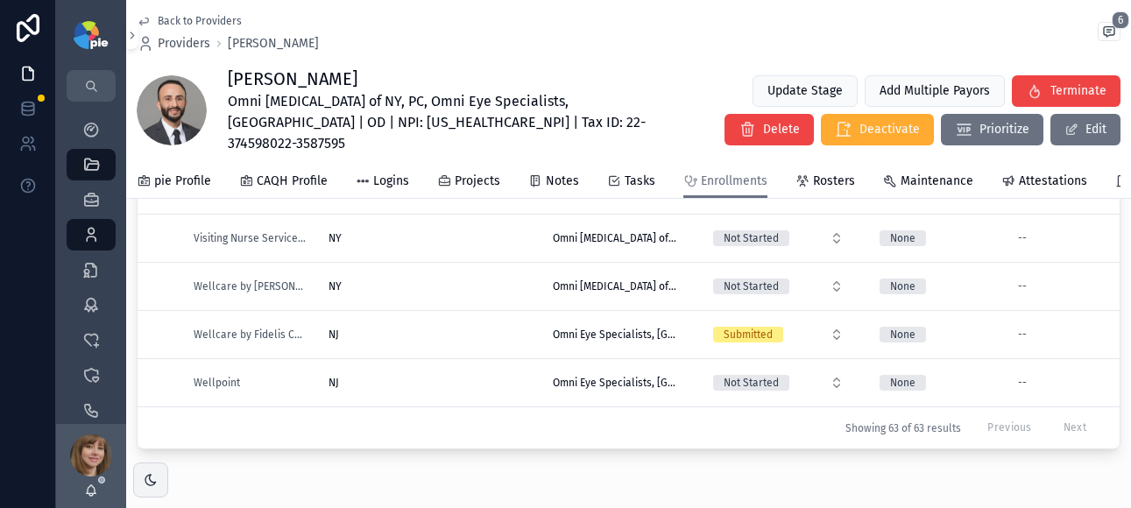
click at [464, 328] on div "NJ [GEOGRAPHIC_DATA]" at bounding box center [430, 335] width 203 height 14
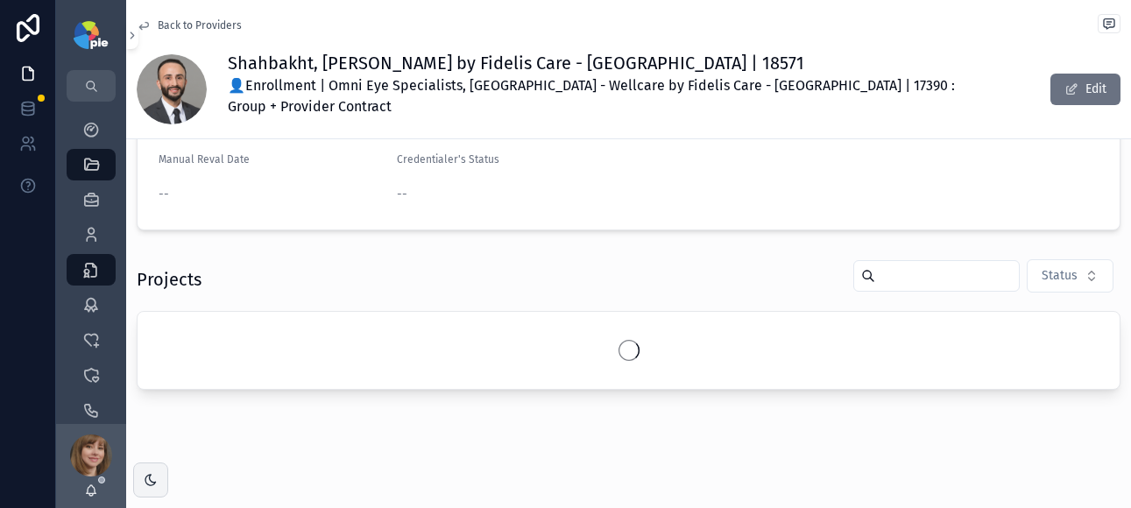
scroll to position [320, 0]
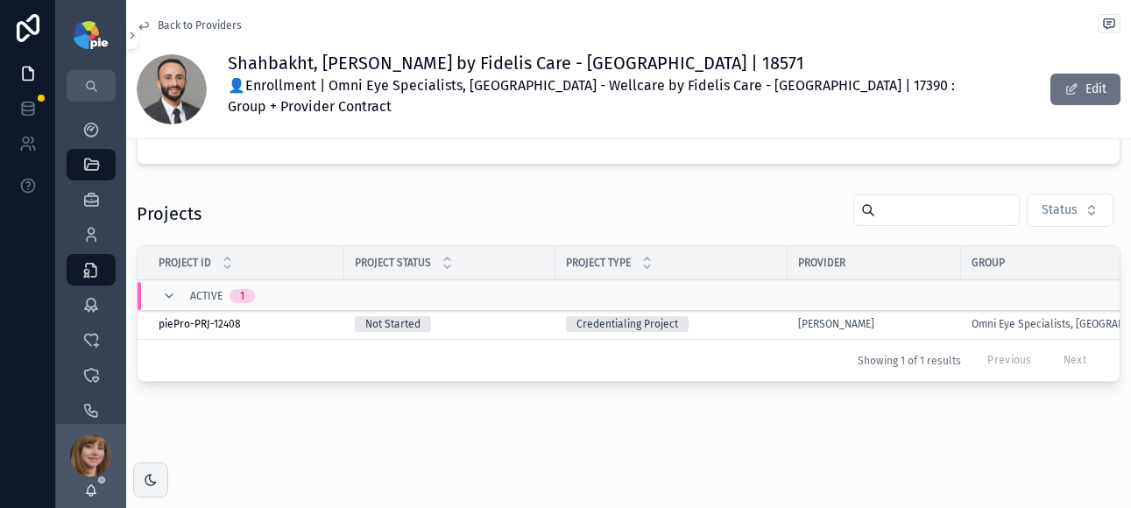
click at [709, 316] on div "Credentialing Project" at bounding box center [671, 324] width 211 height 16
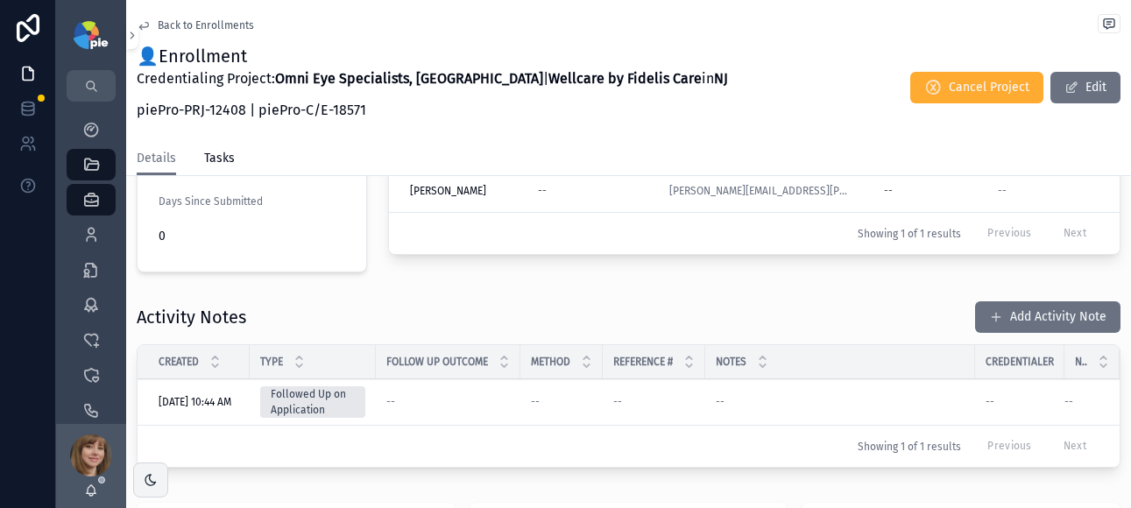
scroll to position [564, 0]
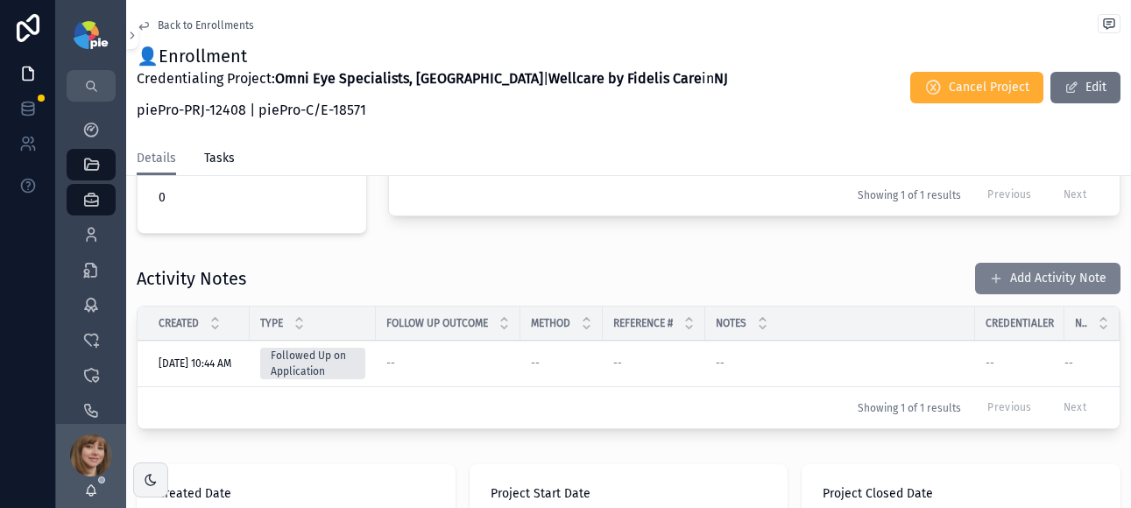
click at [1004, 269] on button "Add Activity Note" at bounding box center [1047, 279] width 145 height 32
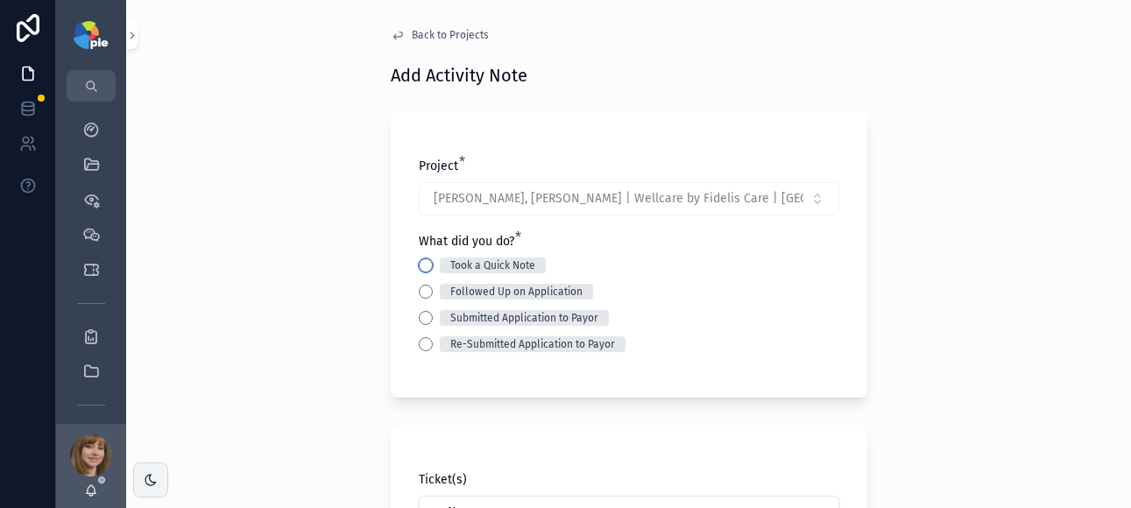
click at [420, 266] on button "Took a Quick Note" at bounding box center [426, 265] width 14 height 14
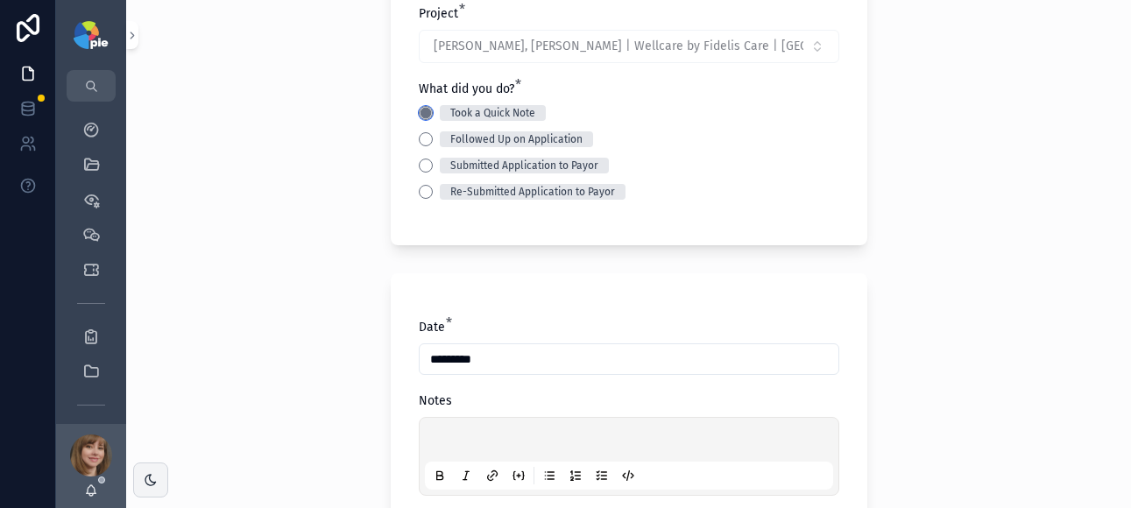
scroll to position [159, 0]
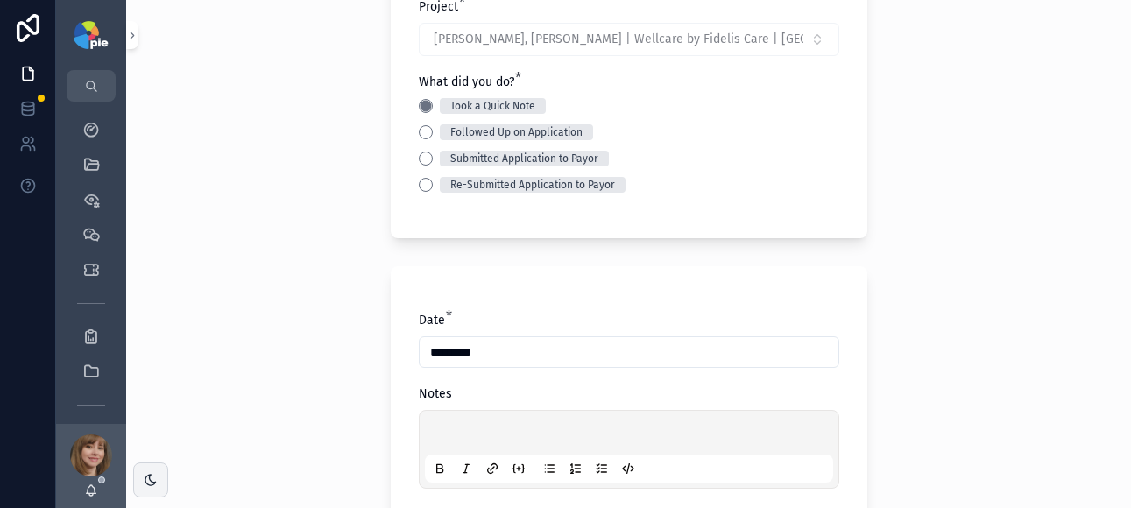
click at [466, 439] on p "scrollable content" at bounding box center [632, 436] width 408 height 18
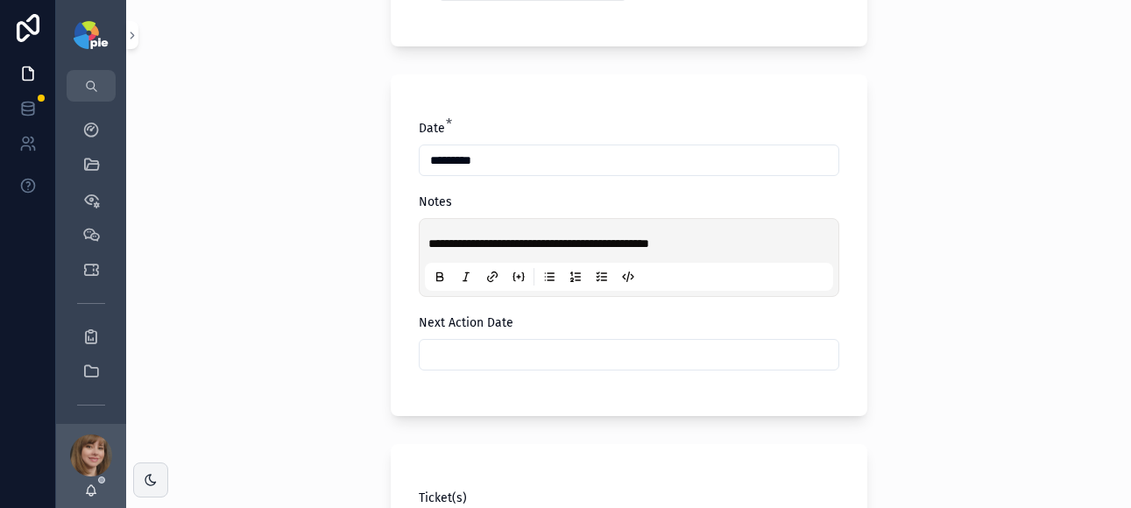
scroll to position [358, 0]
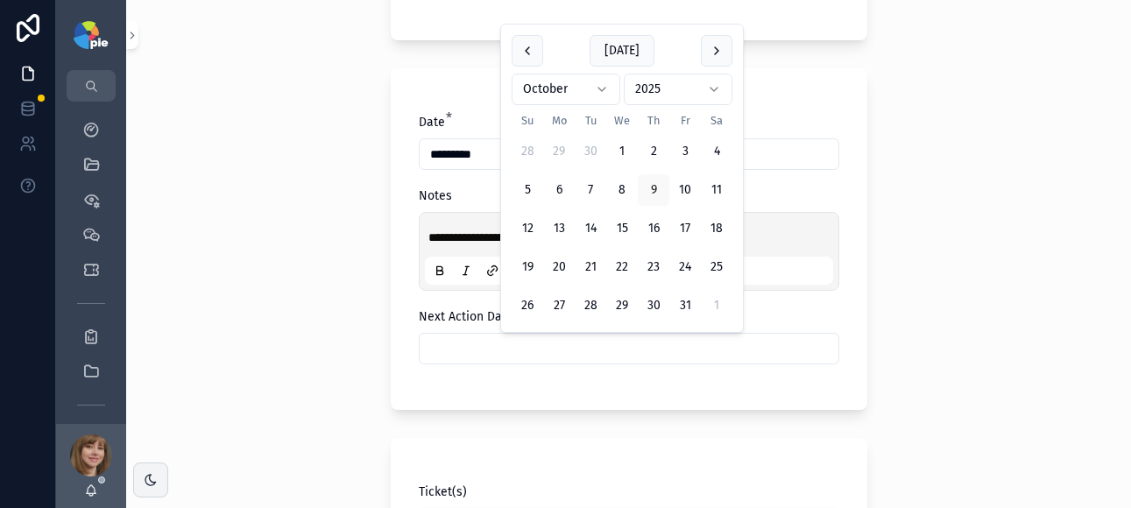
click at [524, 353] on input "scrollable content" at bounding box center [629, 348] width 419 height 25
click at [657, 222] on button "16" at bounding box center [654, 229] width 32 height 32
type input "**********"
click at [331, 290] on div "**********" at bounding box center [628, 254] width 1005 height 508
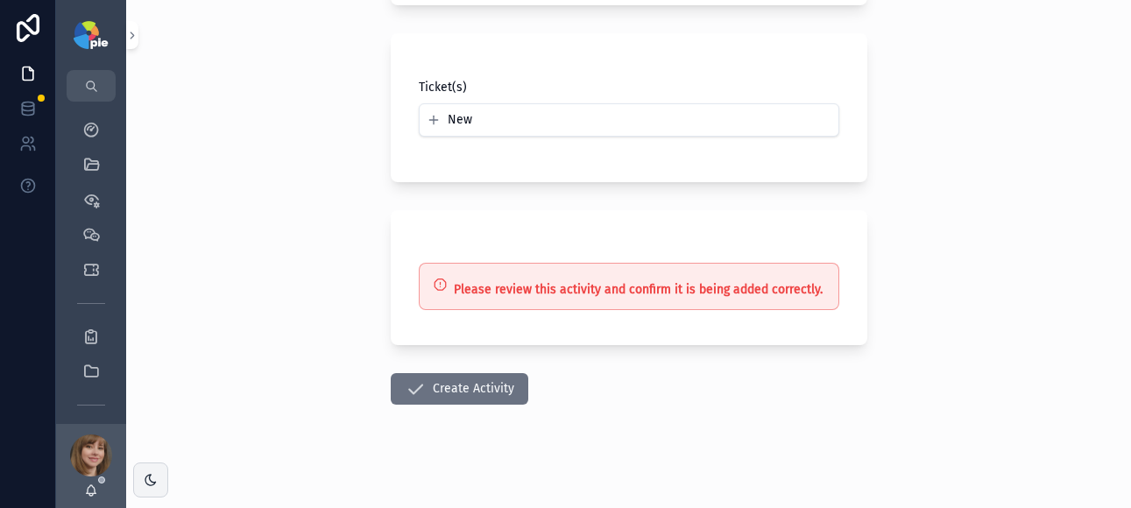
scroll to position [771, 0]
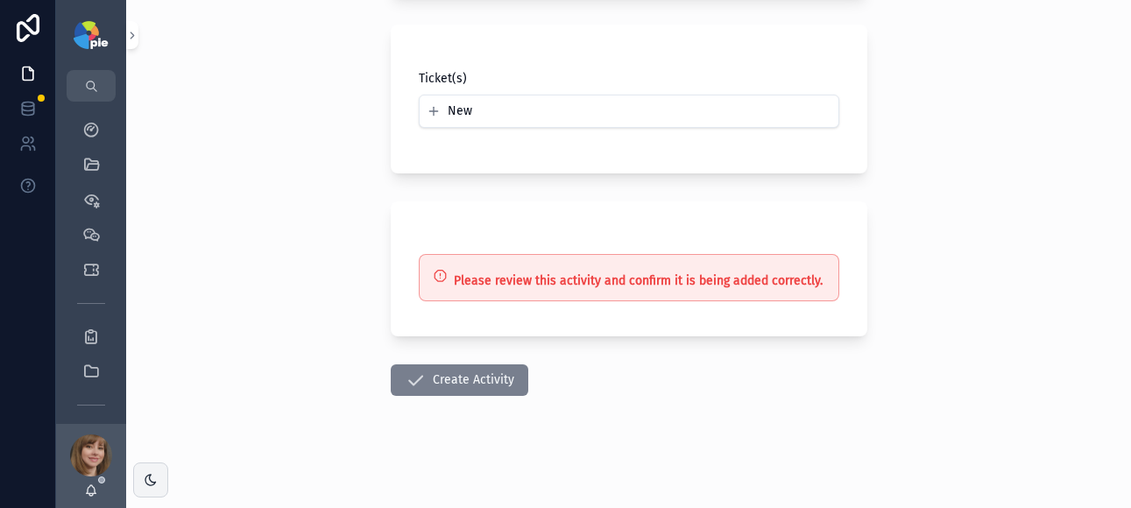
click at [446, 383] on button "Create Activity" at bounding box center [460, 381] width 138 height 32
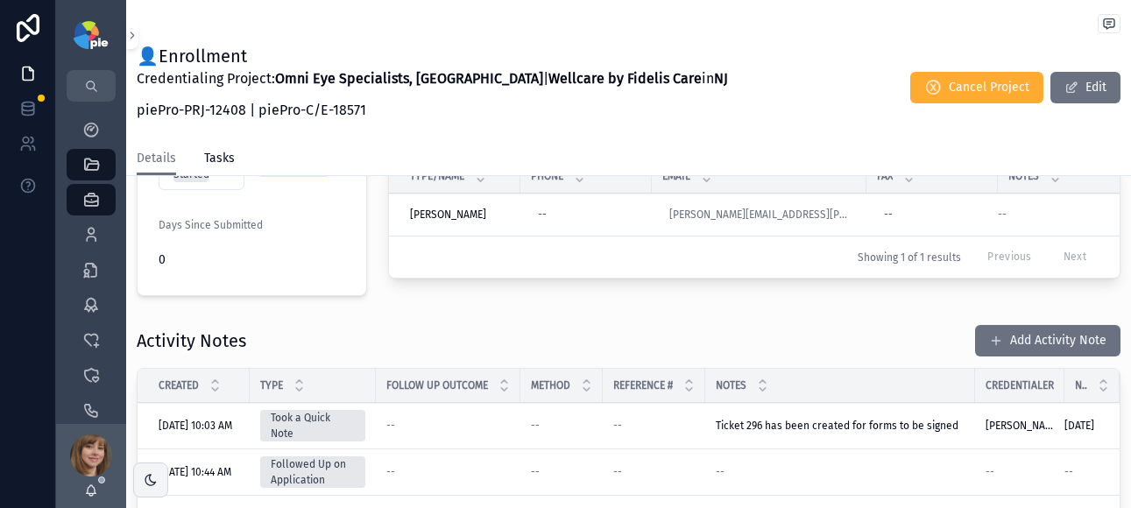
scroll to position [248, 0]
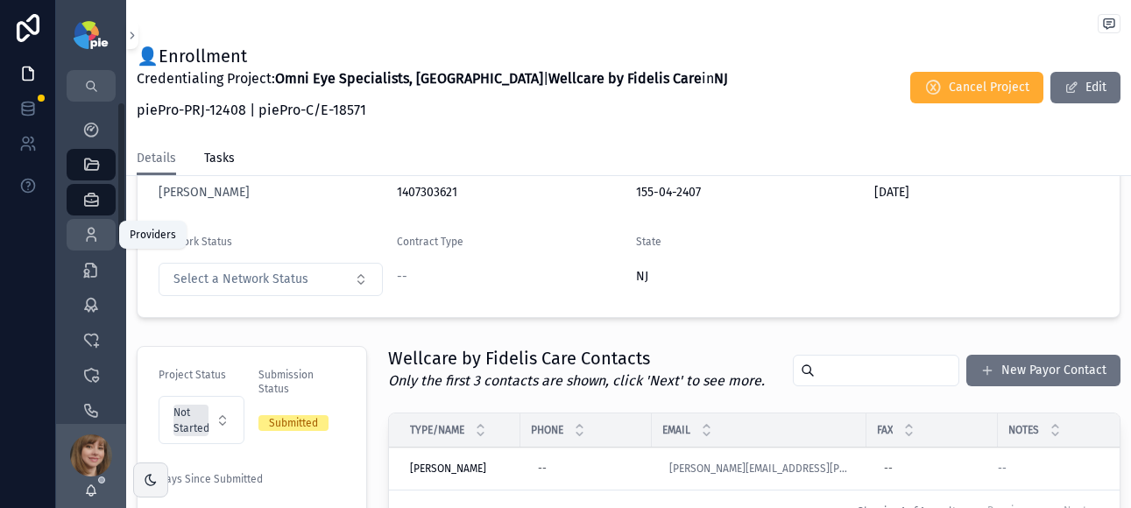
click at [84, 235] on icon "scrollable content" at bounding box center [91, 235] width 18 height 18
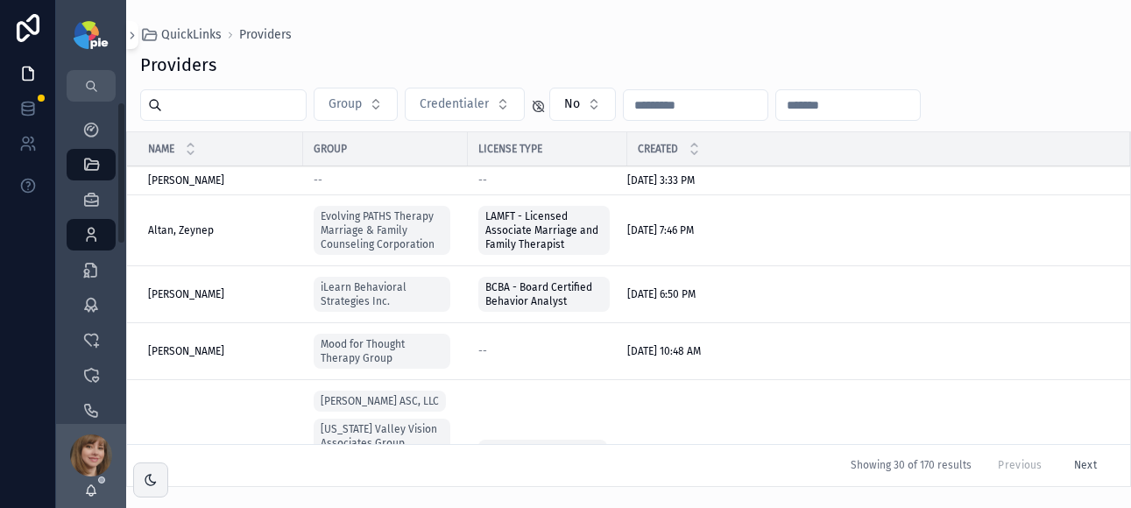
click at [277, 108] on input "scrollable content" at bounding box center [234, 105] width 144 height 25
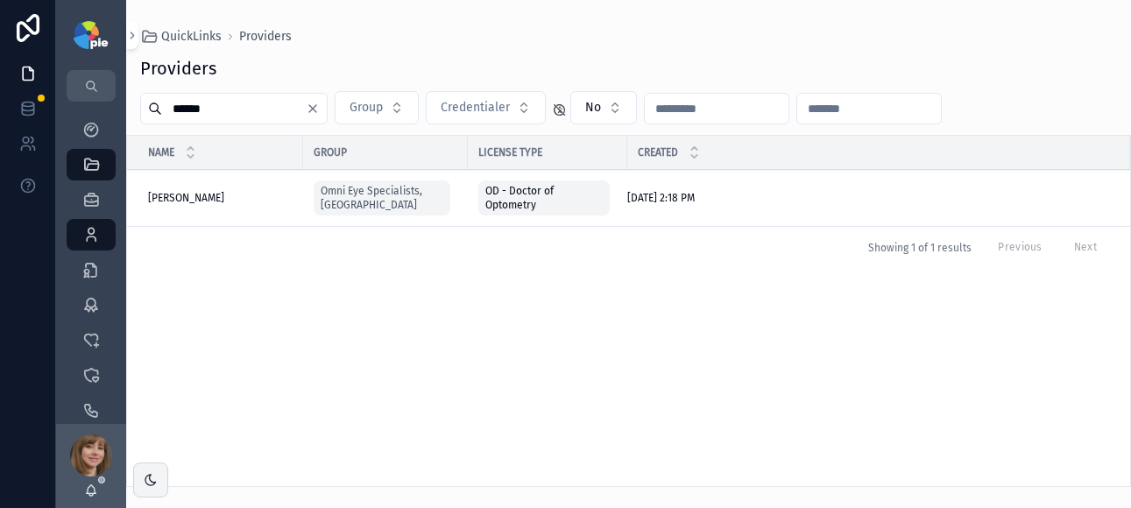
type input "******"
click at [183, 195] on span "[PERSON_NAME]" at bounding box center [186, 198] width 76 height 14
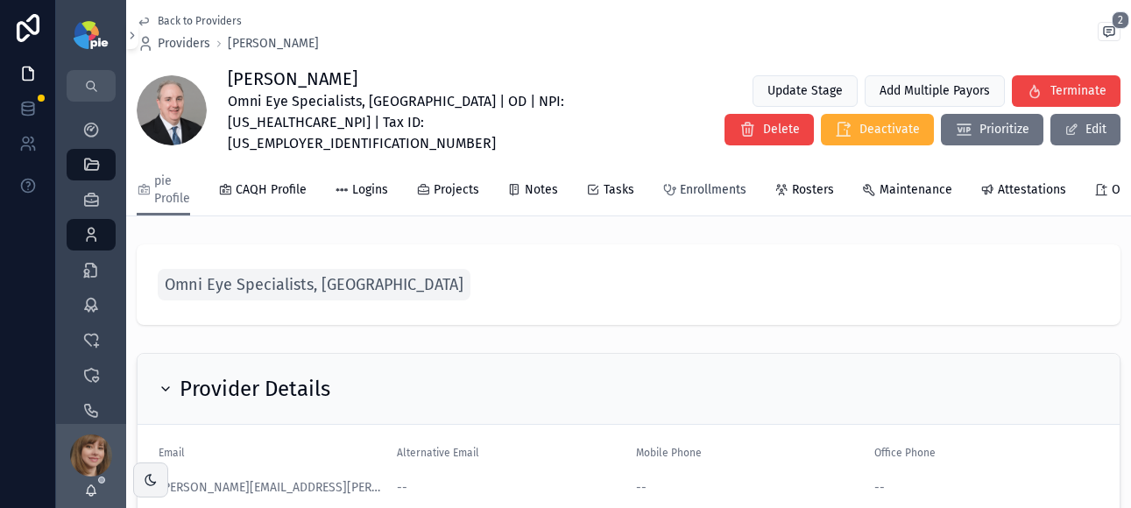
click at [692, 181] on span "Enrollments" at bounding box center [713, 190] width 67 height 18
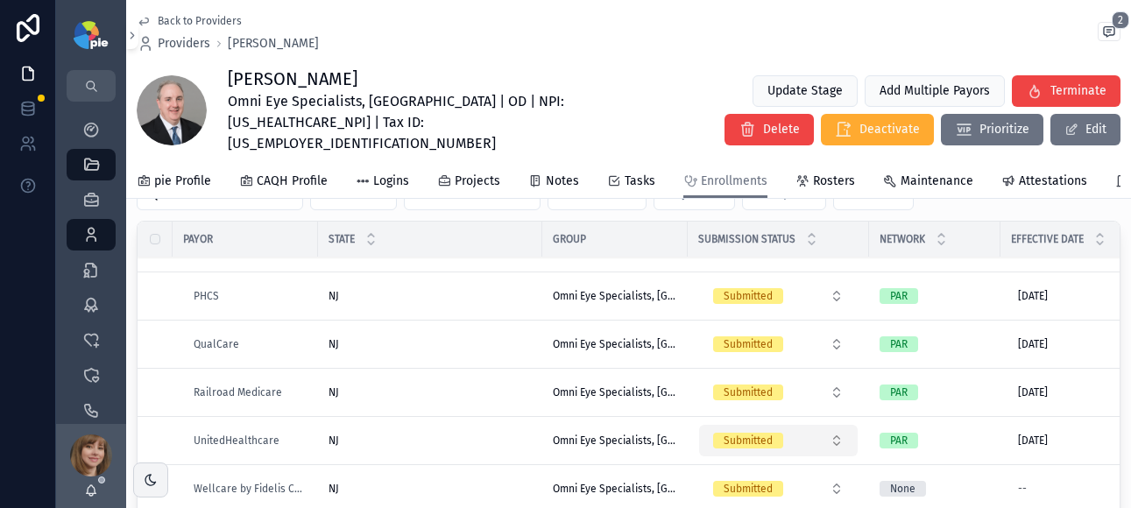
scroll to position [386, 0]
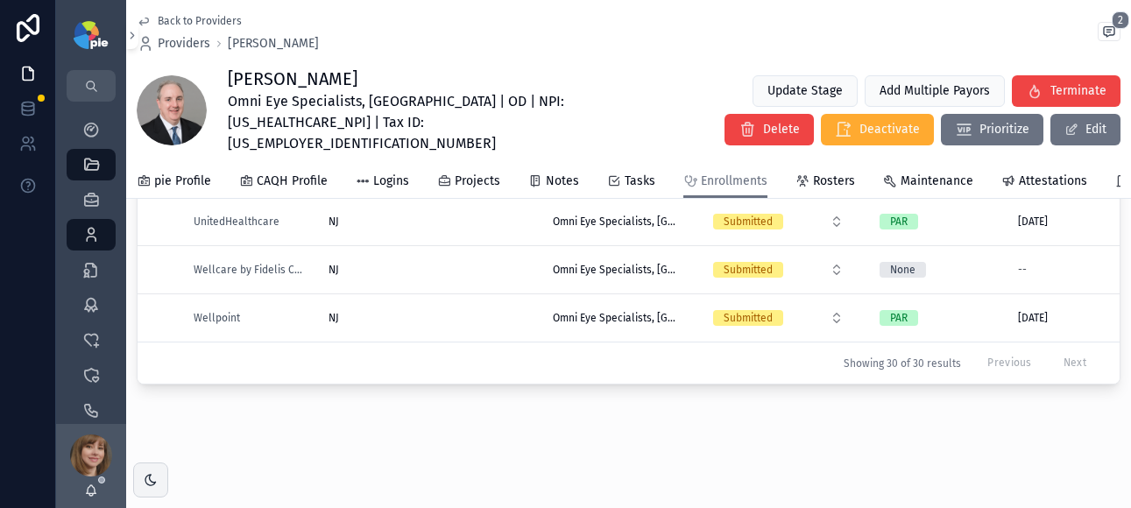
click at [494, 263] on div "NJ [GEOGRAPHIC_DATA]" at bounding box center [430, 270] width 203 height 14
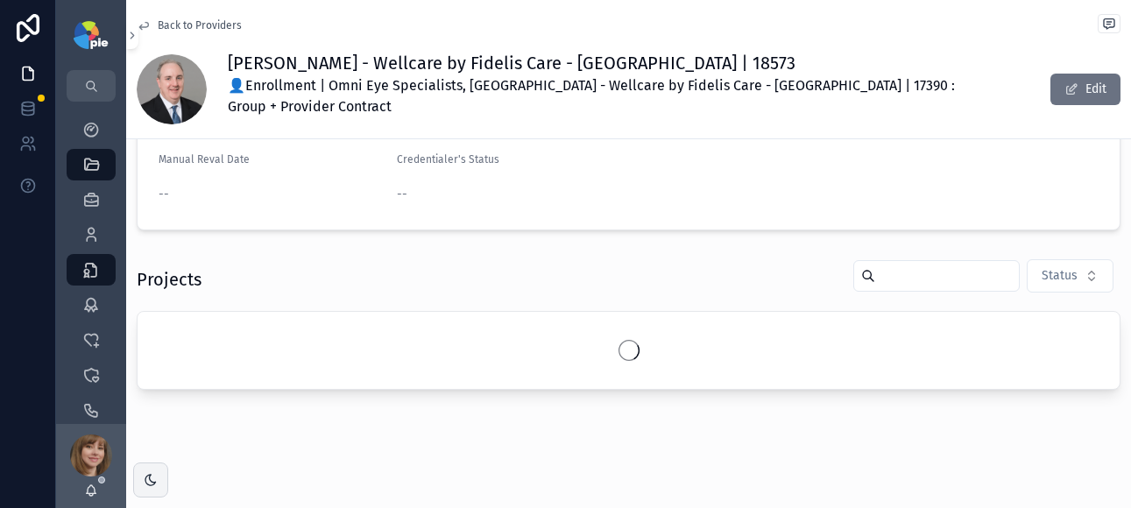
scroll to position [320, 0]
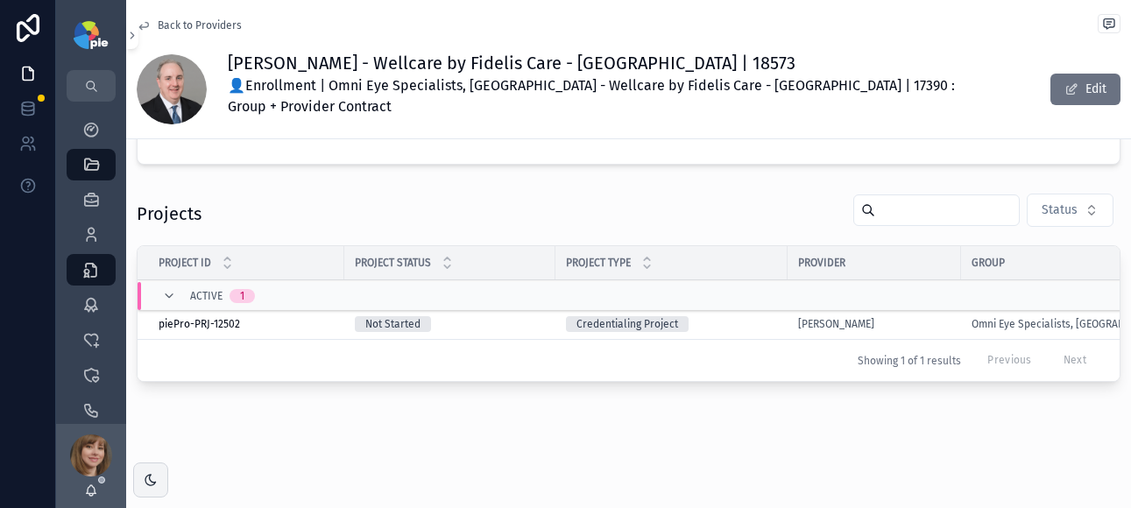
click at [702, 316] on div "Credentialing Project" at bounding box center [671, 324] width 211 height 16
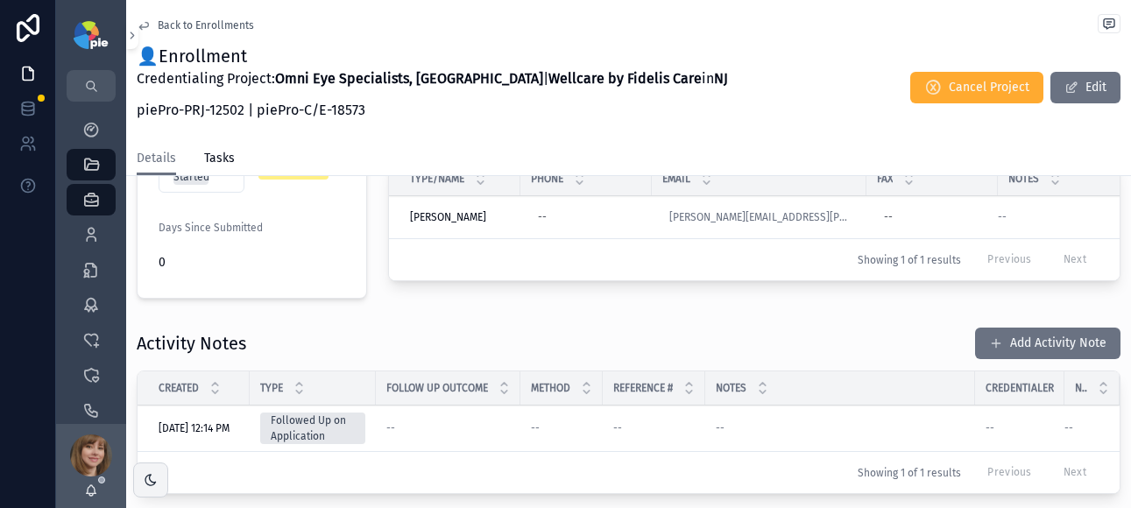
scroll to position [603, 0]
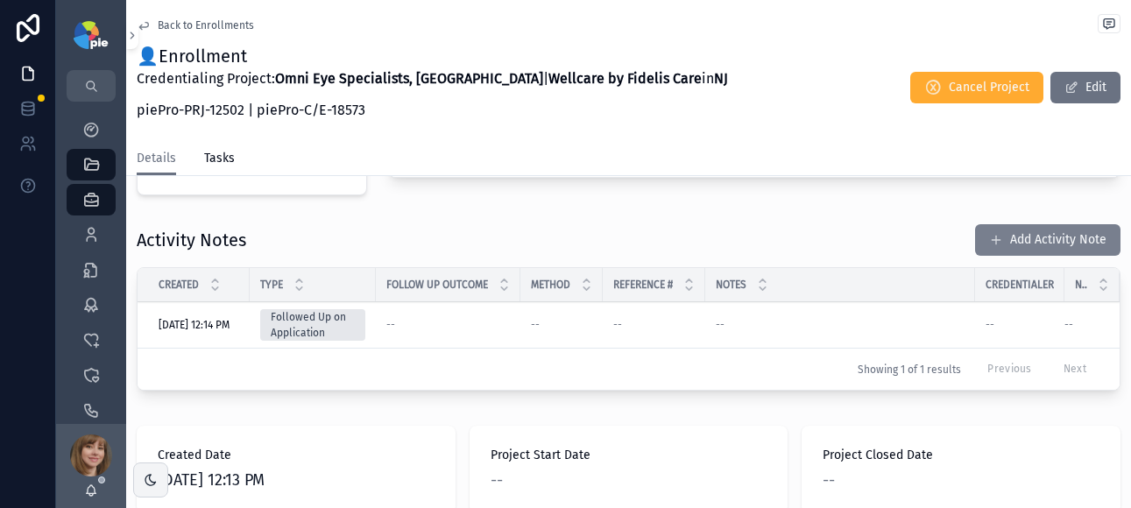
click at [1001, 230] on button "Add Activity Note" at bounding box center [1047, 240] width 145 height 32
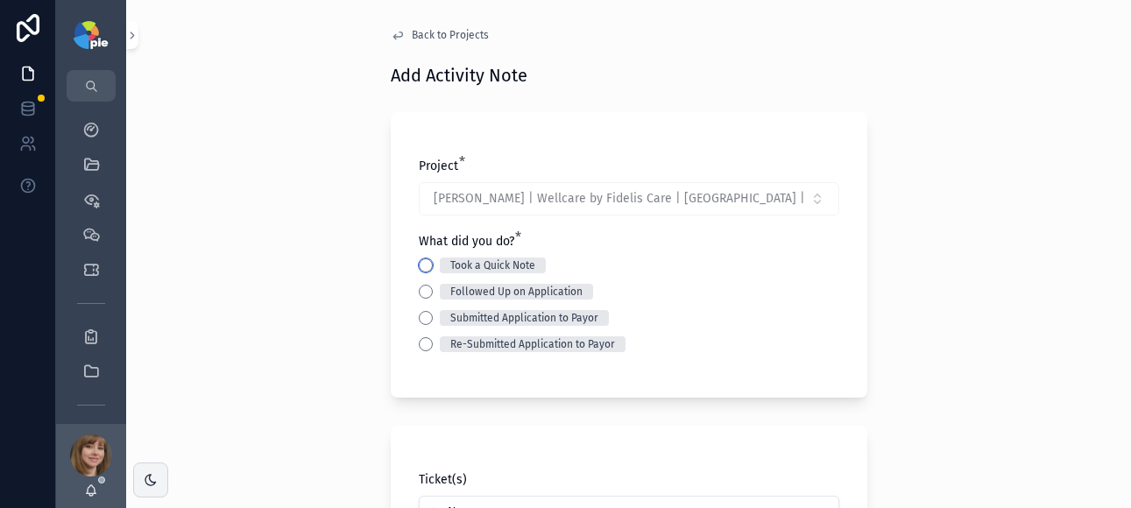
click at [420, 260] on button "Took a Quick Note" at bounding box center [426, 265] width 14 height 14
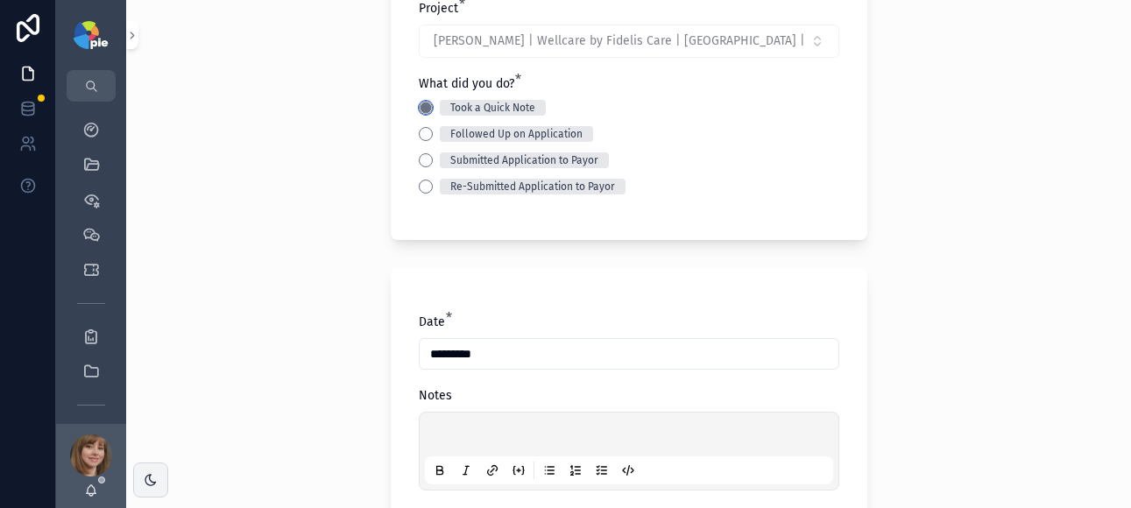
scroll to position [164, 0]
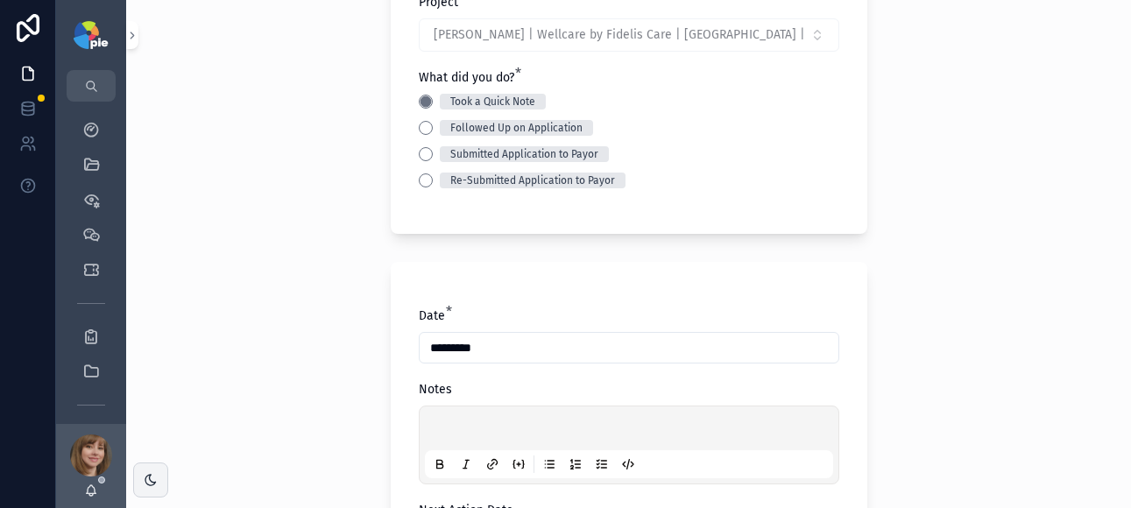
click at [432, 421] on div "scrollable content" at bounding box center [629, 445] width 408 height 67
click at [448, 422] on p "scrollable content" at bounding box center [632, 431] width 408 height 18
drag, startPoint x: 344, startPoint y: 351, endPoint x: 349, endPoint y: 360, distance: 9.8
click at [344, 352] on div "**********" at bounding box center [628, 254] width 1005 height 508
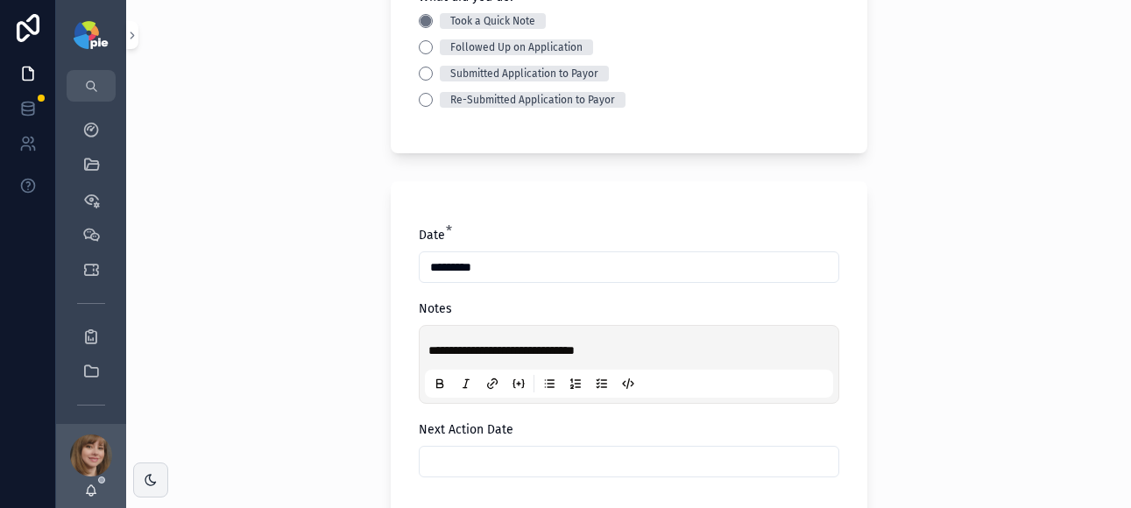
scroll to position [357, 0]
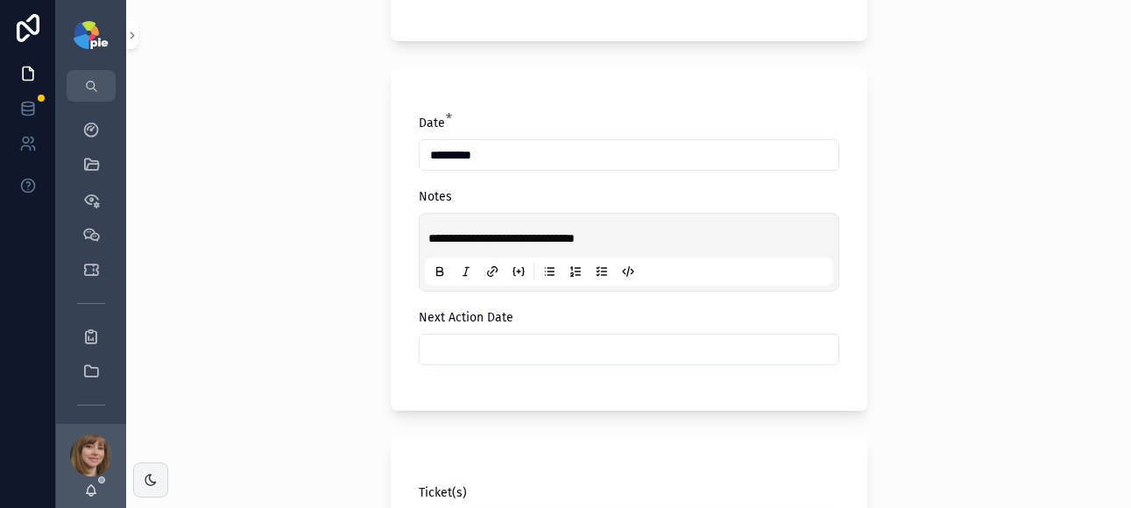
click at [468, 352] on input "scrollable content" at bounding box center [629, 349] width 419 height 25
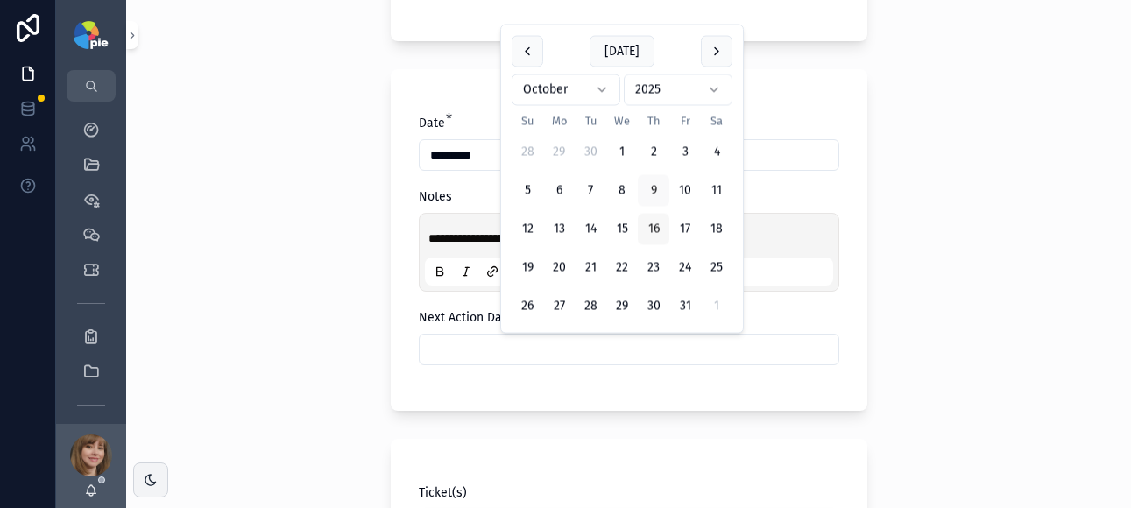
click at [648, 229] on button "16" at bounding box center [654, 230] width 32 height 32
type input "**********"
click at [246, 308] on div "**********" at bounding box center [628, 254] width 1005 height 508
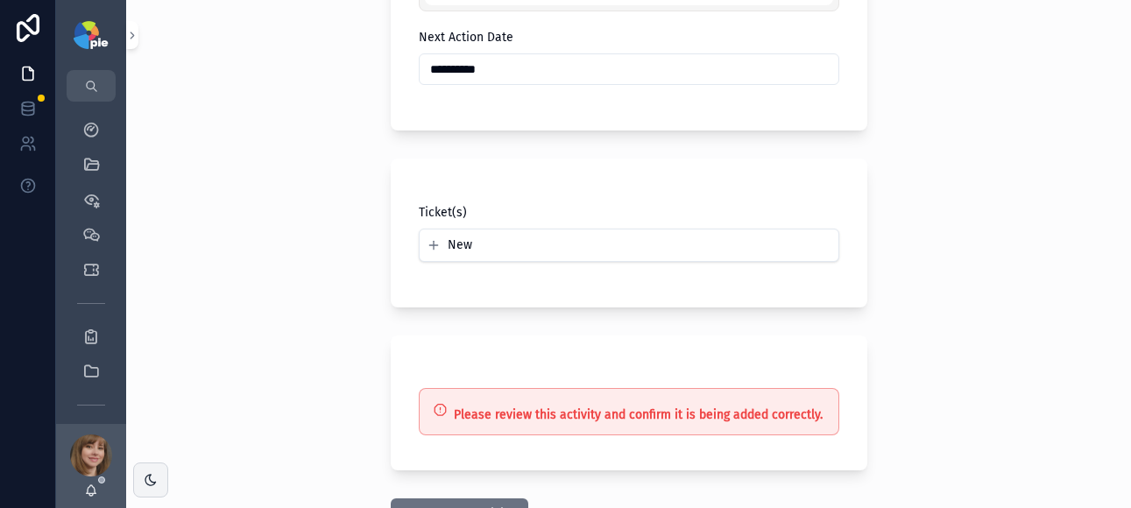
scroll to position [771, 0]
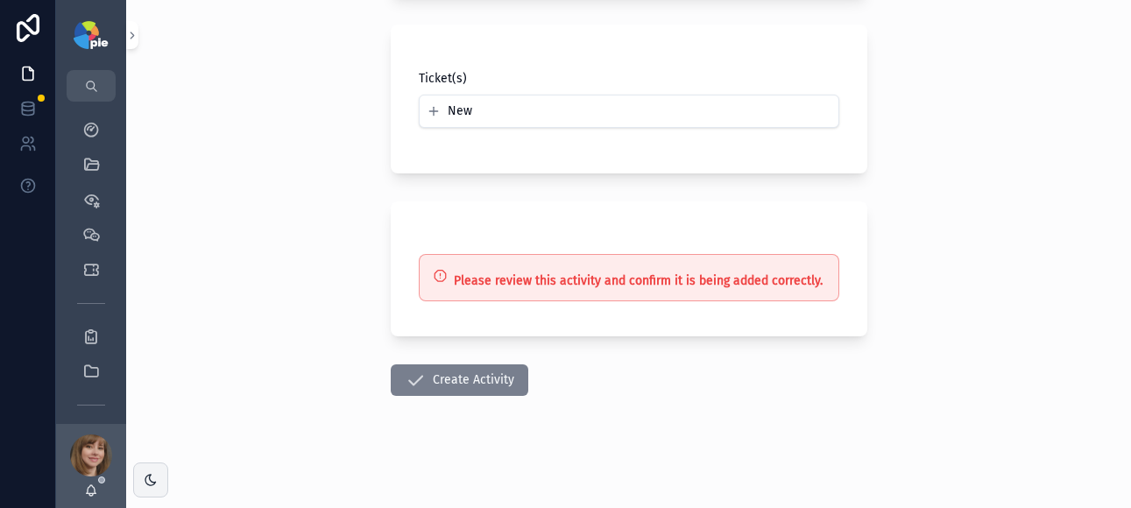
click at [462, 383] on button "Create Activity" at bounding box center [460, 381] width 138 height 32
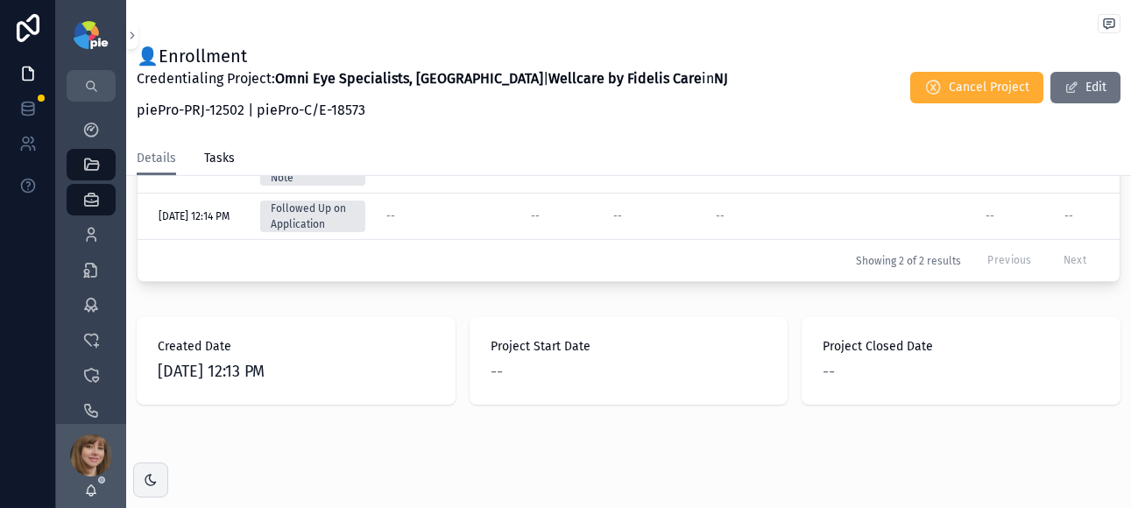
scroll to position [665, 0]
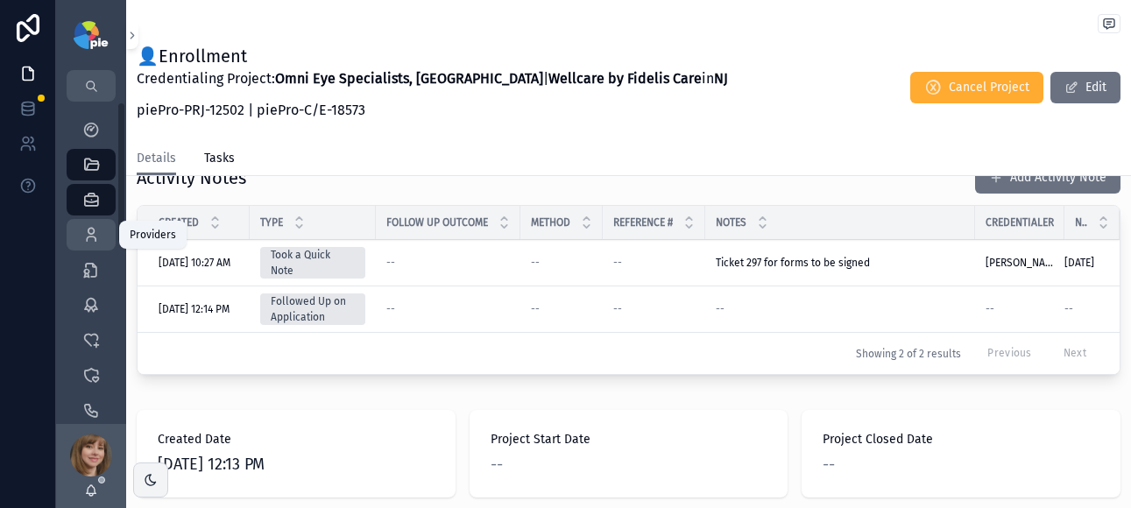
click at [96, 230] on icon "scrollable content" at bounding box center [91, 235] width 18 height 18
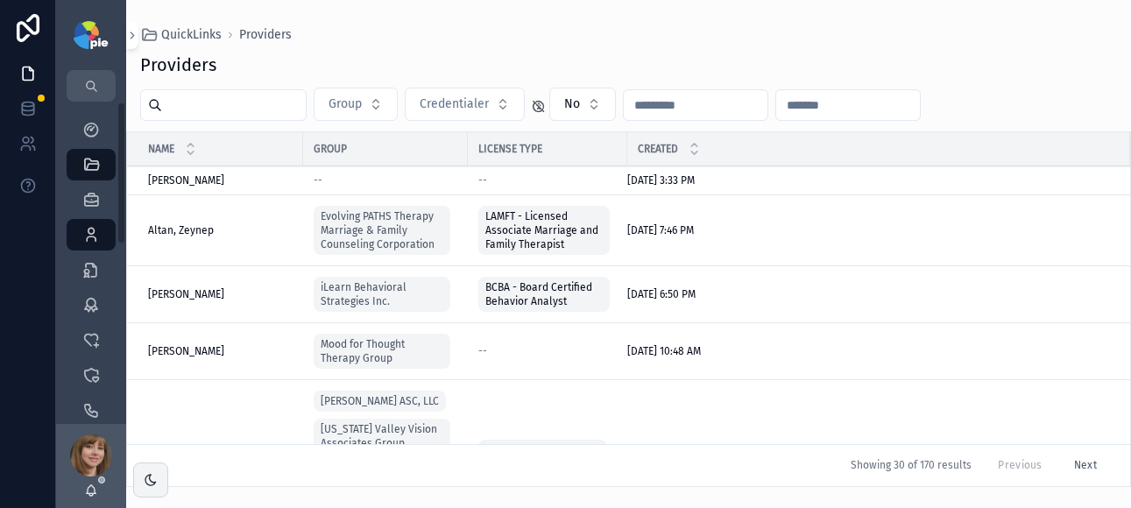
click at [195, 110] on input "scrollable content" at bounding box center [234, 105] width 144 height 25
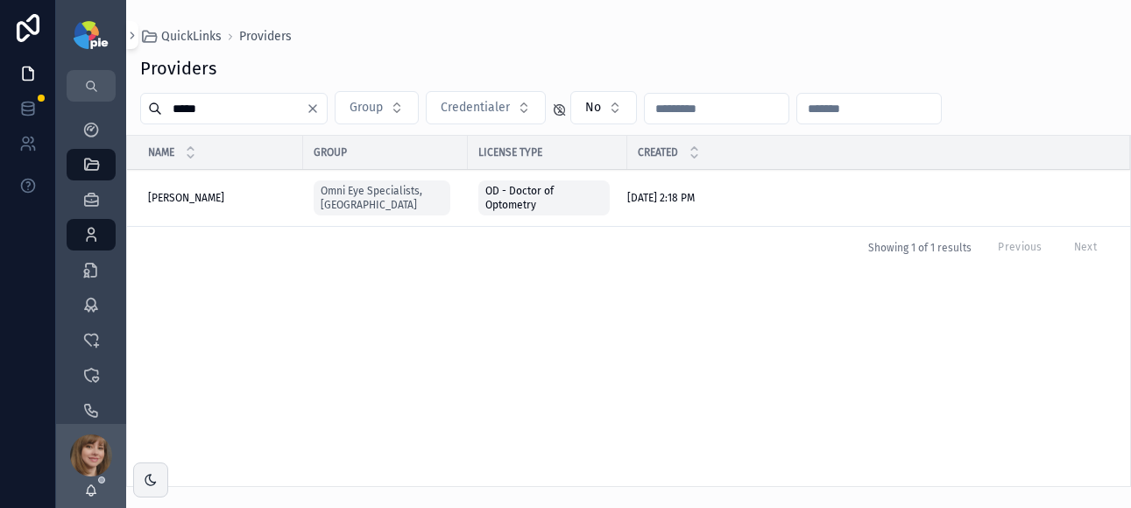
type input "*****"
click at [178, 198] on span "[PERSON_NAME]" at bounding box center [186, 198] width 76 height 14
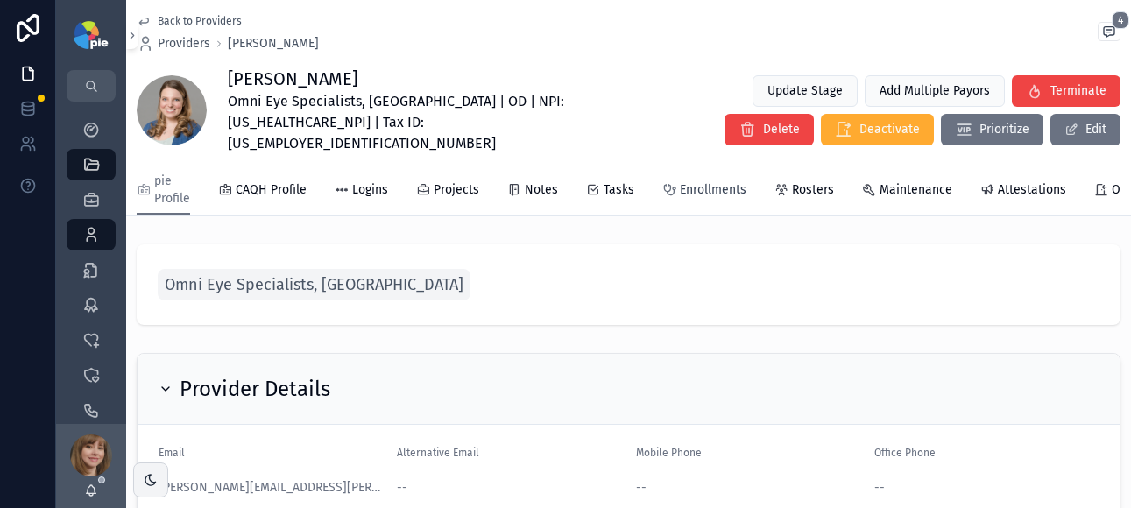
click at [683, 181] on span "Enrollments" at bounding box center [713, 190] width 67 height 18
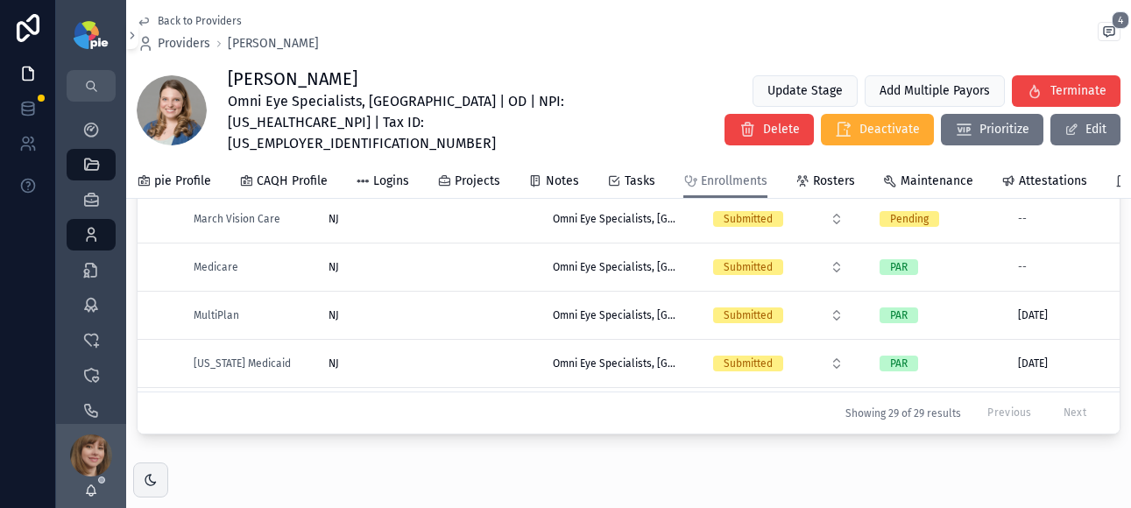
scroll to position [712, 0]
click at [446, 262] on div "NJ [GEOGRAPHIC_DATA]" at bounding box center [430, 267] width 203 height 14
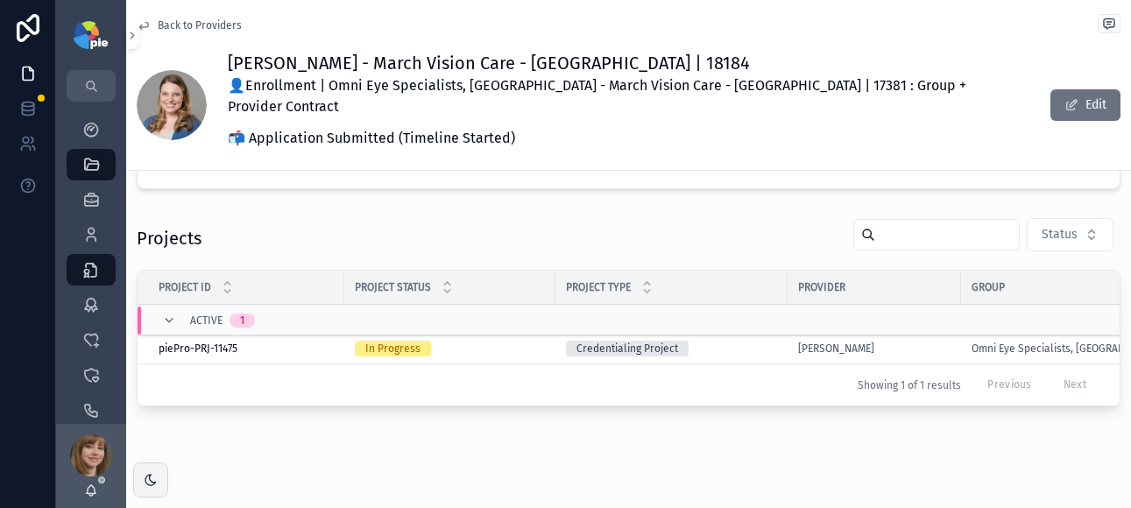
click at [731, 341] on div "Credentialing Project" at bounding box center [671, 349] width 211 height 16
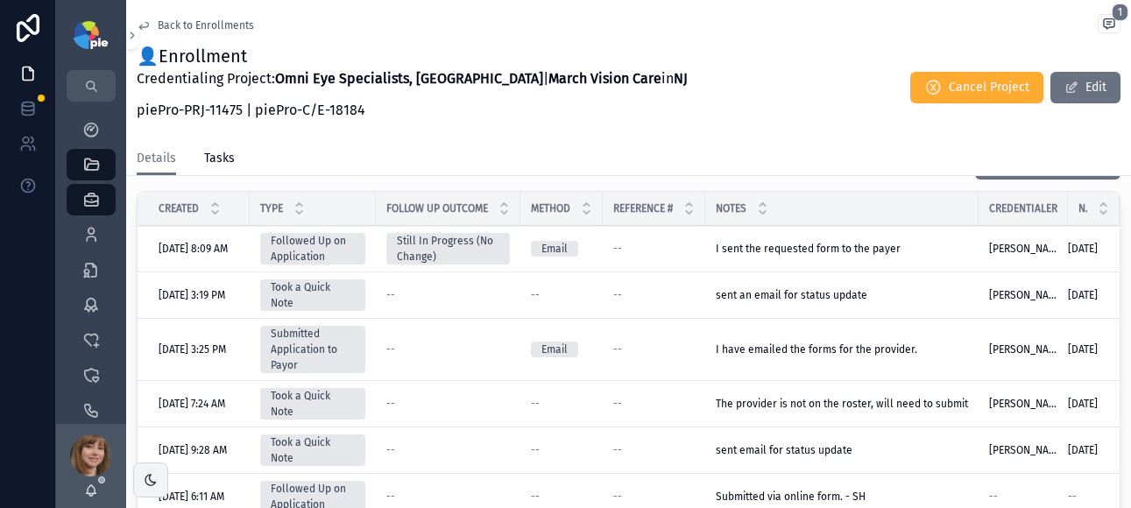
scroll to position [522, 0]
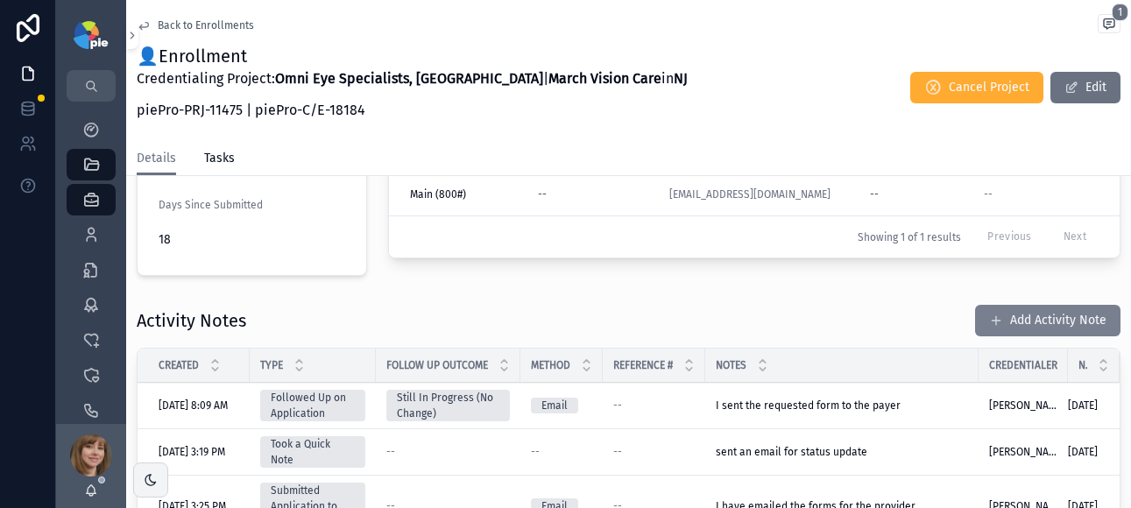
click at [1006, 305] on button "Add Activity Note" at bounding box center [1047, 321] width 145 height 32
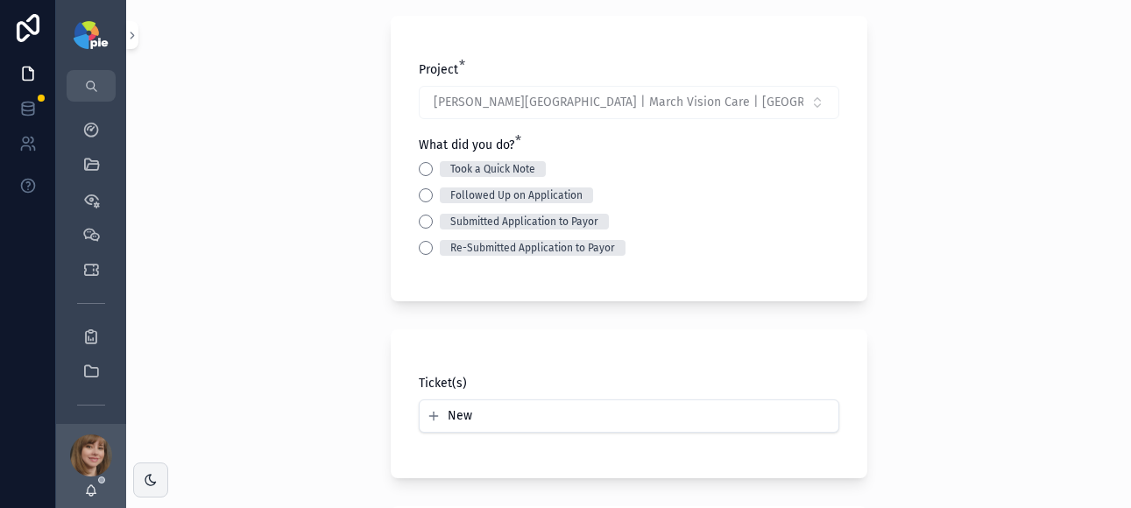
scroll to position [98, 0]
click at [419, 191] on button "Followed Up on Application" at bounding box center [426, 194] width 14 height 14
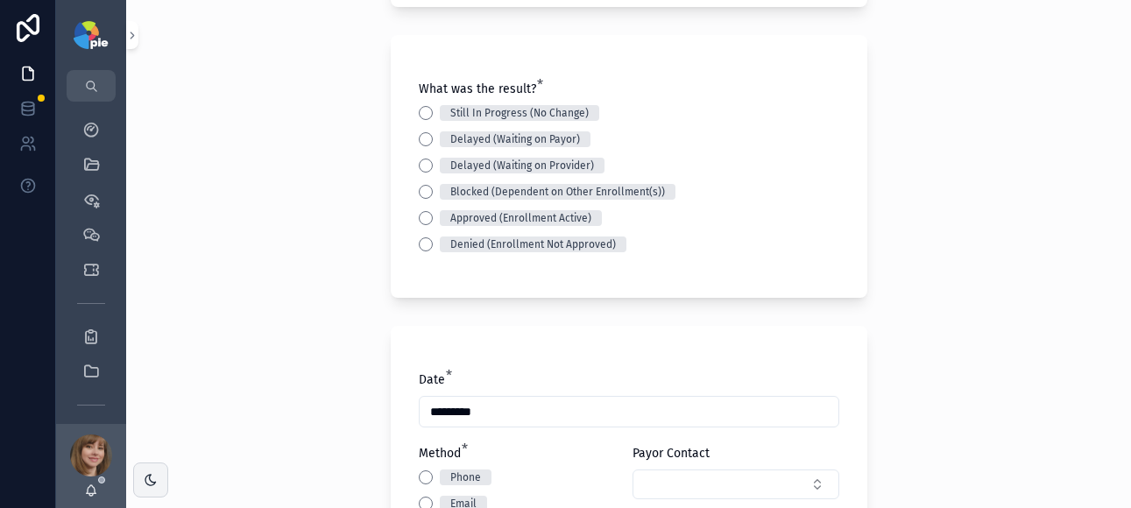
scroll to position [424, 0]
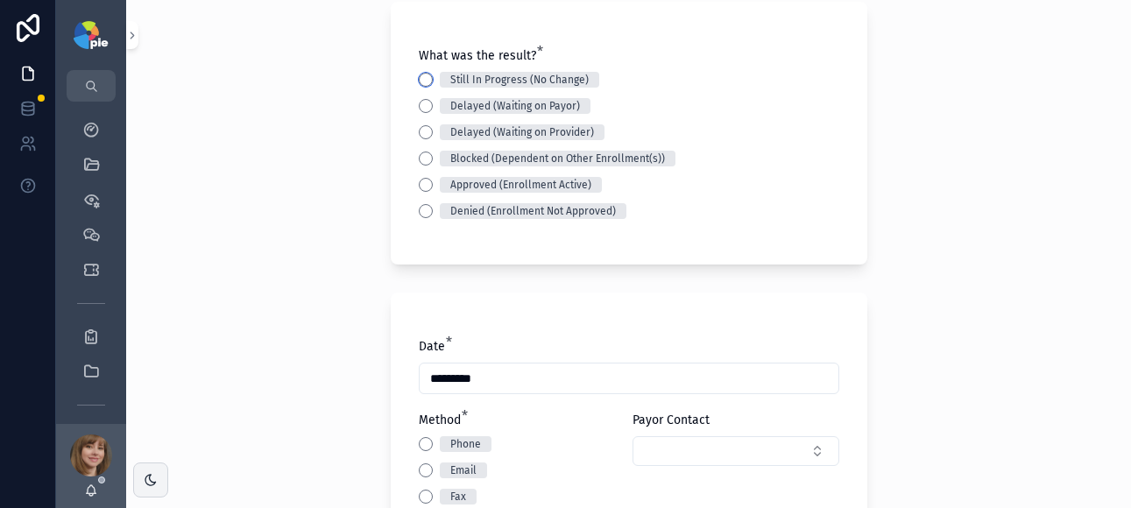
click at [419, 77] on button "Still In Progress (No Change)" at bounding box center [426, 80] width 14 height 14
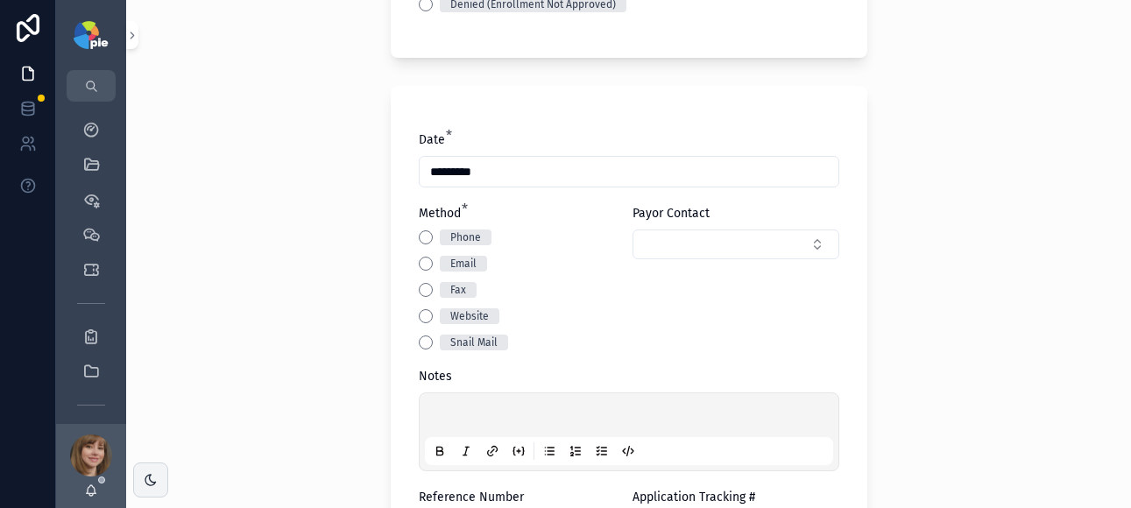
scroll to position [655, 0]
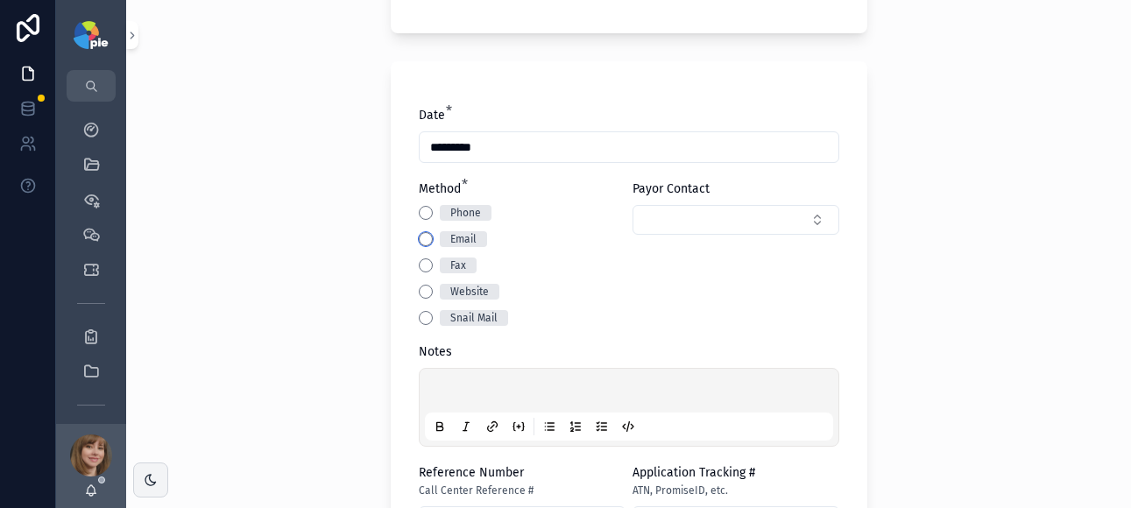
click at [419, 234] on button "Email" at bounding box center [426, 239] width 14 height 14
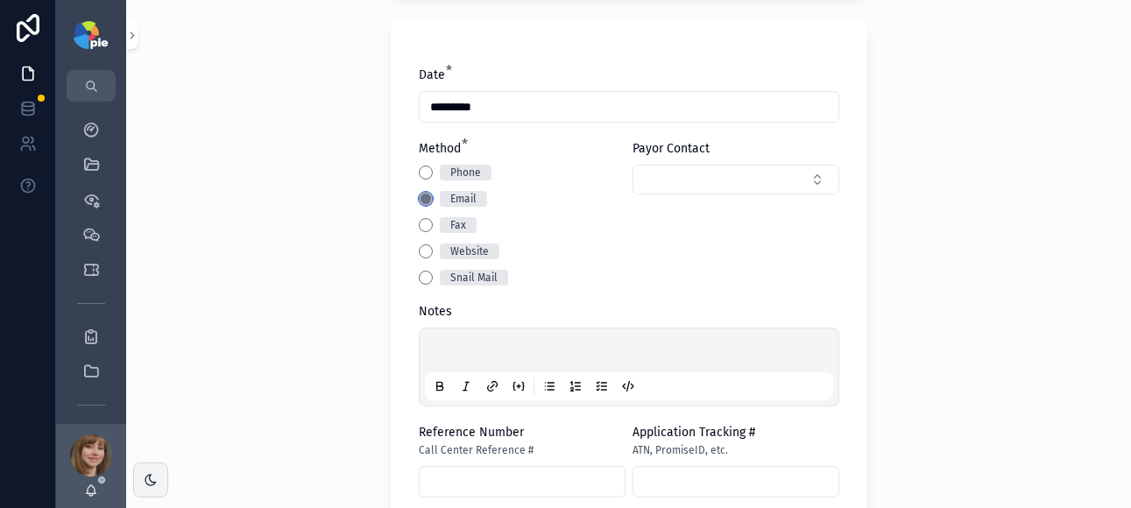
scroll to position [697, 0]
click at [448, 354] on p "scrollable content" at bounding box center [632, 352] width 408 height 18
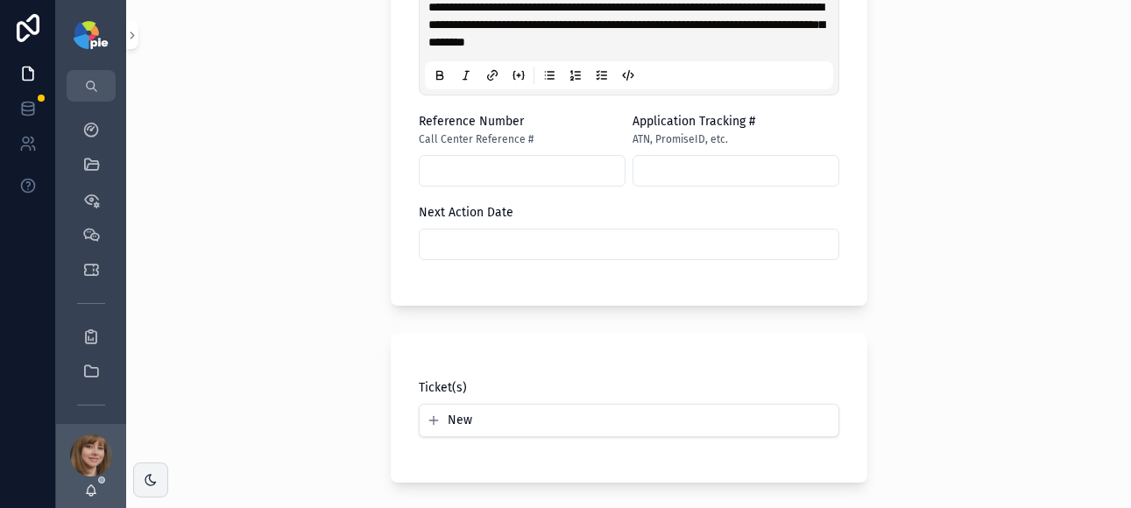
scroll to position [1147, 0]
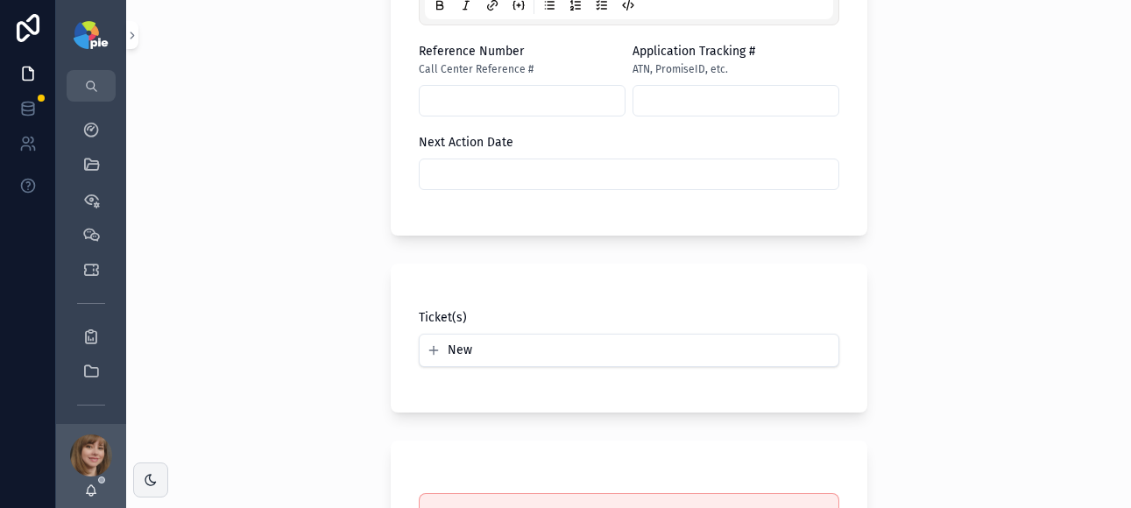
click at [542, 173] on input "scrollable content" at bounding box center [629, 174] width 419 height 25
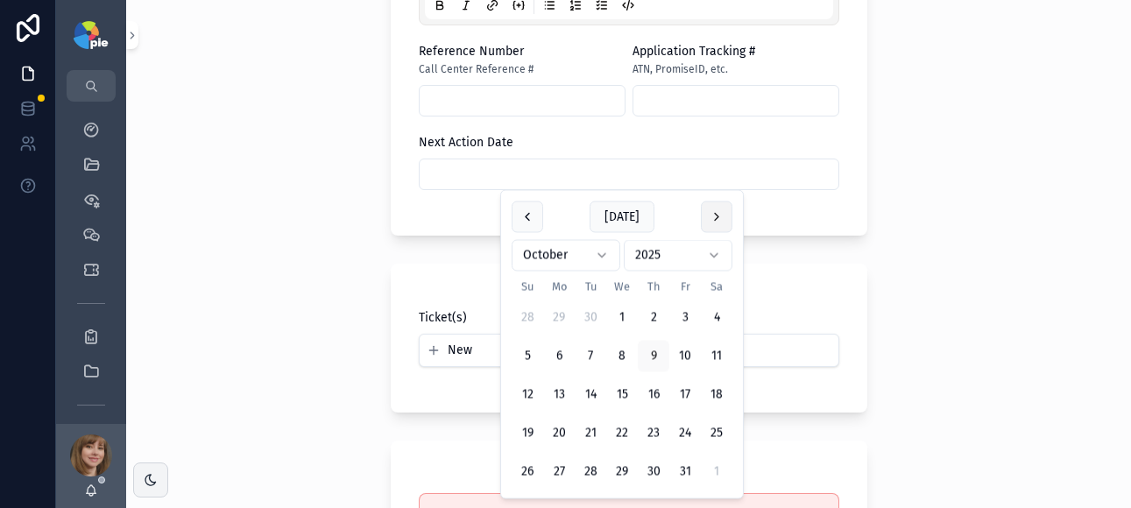
click at [724, 212] on button "scrollable content" at bounding box center [717, 218] width 32 height 32
click at [581, 353] on button "4" at bounding box center [591, 357] width 32 height 32
type input "*********"
click at [230, 345] on div "**********" at bounding box center [628, 254] width 1005 height 508
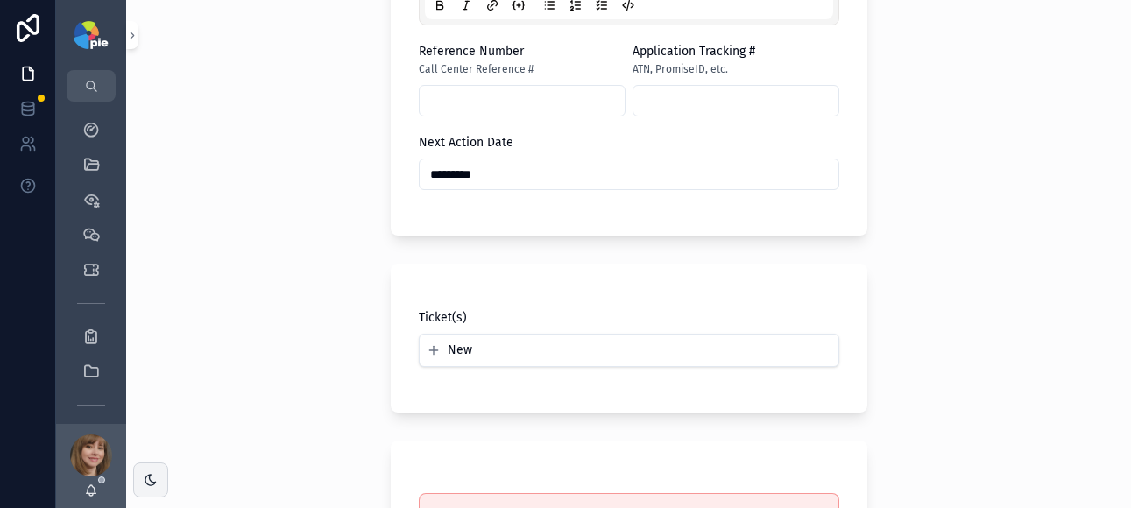
scroll to position [1386, 0]
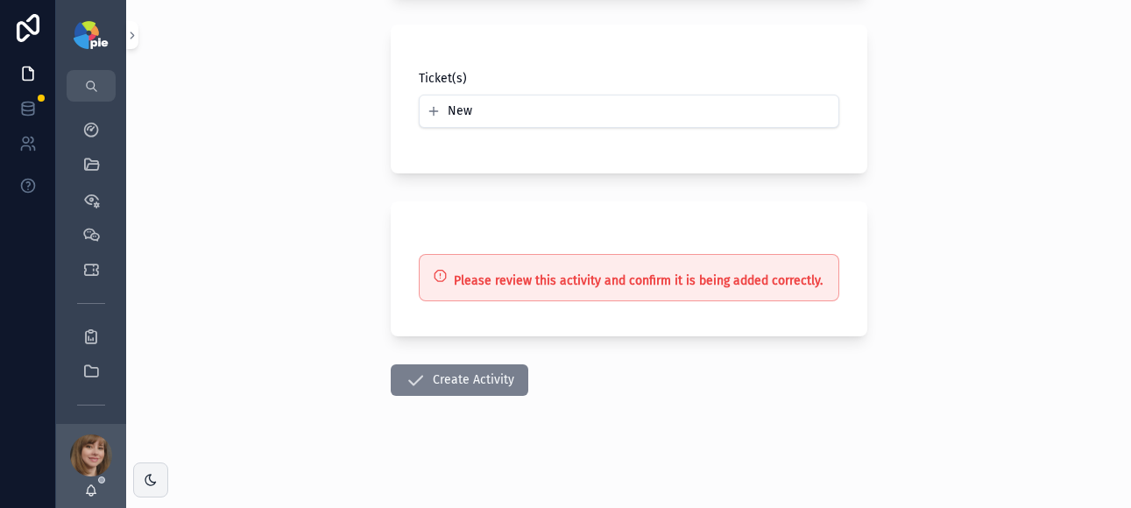
click at [483, 383] on button "Create Activity" at bounding box center [460, 381] width 138 height 32
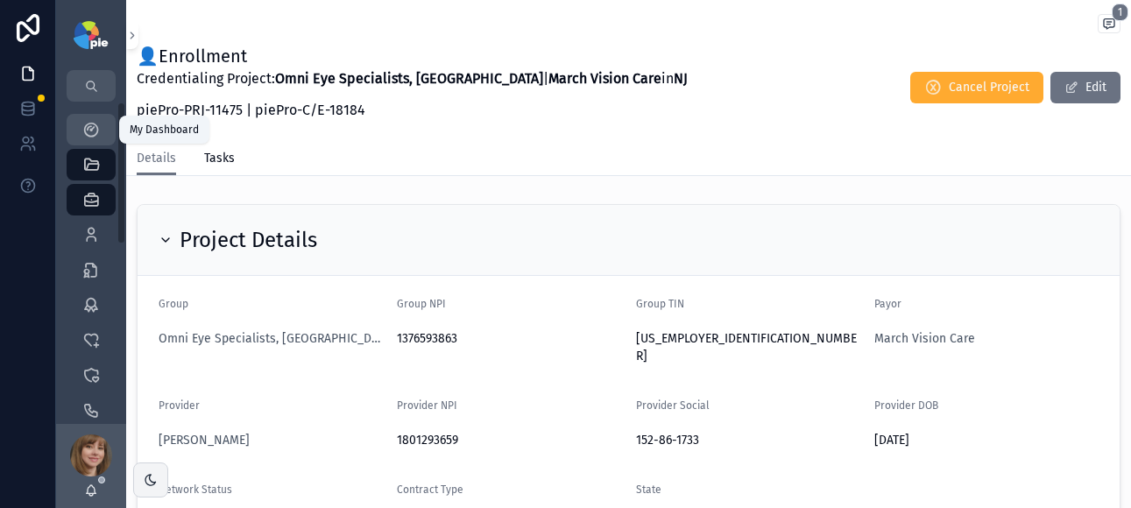
click at [101, 126] on div "My Dashboard" at bounding box center [91, 130] width 28 height 28
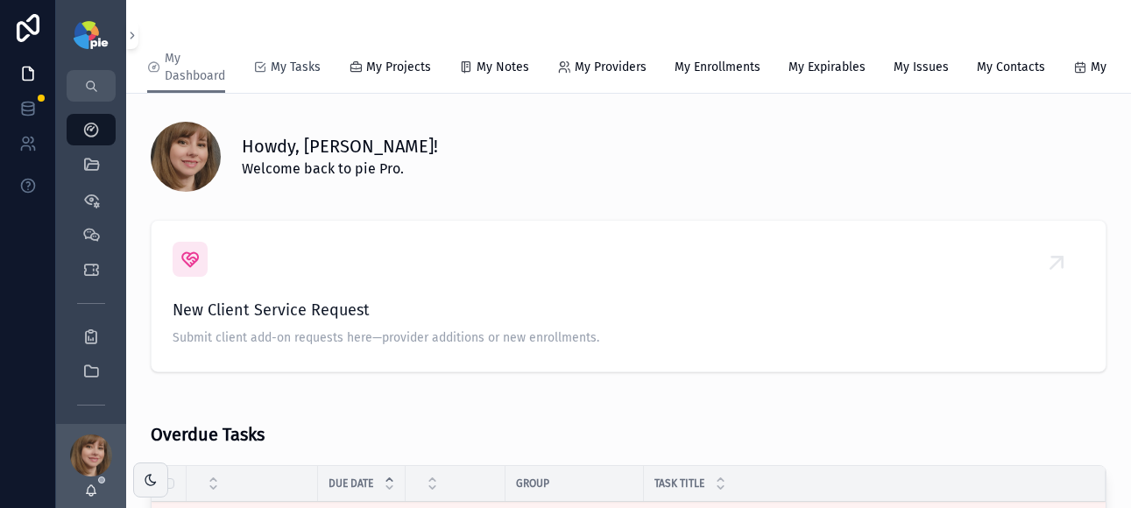
click at [301, 65] on span "My Tasks" at bounding box center [296, 68] width 50 height 18
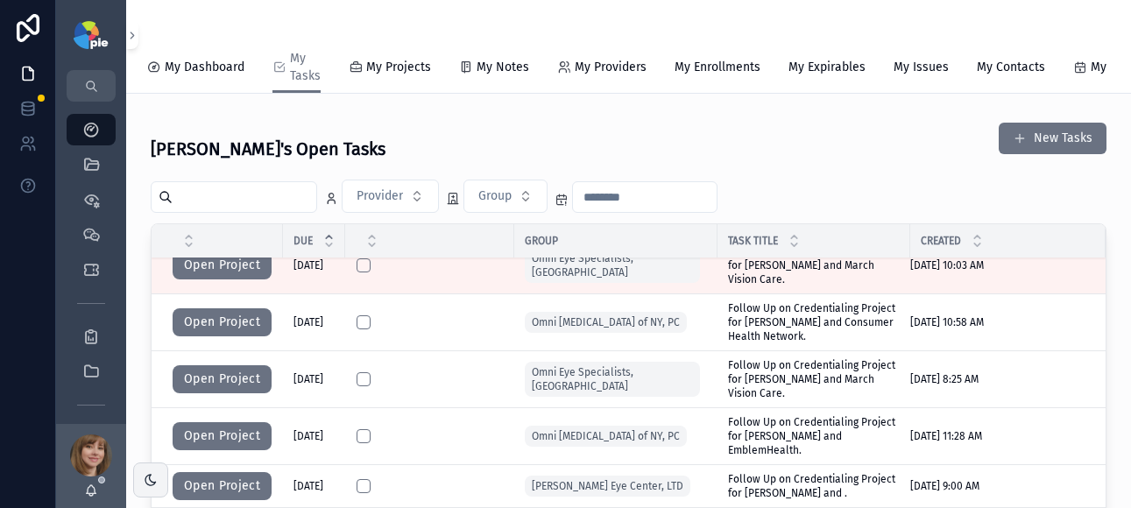
scroll to position [27, 0]
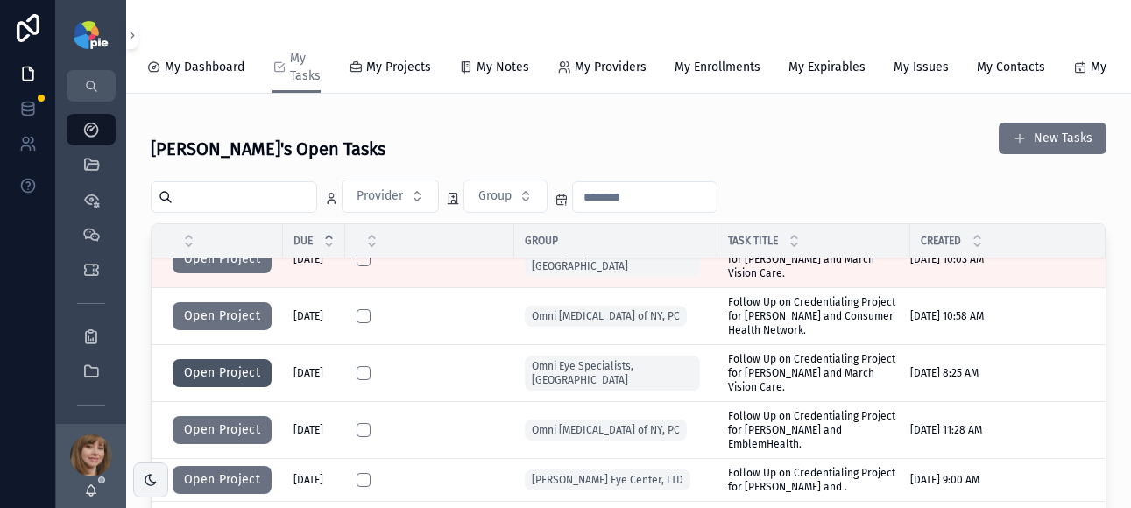
click at [225, 379] on button "Open Project" at bounding box center [222, 373] width 99 height 28
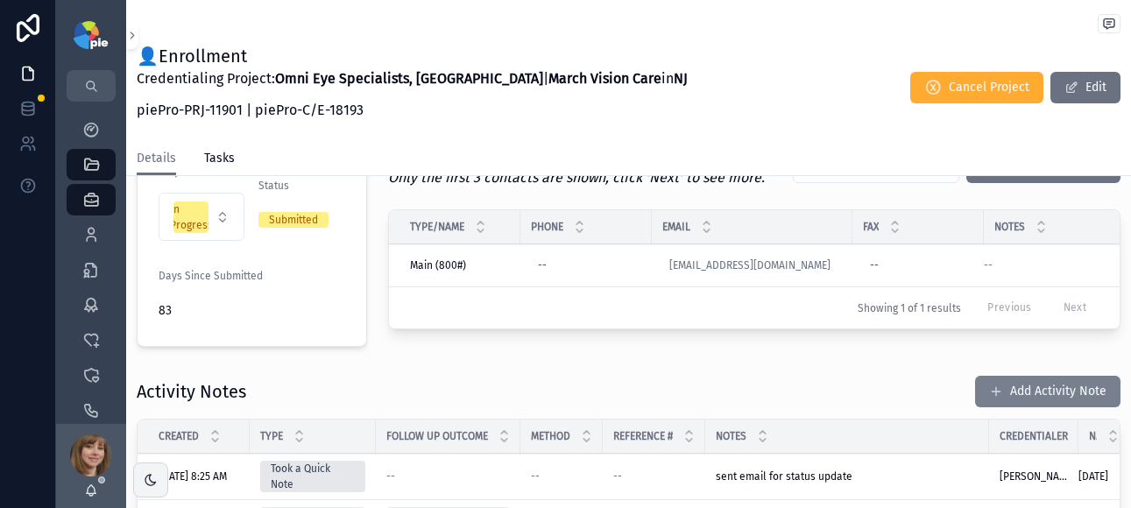
scroll to position [460, 0]
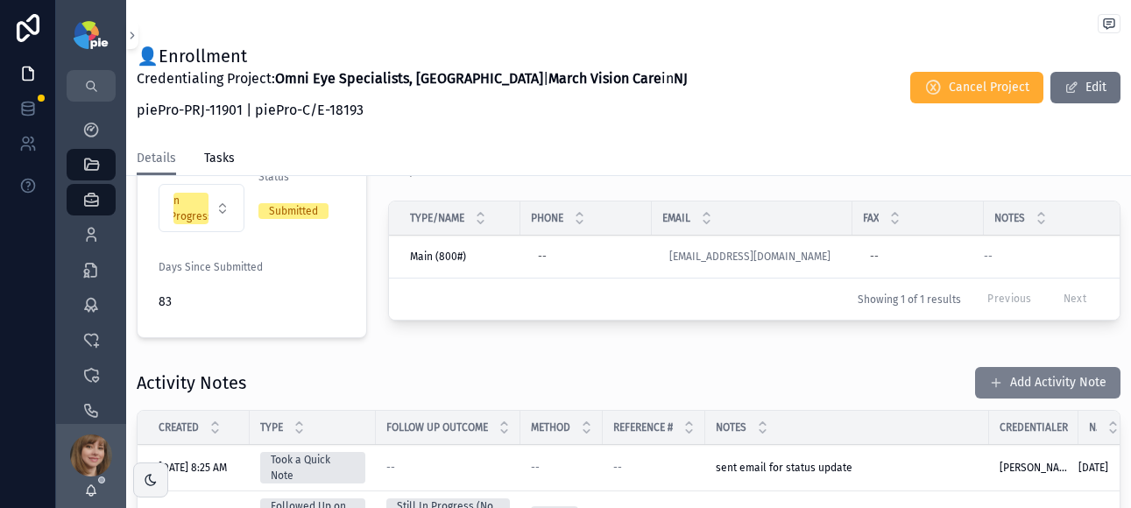
click at [1009, 367] on button "Add Activity Note" at bounding box center [1047, 383] width 145 height 32
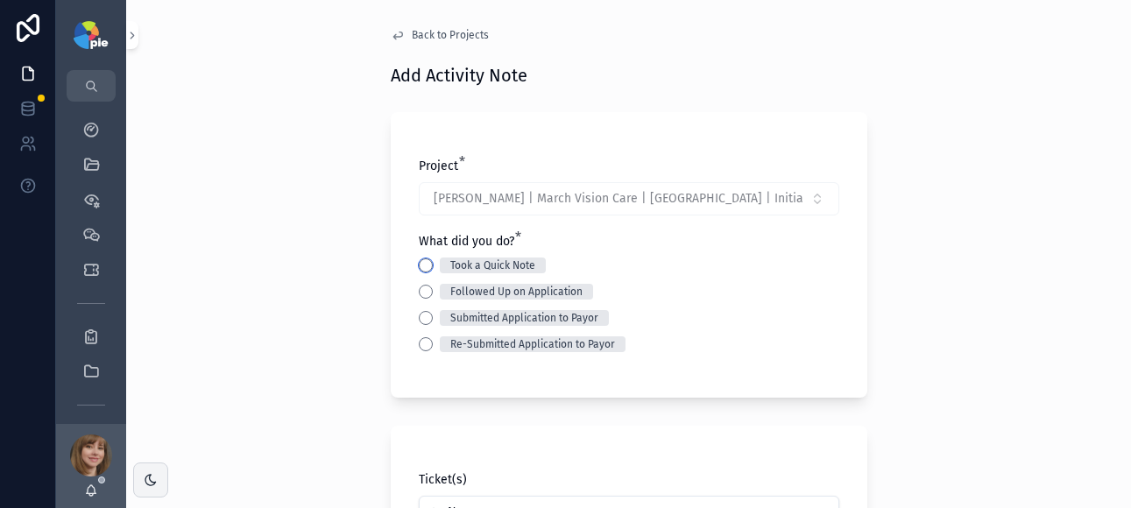
click at [421, 266] on button "Took a Quick Note" at bounding box center [426, 265] width 14 height 14
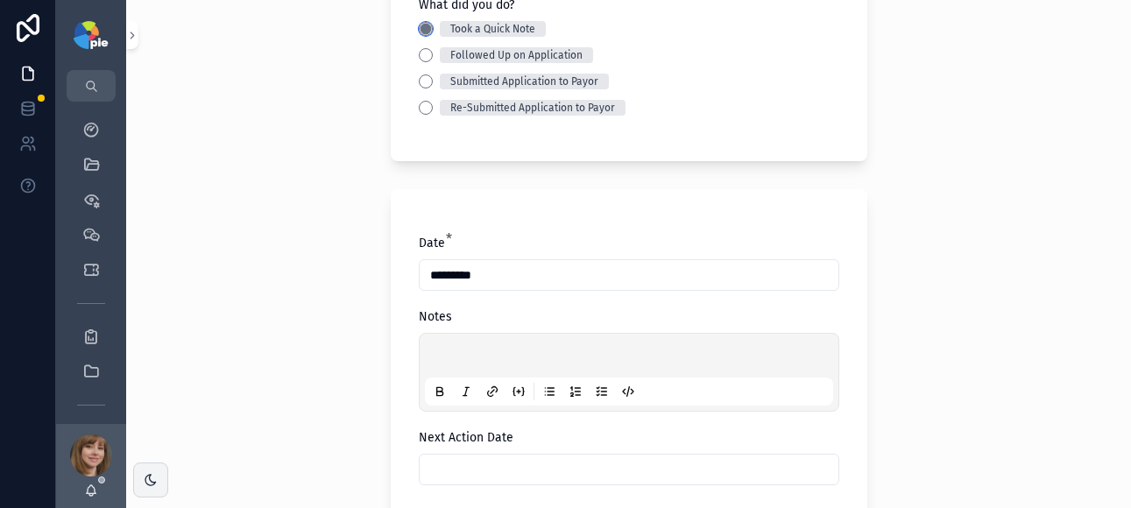
scroll to position [278, 0]
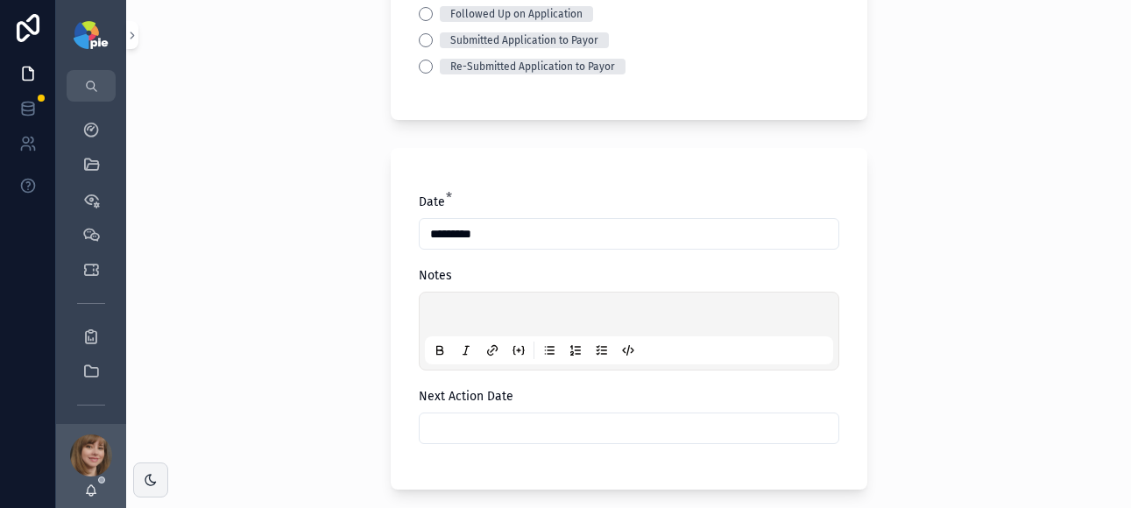
click at [436, 312] on p "scrollable content" at bounding box center [632, 317] width 408 height 18
click at [521, 435] on input "scrollable content" at bounding box center [629, 428] width 419 height 25
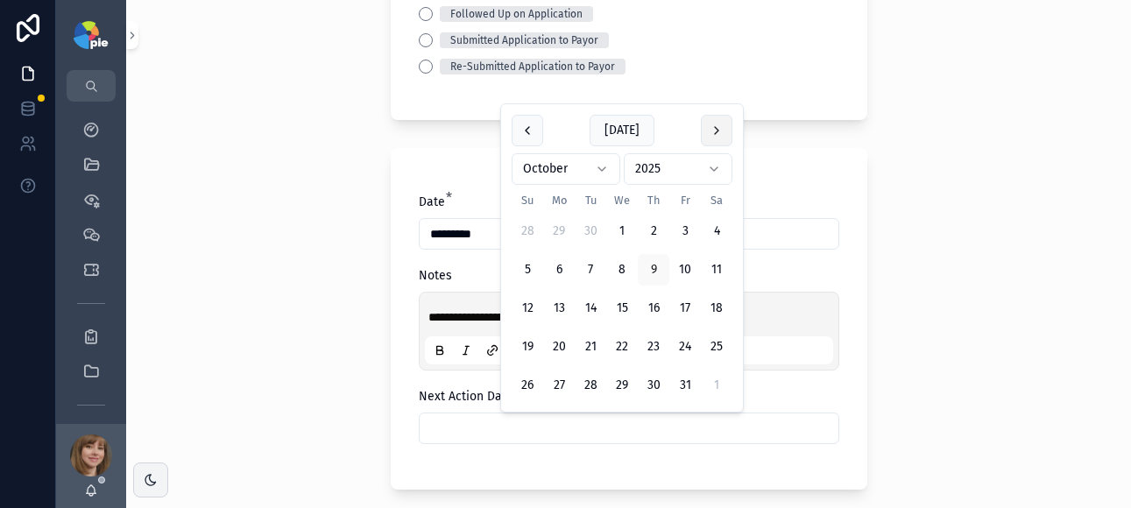
click at [710, 132] on button "scrollable content" at bounding box center [717, 131] width 32 height 32
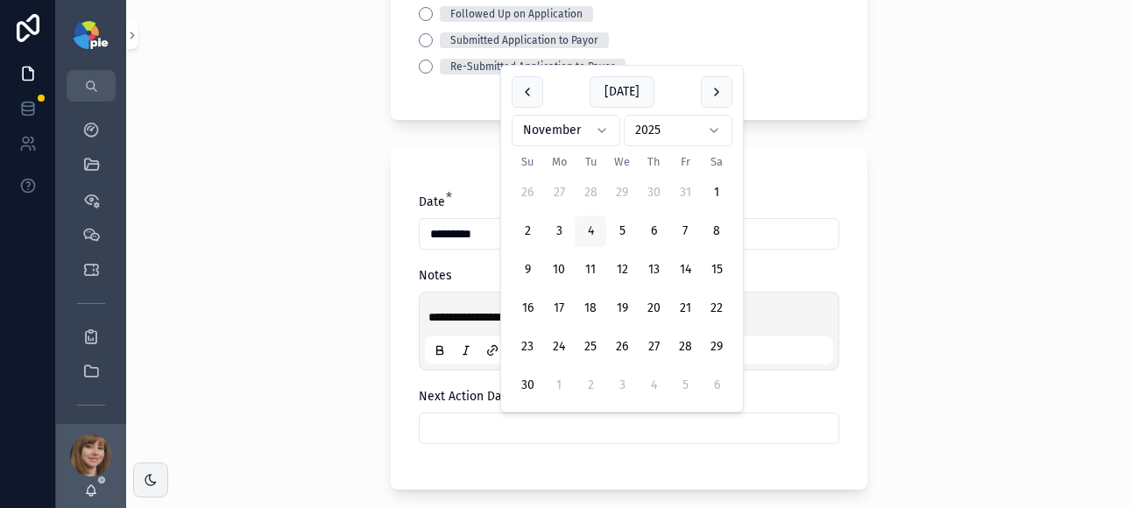
click at [594, 230] on button "4" at bounding box center [591, 232] width 32 height 32
type input "*********"
click at [259, 243] on div "**********" at bounding box center [628, 254] width 1005 height 508
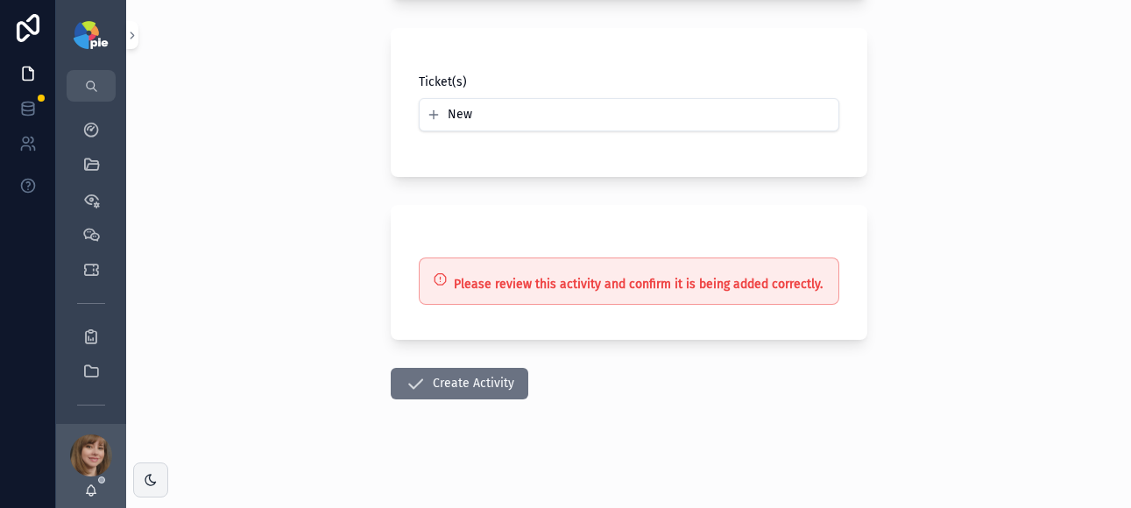
scroll to position [771, 0]
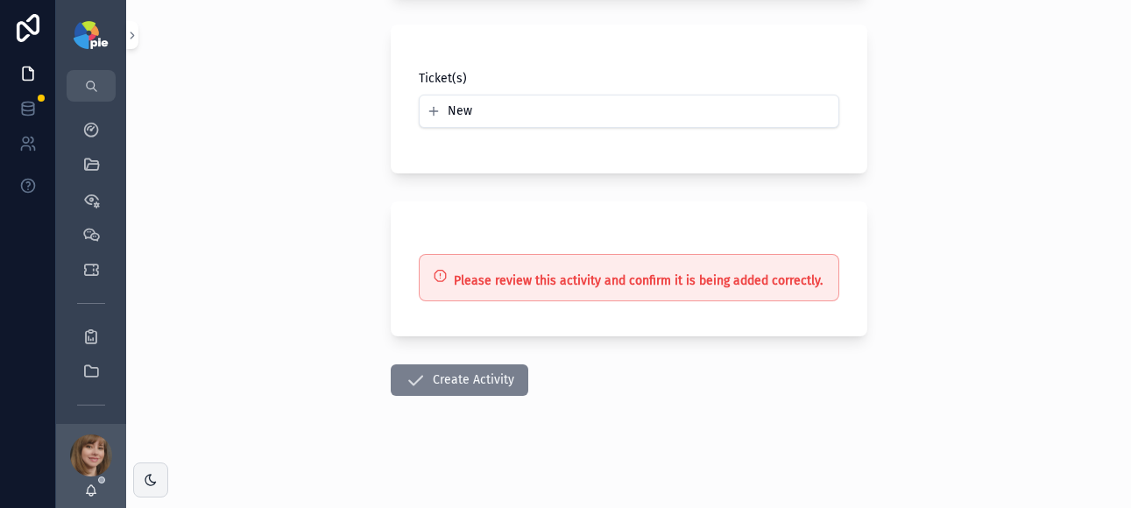
click at [464, 386] on button "Create Activity" at bounding box center [460, 381] width 138 height 32
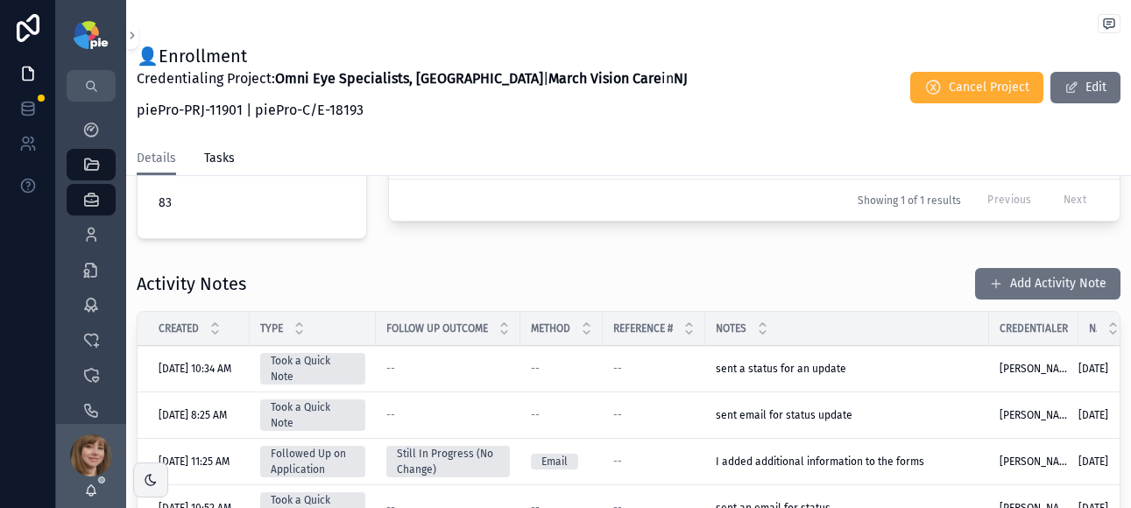
scroll to position [245, 0]
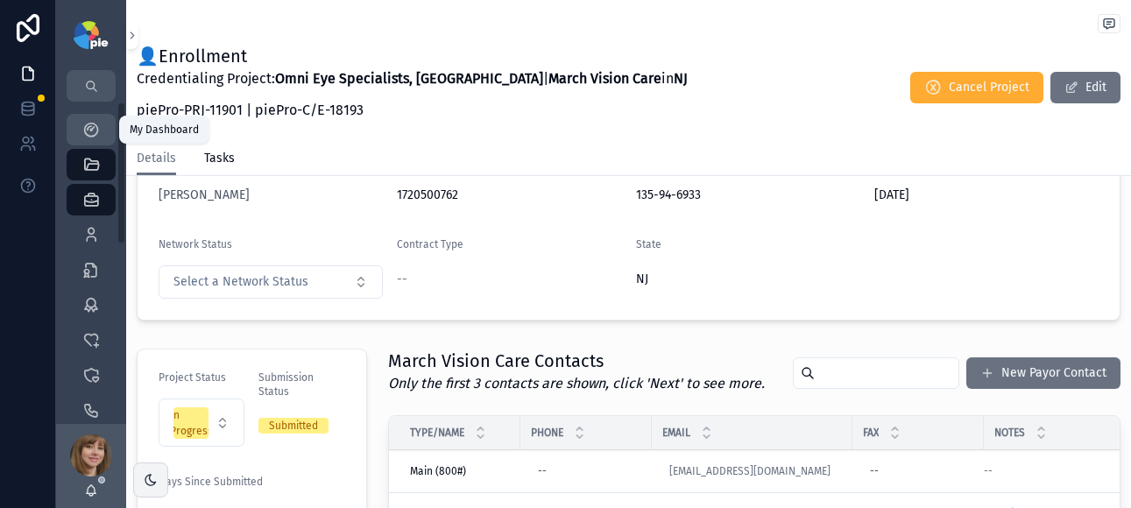
click at [92, 123] on icon "scrollable content" at bounding box center [91, 130] width 18 height 18
